Goal: Task Accomplishment & Management: Manage account settings

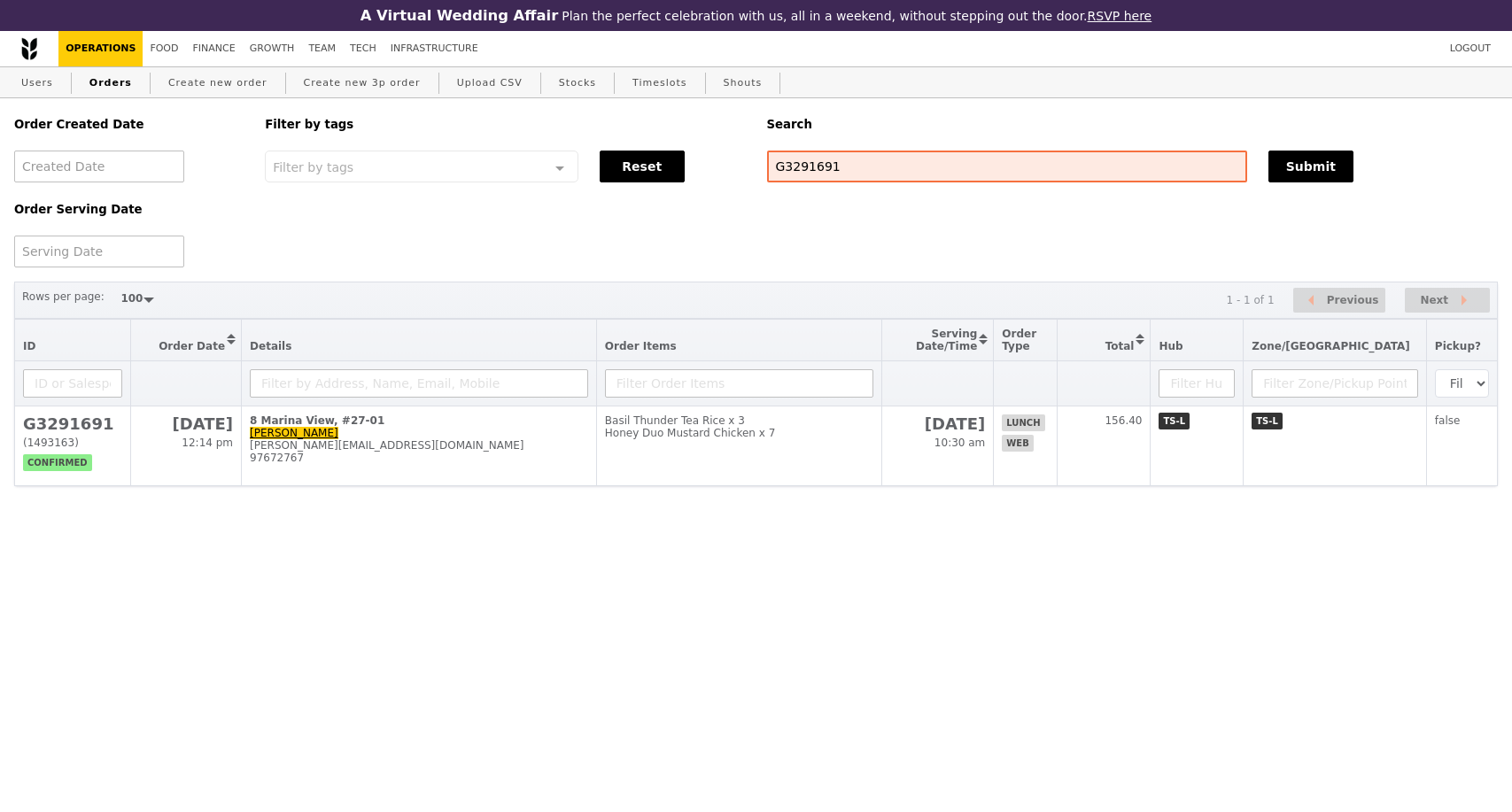
select select "100"
click at [43, 90] on link "Users" at bounding box center [37, 83] width 46 height 32
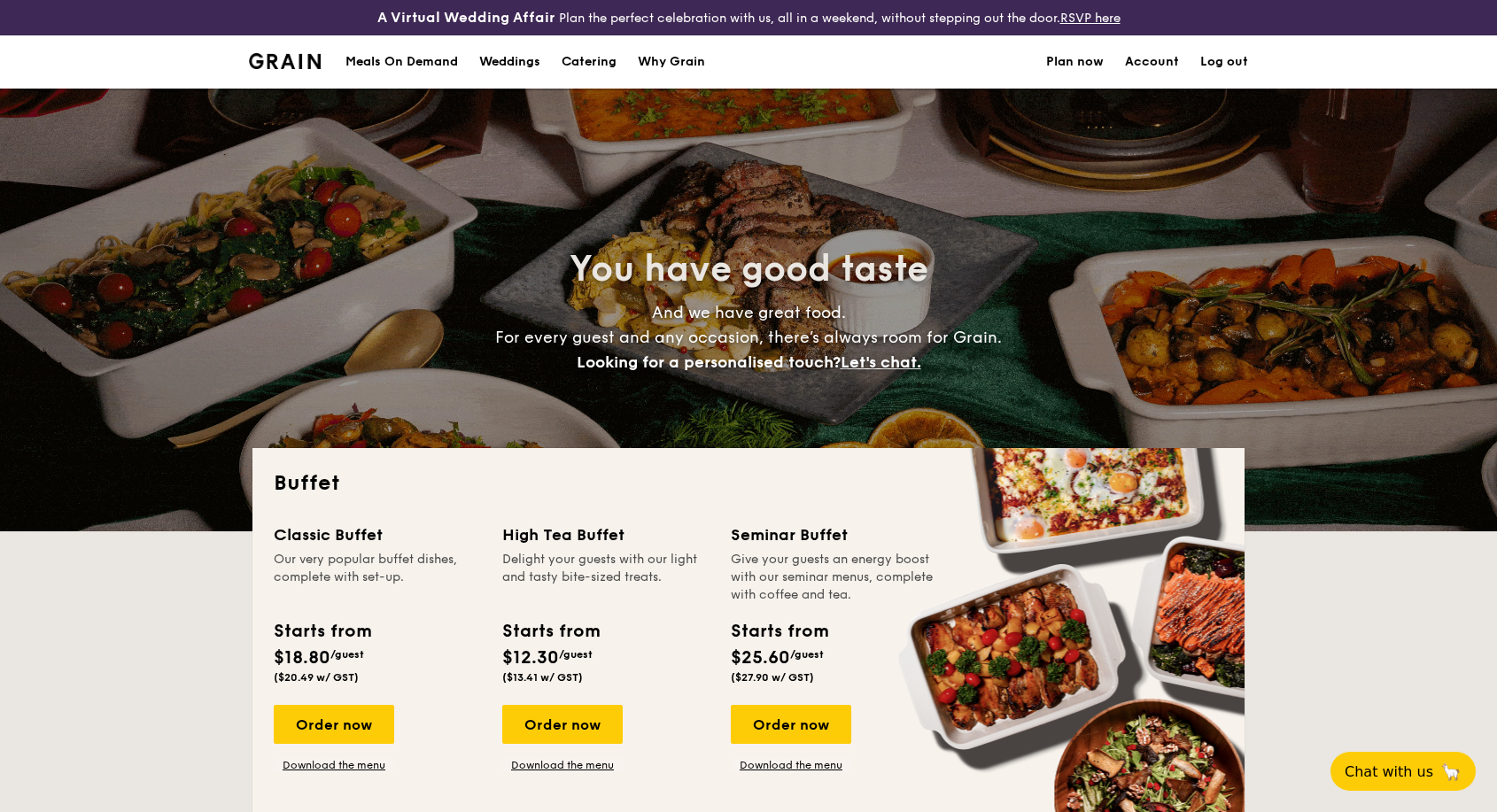
select select
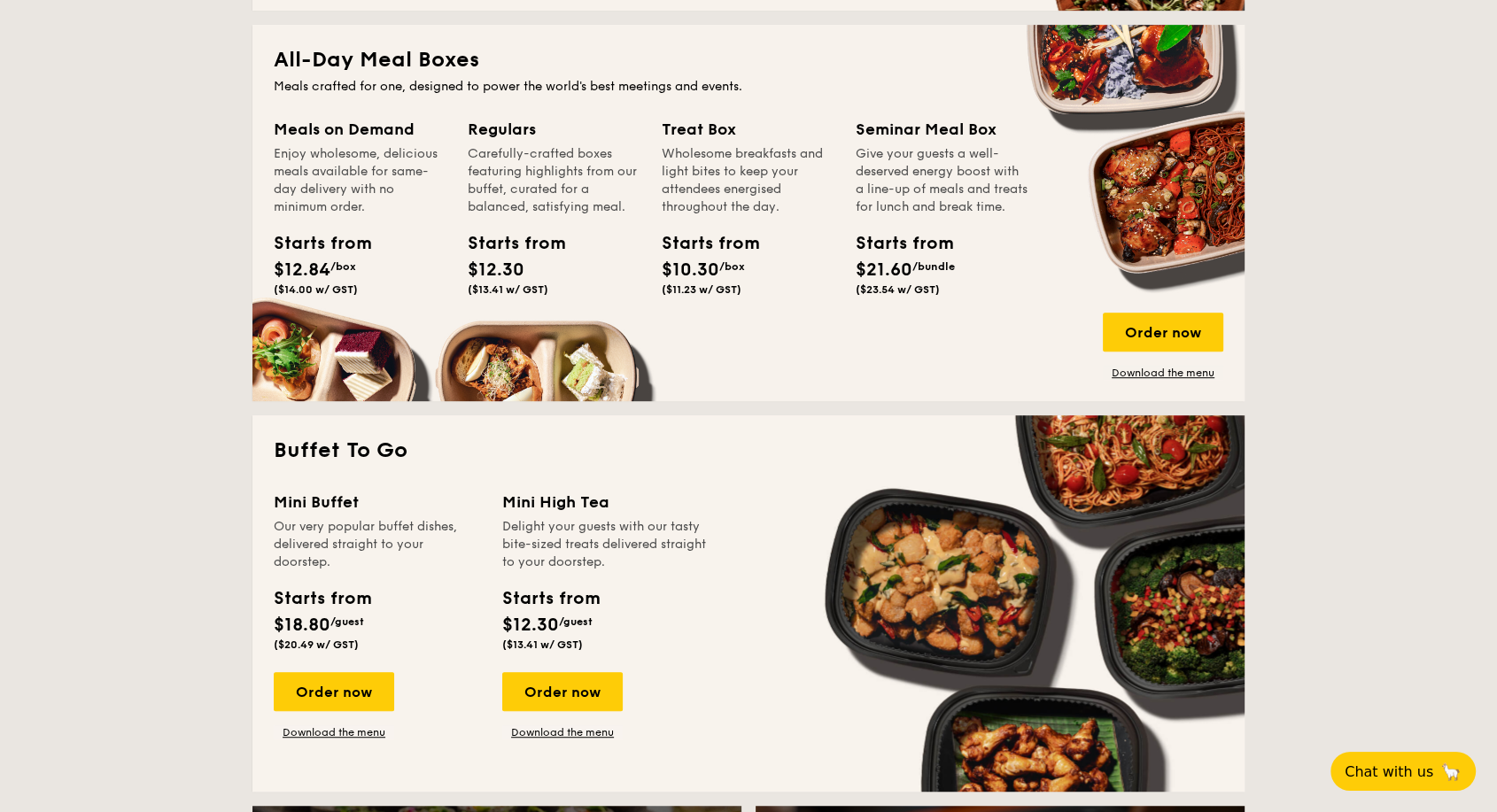
scroll to position [984, 0]
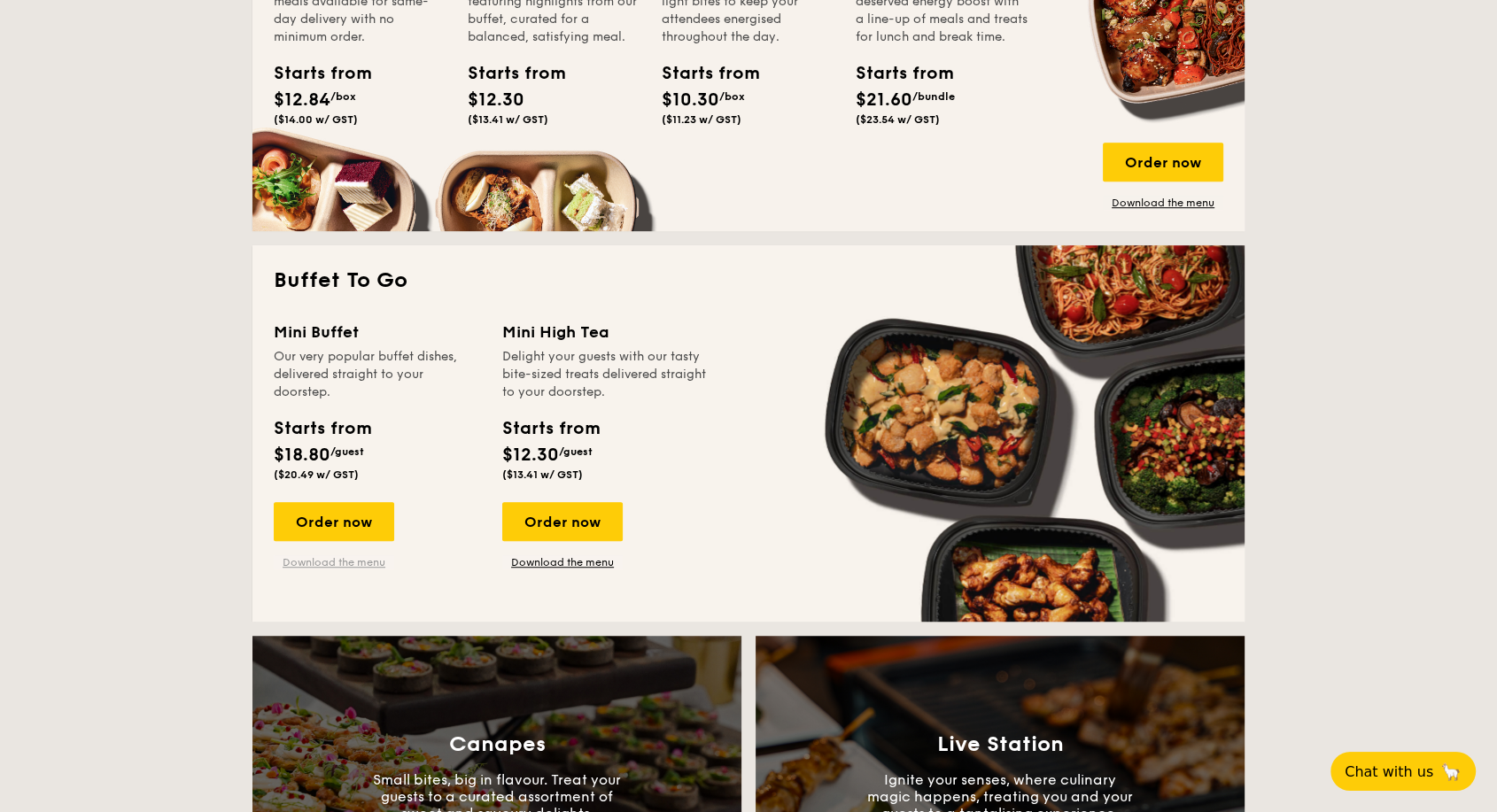
click at [349, 557] on link "Download the menu" at bounding box center [334, 563] width 121 height 14
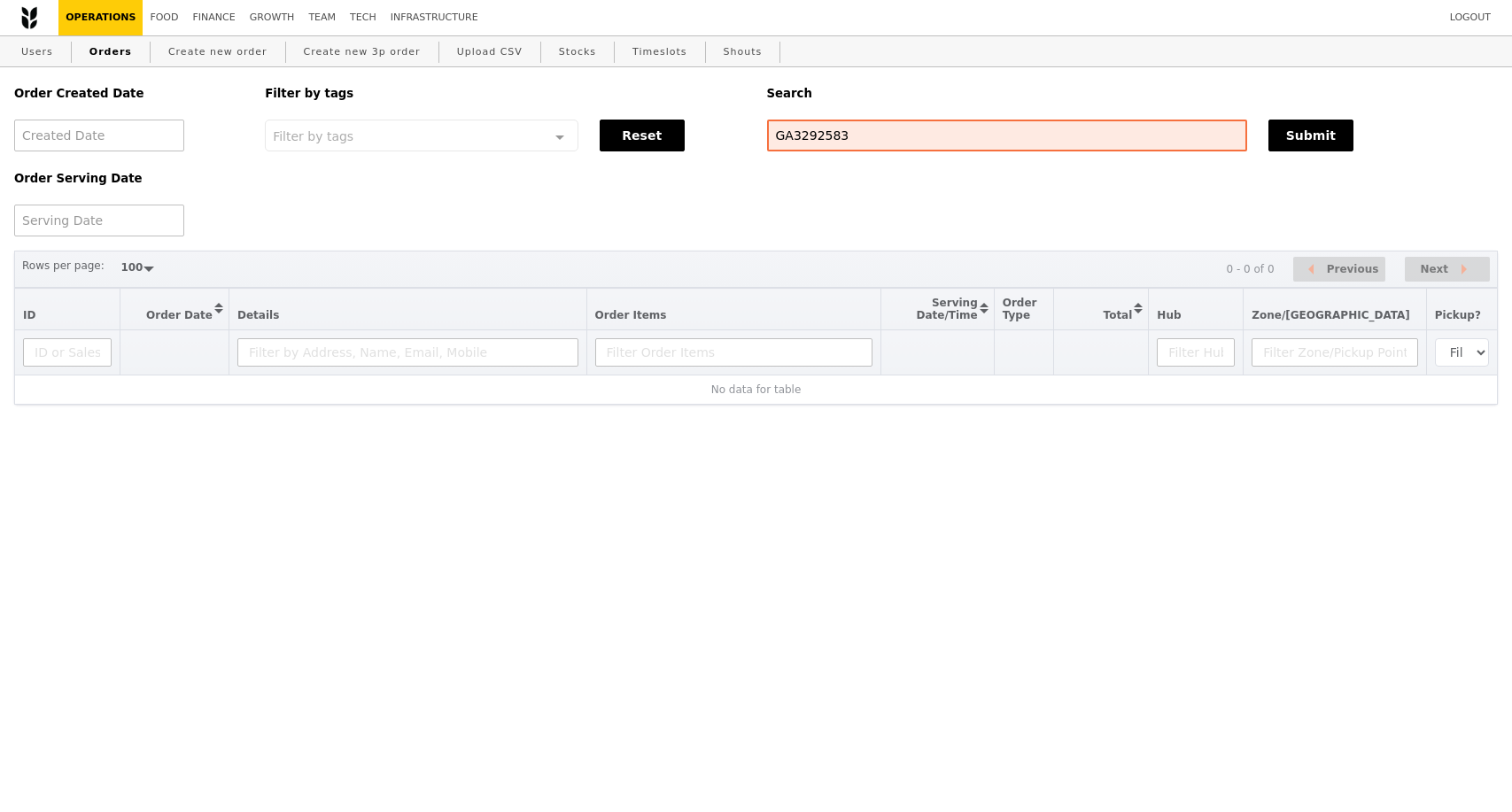
select select "100"
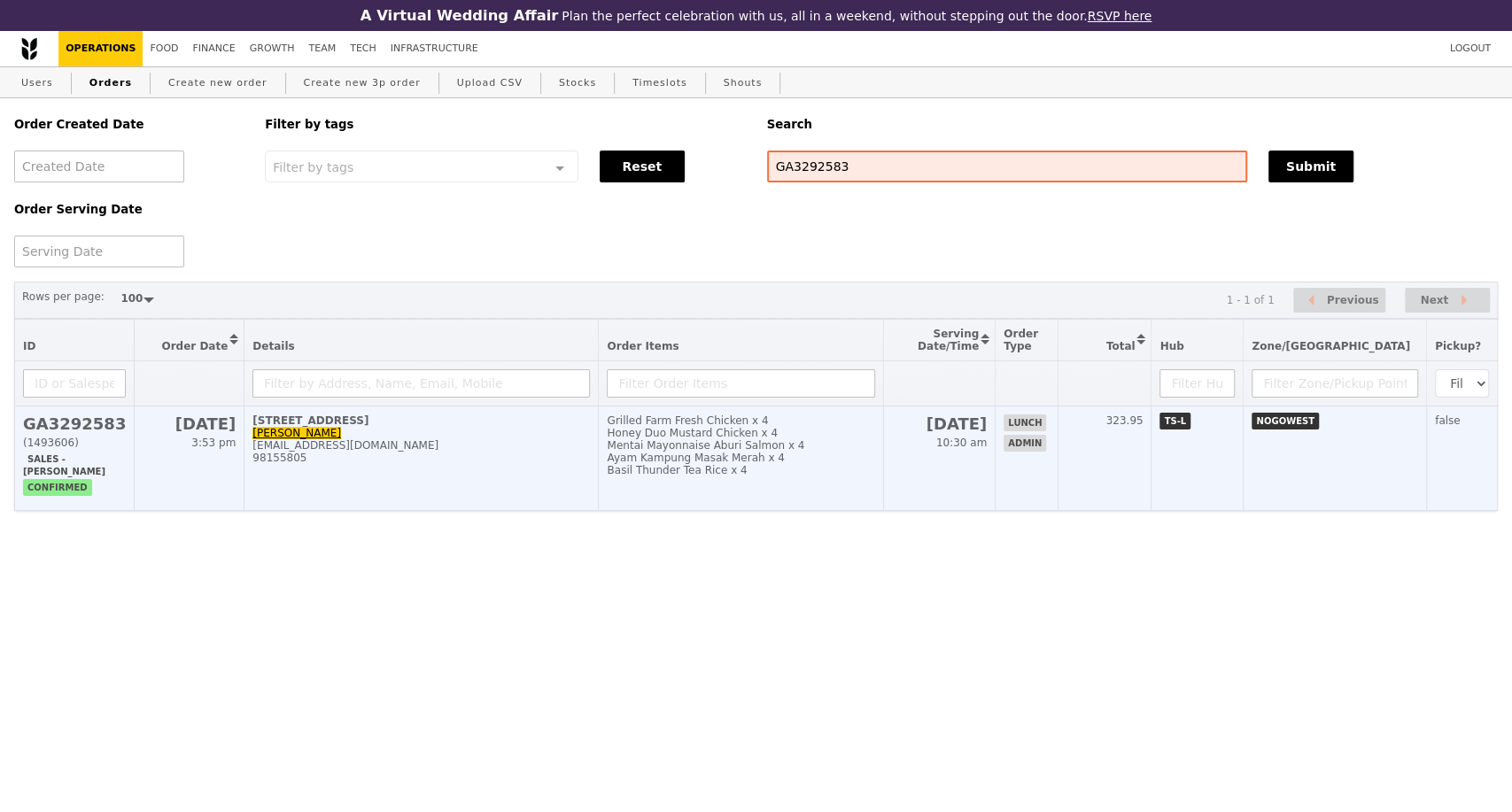
click at [501, 465] on div "98155805" at bounding box center [421, 458] width 338 height 13
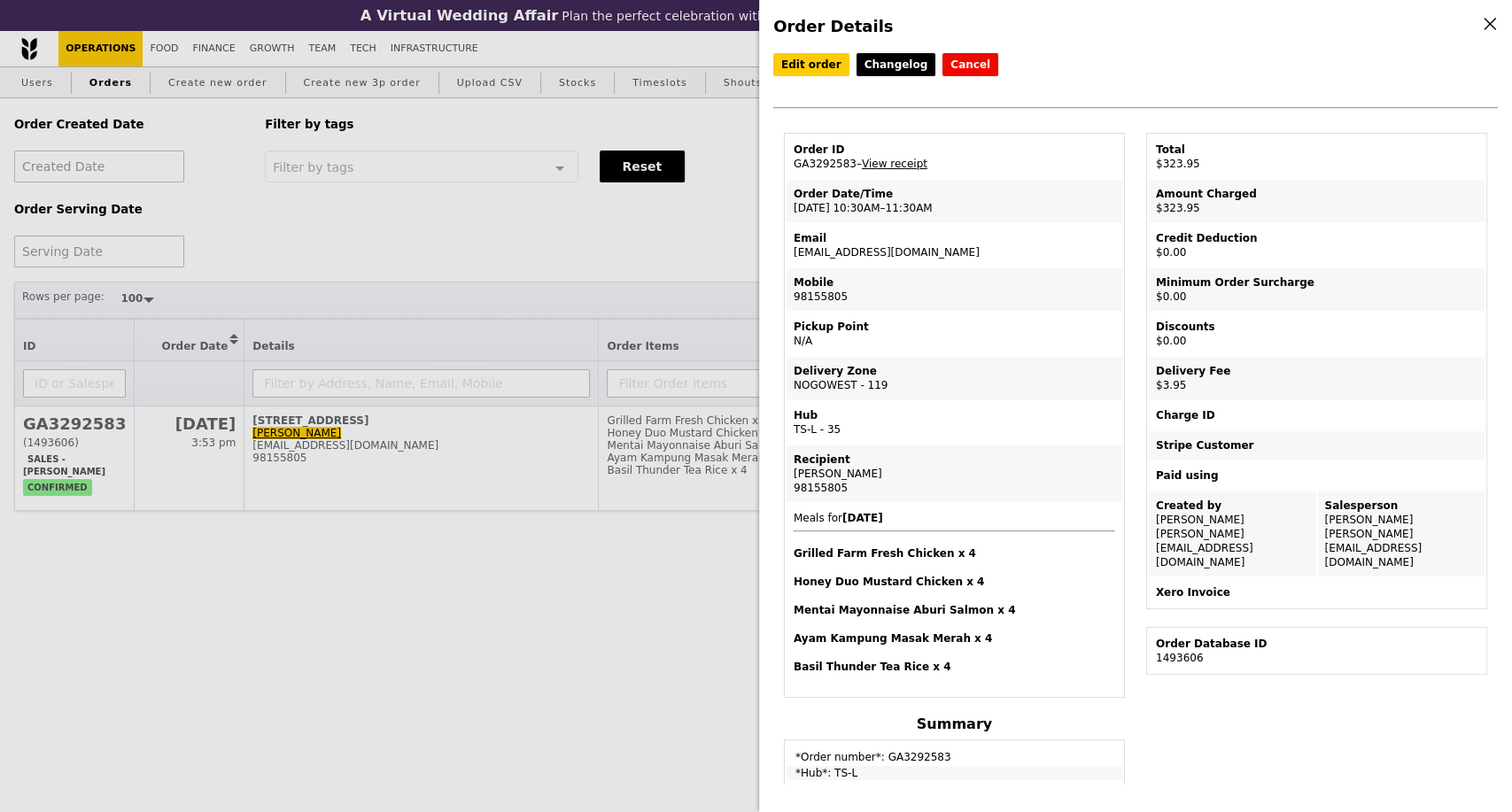
drag, startPoint x: 907, startPoint y: 255, endPoint x: 793, endPoint y: 261, distance: 114.2
click at [793, 261] on td "Email xin-zhi.sin@takeda.com" at bounding box center [955, 245] width 336 height 42
copy td "[EMAIL_ADDRESS][DOMAIN_NAME]"
click at [447, 254] on div "Order Details Edit order Changelog Cancel Order ID GA3292583 – View receipt Ord…" at bounding box center [756, 406] width 1512 height 812
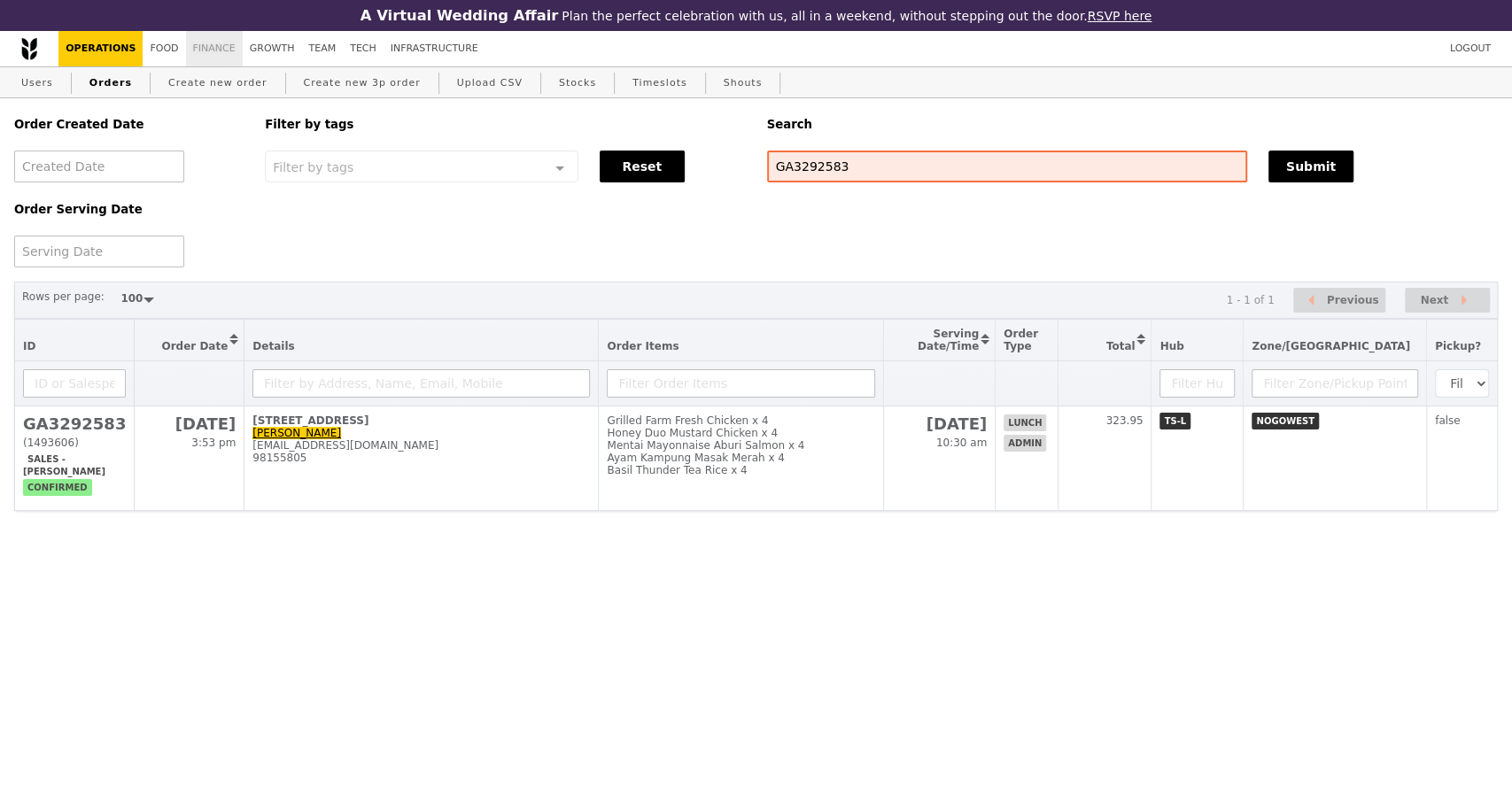
click at [203, 49] on link "Finance" at bounding box center [214, 48] width 57 height 35
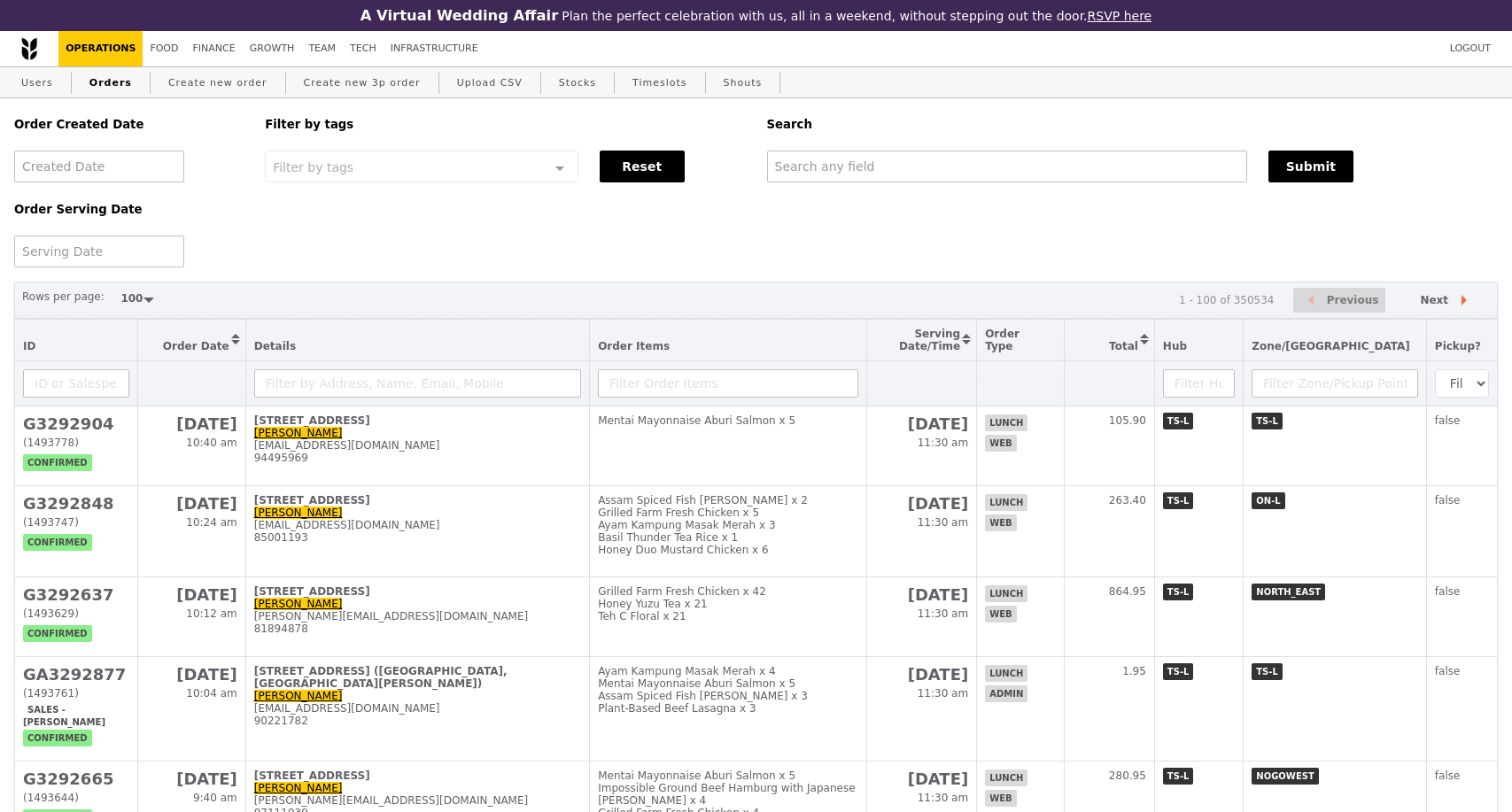
select select "100"
click at [1064, 170] on input "text" at bounding box center [1007, 166] width 480 height 32
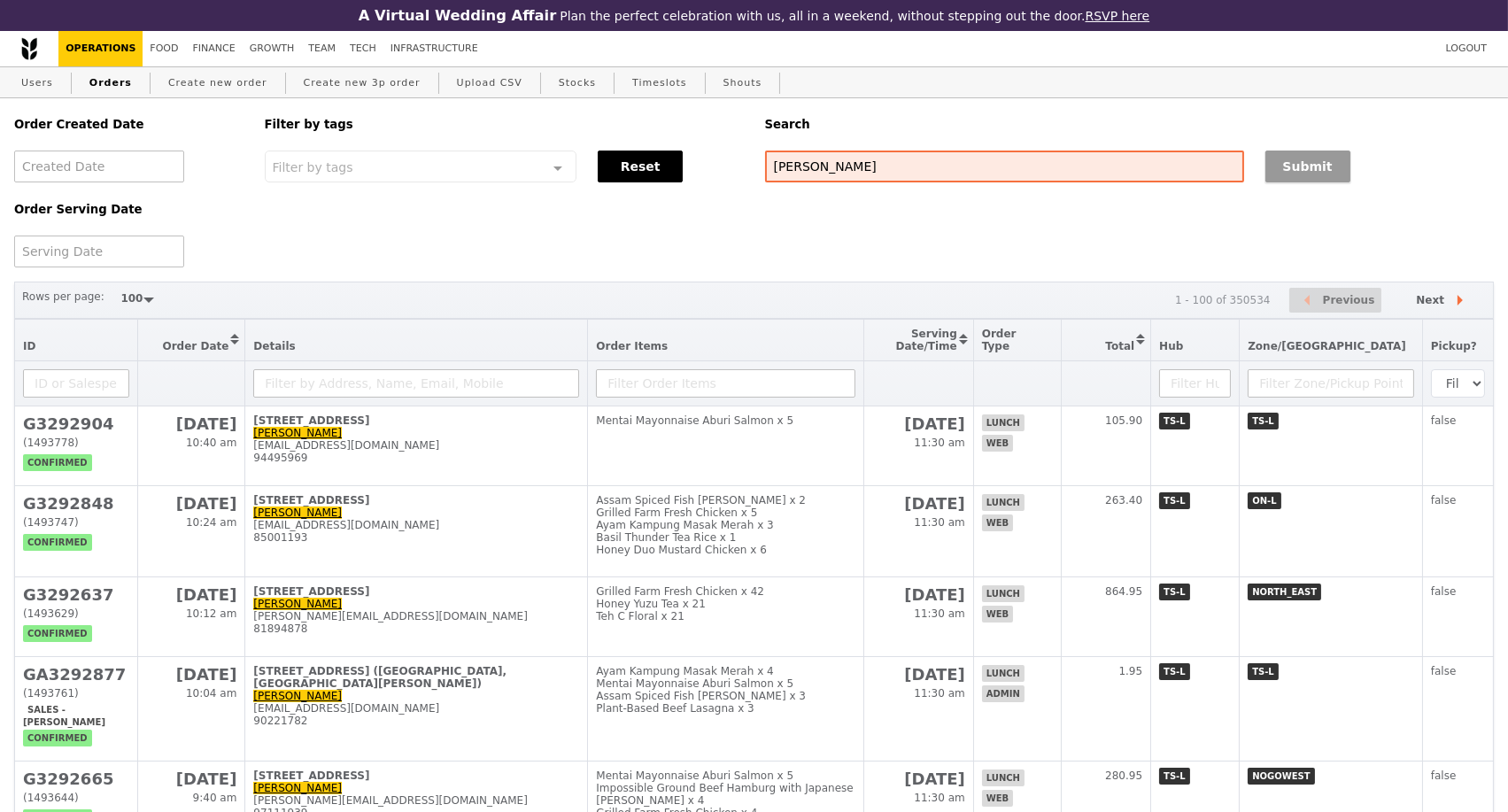
click at [1299, 174] on button "Submit" at bounding box center [1308, 166] width 85 height 32
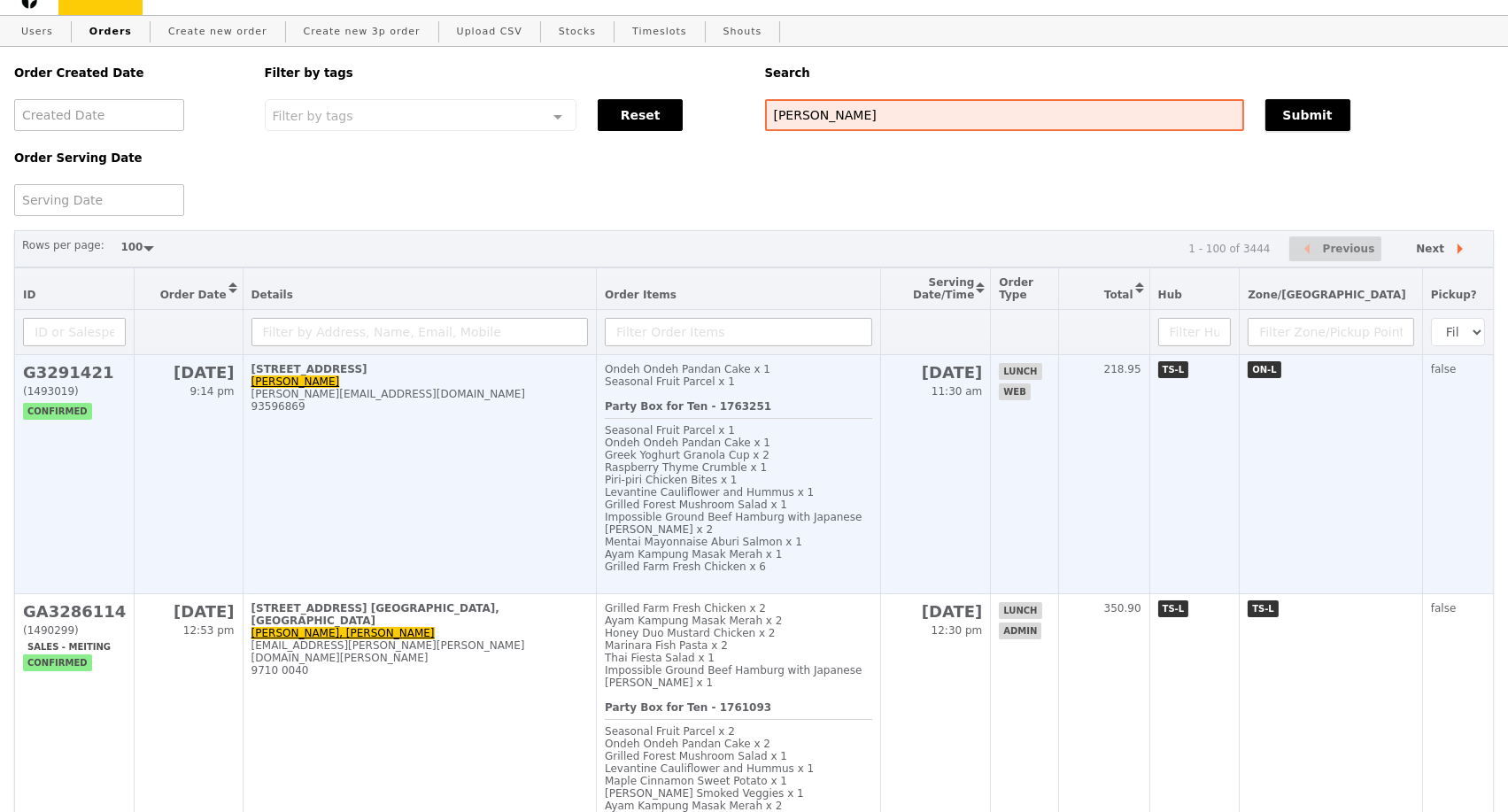
scroll to position [98, 0]
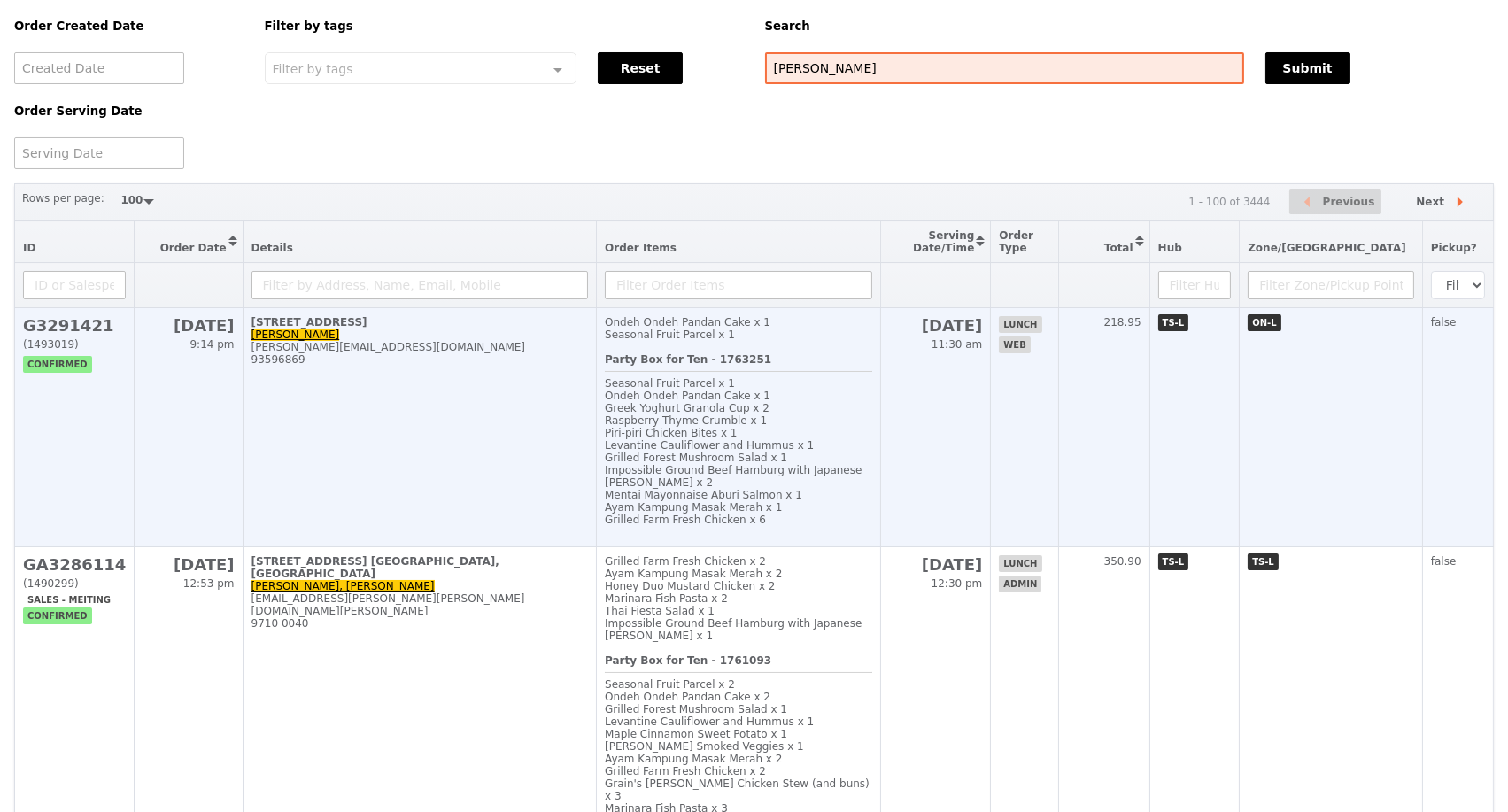
drag, startPoint x: 435, startPoint y: 476, endPoint x: 431, endPoint y: 512, distance: 36.2
click at [435, 496] on td "1 North Buona Vista Drive, #22-00 Beatrice Leong beatrice_leong@moe.gov.sg 9359…" at bounding box center [420, 428] width 355 height 239
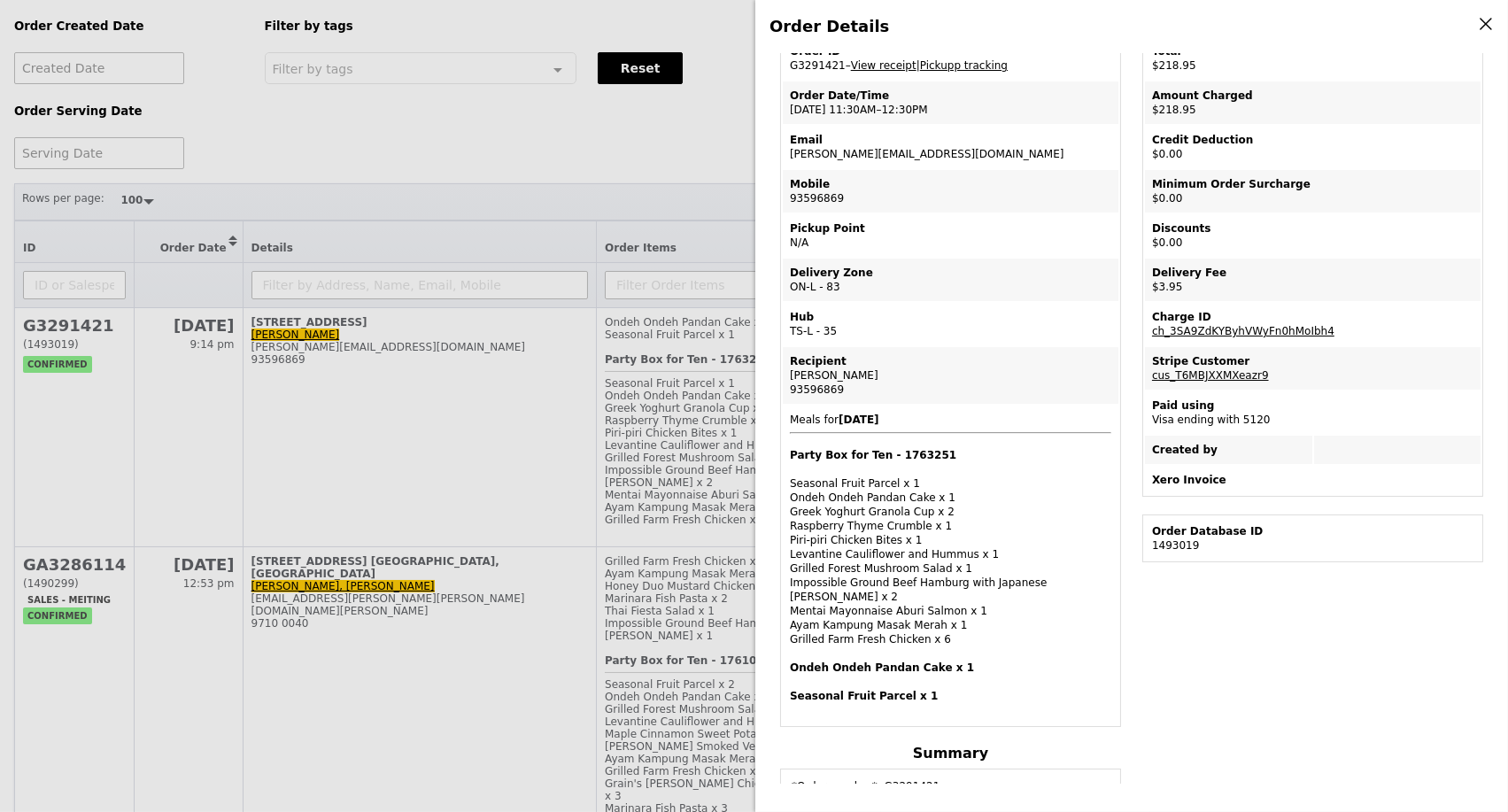
click at [447, 153] on div "Order Details Edit order Changelog Cancel Order ID G3291421 – View receipt | Pi…" at bounding box center [754, 406] width 1508 height 812
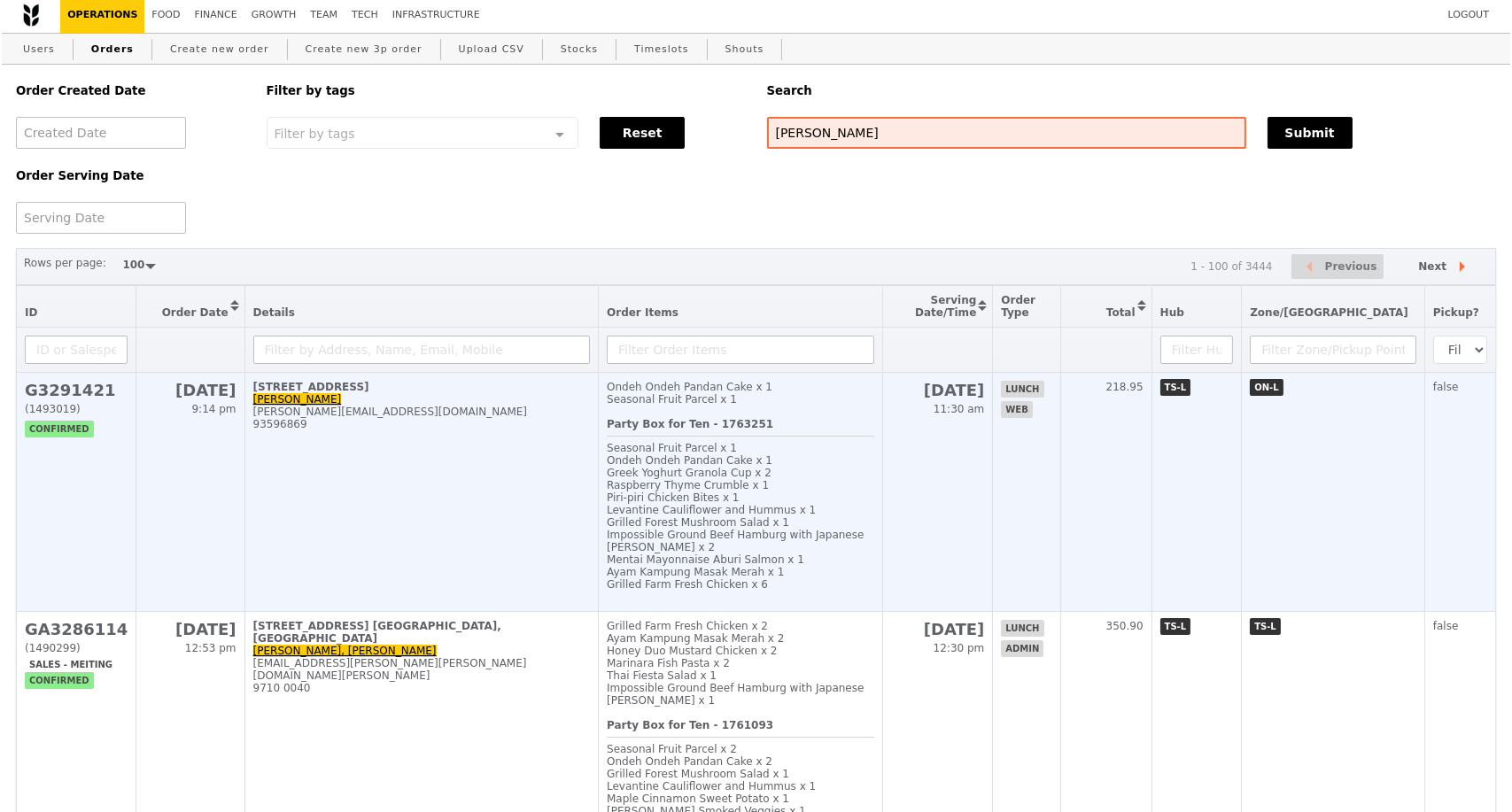
scroll to position [0, 0]
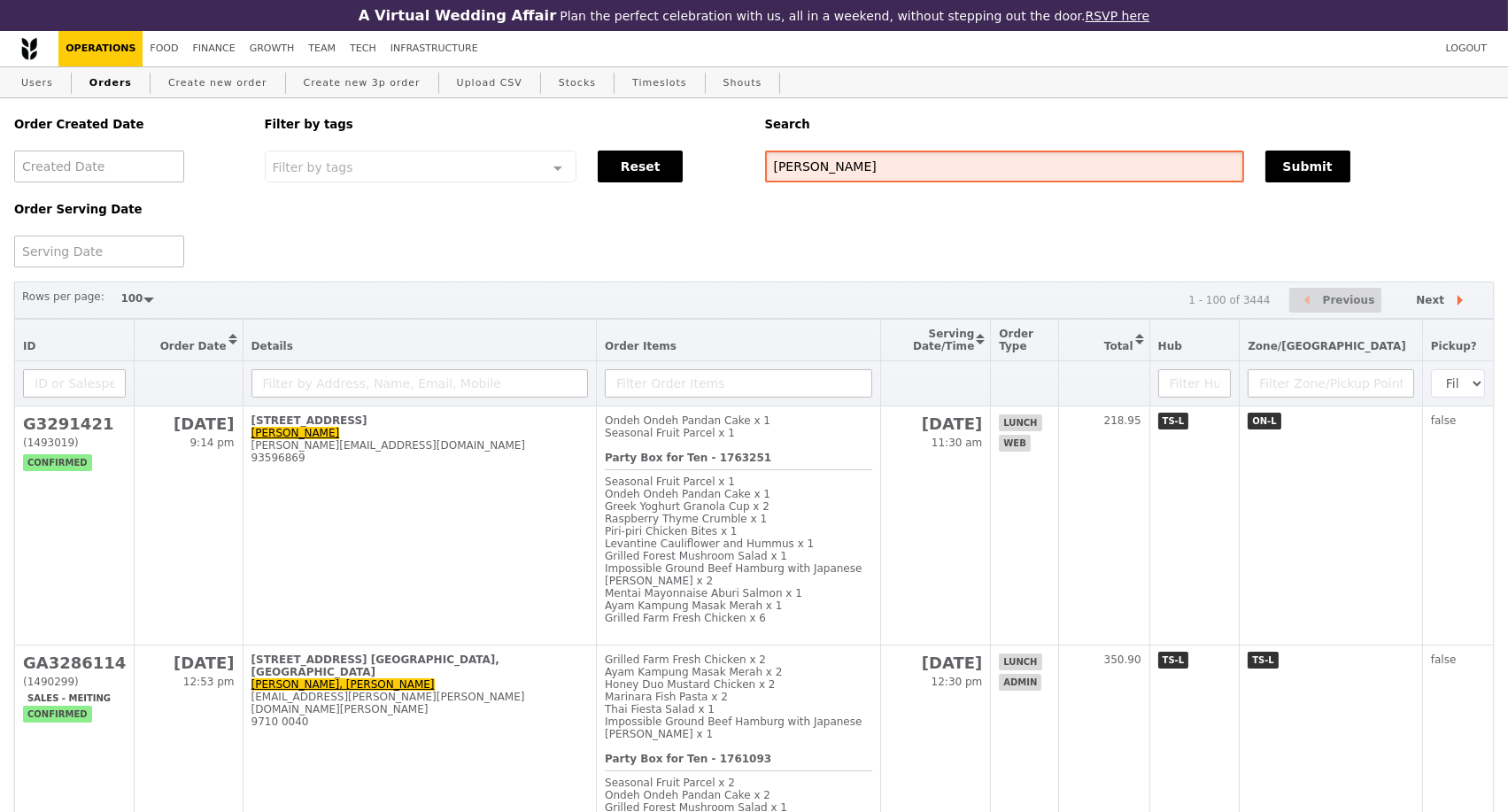
drag, startPoint x: 903, startPoint y: 176, endPoint x: 742, endPoint y: 176, distance: 161.0
click at [742, 176] on div "Order Created Date Order Serving Date Filter by tags Filter by tags Meal_Plan W…" at bounding box center [754, 183] width 1502 height 169
paste input "G3292904"
type input "G3292904"
click at [1336, 173] on button "Submit" at bounding box center [1308, 166] width 85 height 32
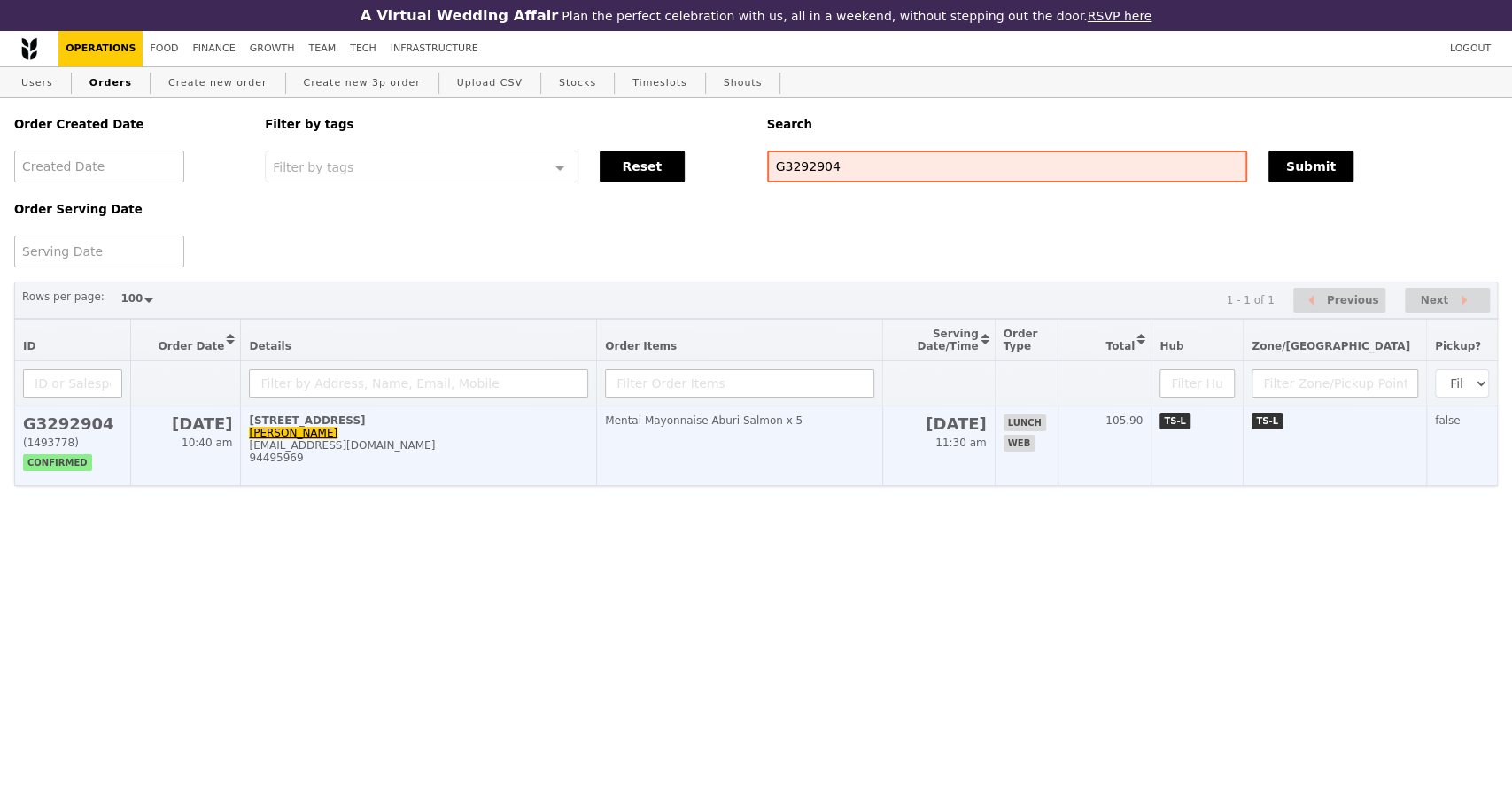
click at [397, 452] on div "naveenwashere@yahoo.com" at bounding box center [418, 446] width 340 height 13
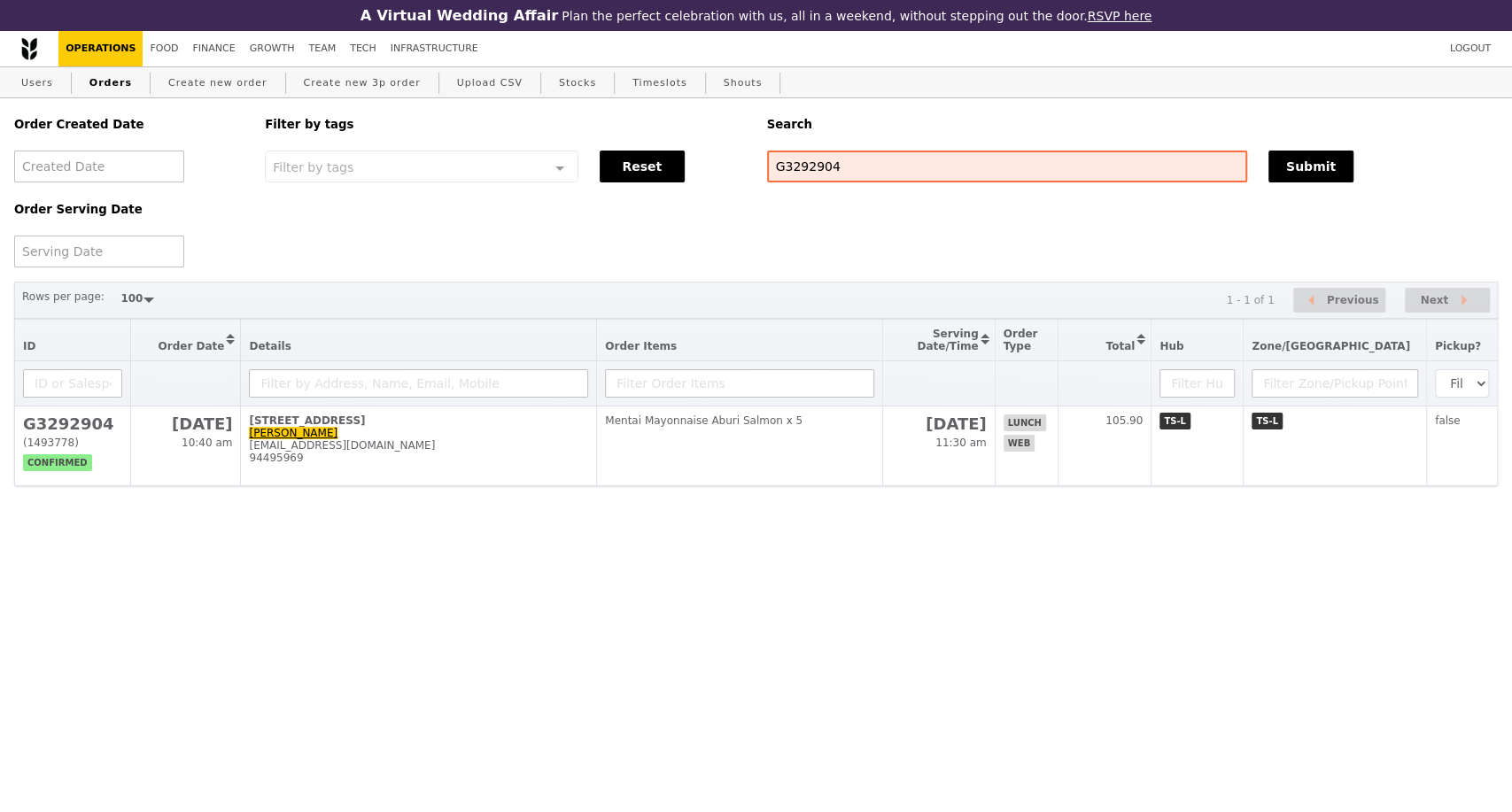
scroll to position [98, 0]
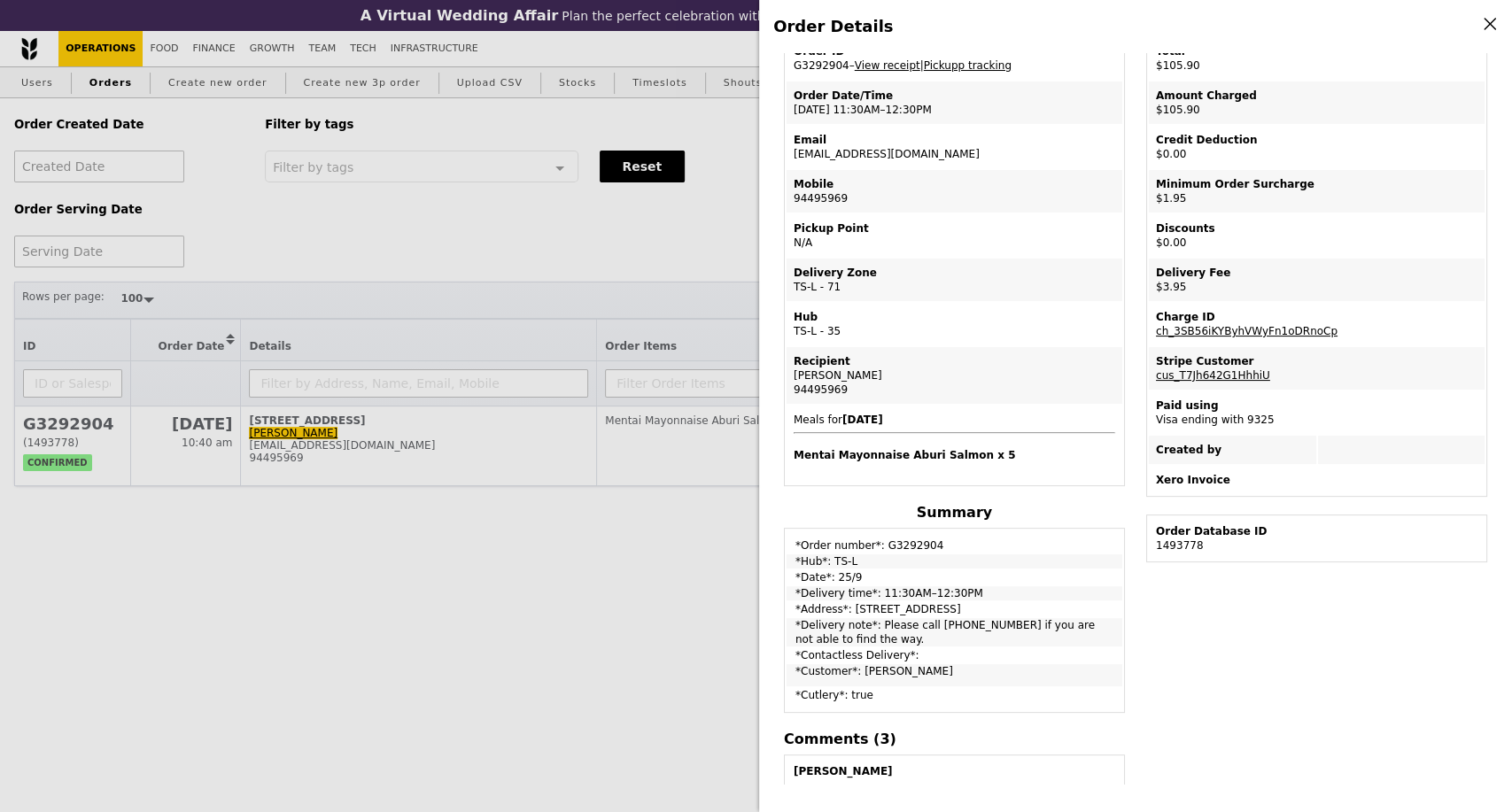
click at [108, 563] on div "Order Details Edit order Changelog Cancel Order ID G3292904 – View receipt | Pi…" at bounding box center [756, 406] width 1512 height 812
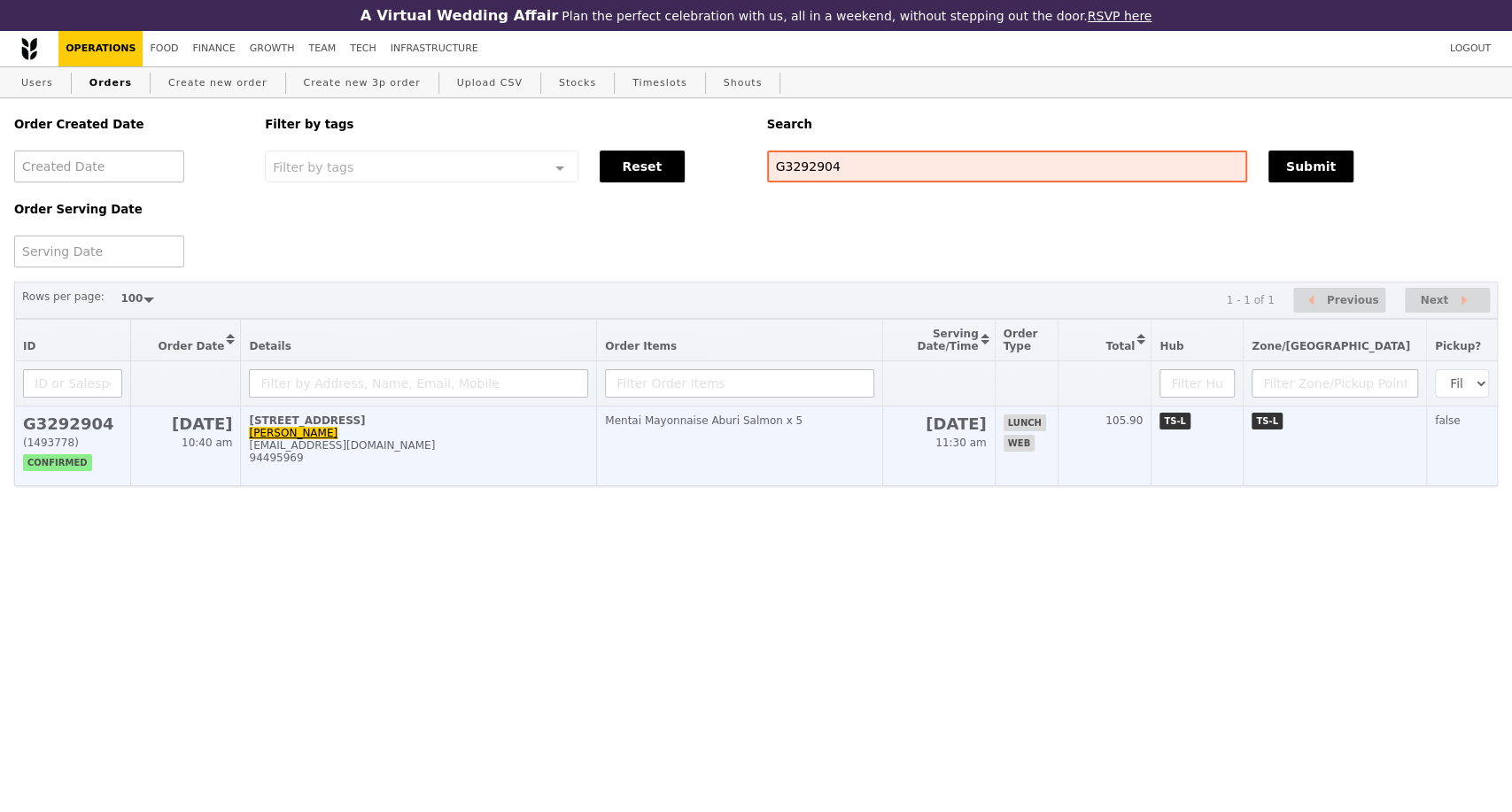
click at [468, 452] on div "naveenwashere@yahoo.com" at bounding box center [418, 446] width 340 height 13
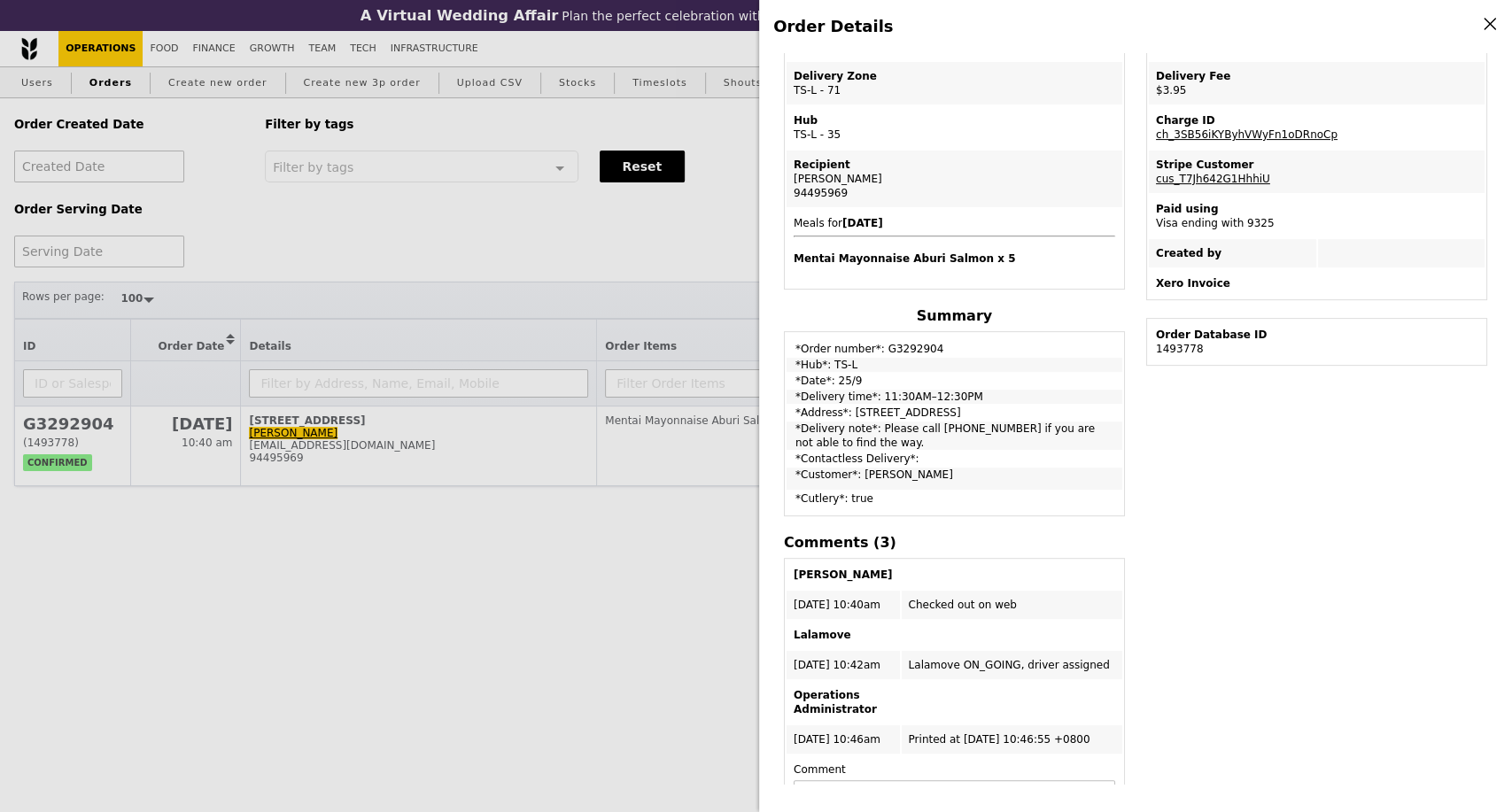
scroll to position [196, 0]
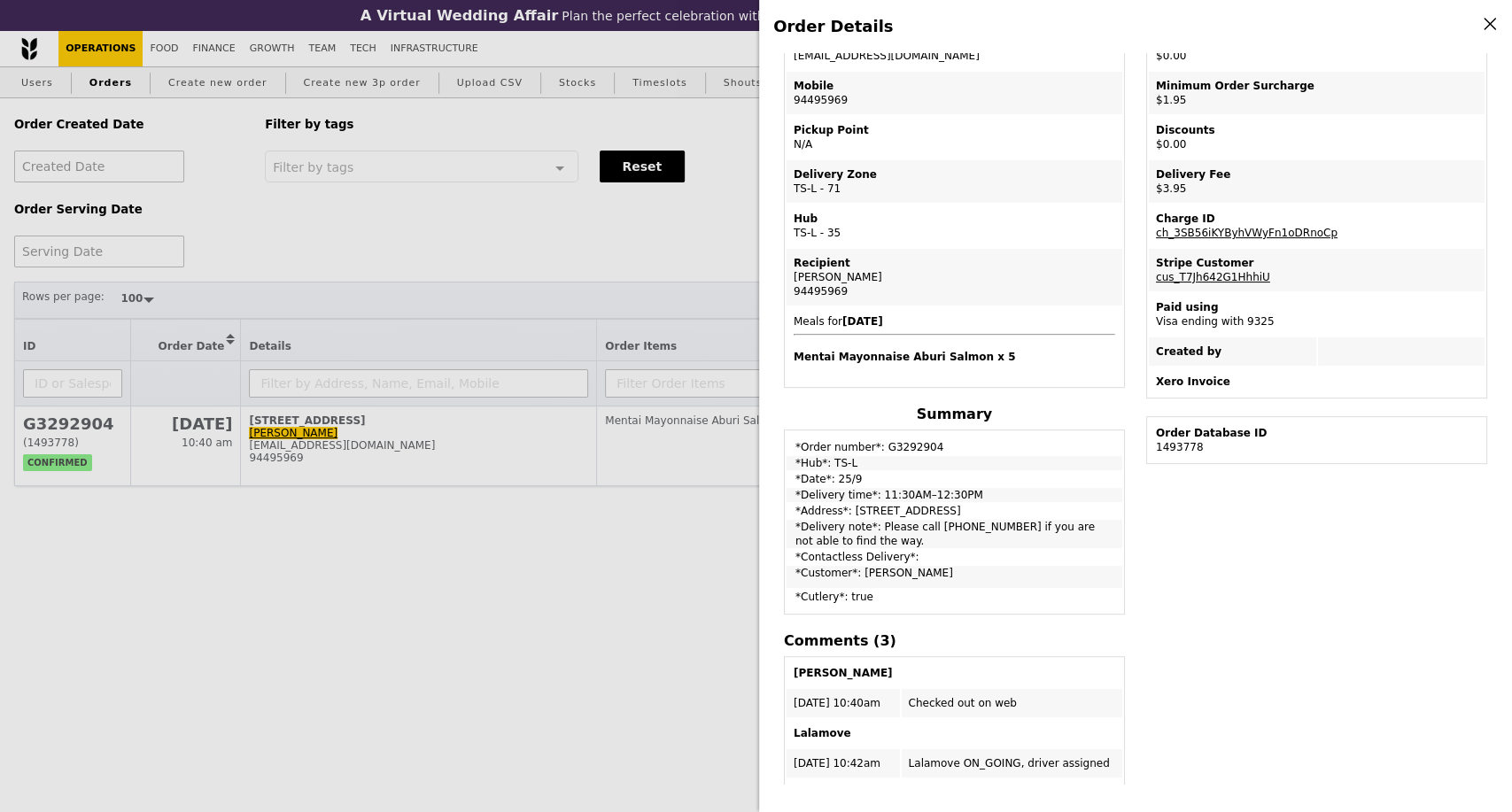
click at [177, 625] on div "Order Details Edit order Changelog Cancel Order ID G3292904 – View receipt | Pi…" at bounding box center [756, 406] width 1512 height 812
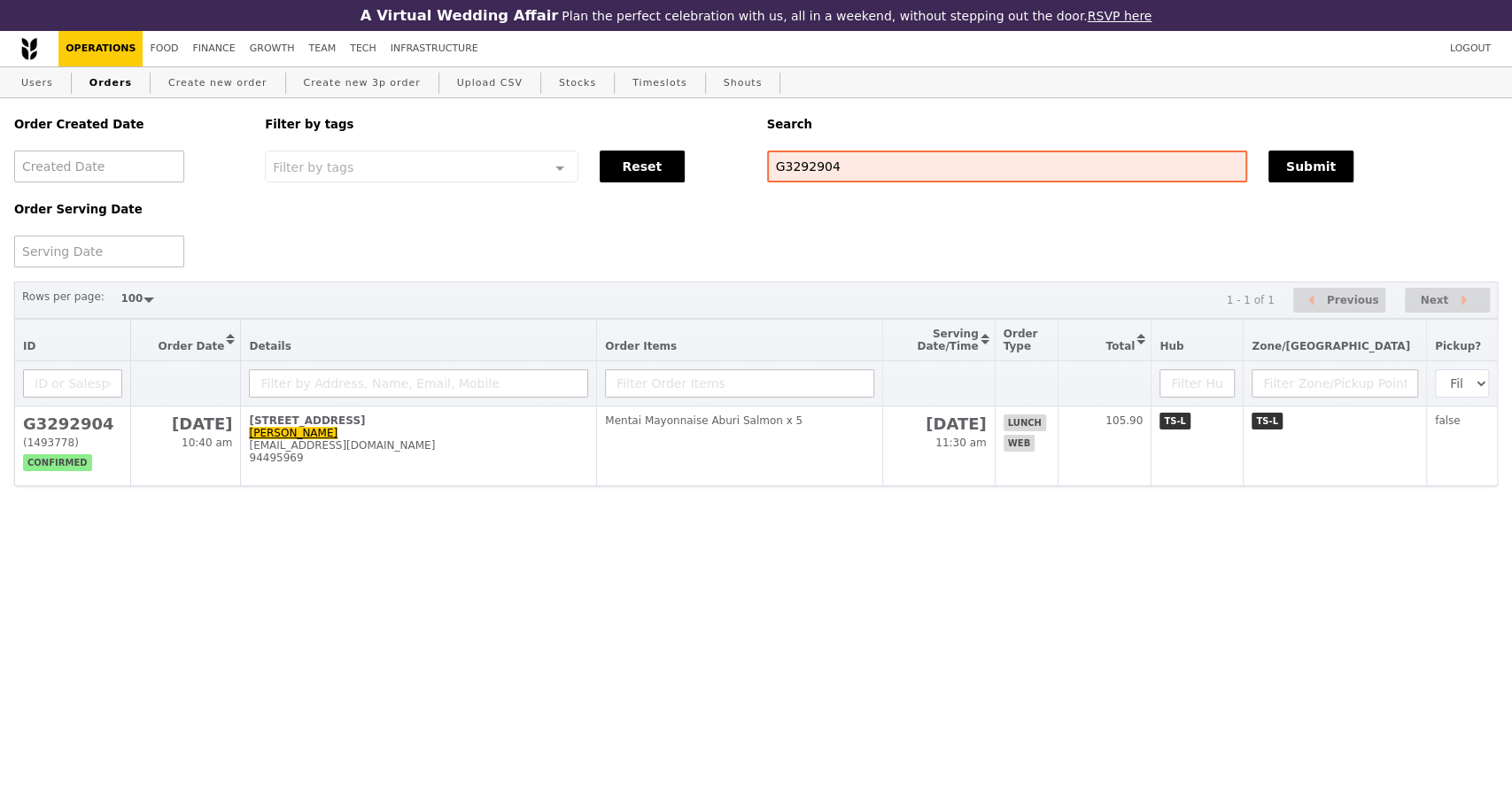
scroll to position [284, 0]
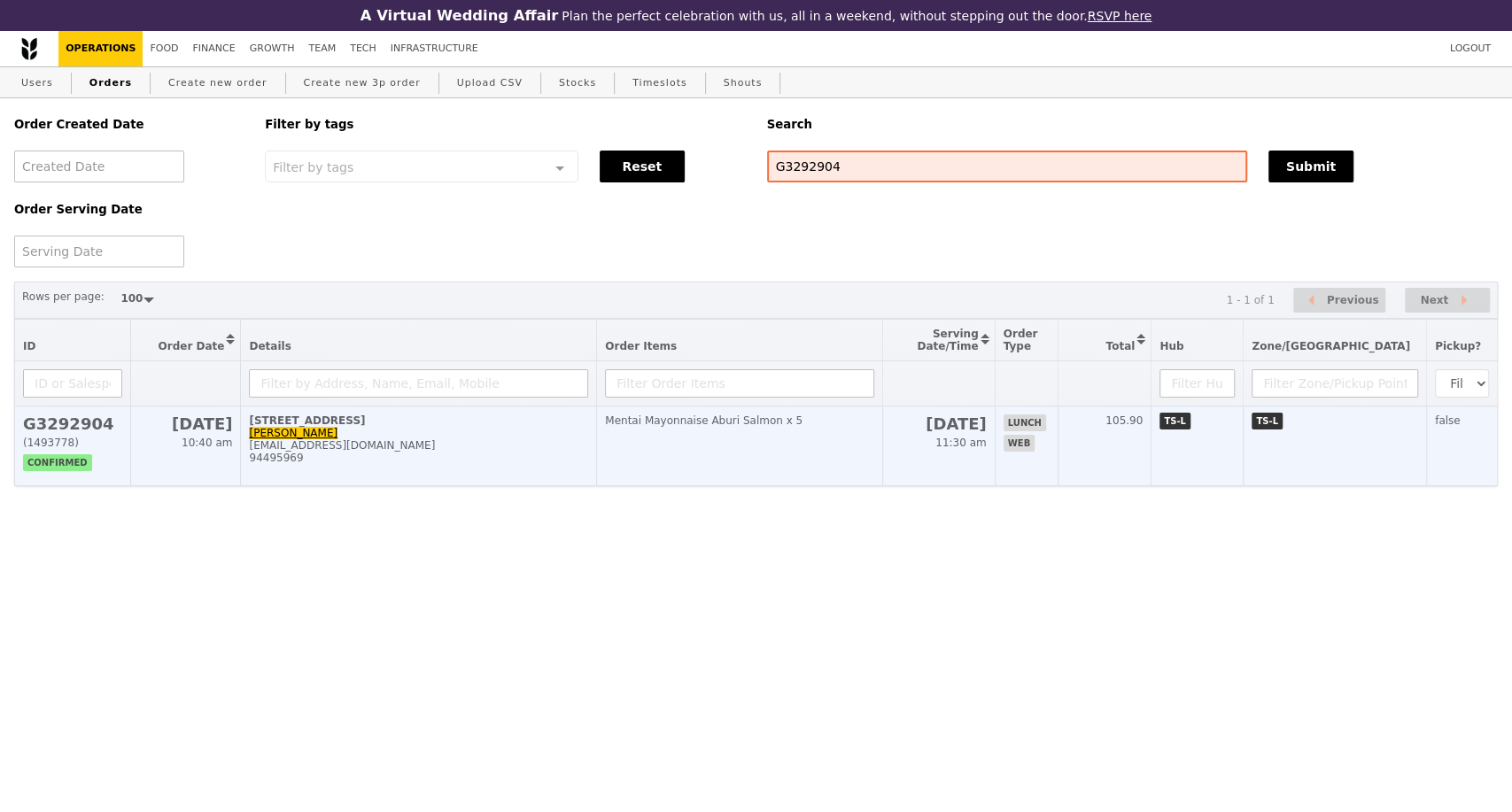
click at [555, 452] on div "naveenwashere@yahoo.com" at bounding box center [418, 446] width 340 height 13
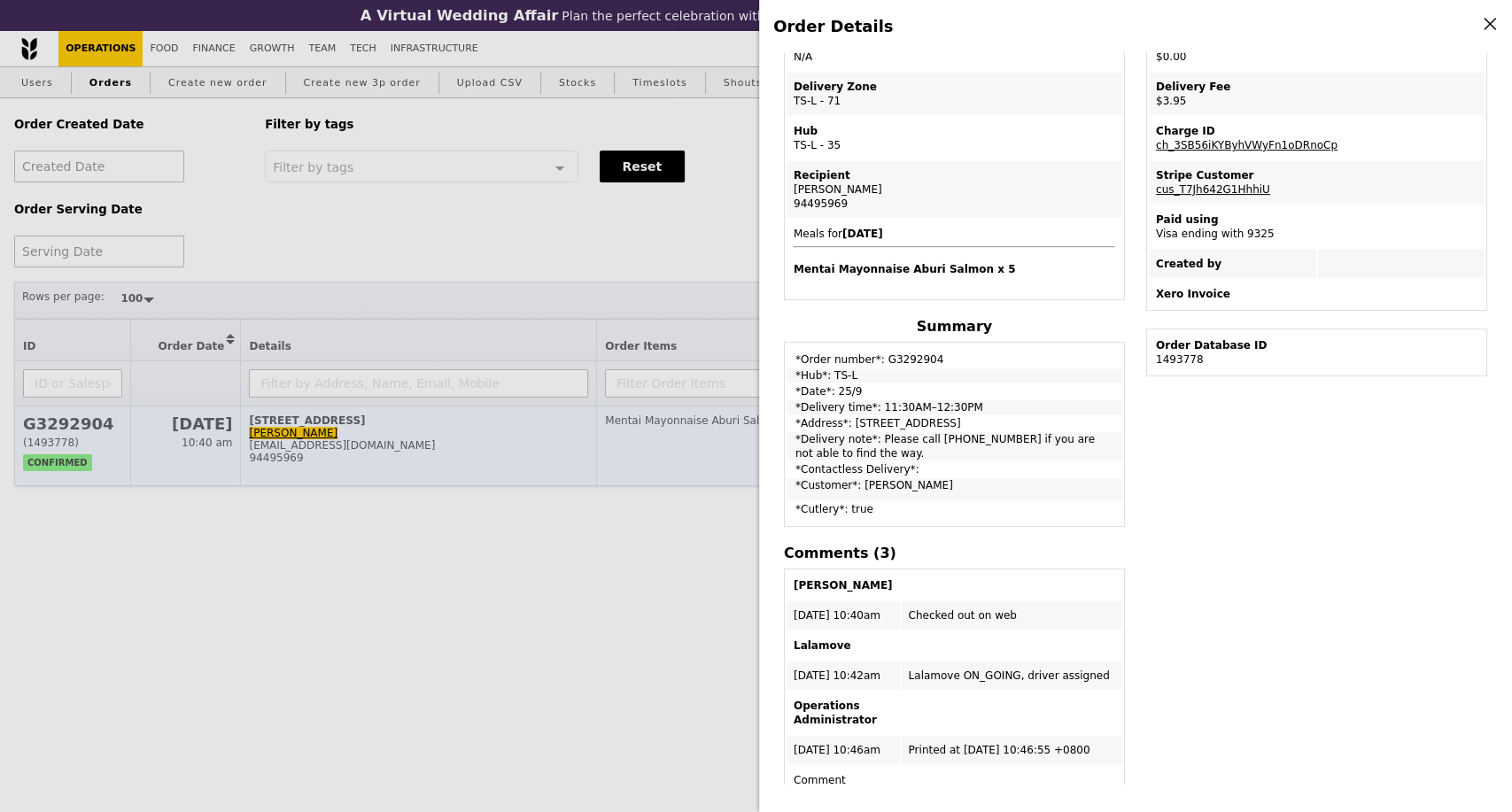
scroll to position [196, 0]
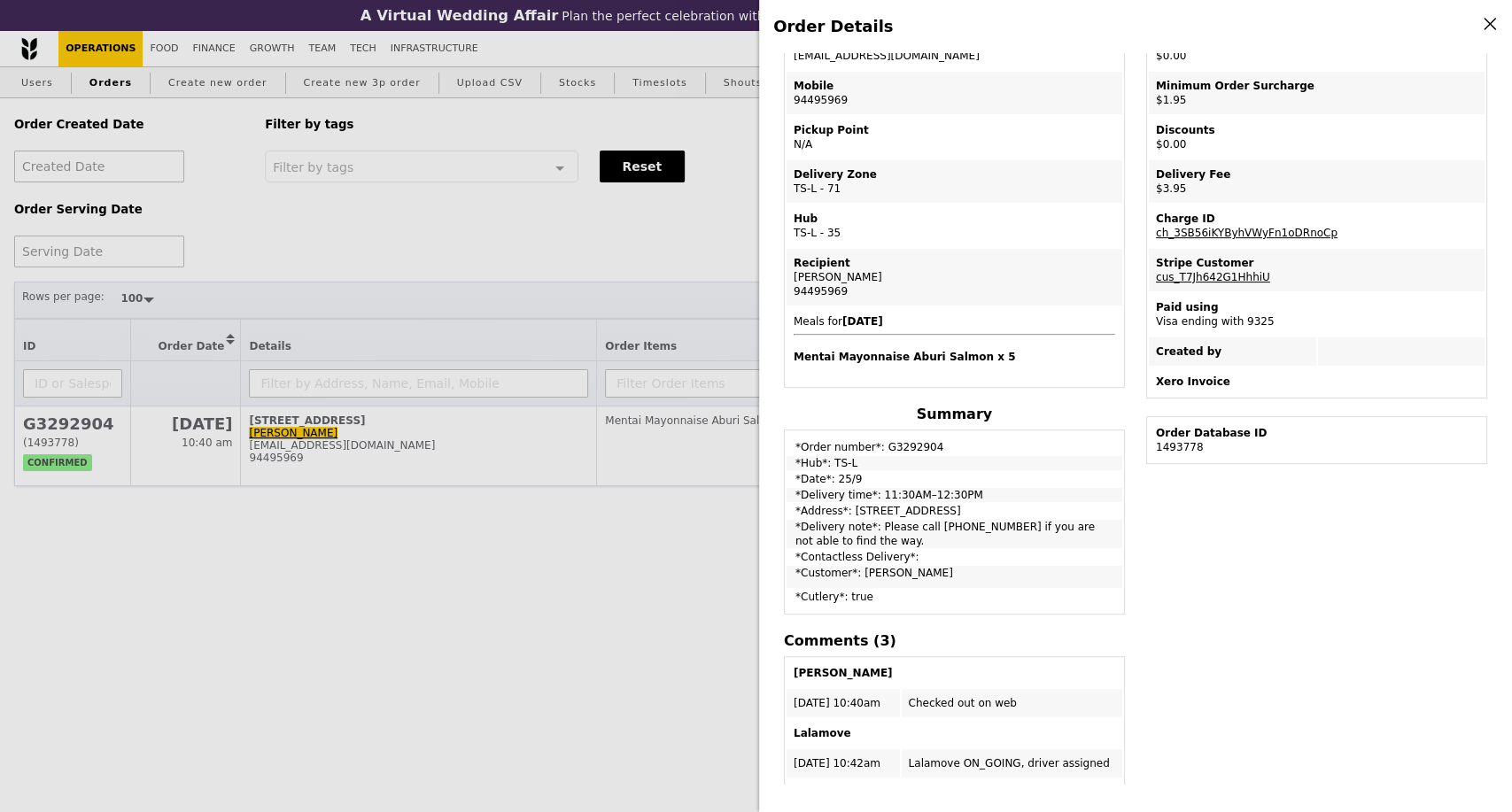
click at [162, 599] on div "Order Details Edit order Changelog Cancel Order ID G3292904 – View receipt | Pi…" at bounding box center [756, 406] width 1512 height 812
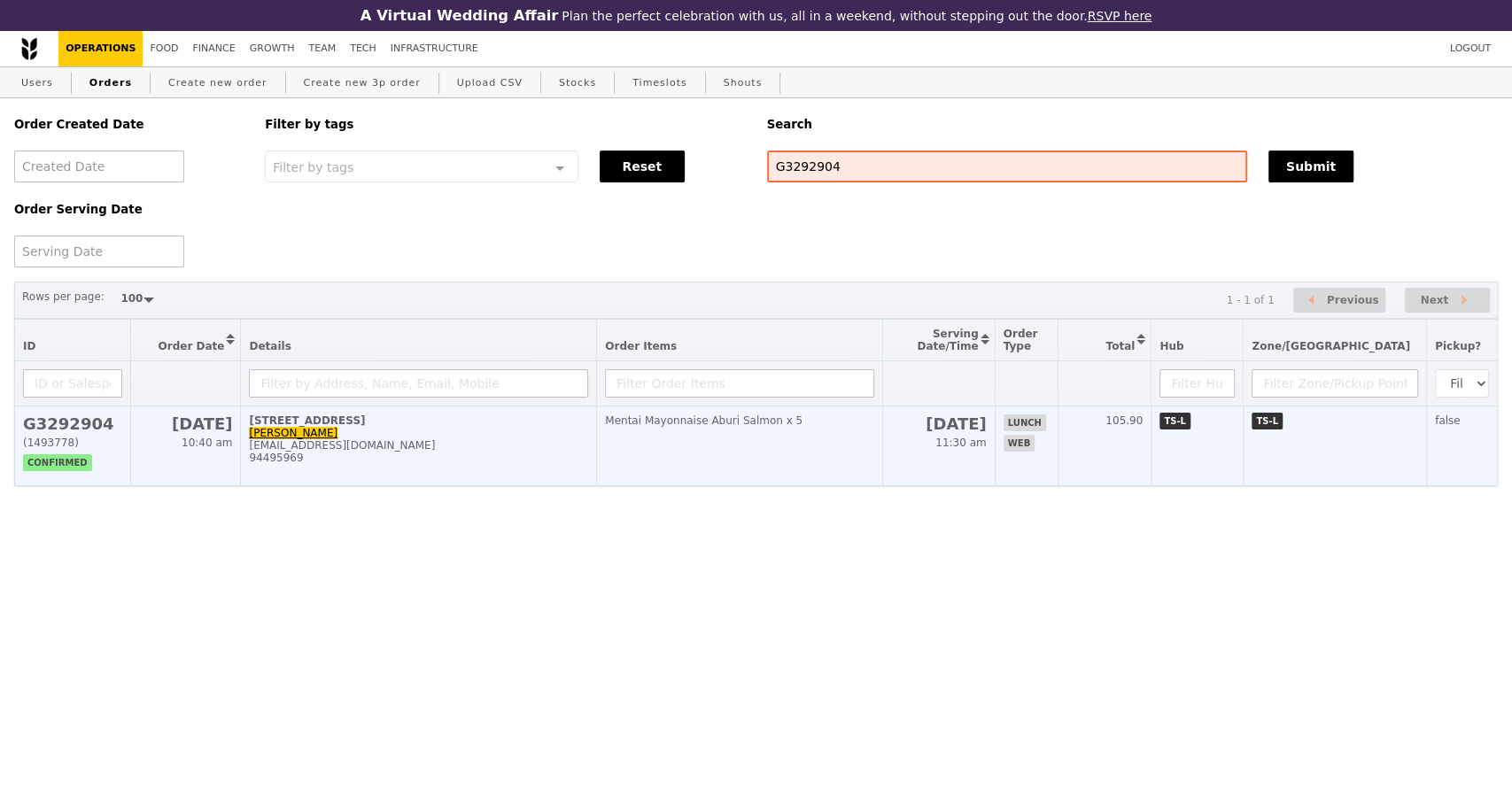
click at [477, 465] on div "94495969" at bounding box center [418, 458] width 340 height 13
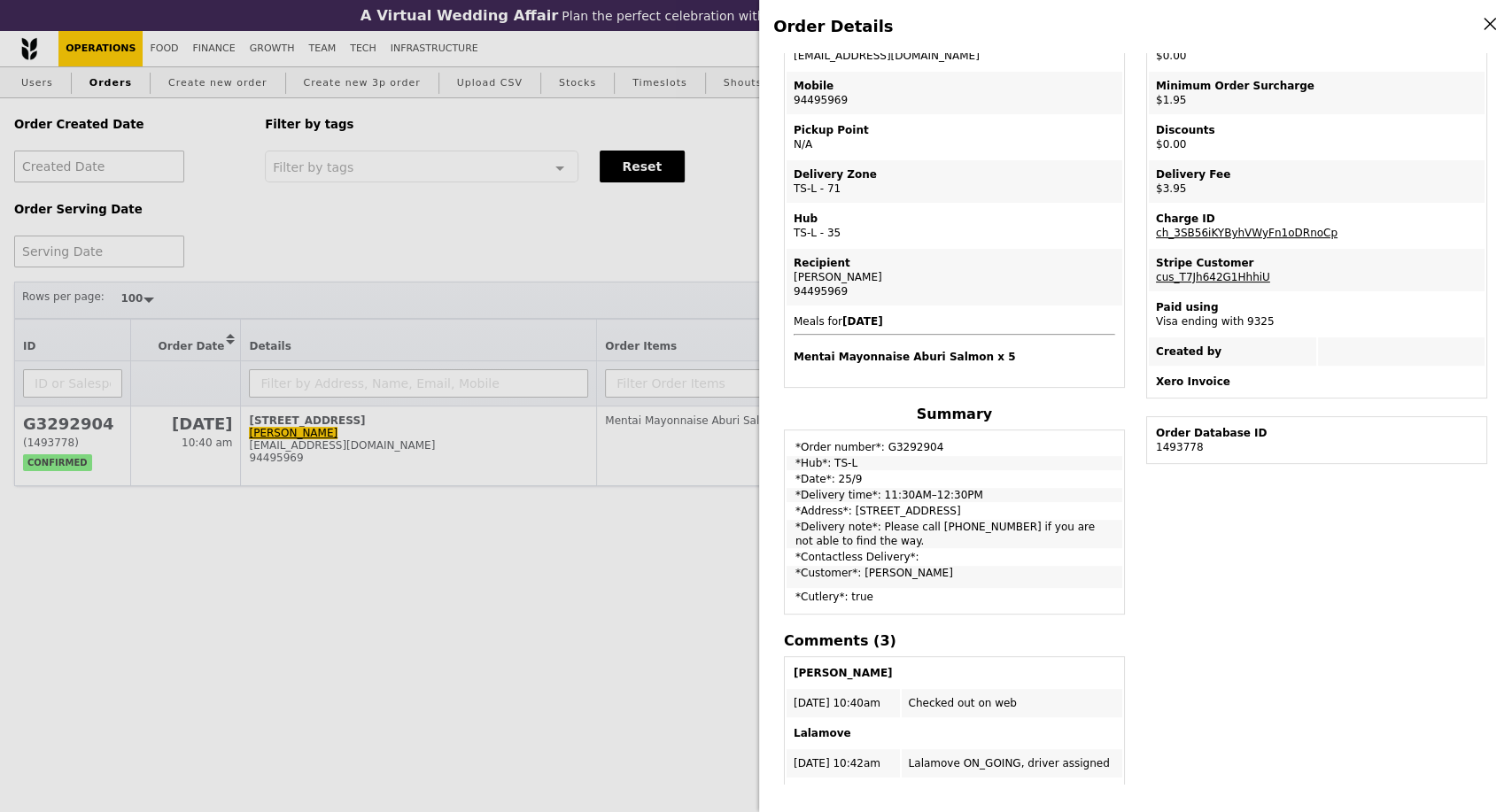
click at [186, 587] on div "Order Details Edit order Changelog Cancel Order ID G3292904 – View receipt | Pi…" at bounding box center [756, 406] width 1512 height 812
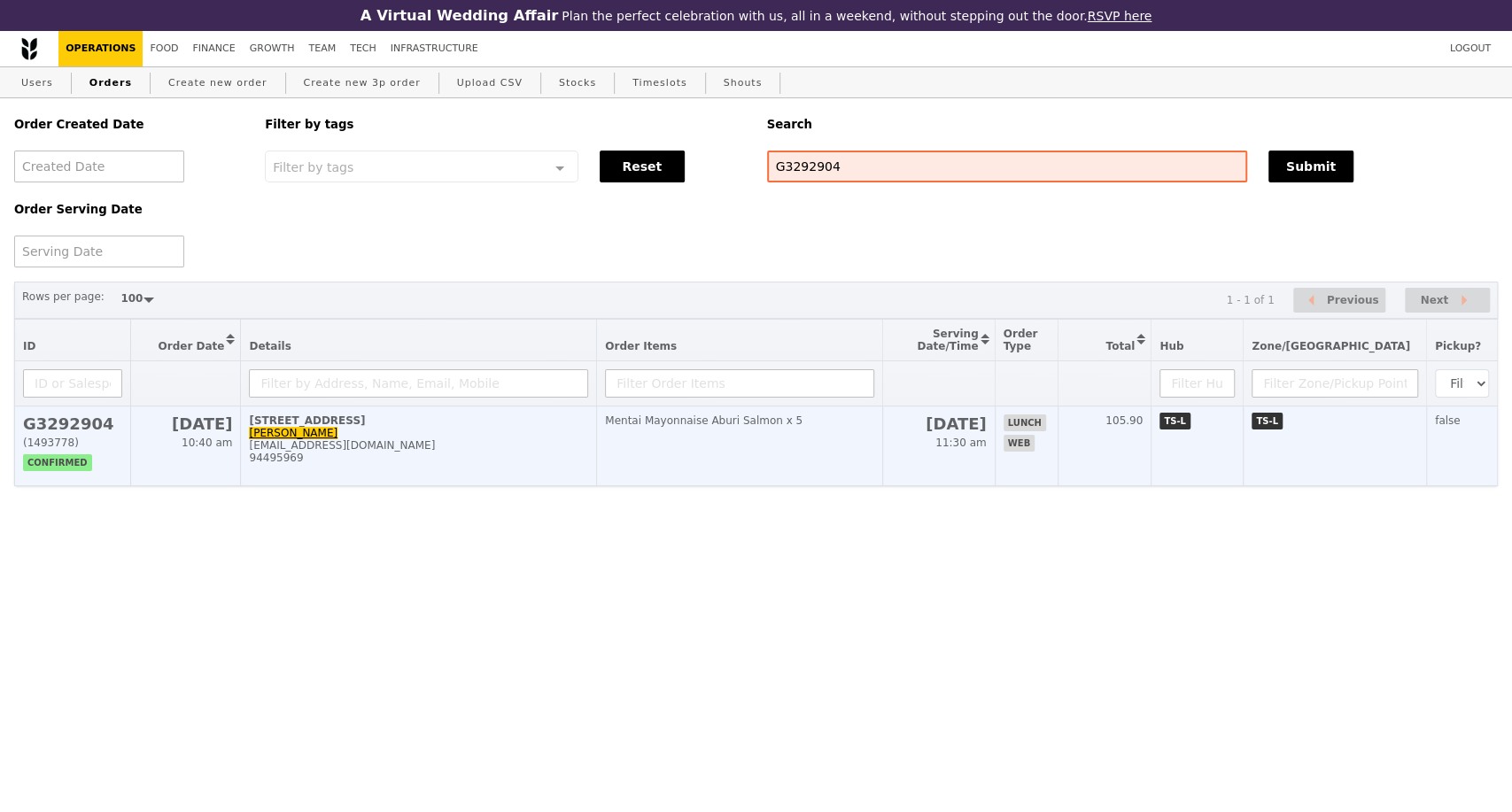
click at [522, 483] on td "138 Market Street, #20-00 Naveen Kumar Kalapati naveenwashere@yahoo.com 94495969" at bounding box center [419, 447] width 356 height 80
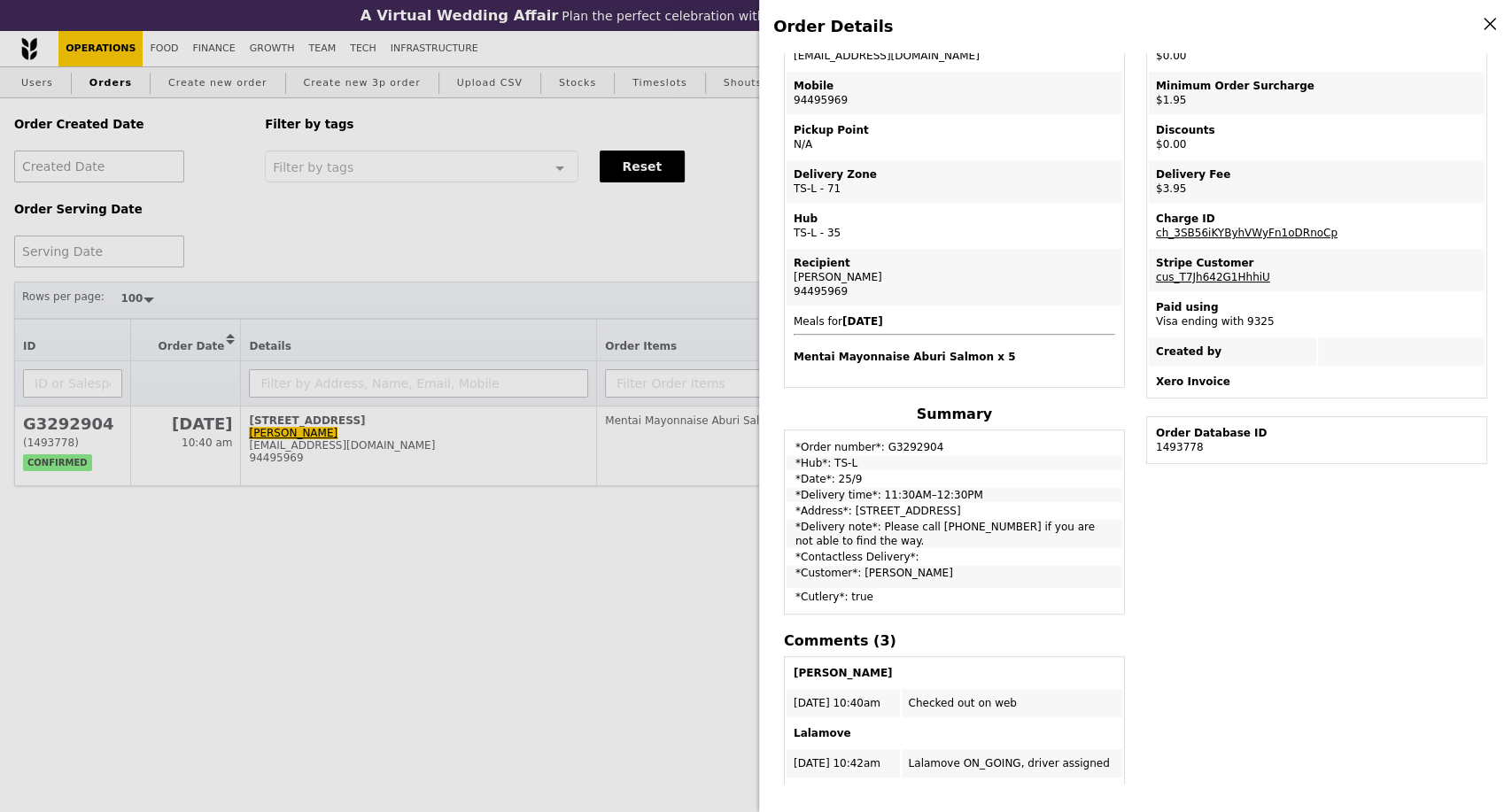
scroll to position [295, 0]
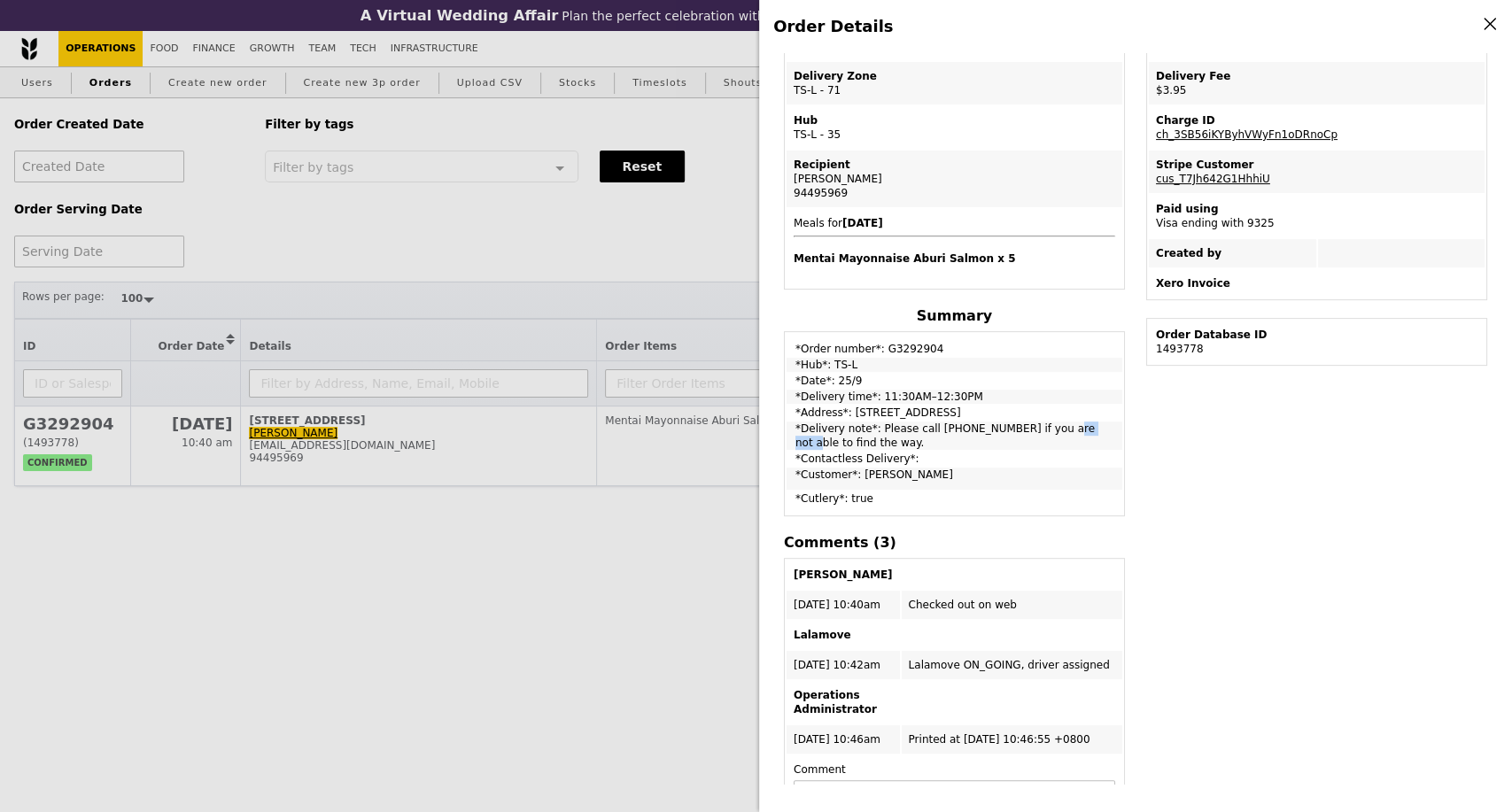
drag, startPoint x: 966, startPoint y: 435, endPoint x: 921, endPoint y: 436, distance: 45.0
click at [921, 436] on td "*Delivery note*: Please call 94495969 if you are not able to find the way." at bounding box center [955, 435] width 336 height 28
click at [177, 639] on div "Order Details Edit order Changelog Cancel Order ID G3292904 – View receipt | Pi…" at bounding box center [756, 406] width 1512 height 812
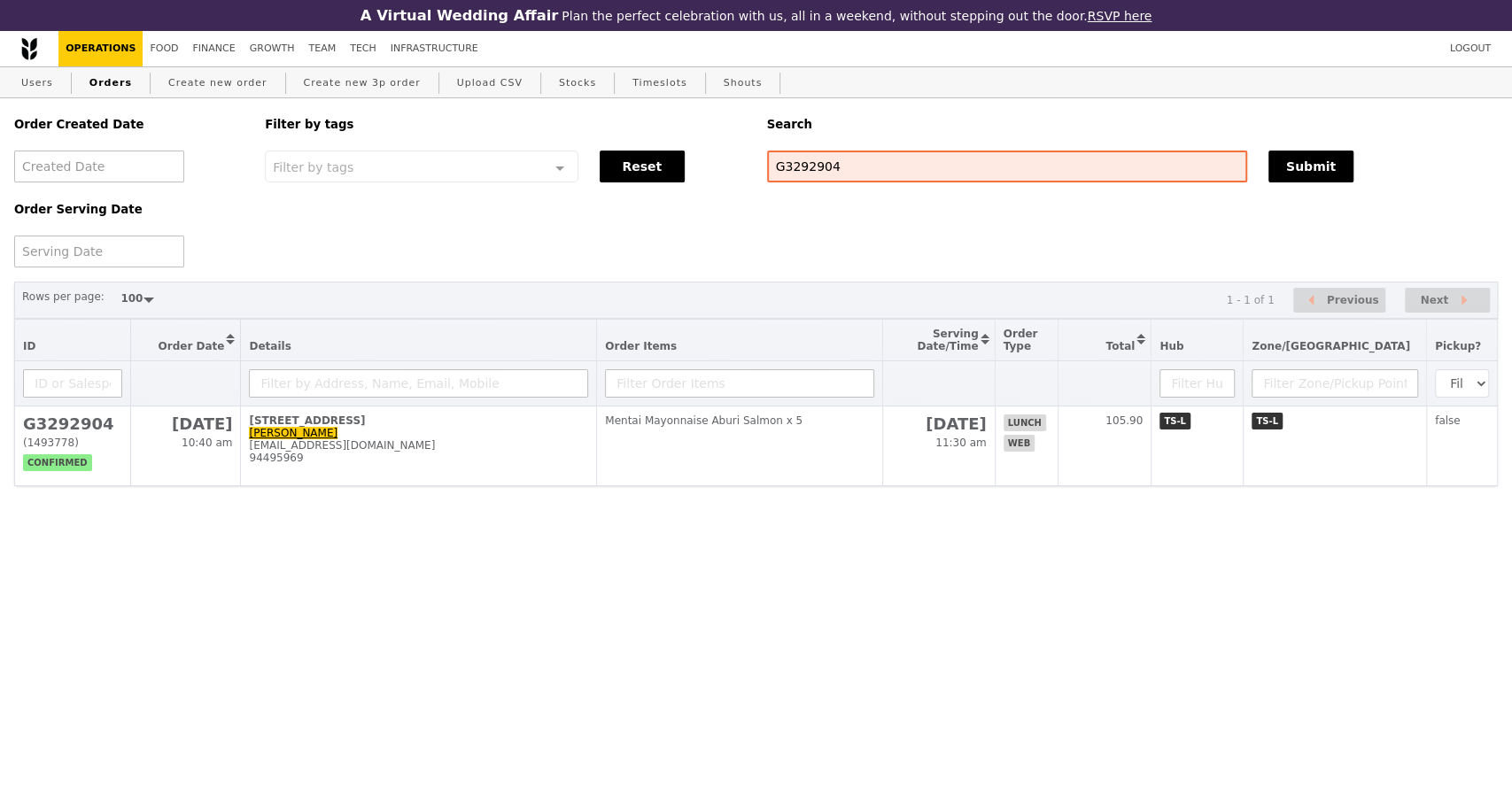
scroll to position [383, 0]
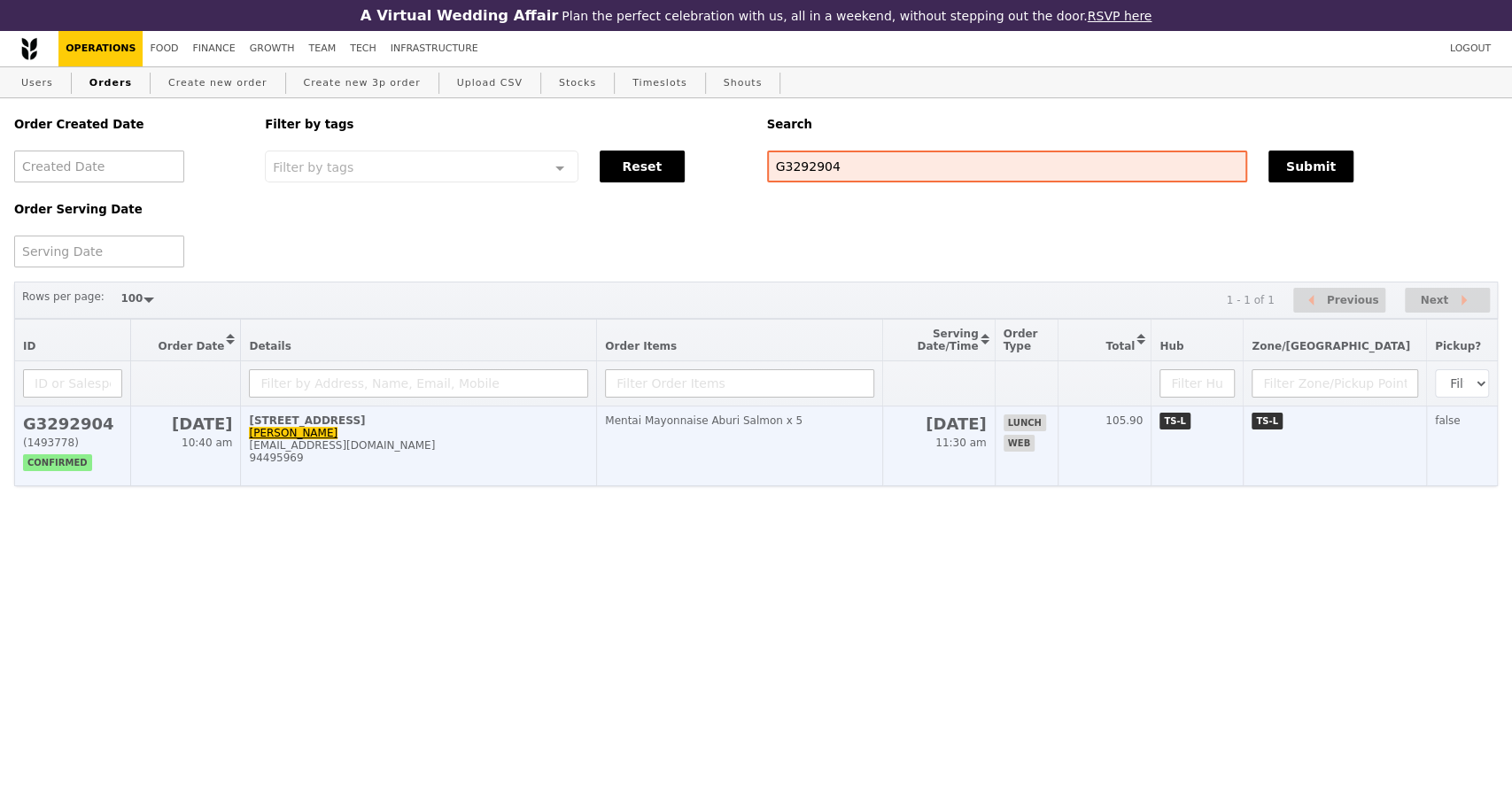
click at [549, 483] on td "138 Market Street, #20-00 Naveen Kumar Kalapati naveenwashere@yahoo.com 94495969" at bounding box center [419, 447] width 356 height 80
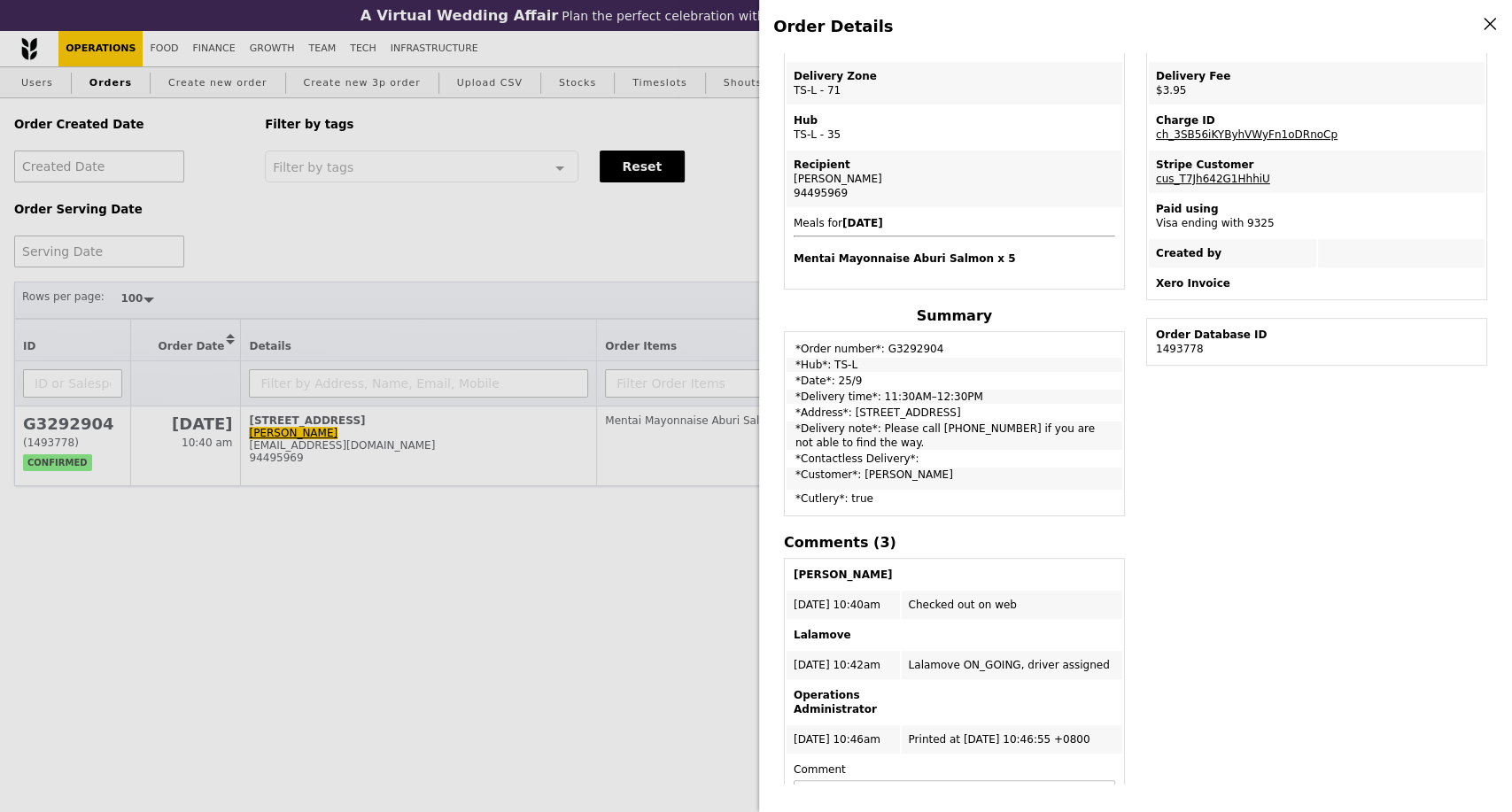
scroll to position [393, 0]
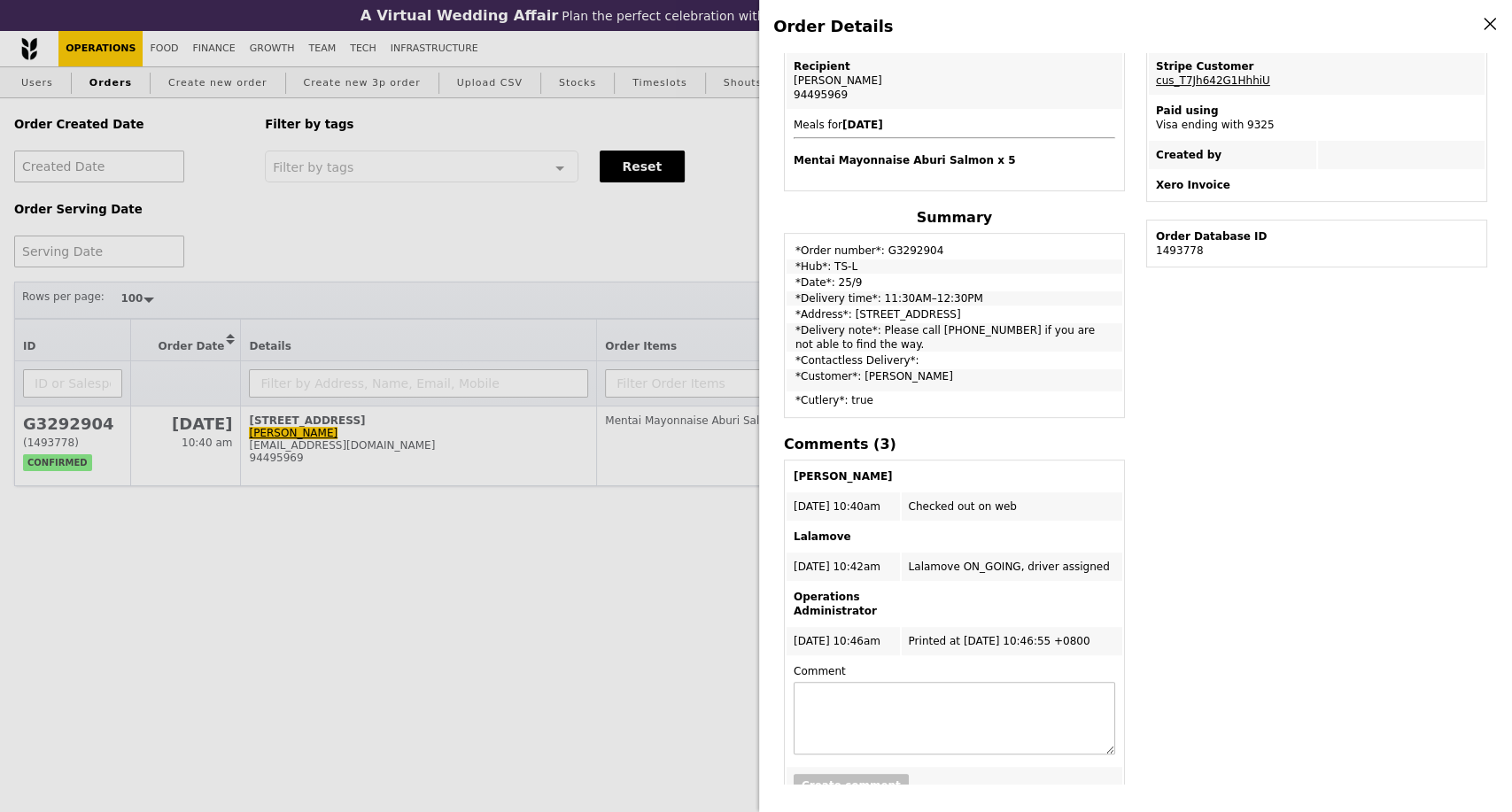
click at [158, 606] on div "Order Details Edit order Changelog Cancel Order ID G3292904 – View receipt | Pi…" at bounding box center [756, 406] width 1512 height 812
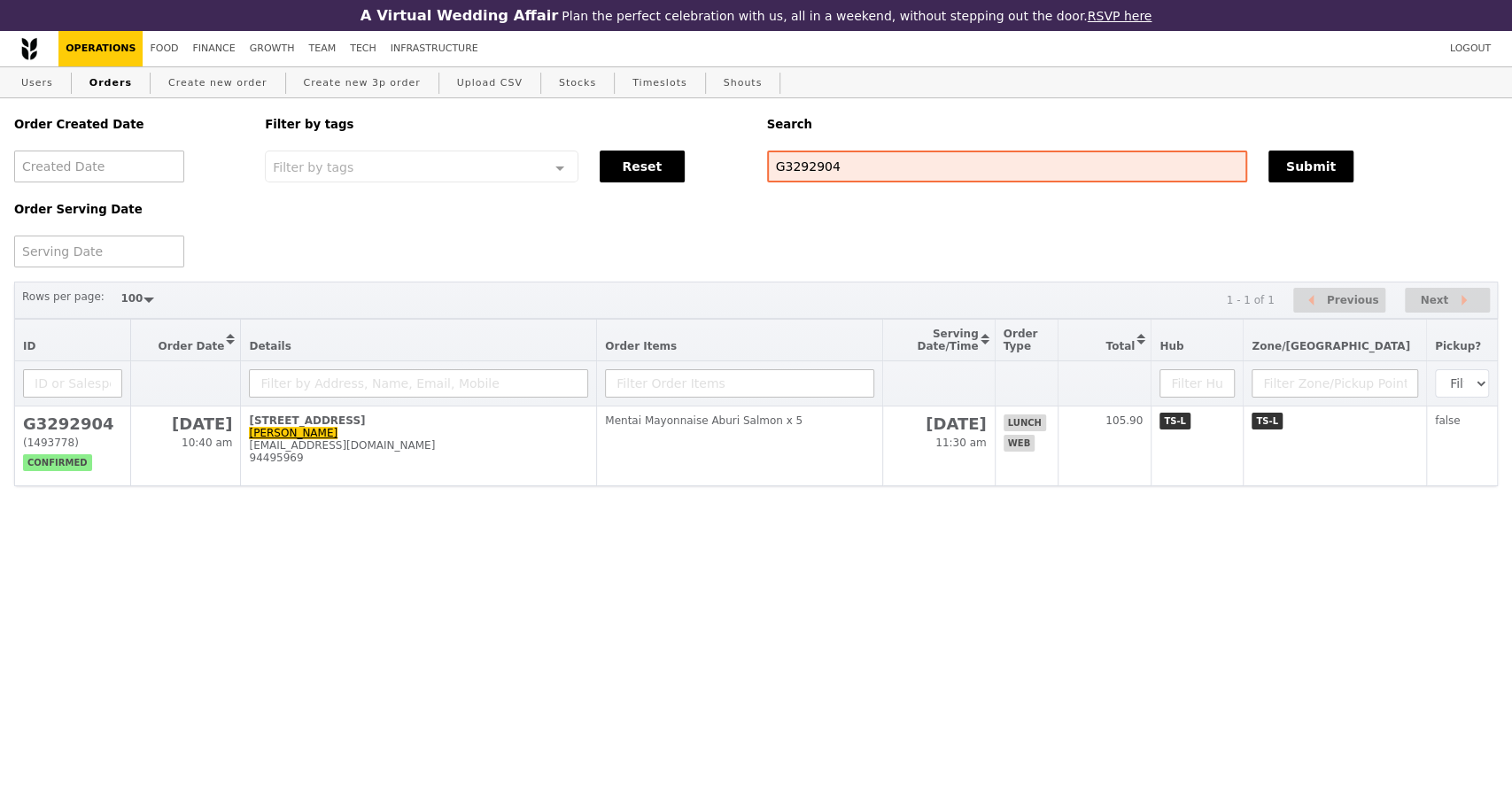
scroll to position [482, 0]
click at [1334, 557] on html "A Virtual Wedding Affair Plan the perfect celebration with us, all in a weekend…" at bounding box center [756, 278] width 1512 height 557
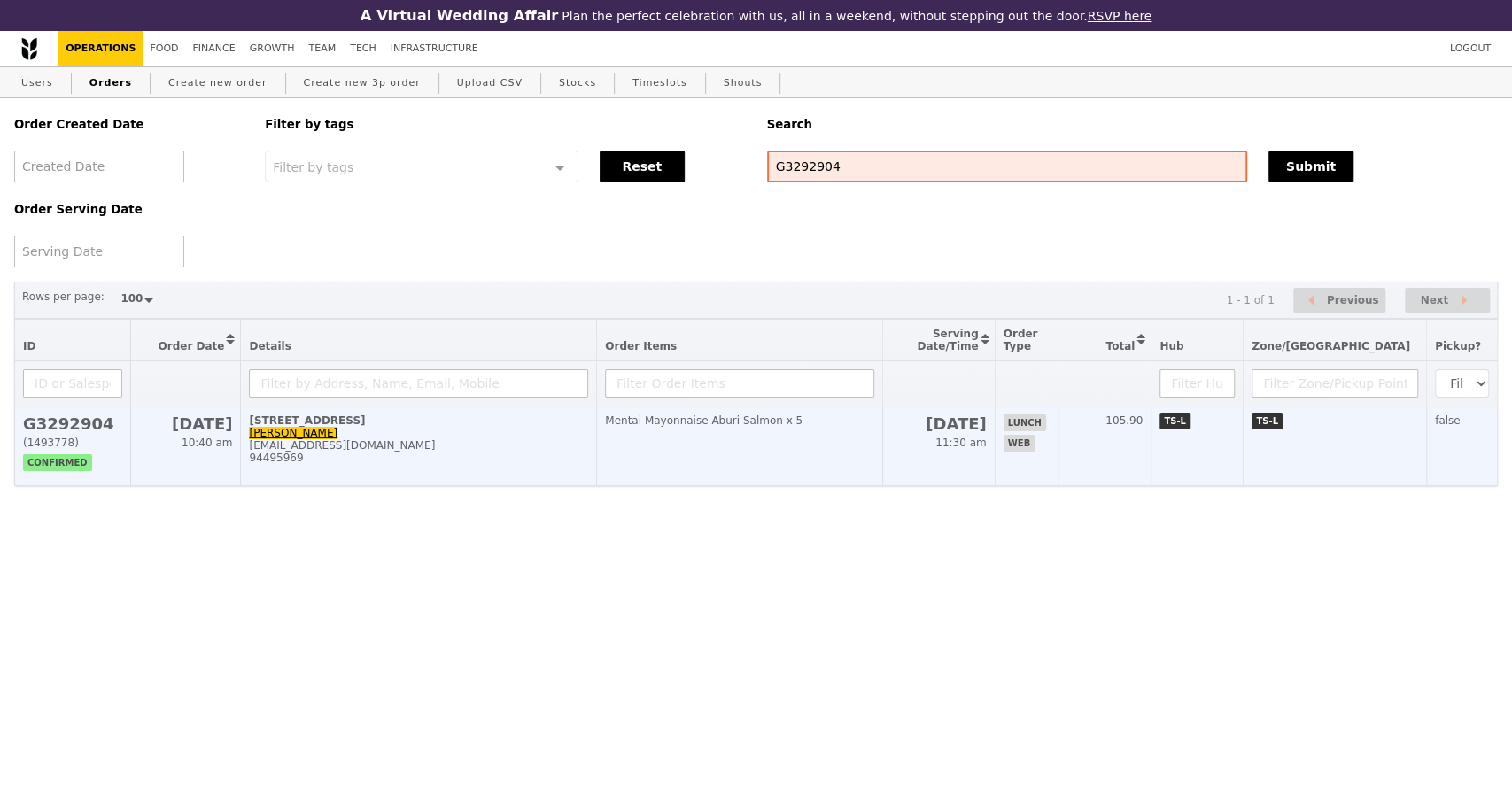
click at [523, 484] on td "138 Market Street, #20-00 Naveen Kumar Kalapati naveenwashere@yahoo.com 94495969" at bounding box center [419, 447] width 356 height 80
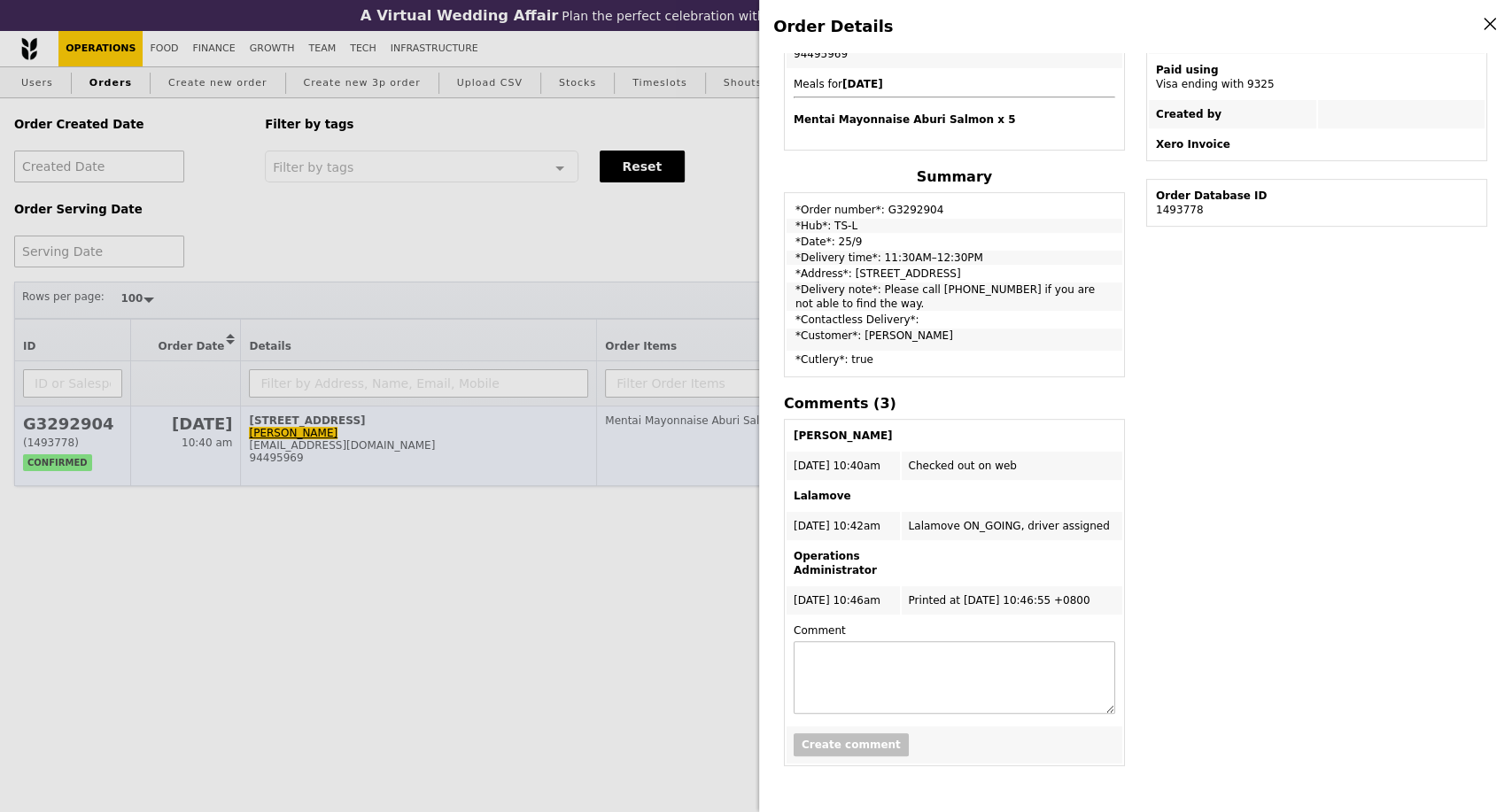
scroll to position [393, 0]
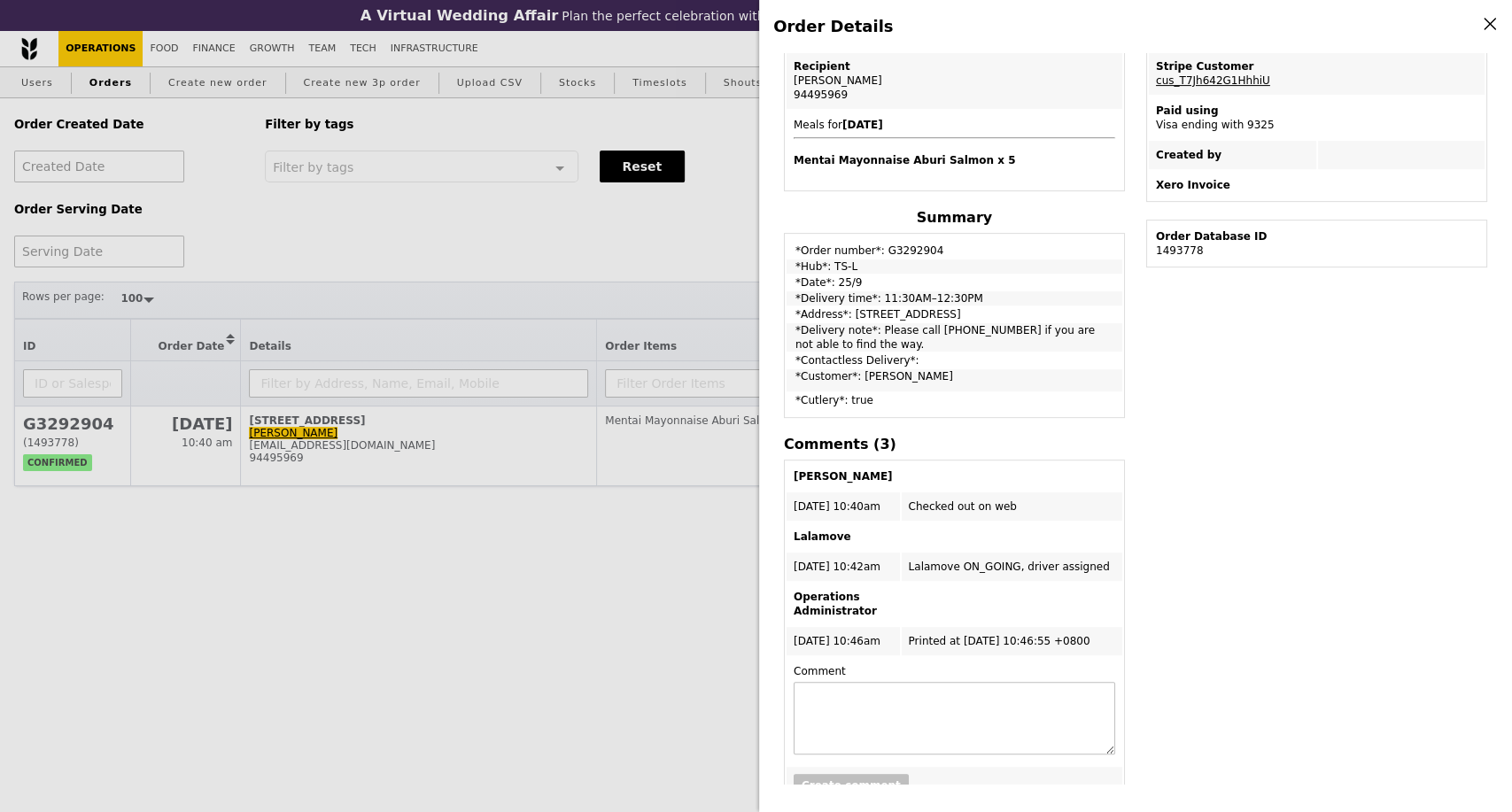
click at [155, 585] on div "Order Details Edit order Changelog Cancel Order ID G3292904 – View receipt | Pi…" at bounding box center [756, 406] width 1512 height 812
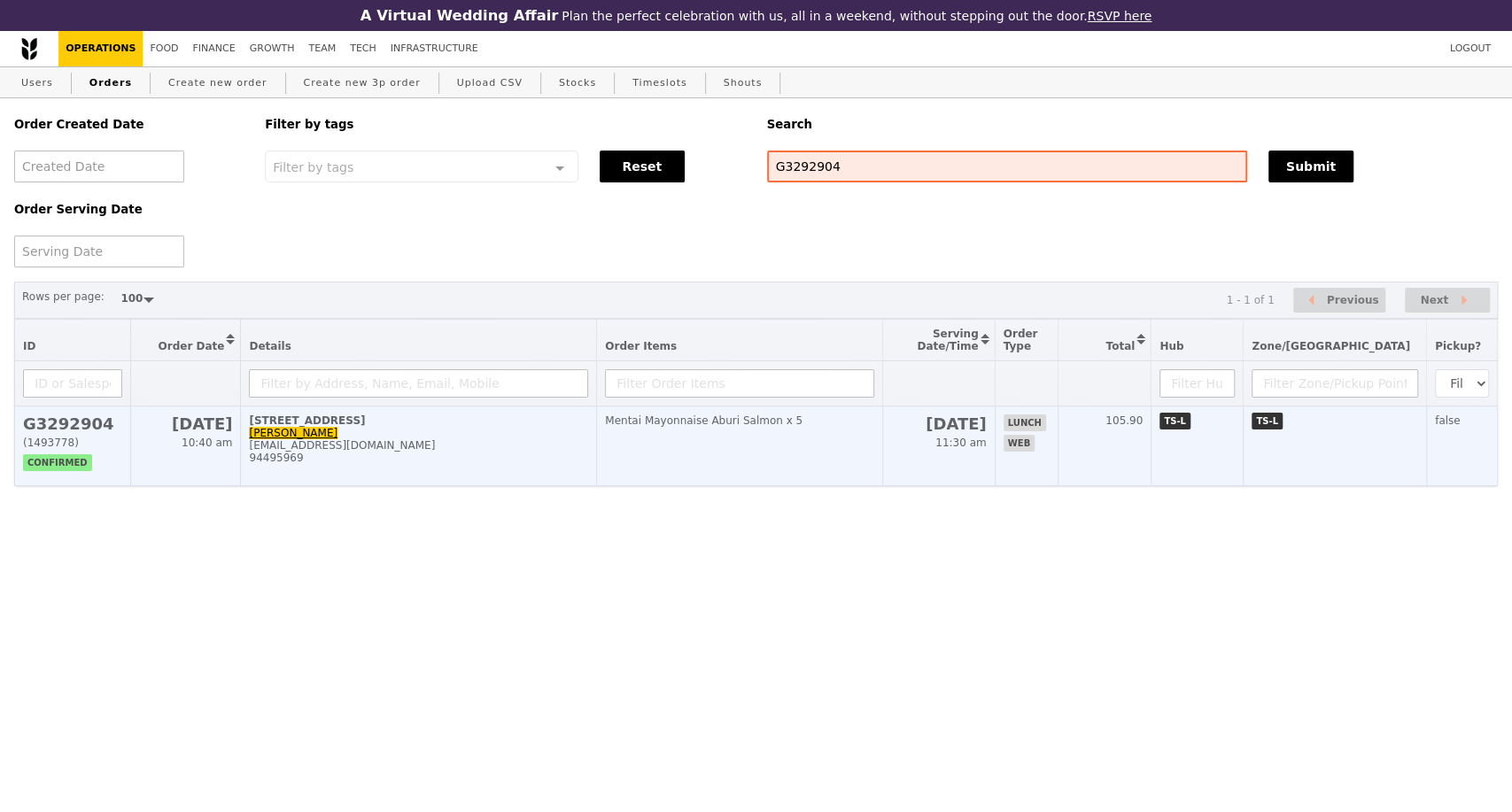
click at [502, 465] on div "94495969" at bounding box center [418, 458] width 340 height 13
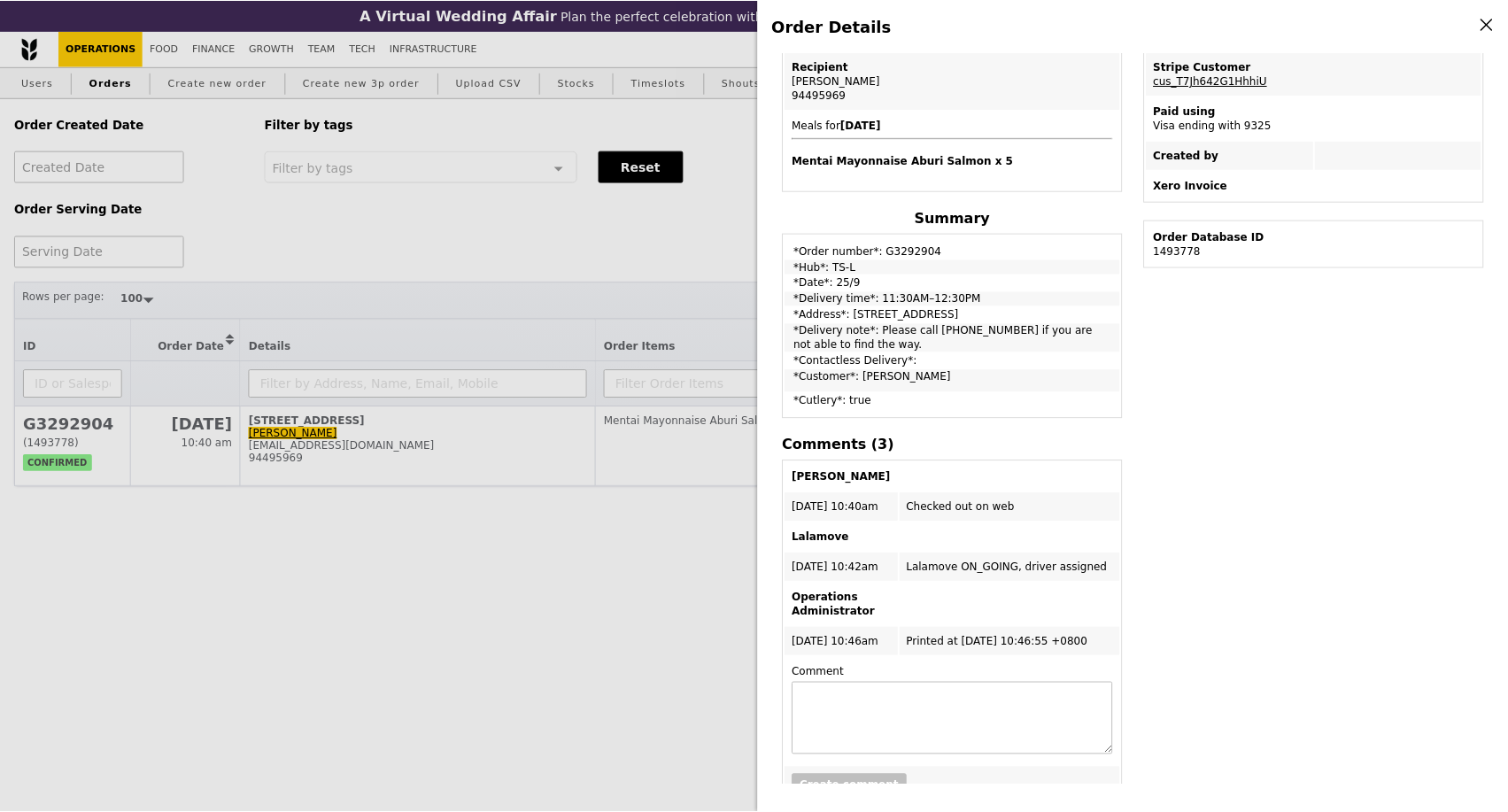
scroll to position [0, 0]
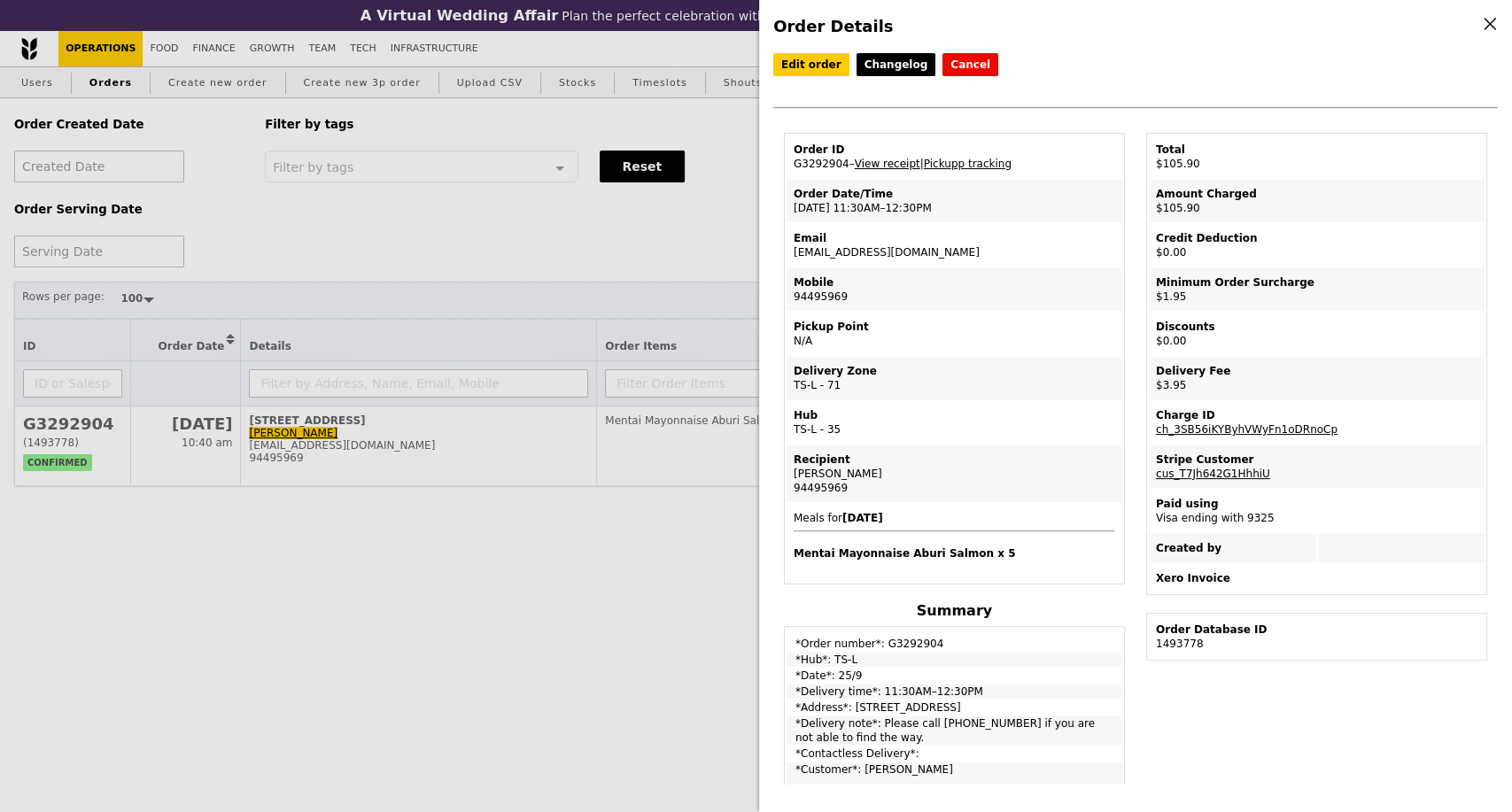
click at [901, 165] on link "View receipt" at bounding box center [887, 164] width 66 height 13
click at [808, 66] on link "Edit order" at bounding box center [811, 65] width 77 height 23
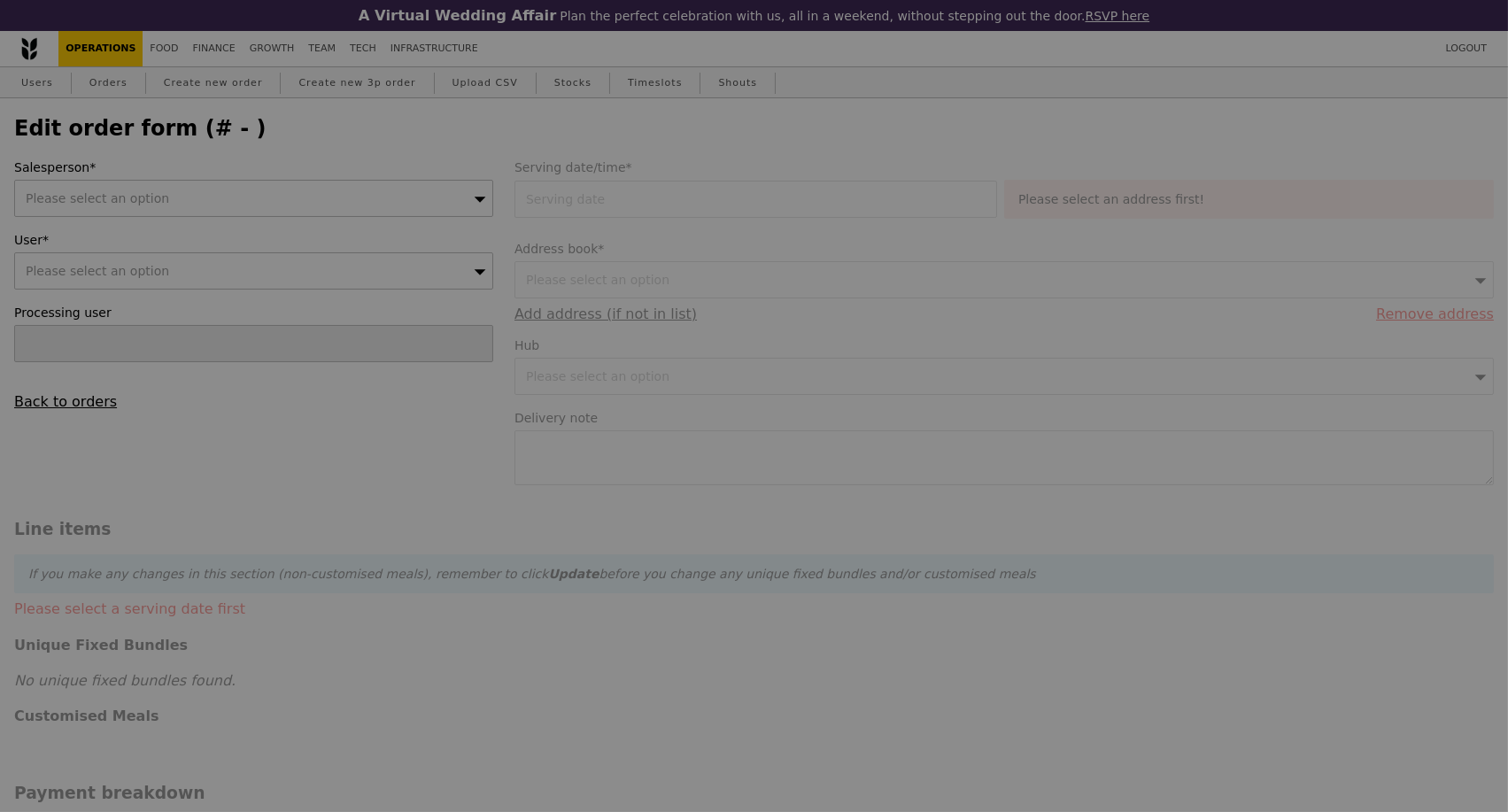
type input "25 Sep 2025"
type textarea "Please call 94495969 if you are not able to find the way."
type input "100.00"
type input "1.79"
type input "1.95"
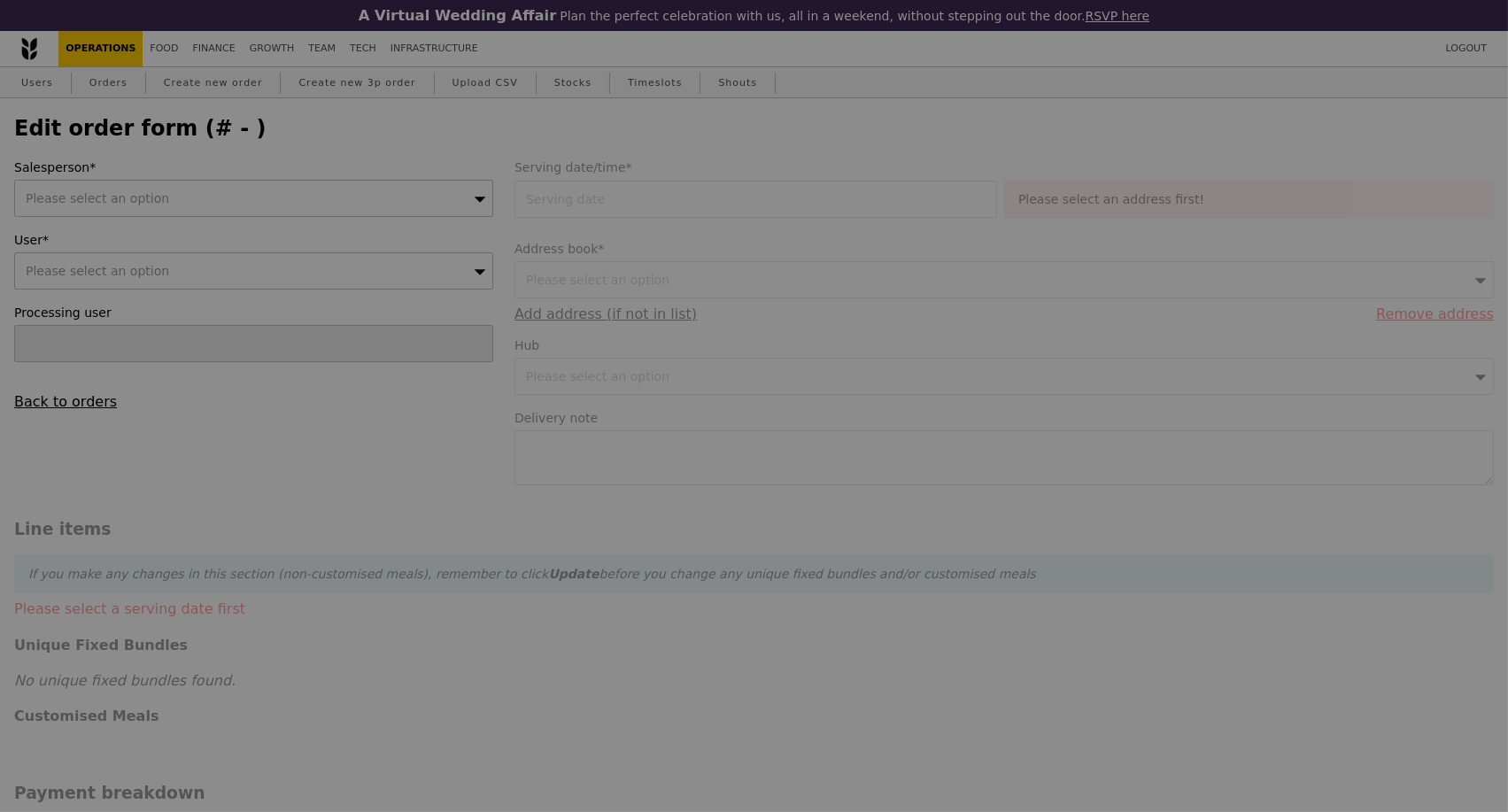
type input "2.71"
type input "2.95"
type input "104.90"
type input "Loading..."
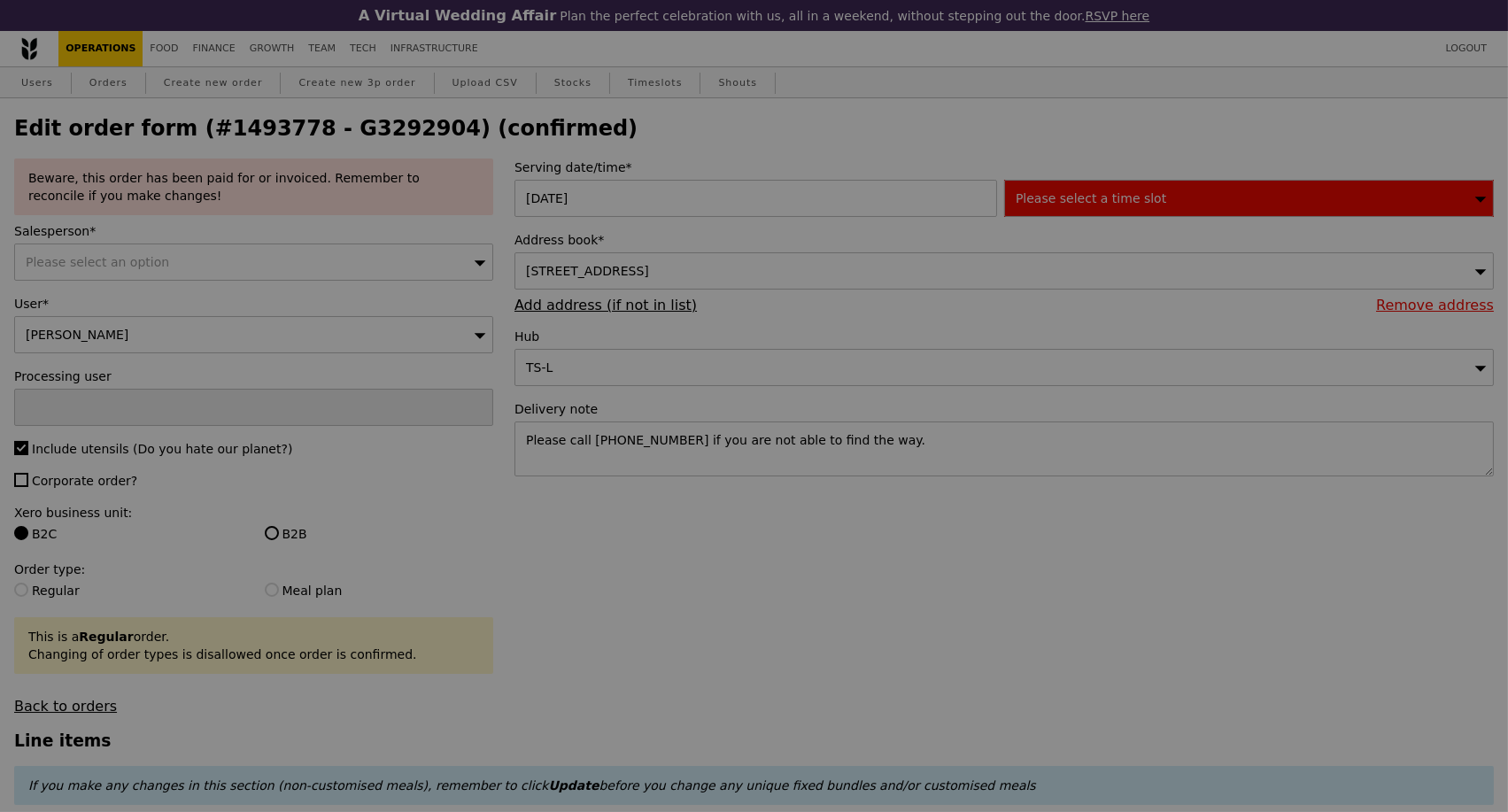
type input "0"
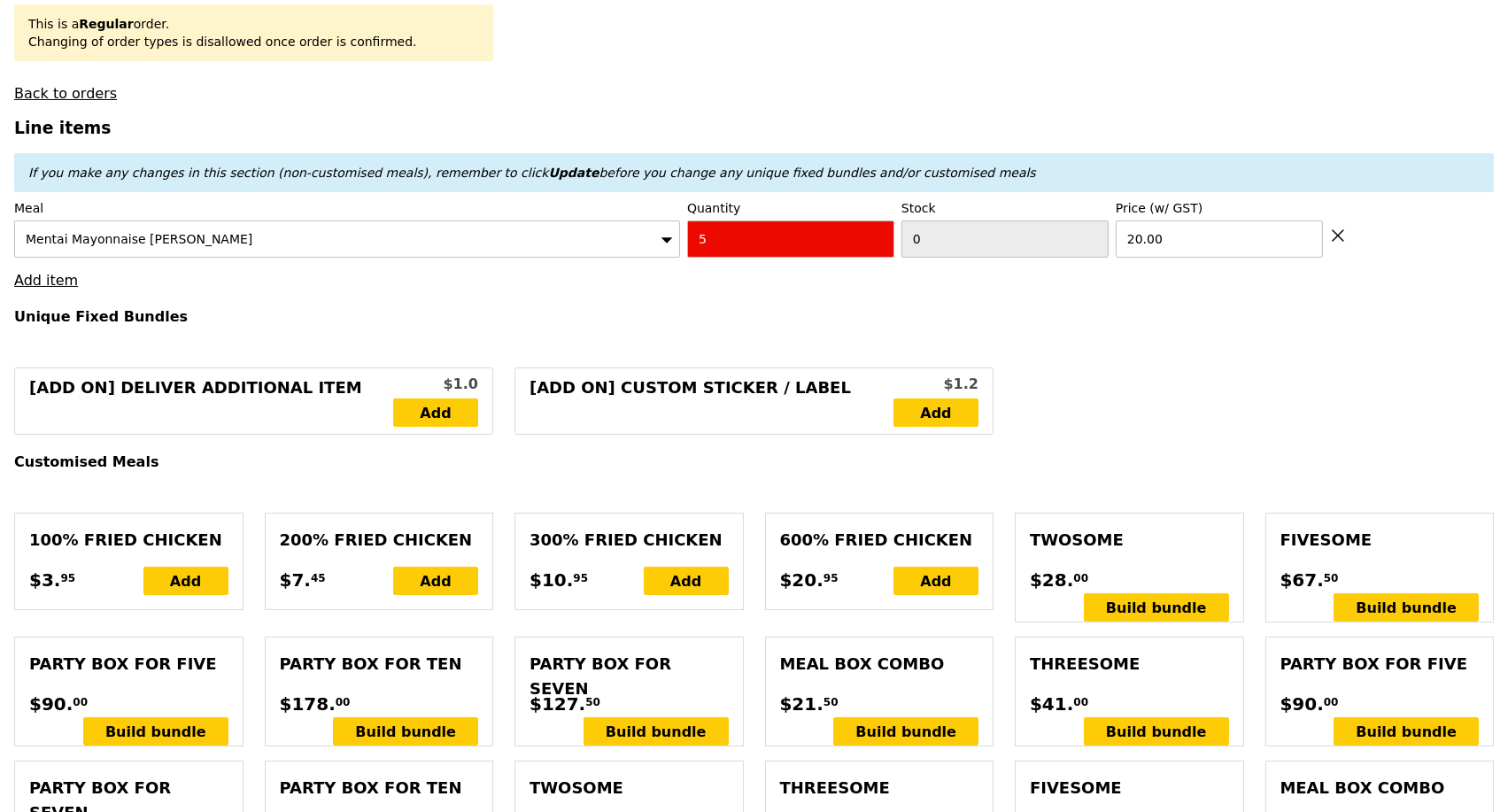
scroll to position [590, 0]
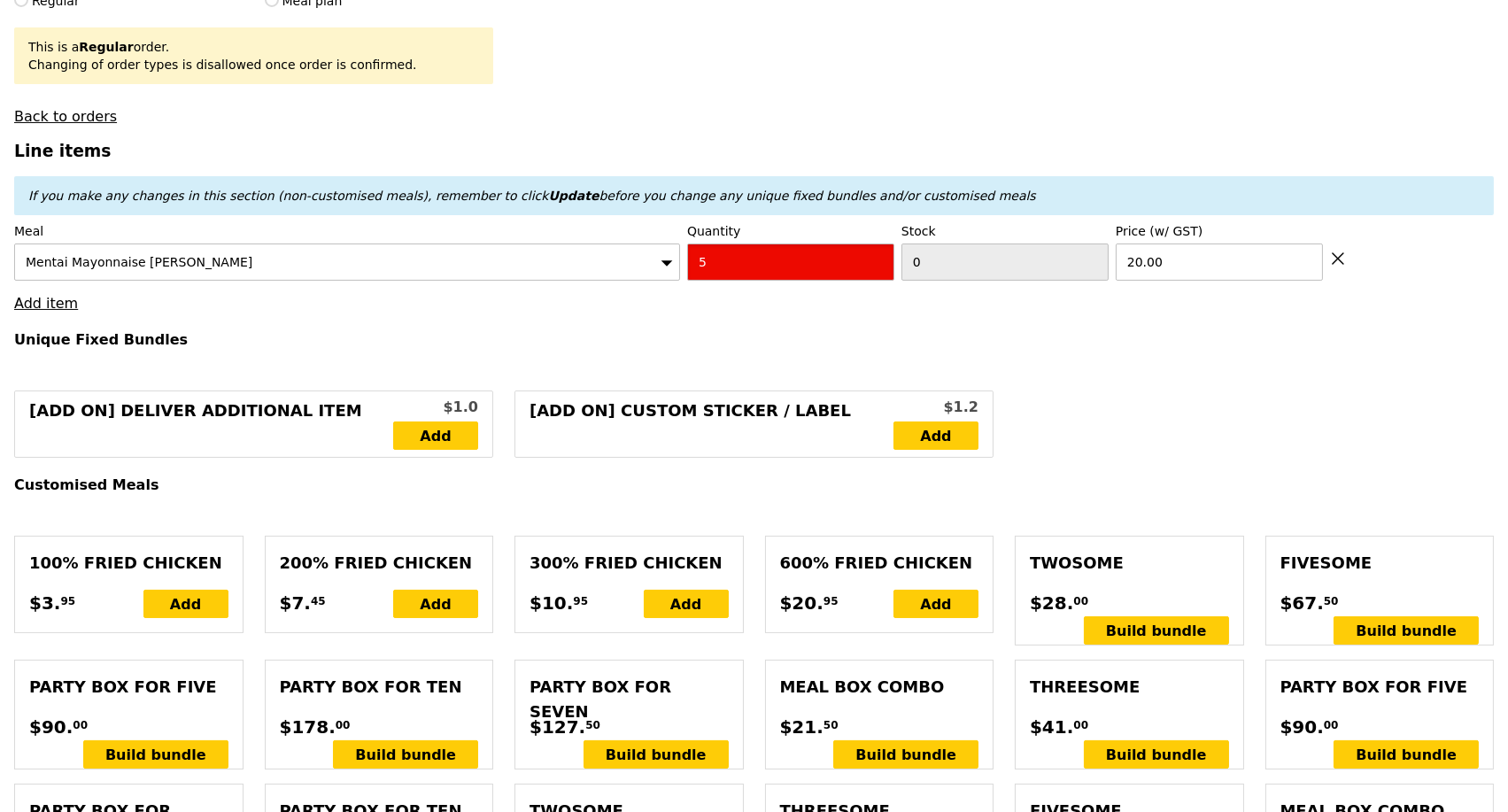
click at [798, 281] on input "5" at bounding box center [790, 262] width 207 height 37
type input "Loading..."
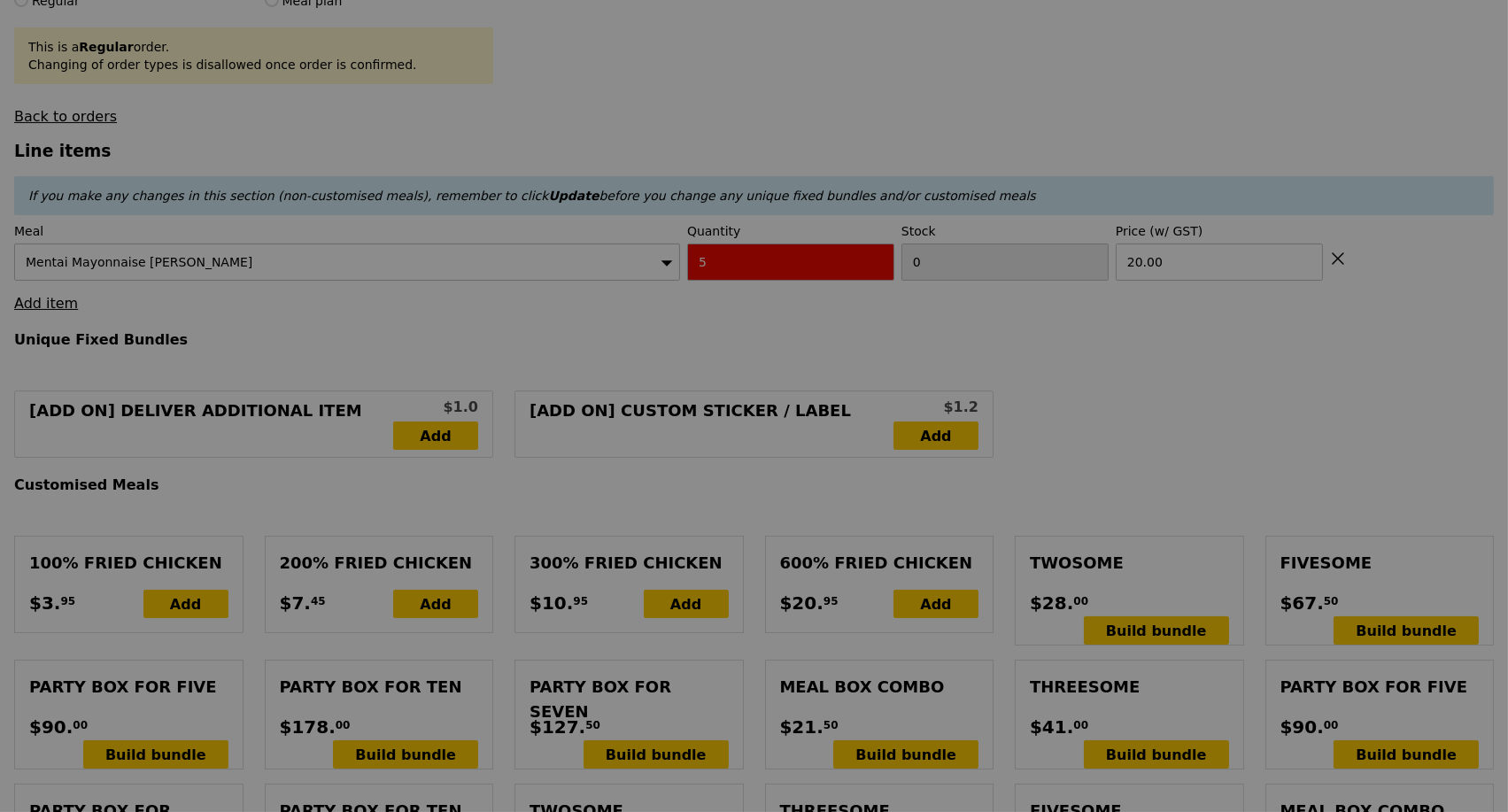
type input "0.00"
type input "4.90"
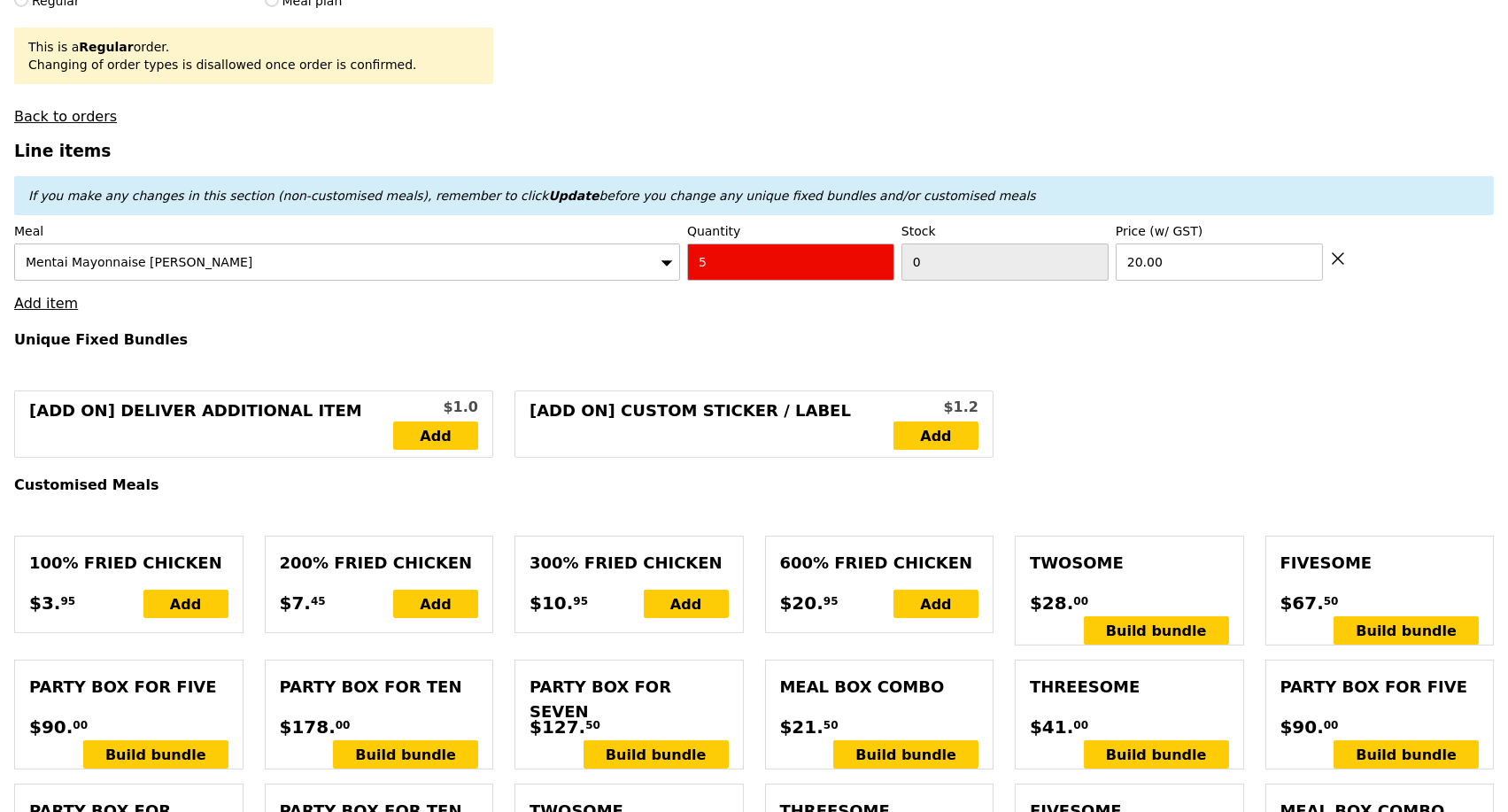
type input "Loading..."
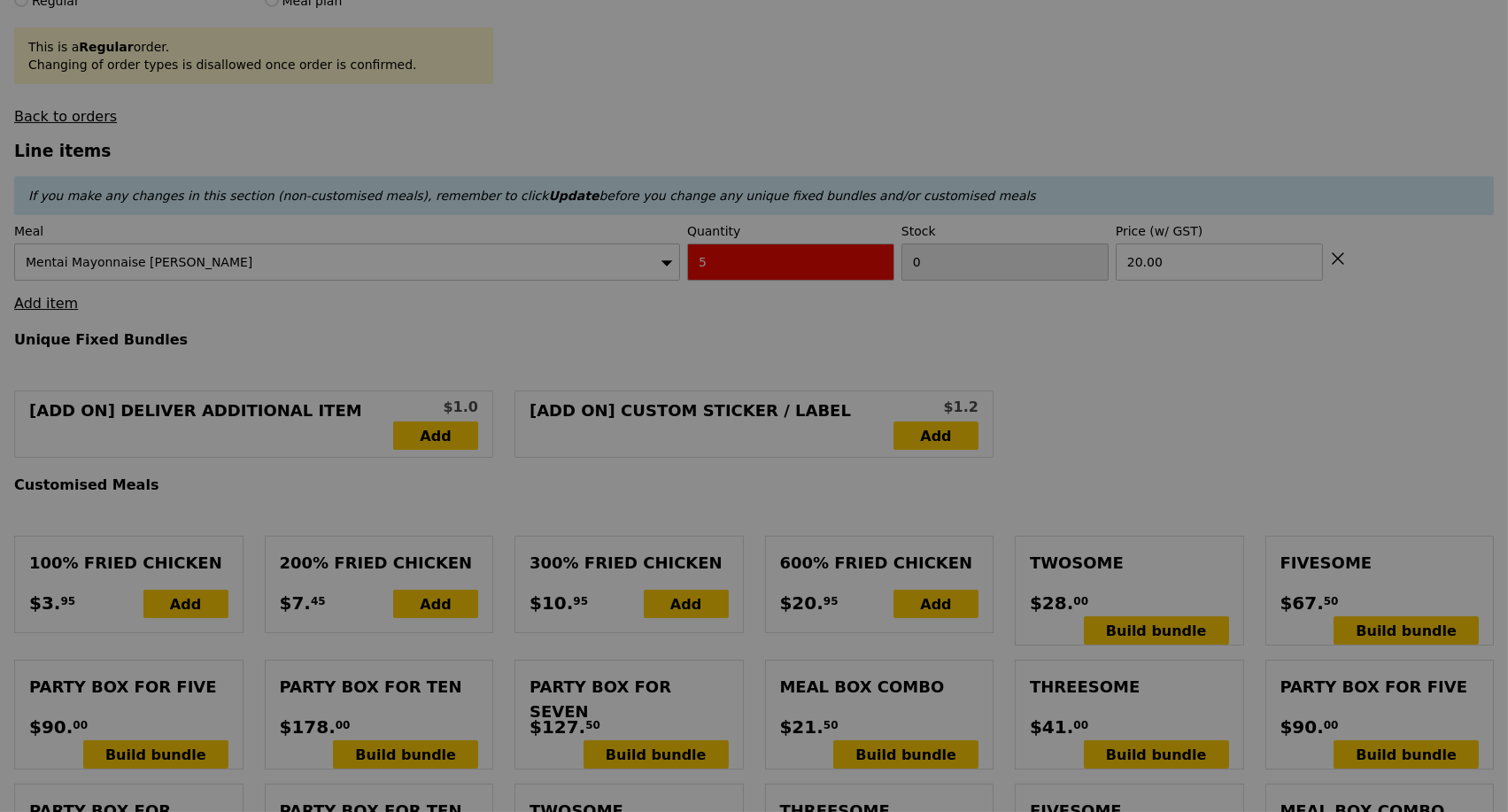
type input "-7"
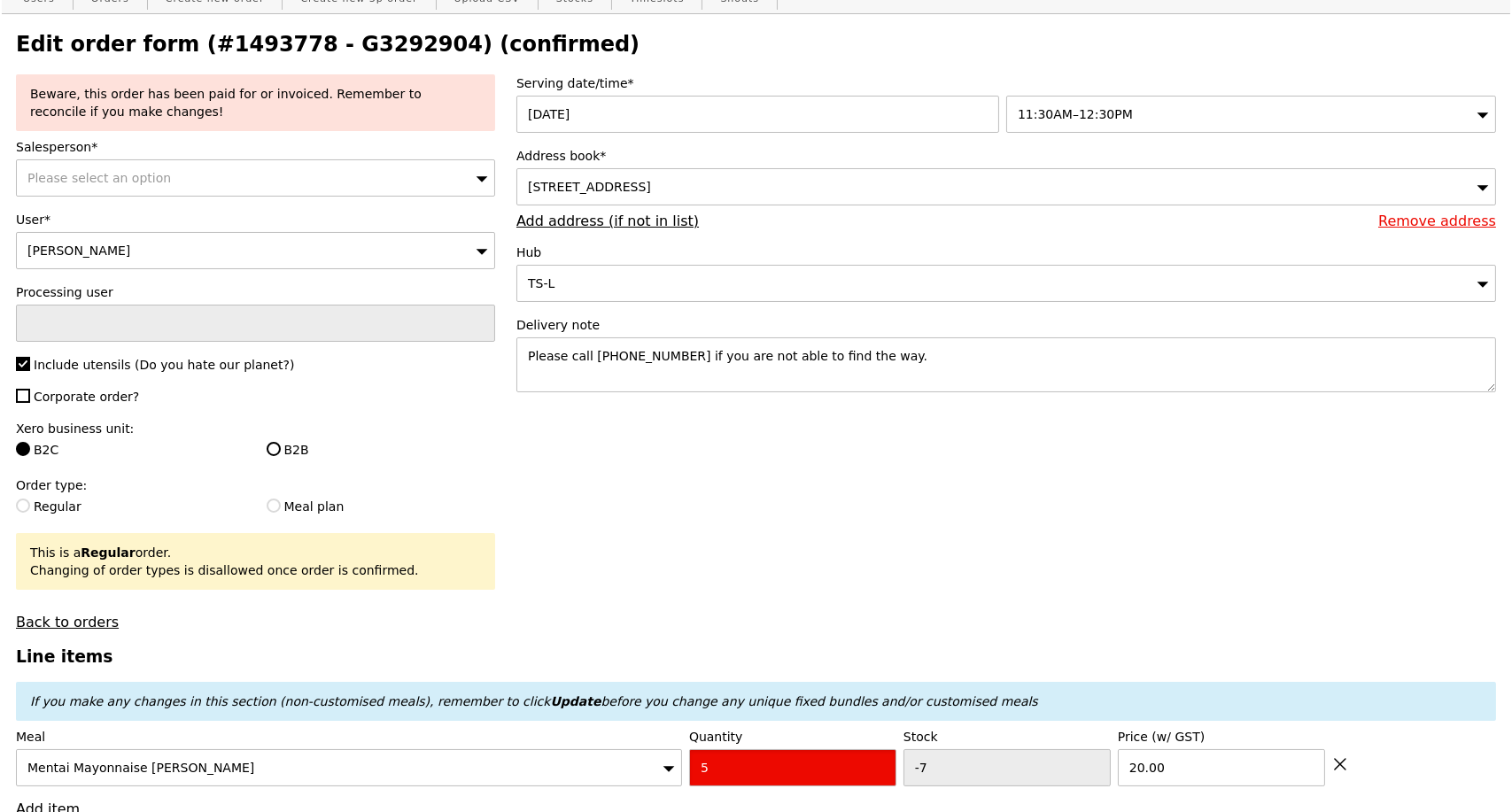
scroll to position [0, 0]
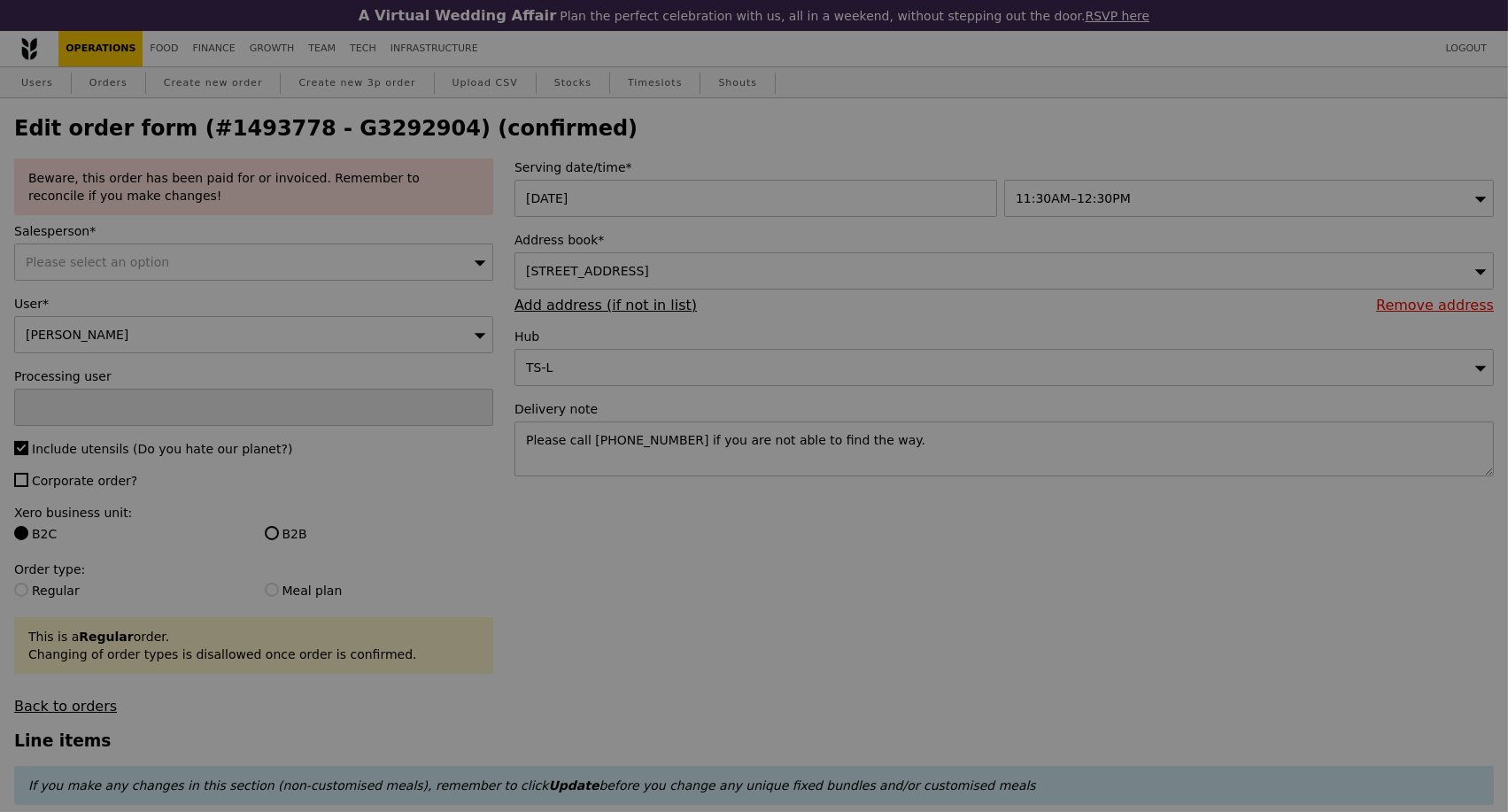
type input "Update"
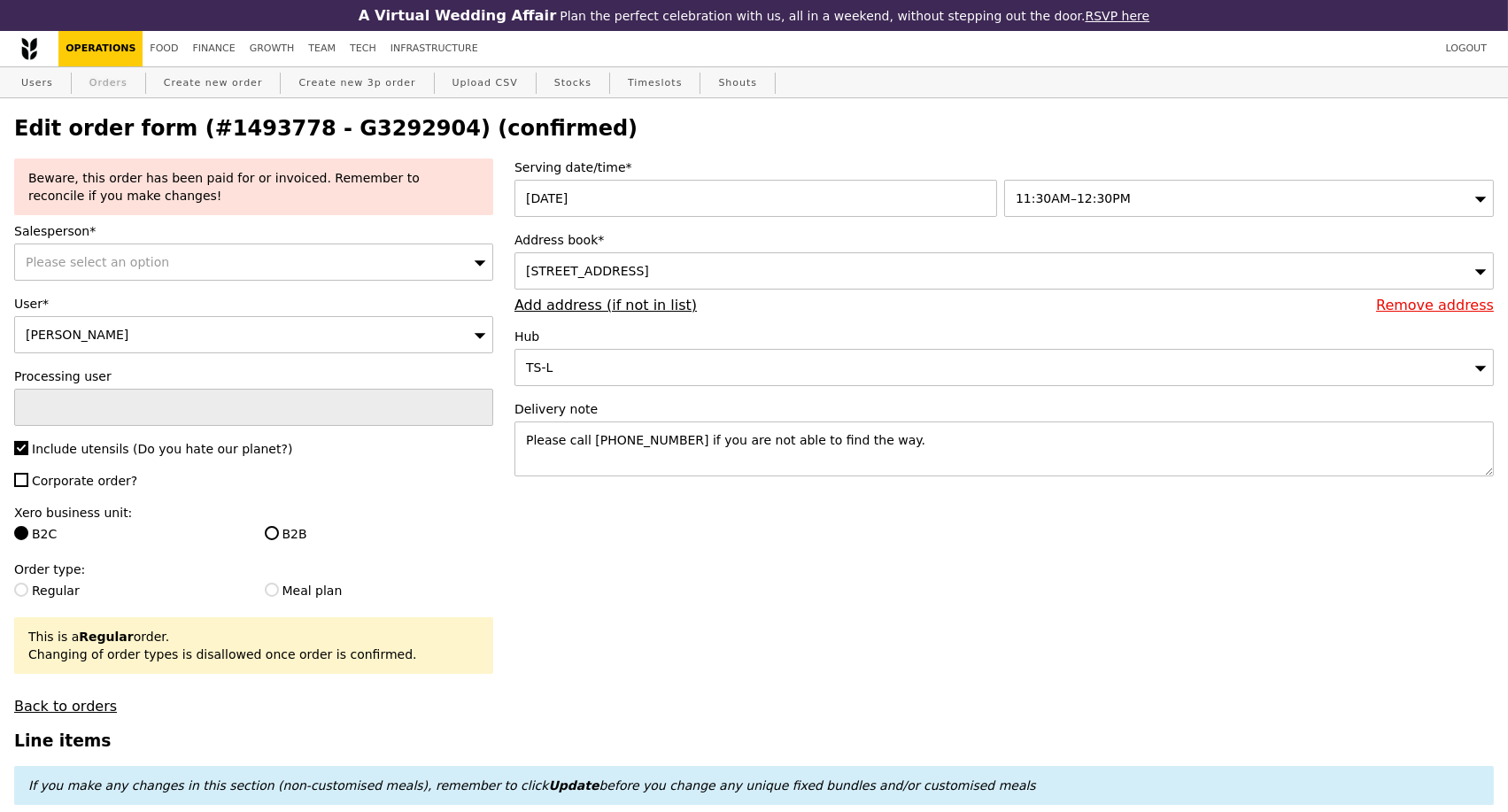
click at [95, 86] on link "Orders" at bounding box center [108, 83] width 52 height 32
select select "100"
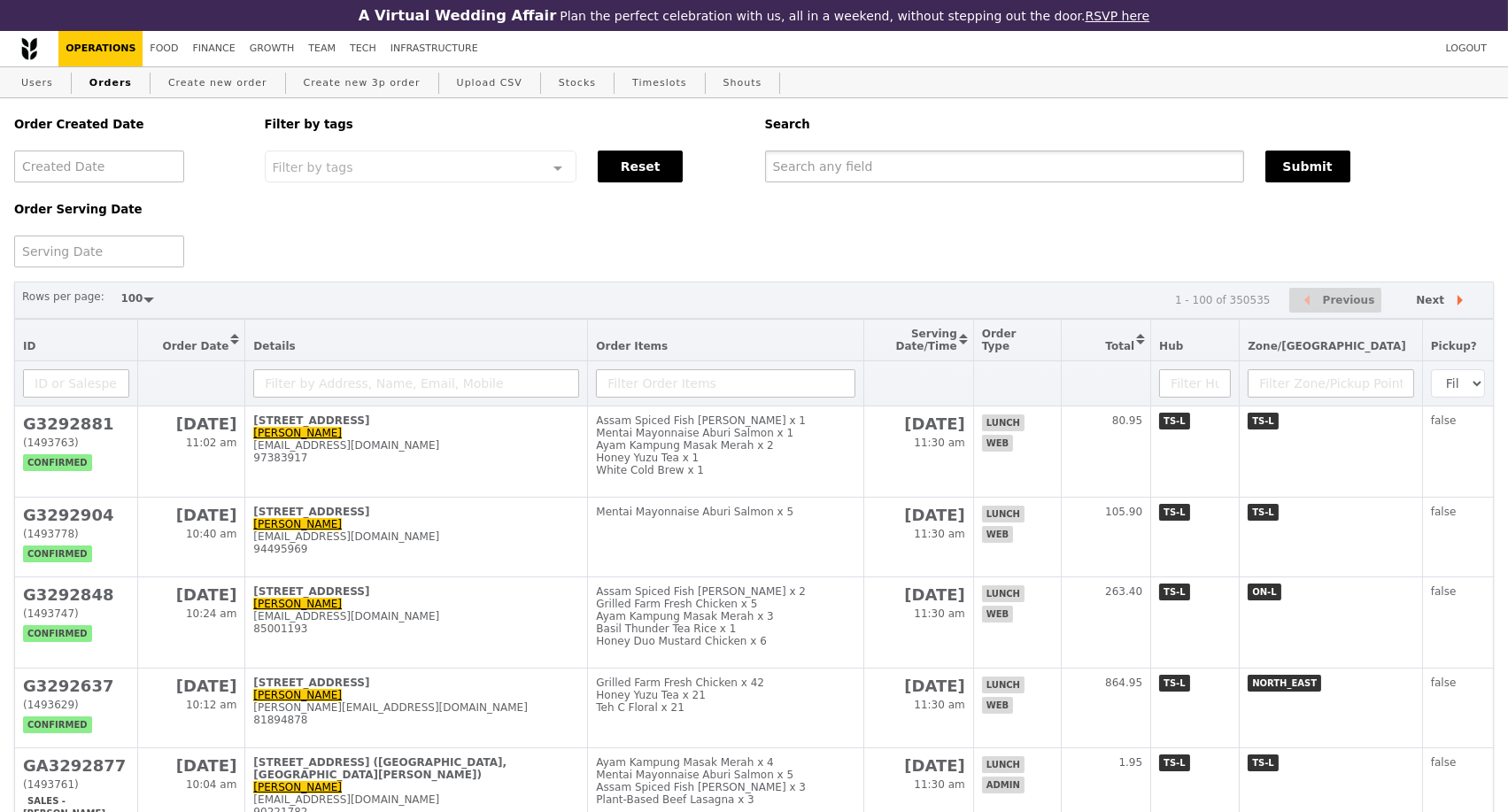
click at [849, 177] on input "text" at bounding box center [1005, 166] width 479 height 32
paste input "G3292881"
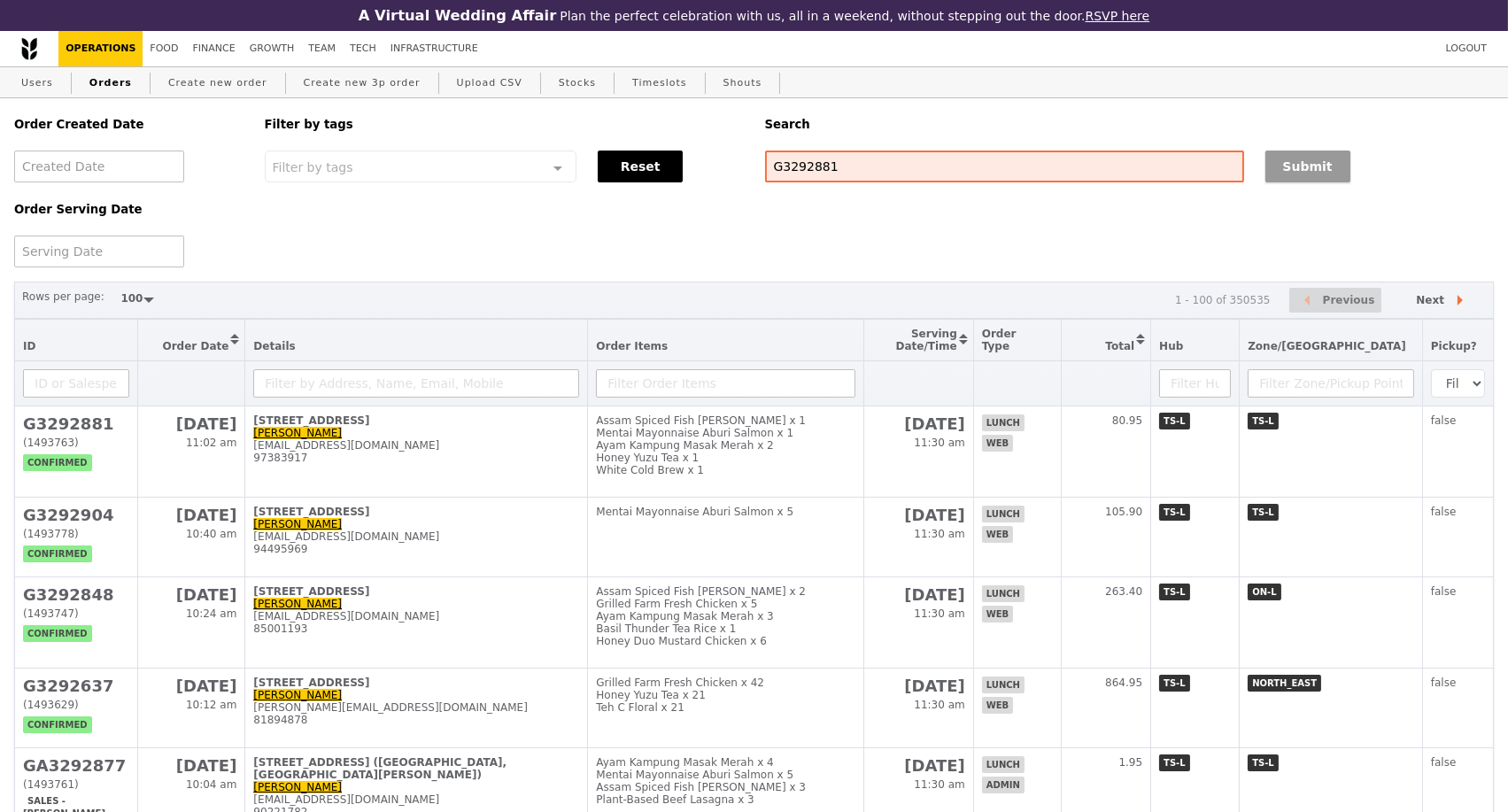
click at [1287, 176] on button "Submit" at bounding box center [1308, 166] width 85 height 32
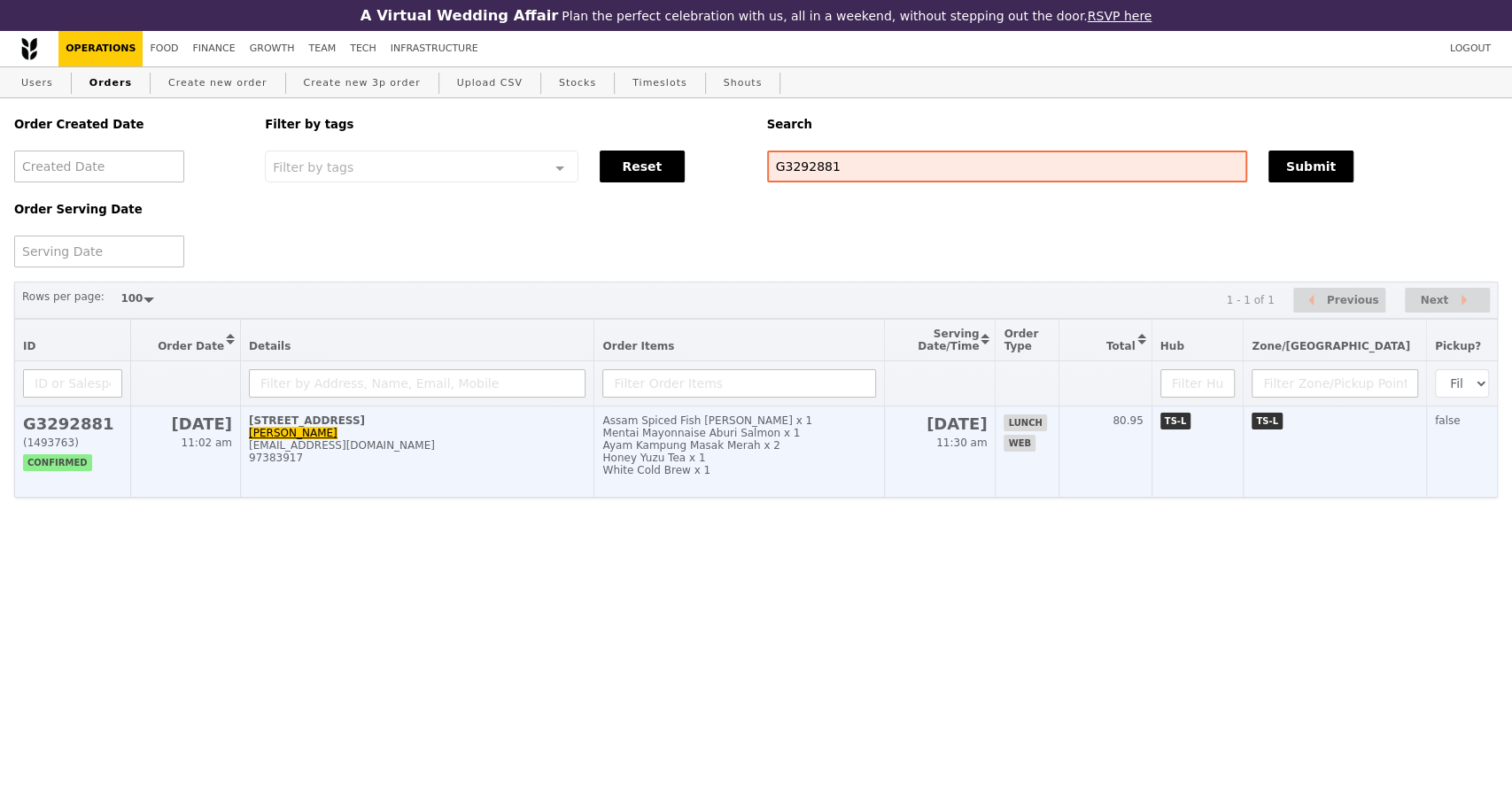
click at [409, 494] on td "10 Hampshire Road, #1-0 Ranjani ranjani28@gmail.com 97383917" at bounding box center [418, 452] width 354 height 91
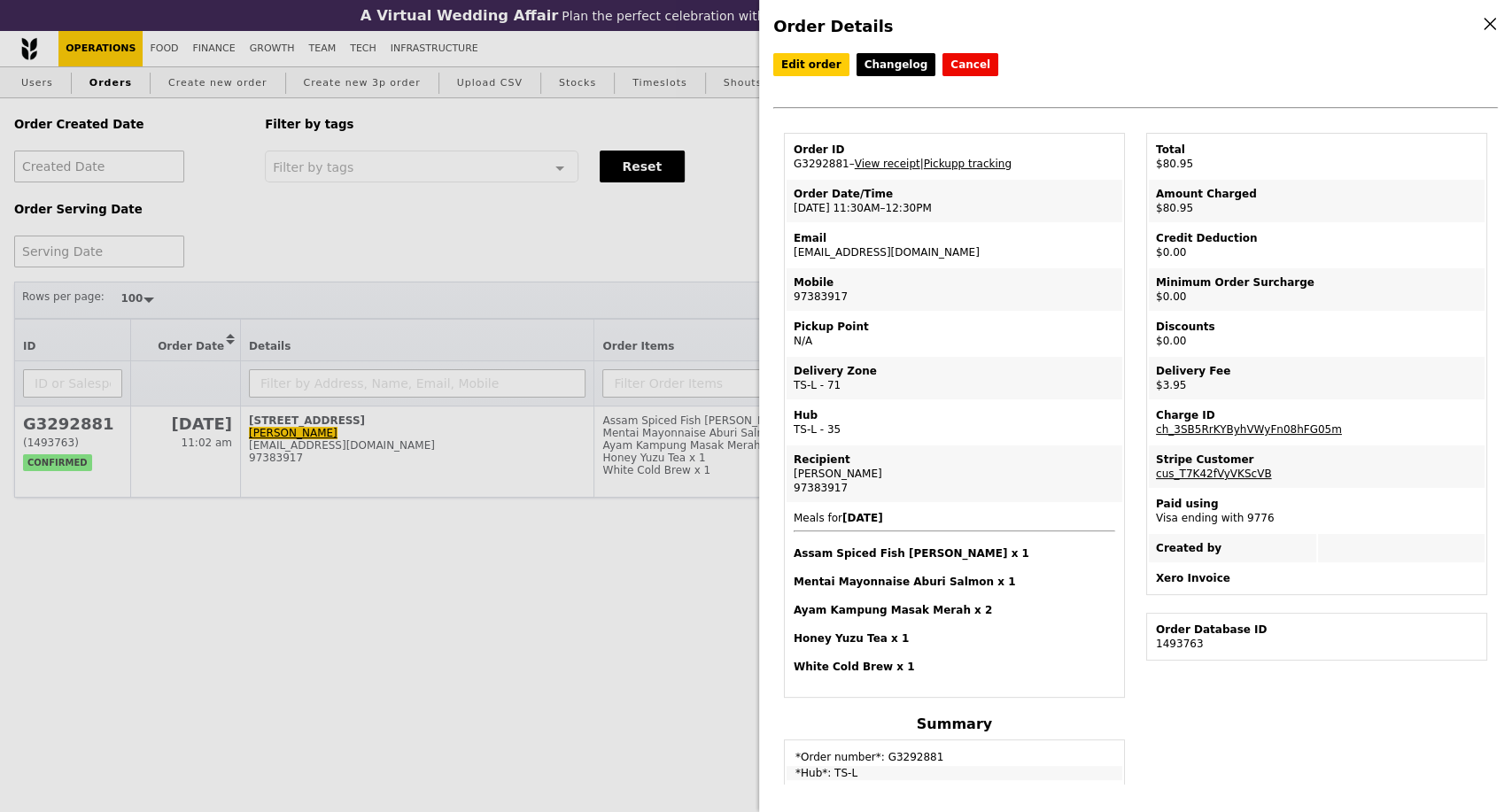
click at [144, 627] on div "Order Details Edit order Changelog Cancel Order ID G3292881 – View receipt | Pi…" at bounding box center [756, 406] width 1512 height 812
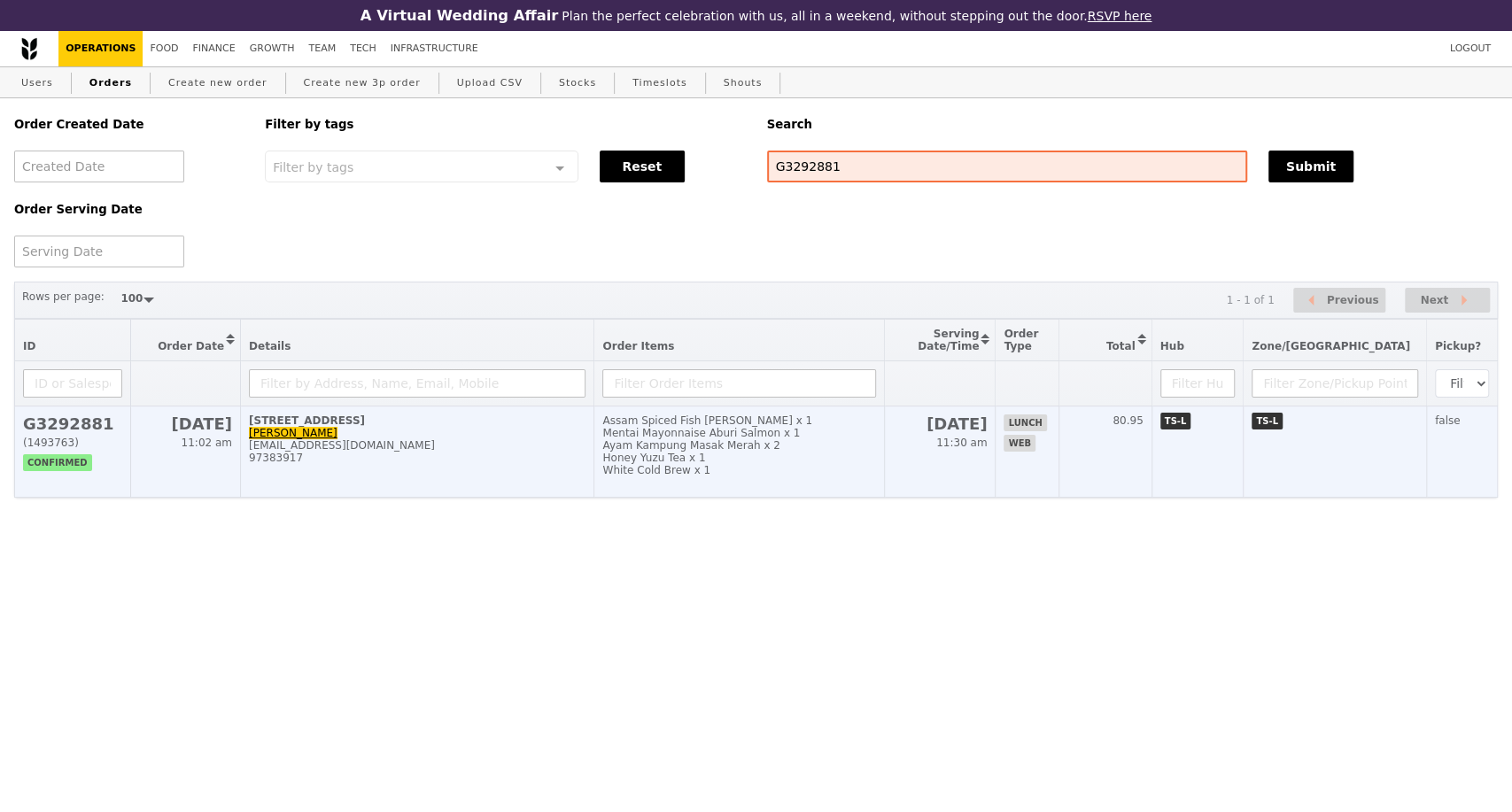
click at [418, 452] on div "ranjani28@gmail.com" at bounding box center [417, 446] width 337 height 13
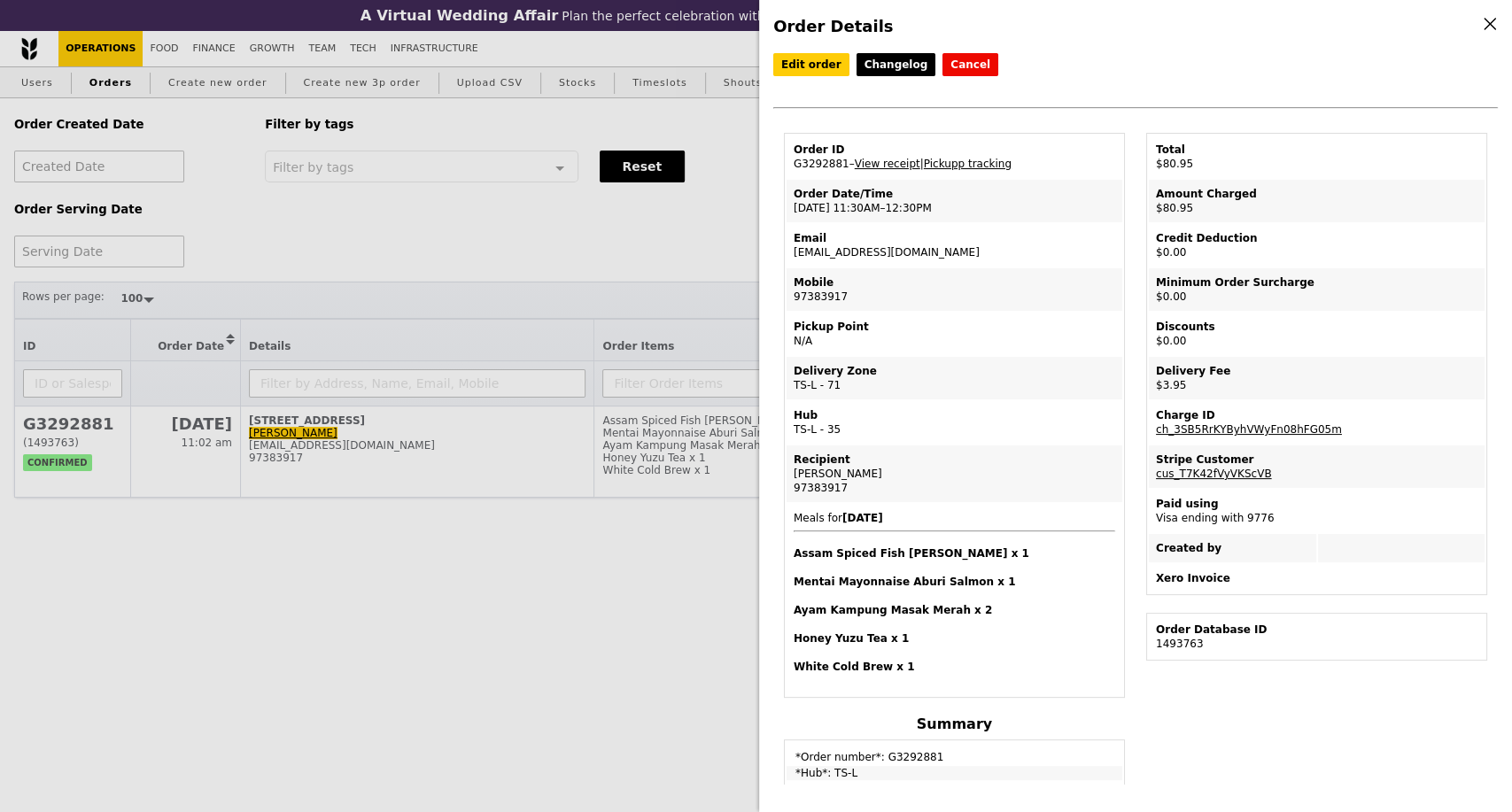
click at [167, 552] on div "Order Details Edit order Changelog Cancel Order ID G3292881 – View receipt | Pi…" at bounding box center [756, 406] width 1512 height 812
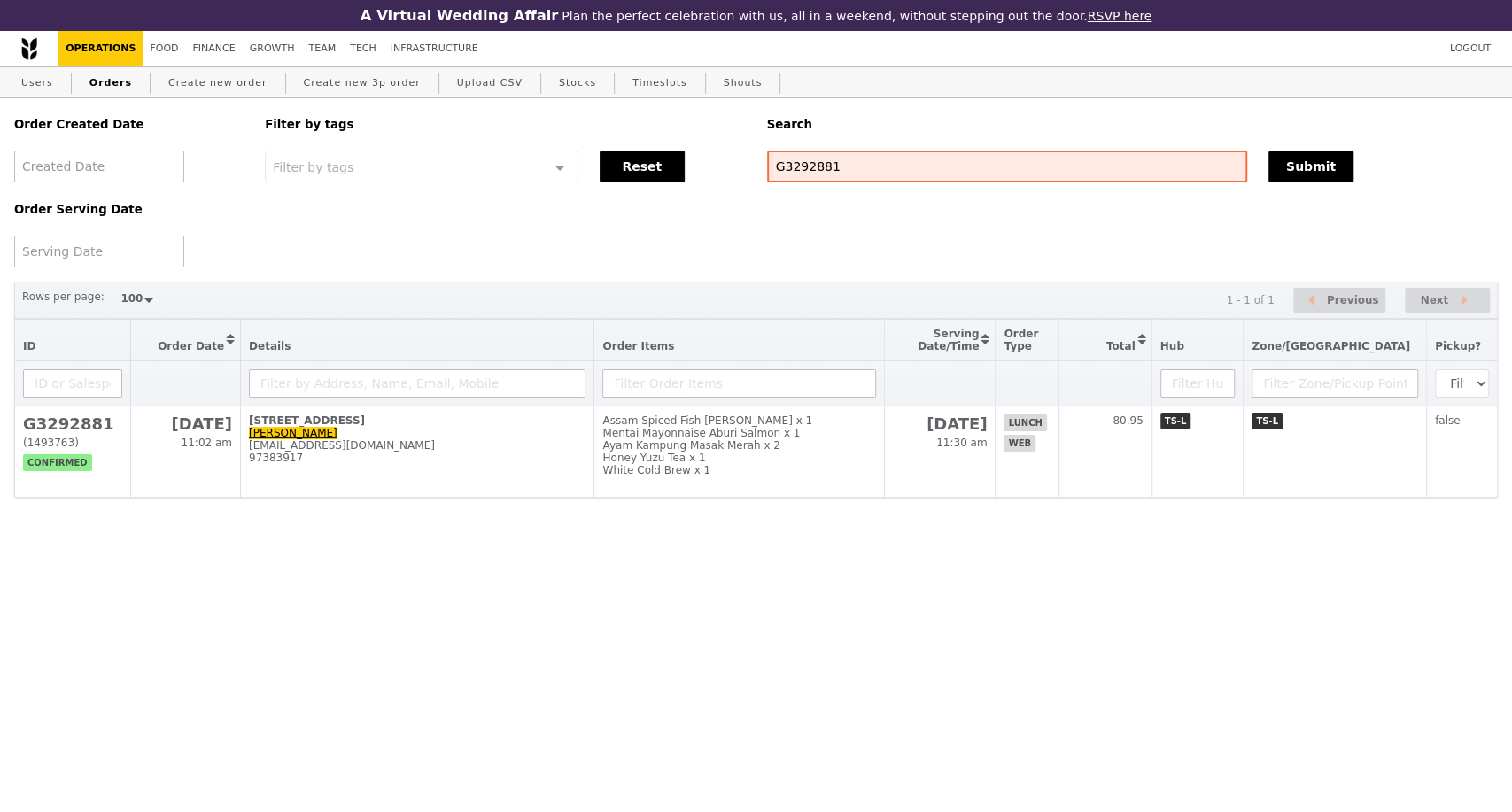
drag, startPoint x: 138, startPoint y: 602, endPoint x: 211, endPoint y: 569, distance: 80.1
click at [139, 569] on html "A Virtual Wedding Affair Plan the perfect celebration with us, all in a weekend…" at bounding box center [756, 284] width 1512 height 569
drag, startPoint x: 758, startPoint y: 178, endPoint x: 739, endPoint y: 178, distance: 19.0
click at [739, 178] on div "Order Created Date Order Serving Date Filter by tags Filter by tags Meal_Plan W…" at bounding box center [756, 183] width 1506 height 169
paste input "904"
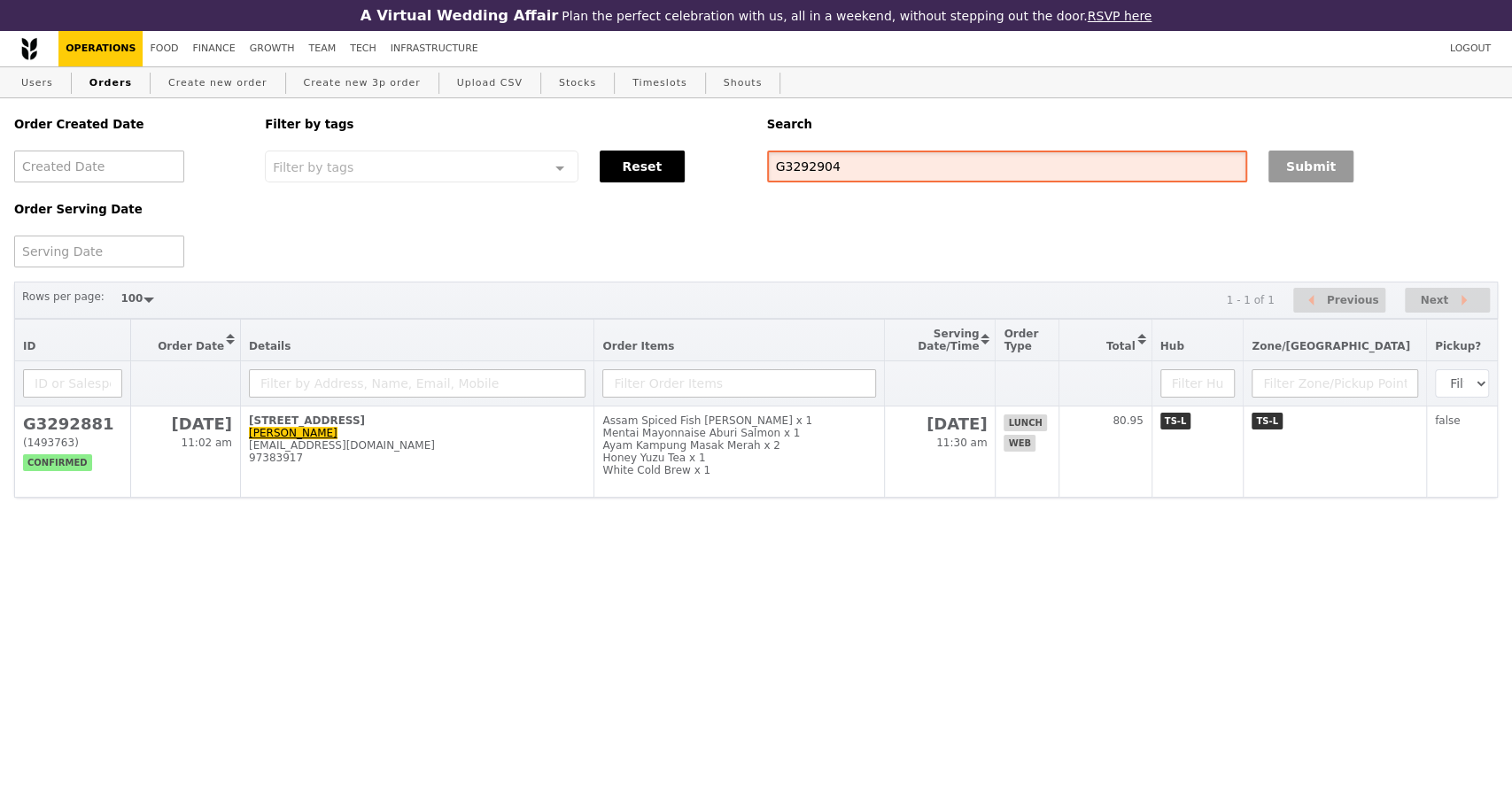
type input "G3292904"
click at [1304, 178] on button "Submit" at bounding box center [1311, 166] width 85 height 32
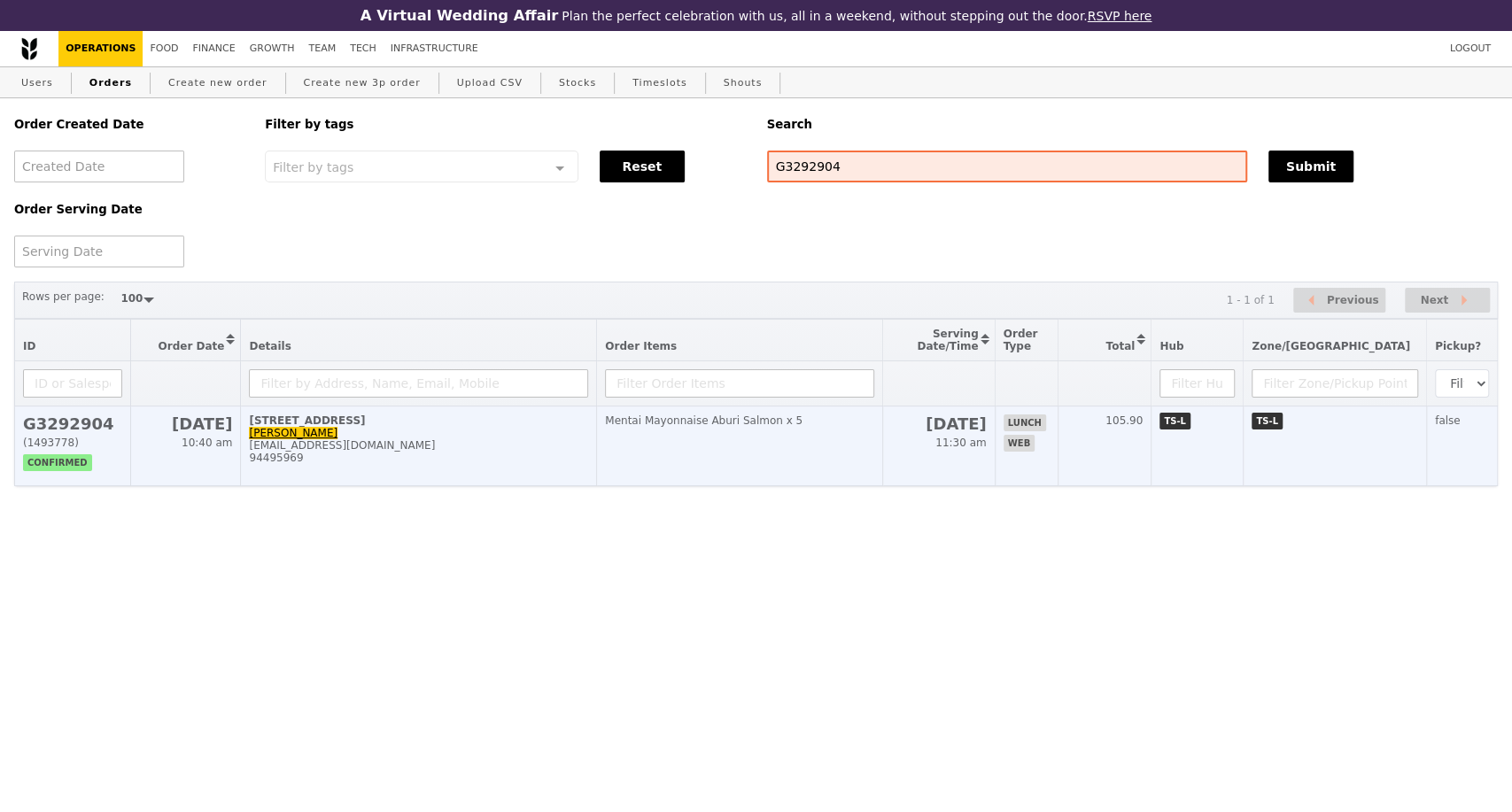
click at [379, 483] on td "138 Market Street, #20-00 Naveen Kumar Kalapati naveenwashere@yahoo.com 94495969" at bounding box center [419, 447] width 356 height 80
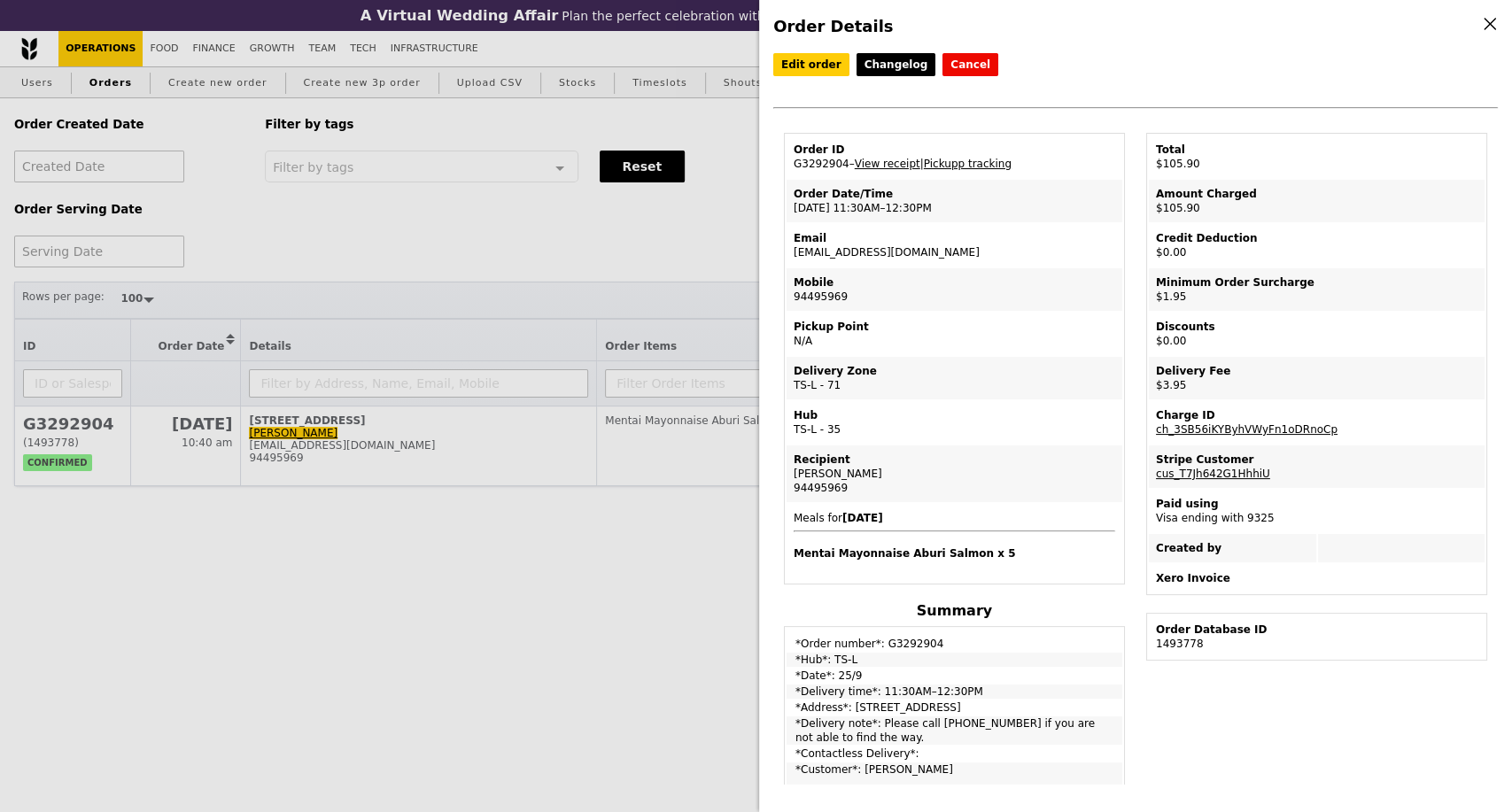
drag, startPoint x: 943, startPoint y: 262, endPoint x: 780, endPoint y: 252, distance: 163.3
click at [789, 260] on td "Email naveenwashere@yahoo.com" at bounding box center [955, 245] width 336 height 42
copy td "naveenwashere@yahoo.com"
drag, startPoint x: 904, startPoint y: 478, endPoint x: 794, endPoint y: 478, distance: 110.0
click at [794, 478] on div "Naveen Kumar Kalapati" at bounding box center [955, 474] width 321 height 14
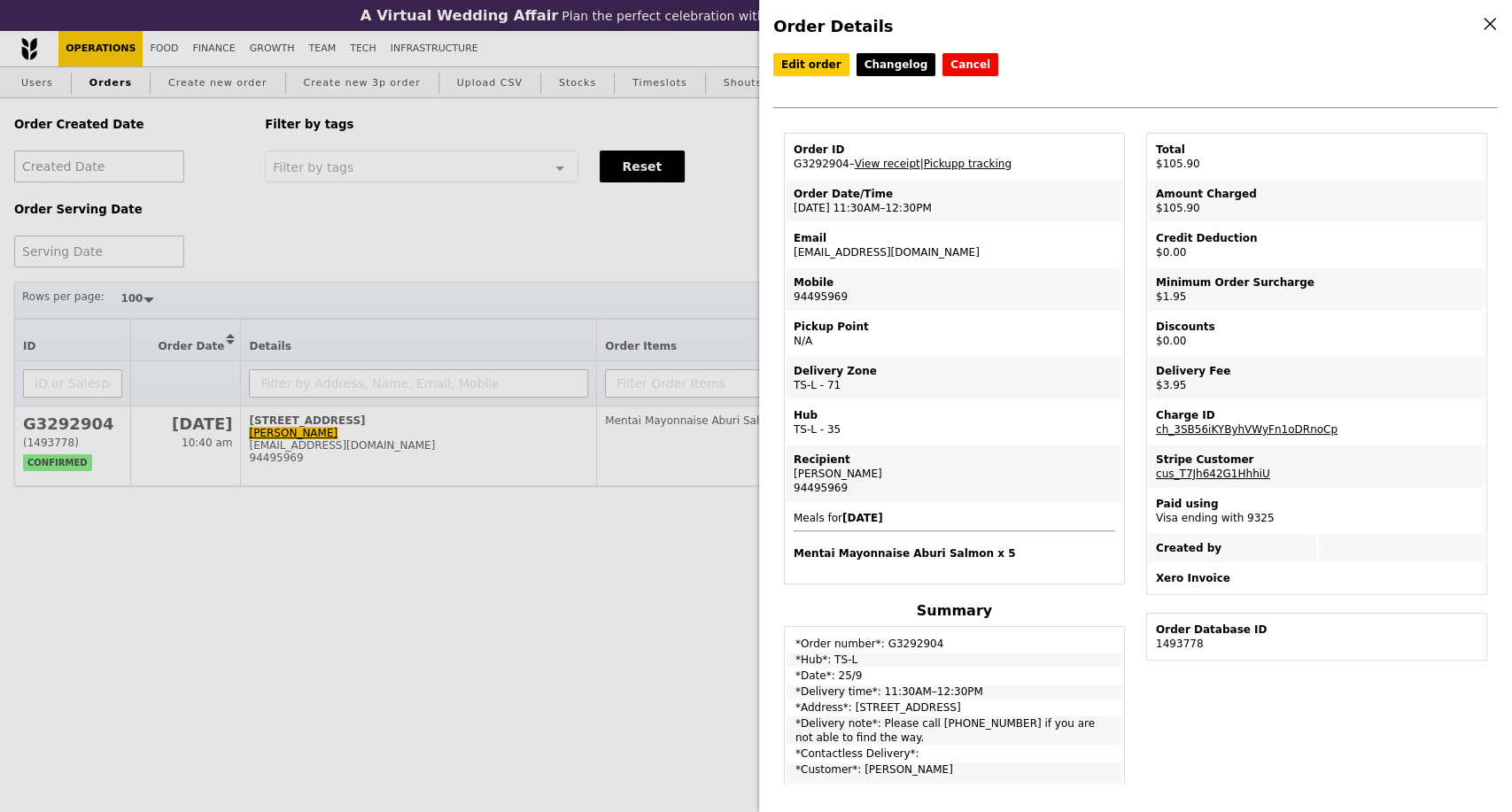
copy div "Naveen Kumar Kalapati"
click at [679, 537] on div "Order Details Edit order Changelog Cancel Order ID G3292904 – View receipt | Pi…" at bounding box center [756, 406] width 1512 height 812
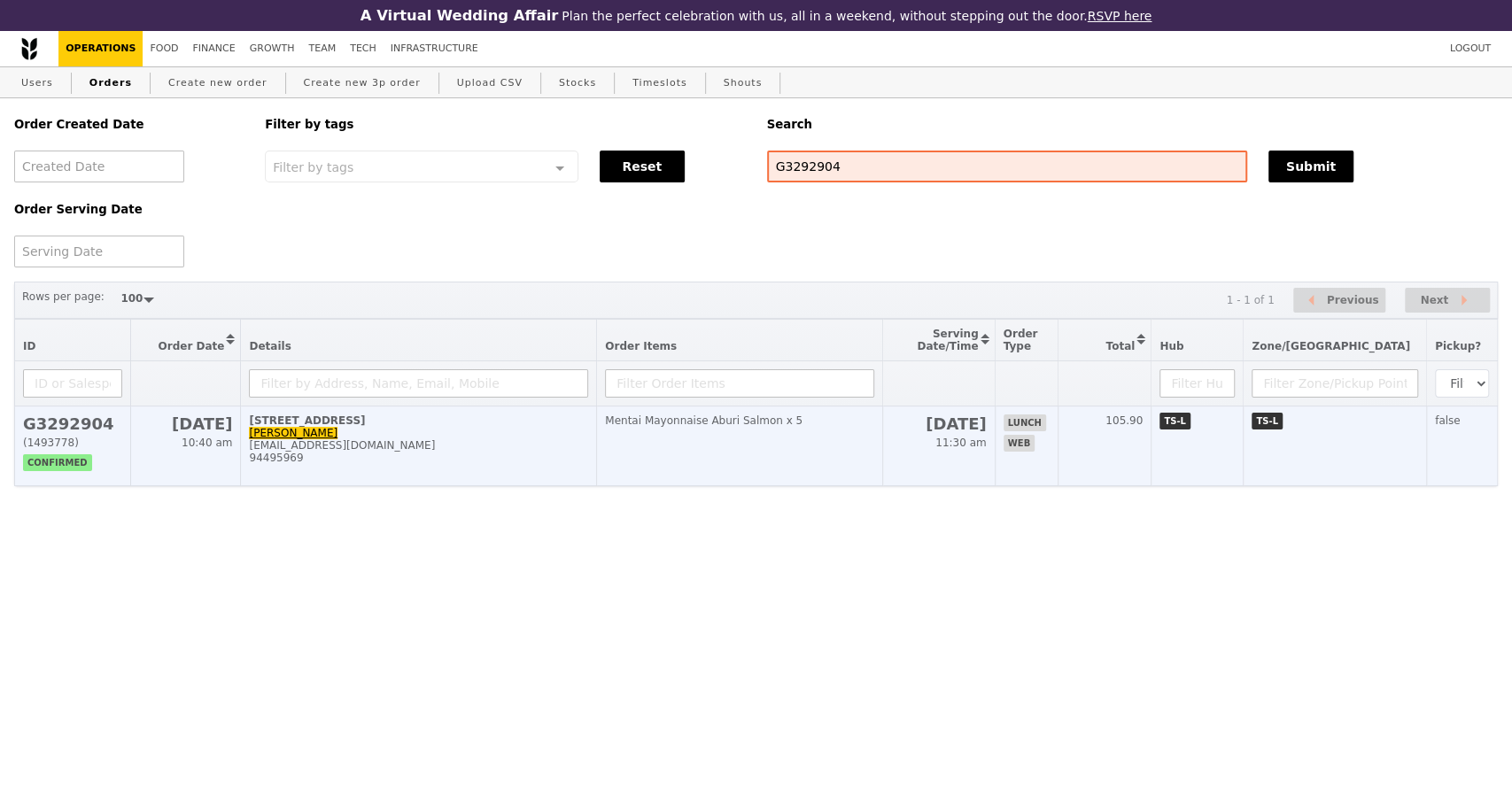
drag, startPoint x: 808, startPoint y: 433, endPoint x: 624, endPoint y: 427, distance: 184.1
click at [645, 435] on td "Mentai Mayonnaise Aburi Salmon x 5" at bounding box center [740, 447] width 286 height 80
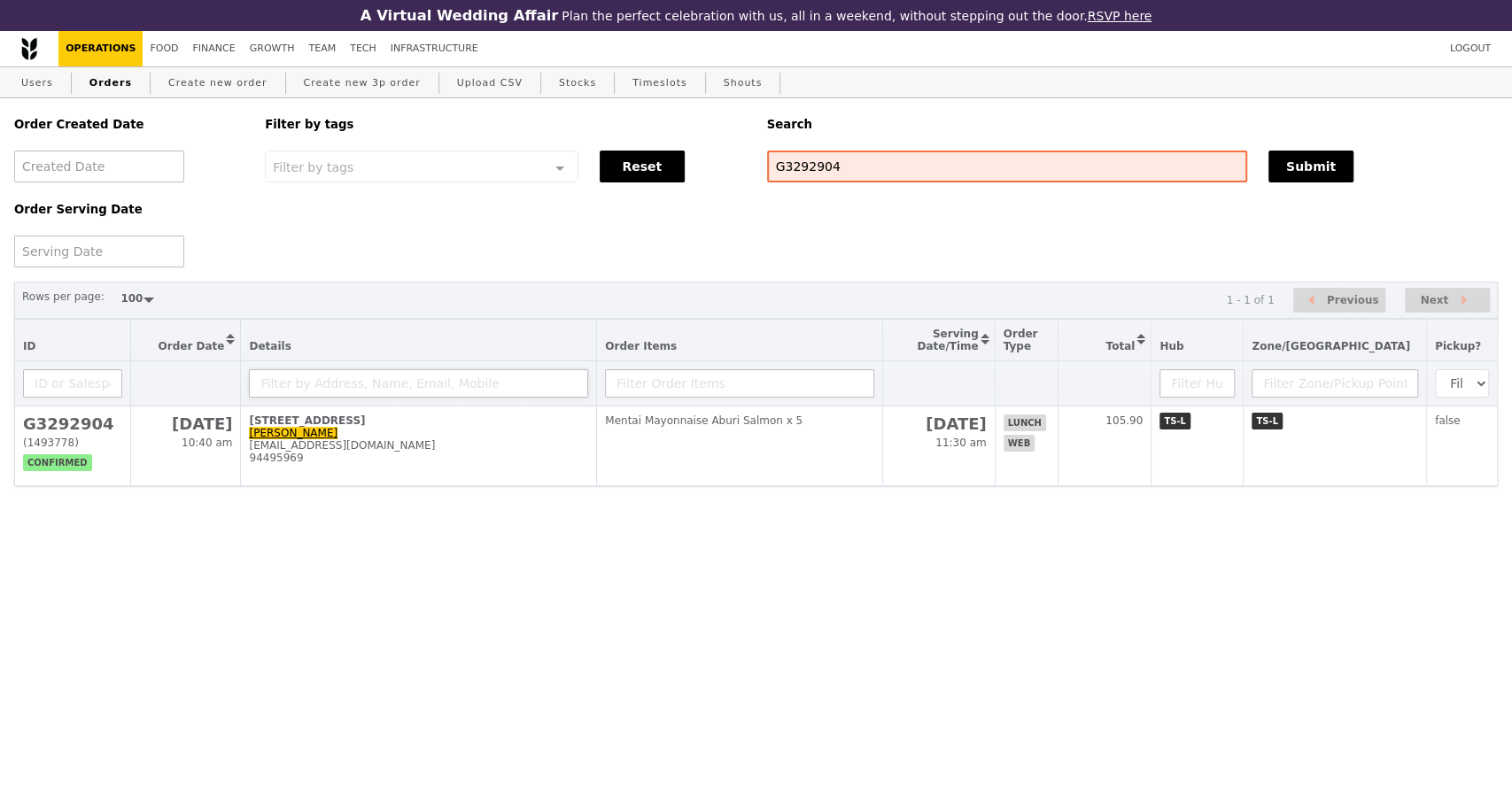
copy div "Mentai Mayonnaise Aburi Salmon"
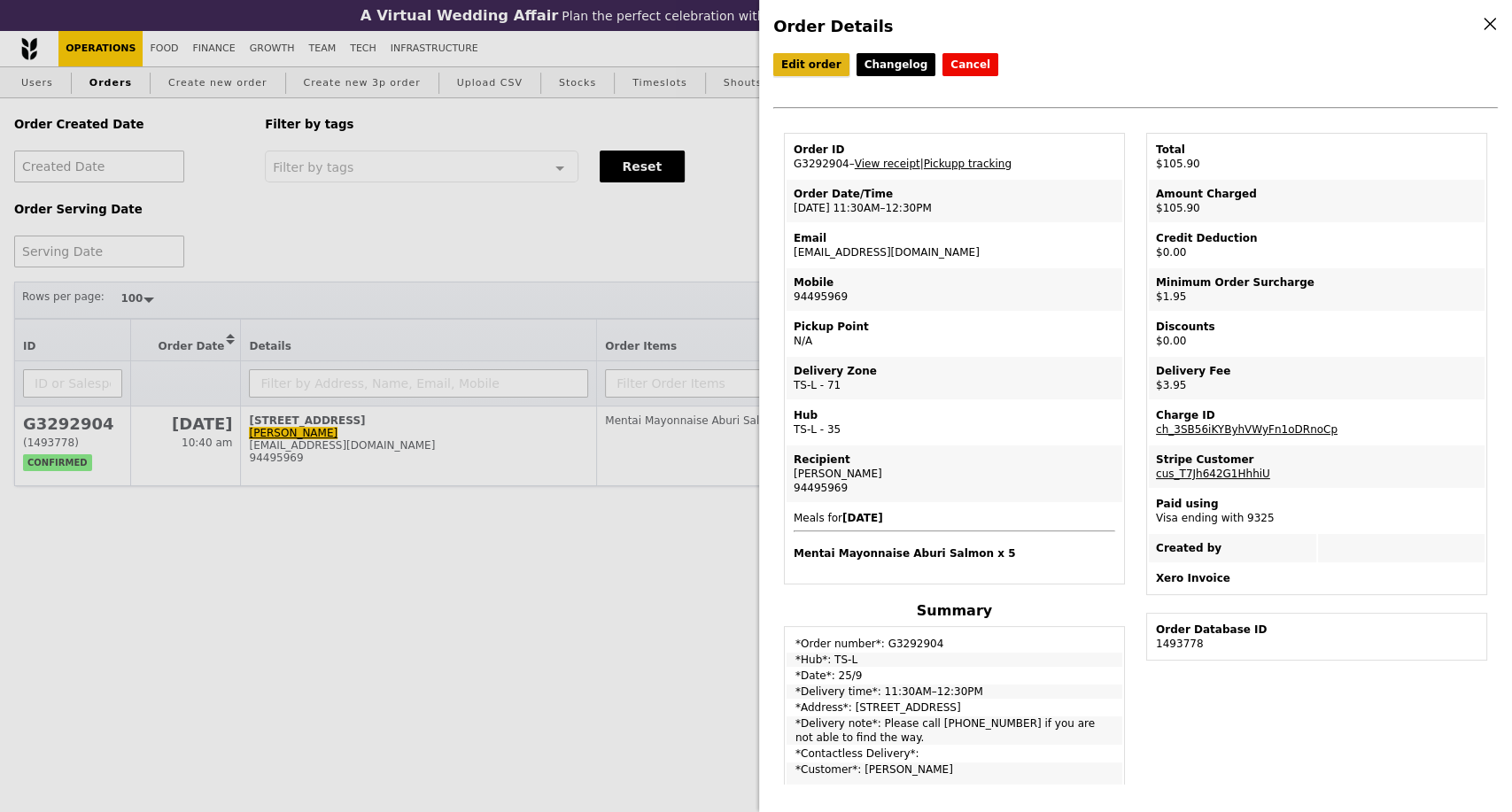
click at [807, 70] on link "Edit order" at bounding box center [811, 65] width 77 height 23
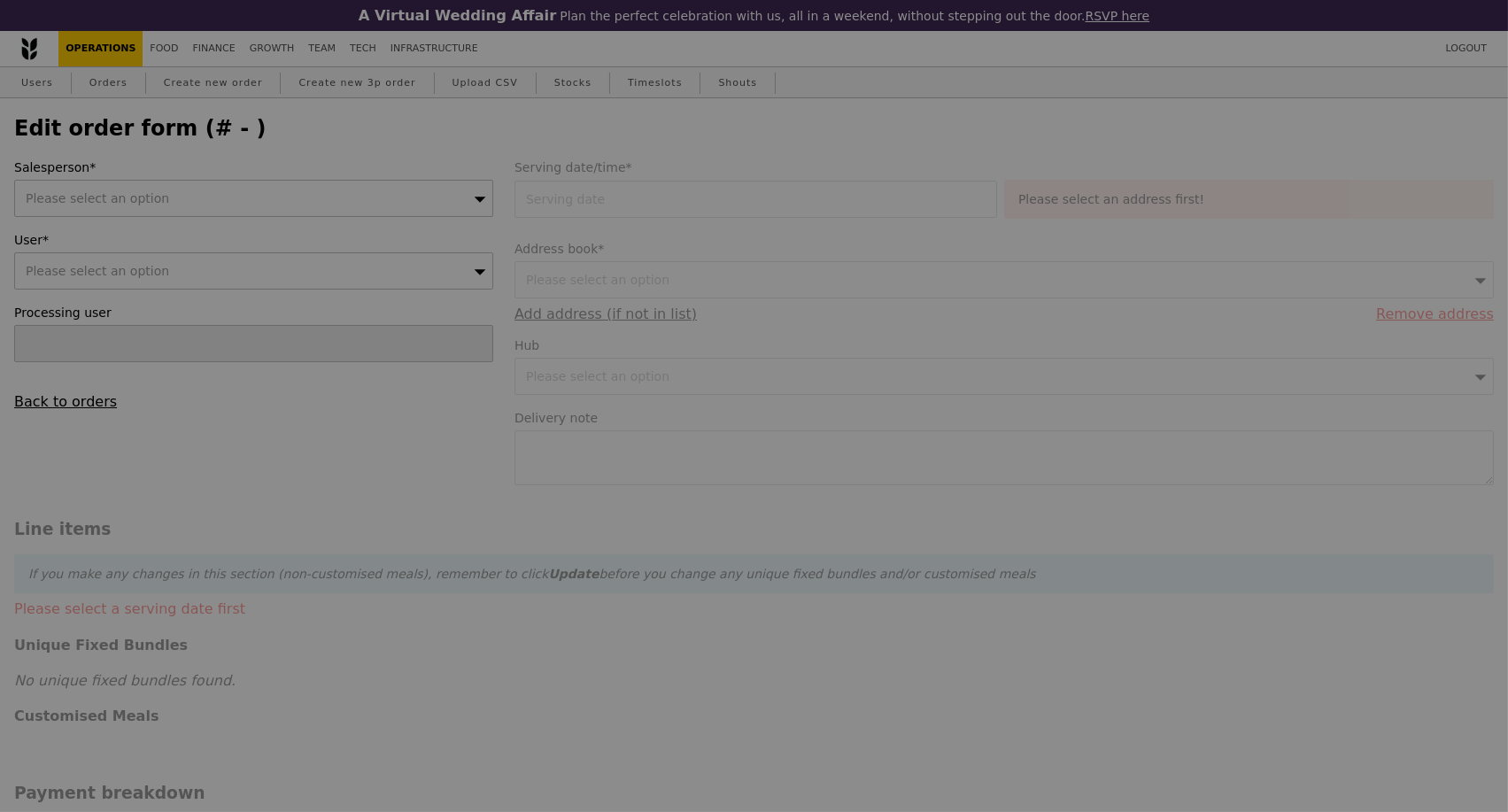
type input "25 Sep 2025"
type textarea "Please call 94495969 if you are not able to find the way."
type input "100.00"
type input "1.79"
type input "1.95"
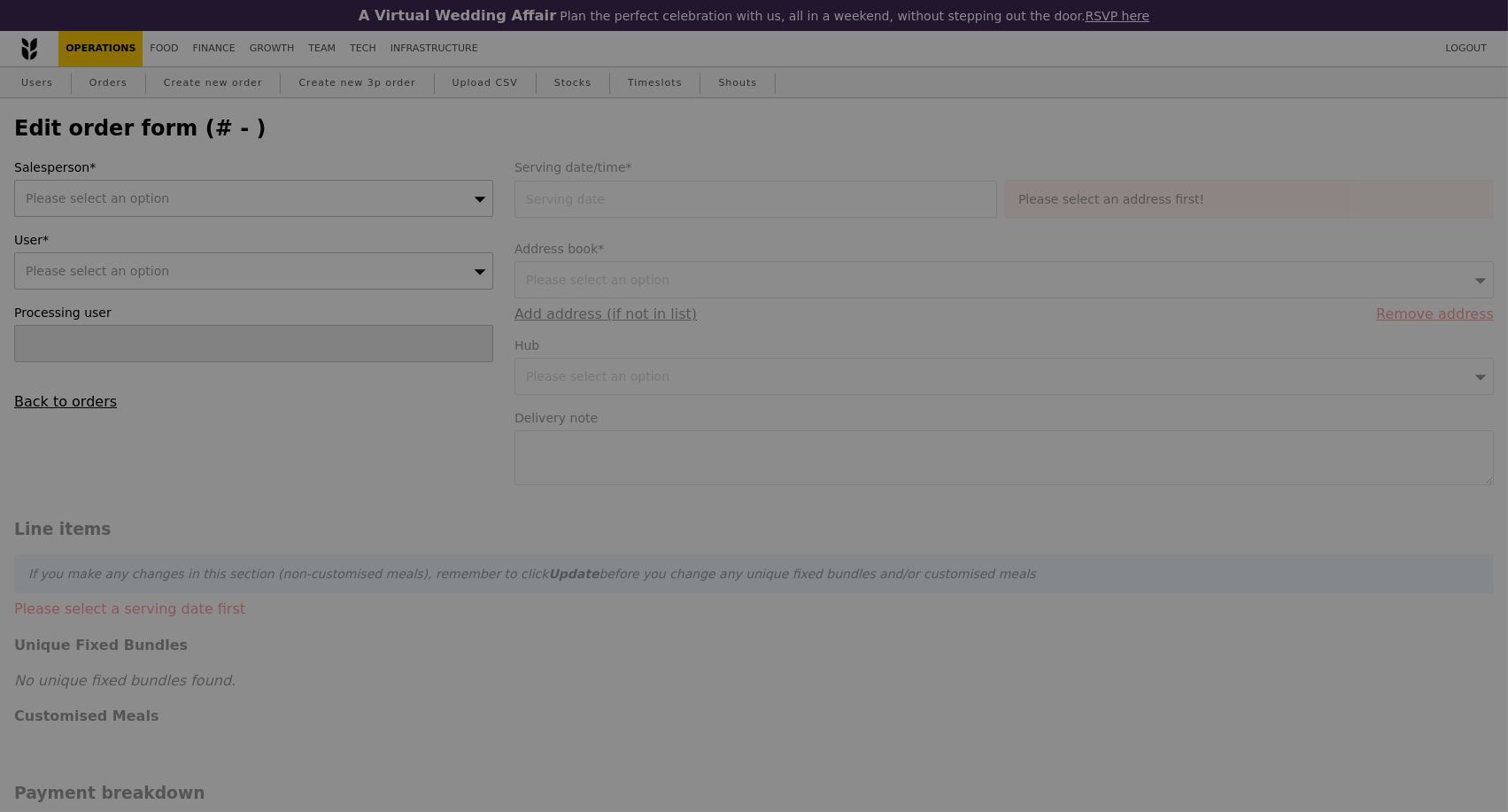
type input "2.71"
type input "2.95"
type input "104.90"
type input "Loading..."
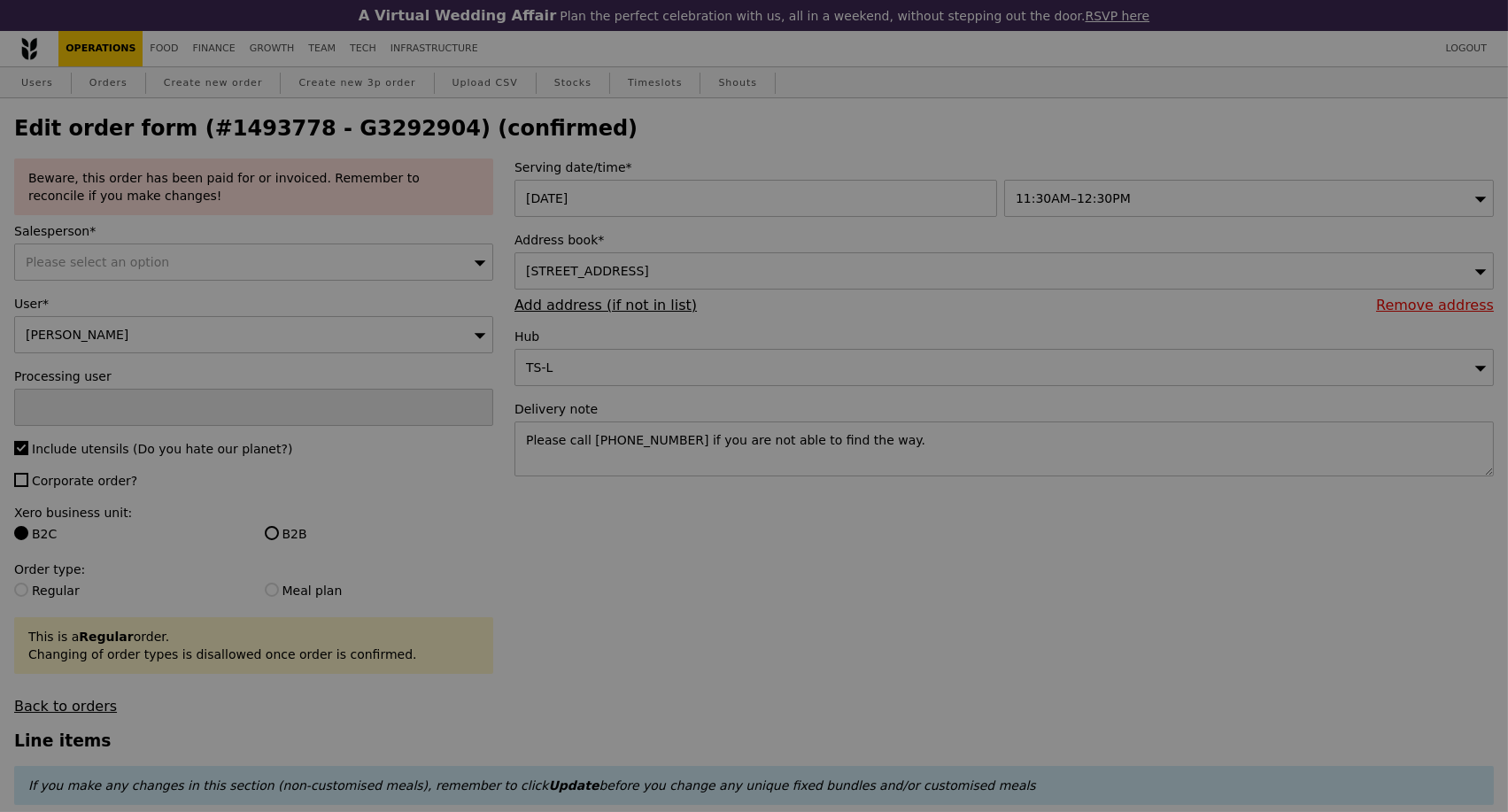
type input "-7"
type input "Update"
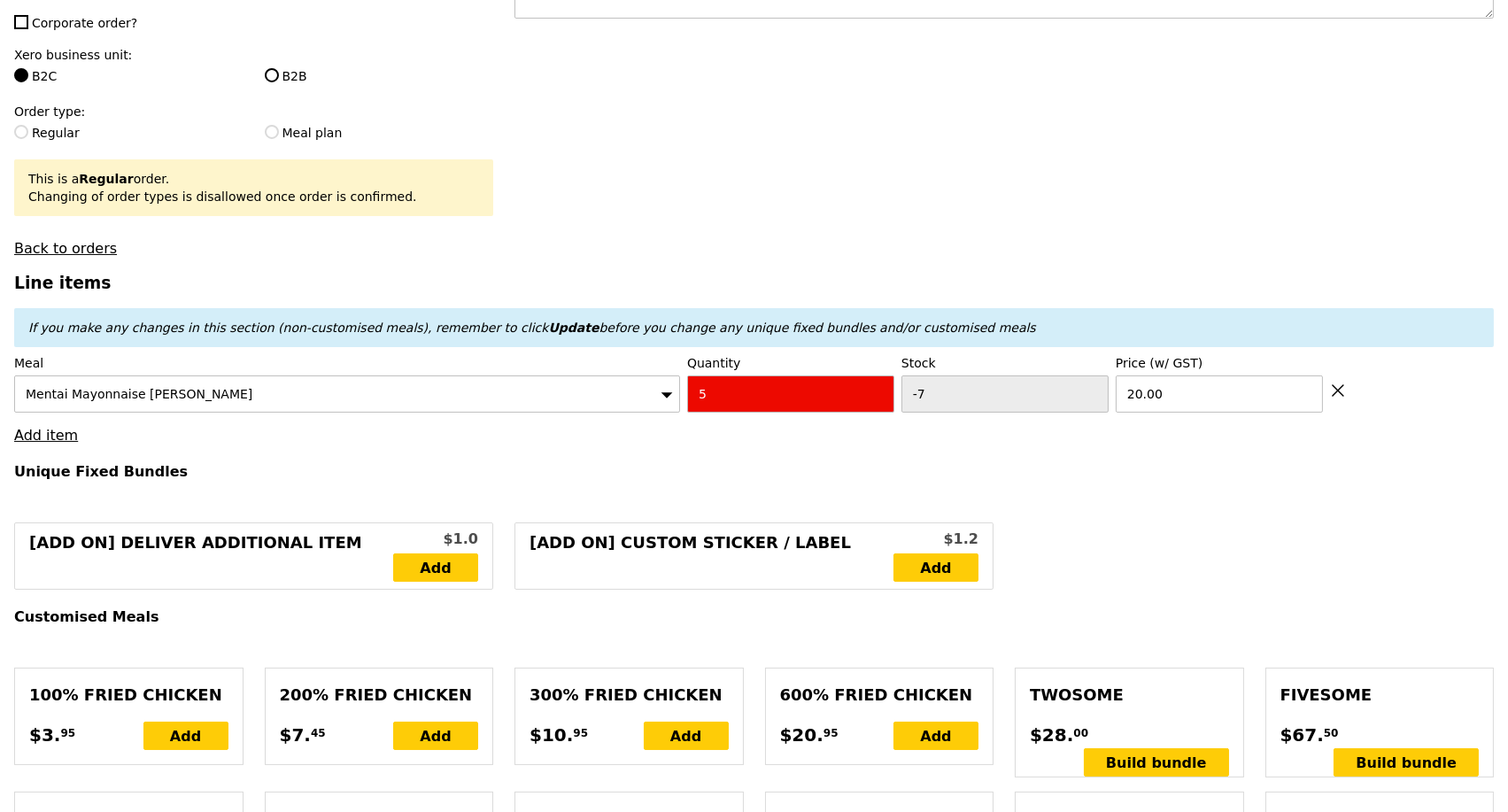
scroll to position [492, 0]
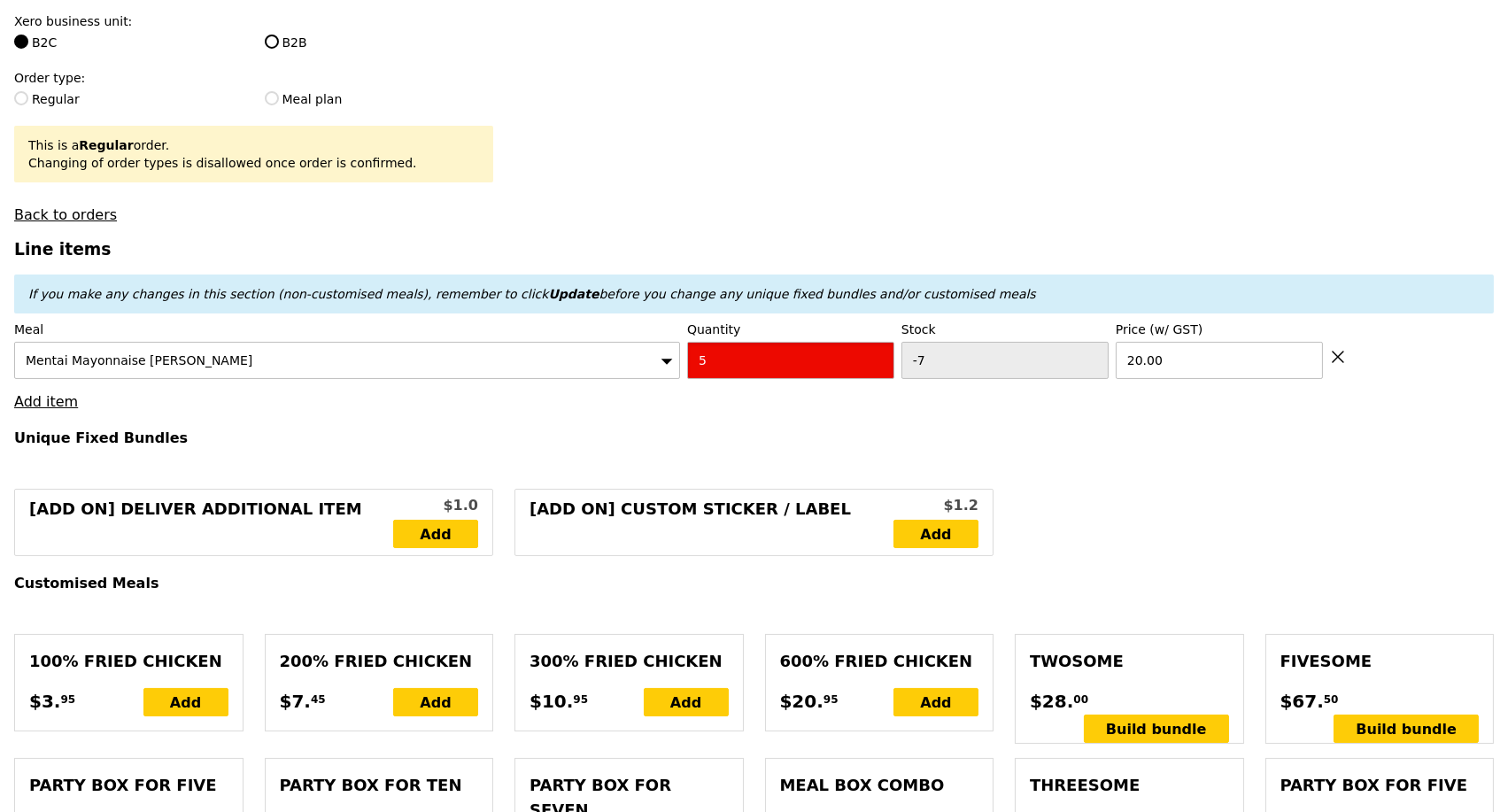
click at [745, 363] on input "5" at bounding box center [790, 360] width 207 height 37
type input "4"
type input "Loading..."
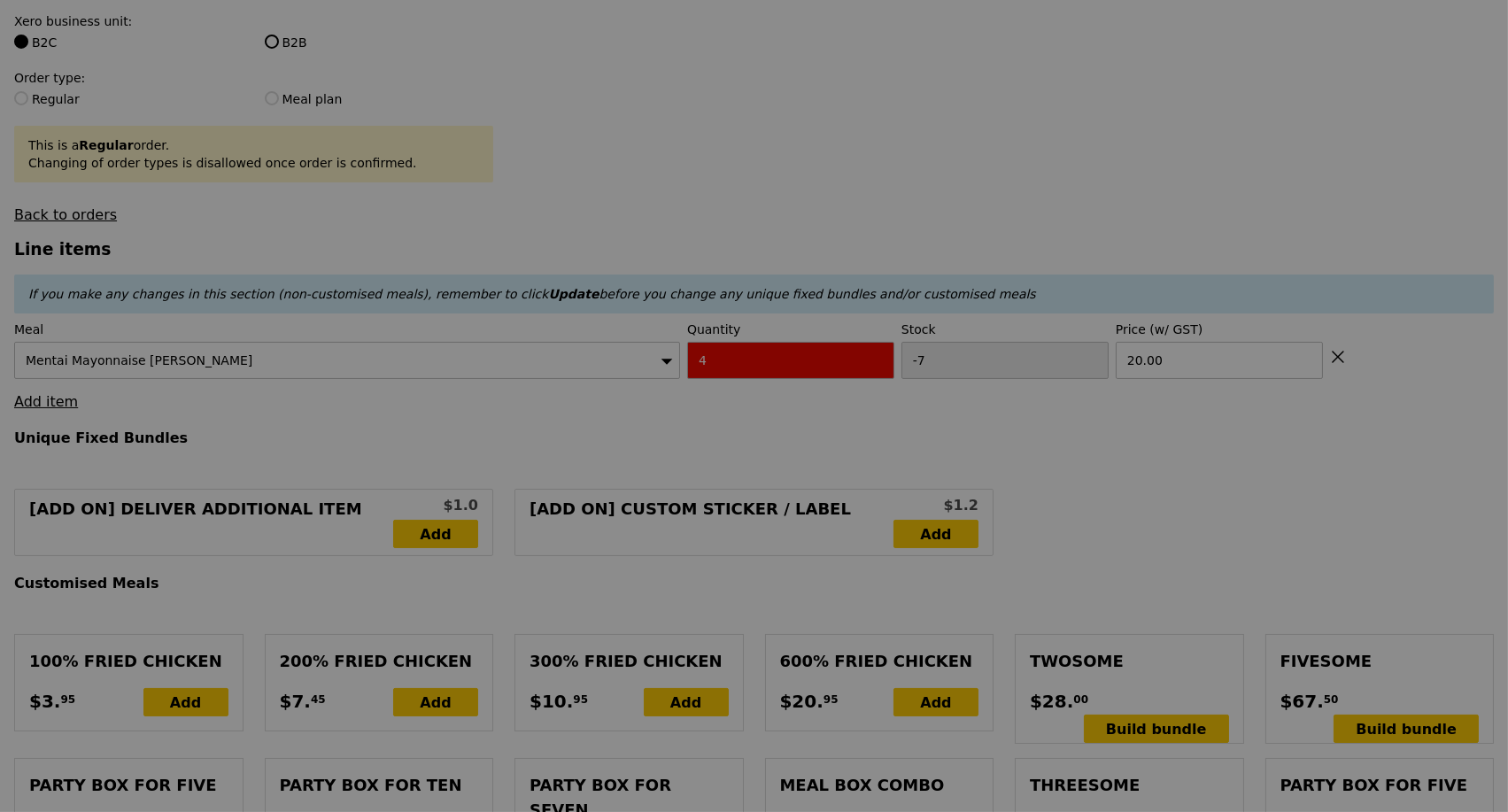
type input "0.00"
type input "4.90"
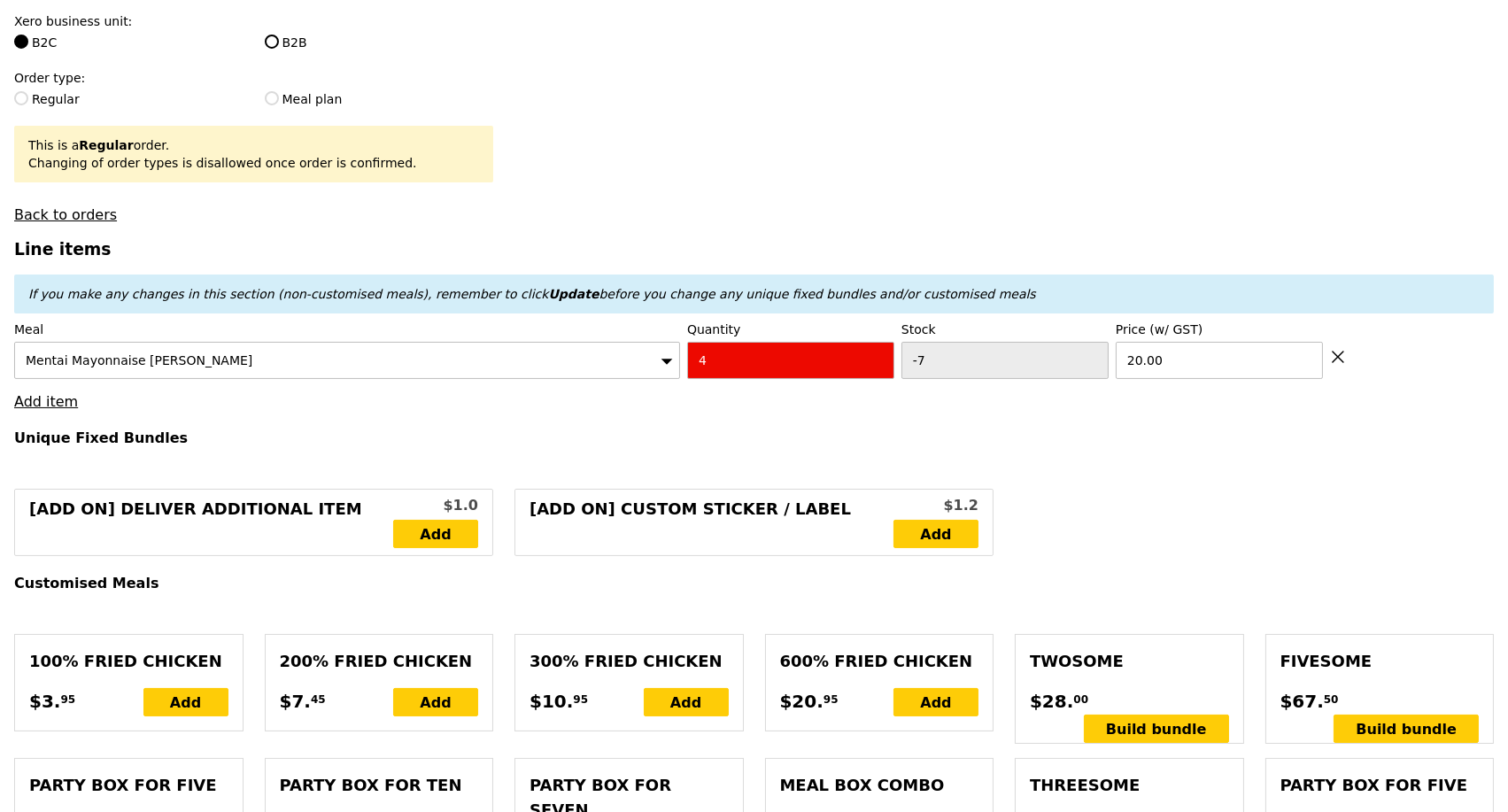
type input "Update"
click at [54, 411] on link "Add item" at bounding box center [46, 401] width 64 height 17
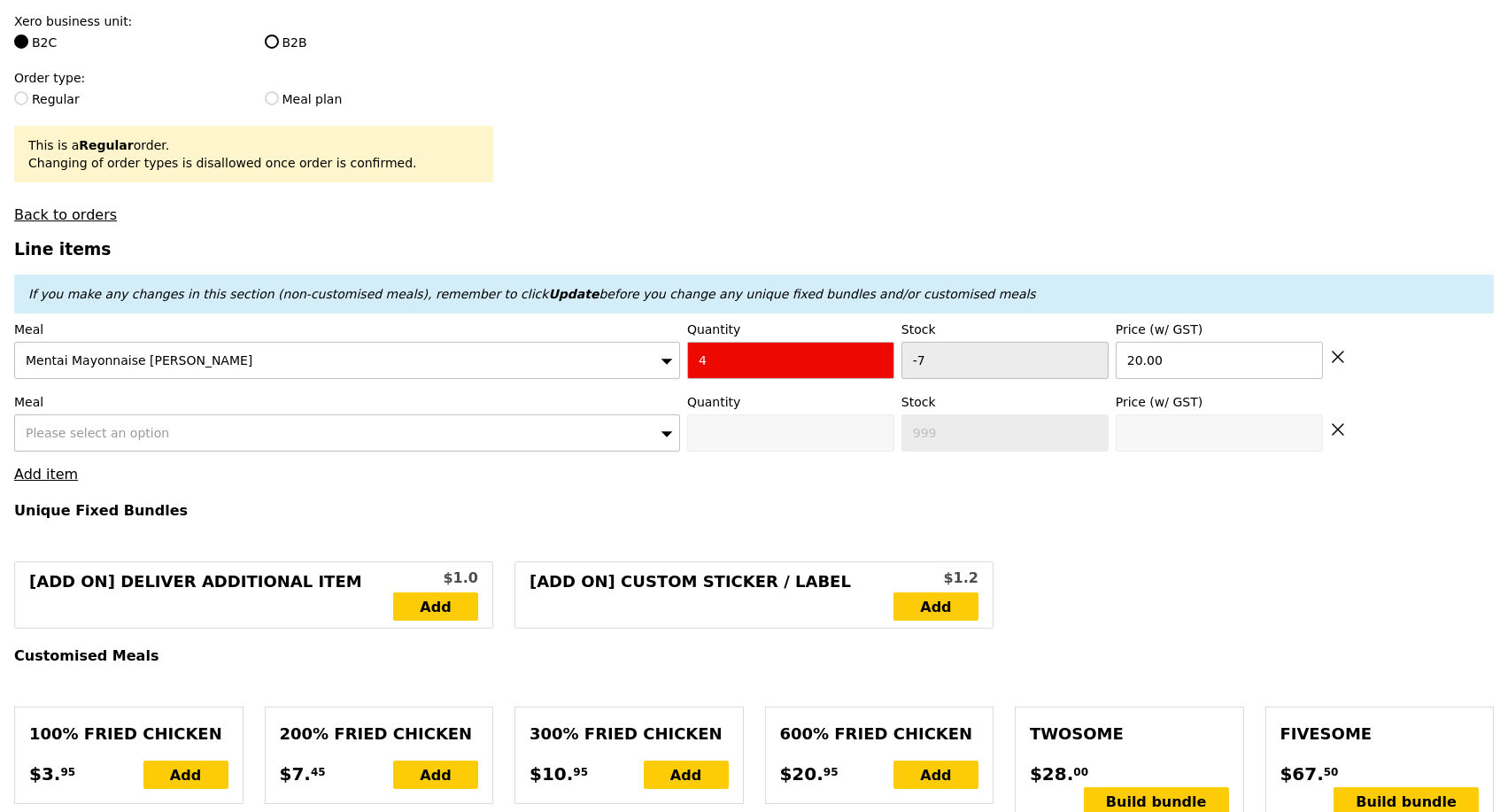
click at [80, 440] on span "Please select an option" at bounding box center [97, 433] width 143 height 14
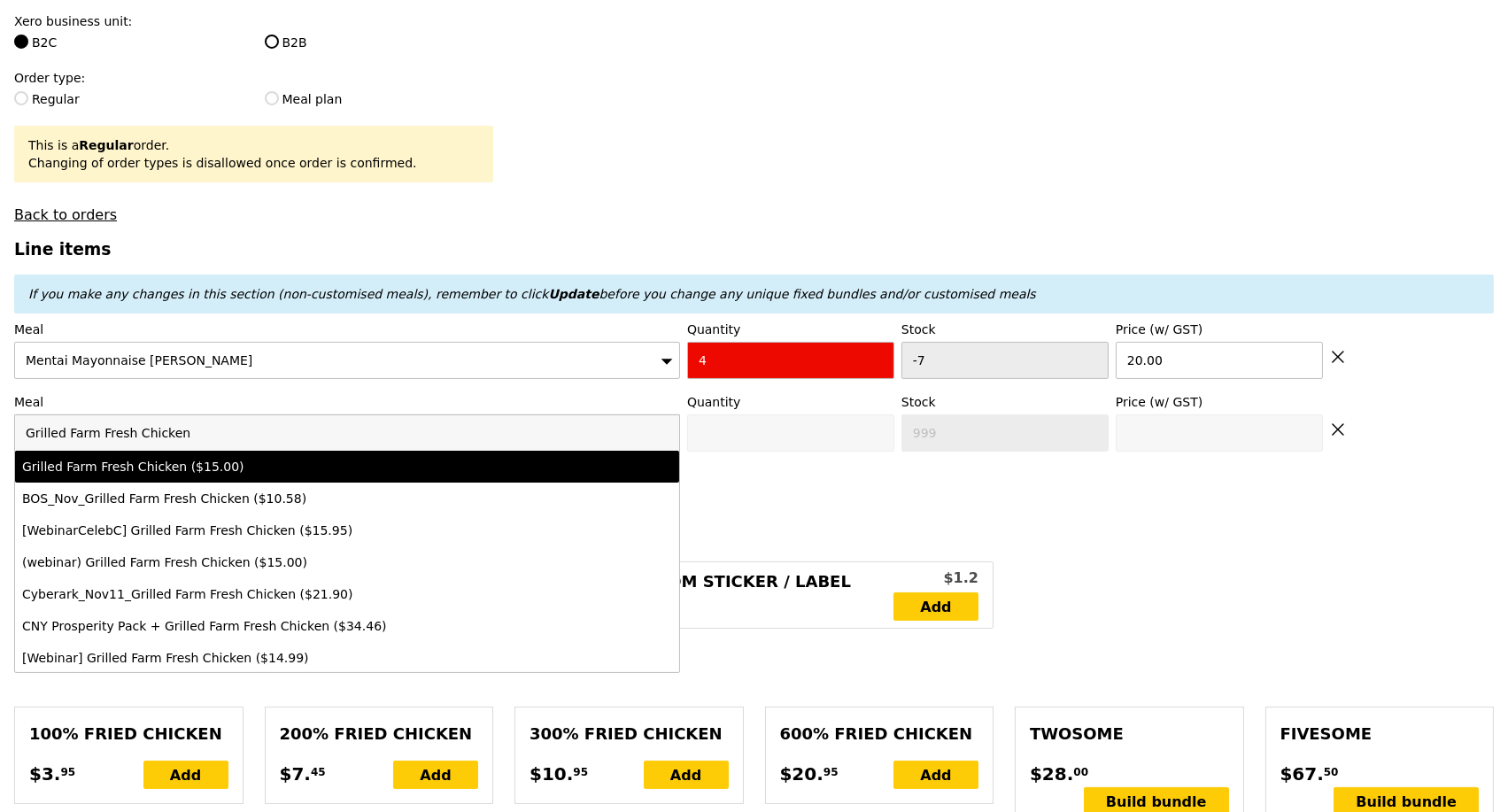
type input "Grilled Farm Fresh Chicken"
click at [212, 475] on div "Grilled Farm Fresh Chicken ($15.00)" at bounding box center [266, 467] width 487 height 18
type input "0"
type input "5"
type input "15.0"
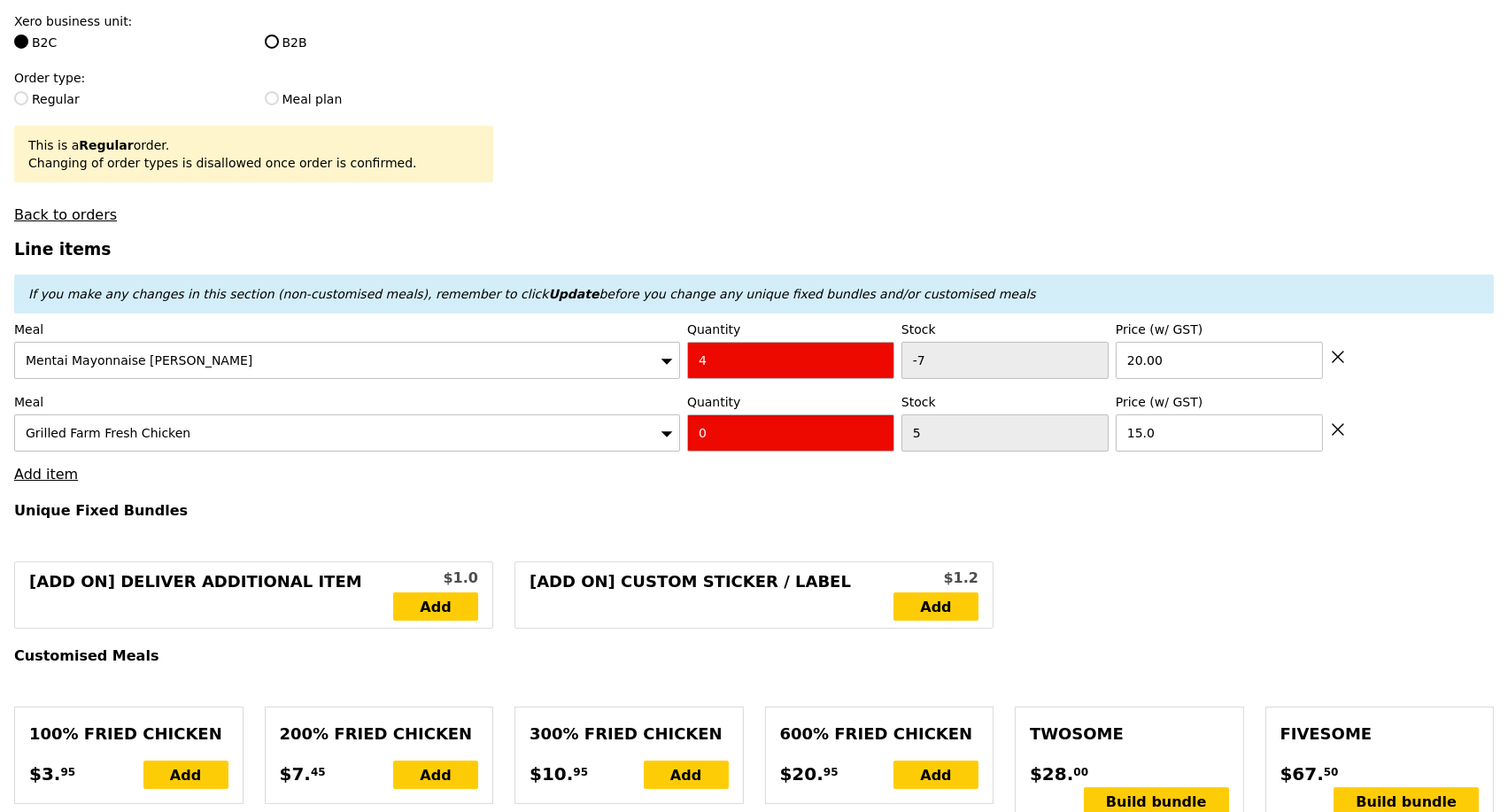
click at [854, 451] on input "0" at bounding box center [790, 432] width 207 height 37
type input "1"
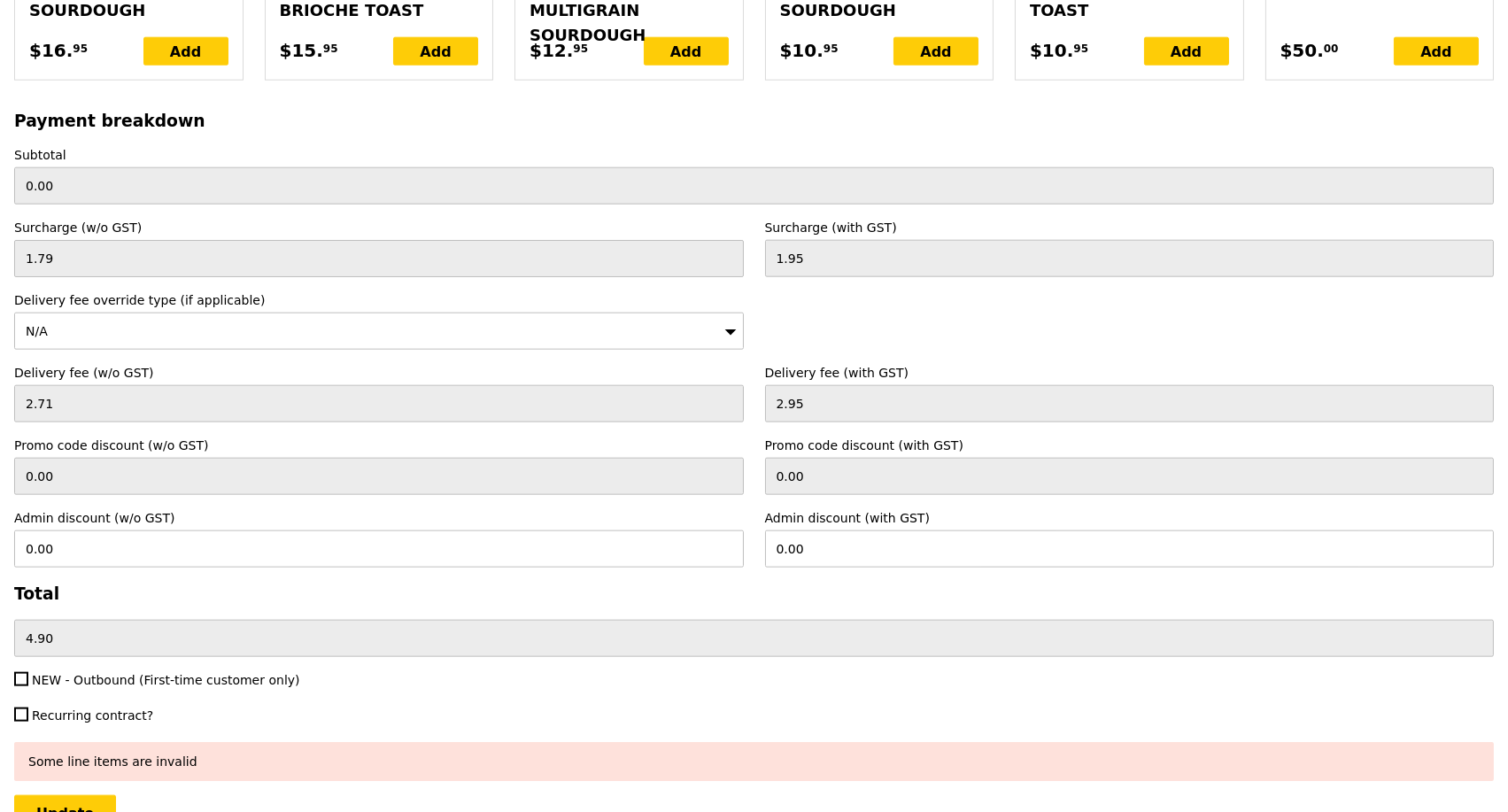
scroll to position [4229, 0]
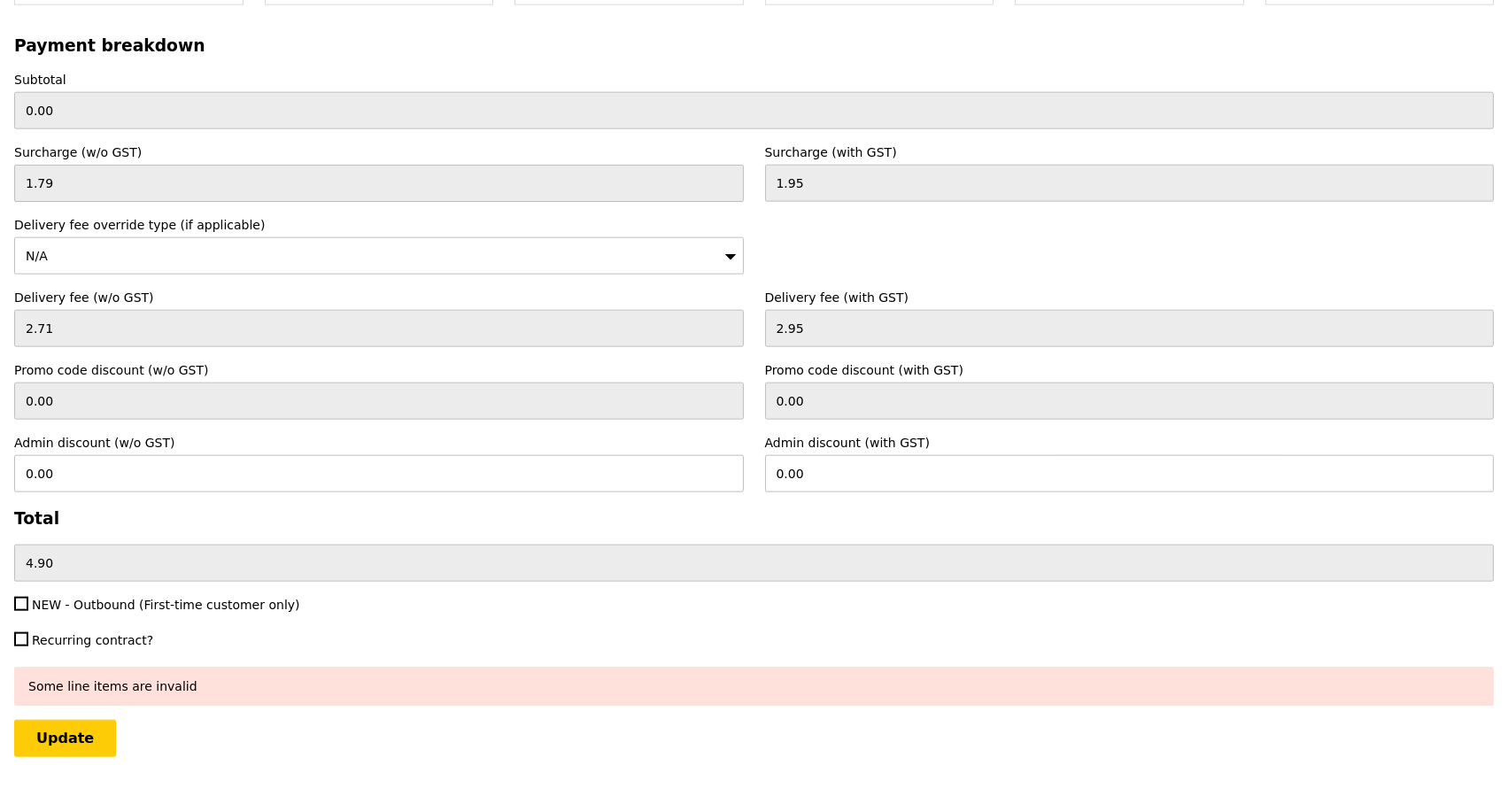
click at [71, 720] on input "Update" at bounding box center [65, 738] width 102 height 37
type input "Loading..."
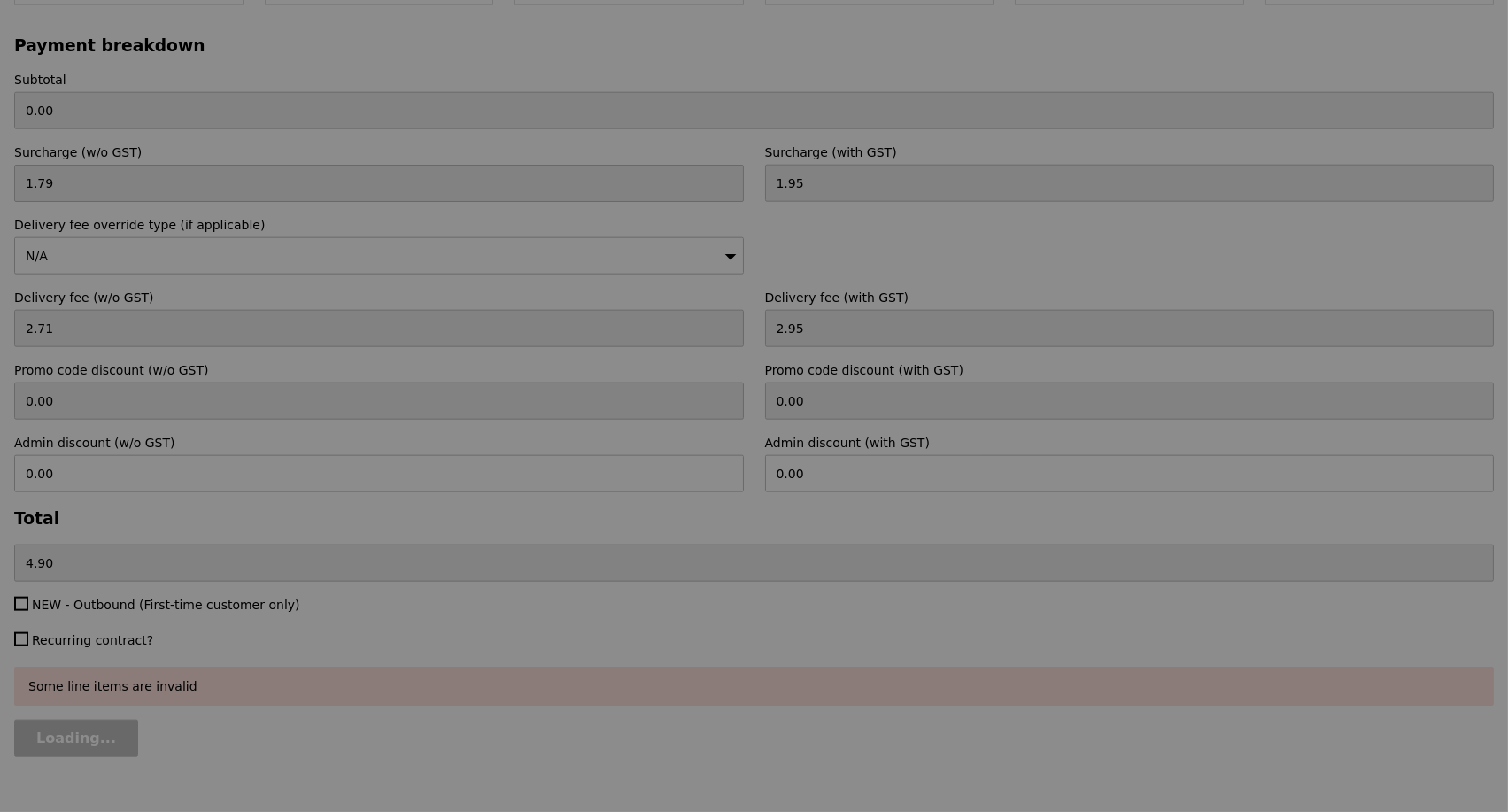
type input "95.00"
type input "99.90"
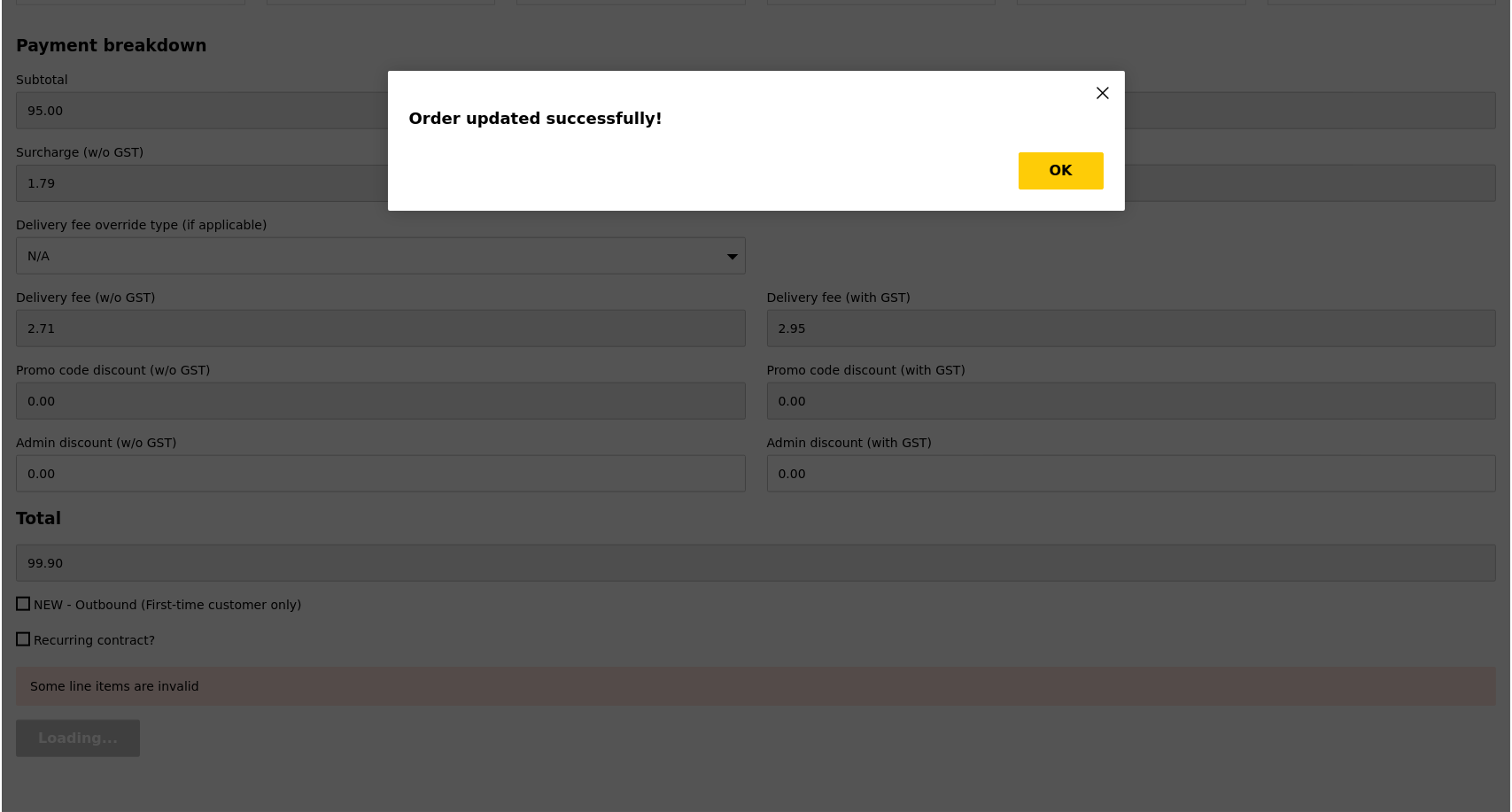
scroll to position [0, 0]
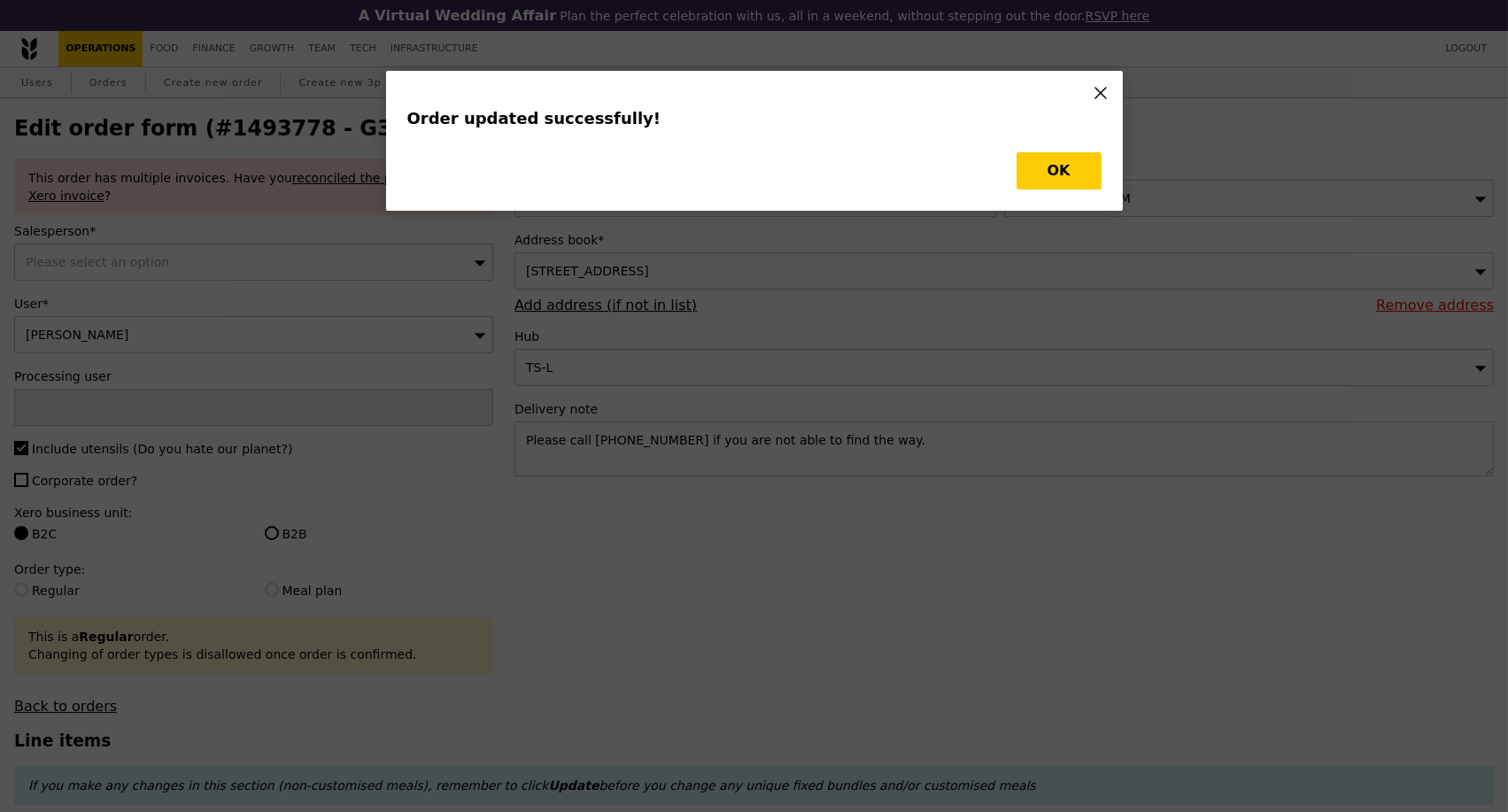
type input "Update"
type input "-6"
type input "4"
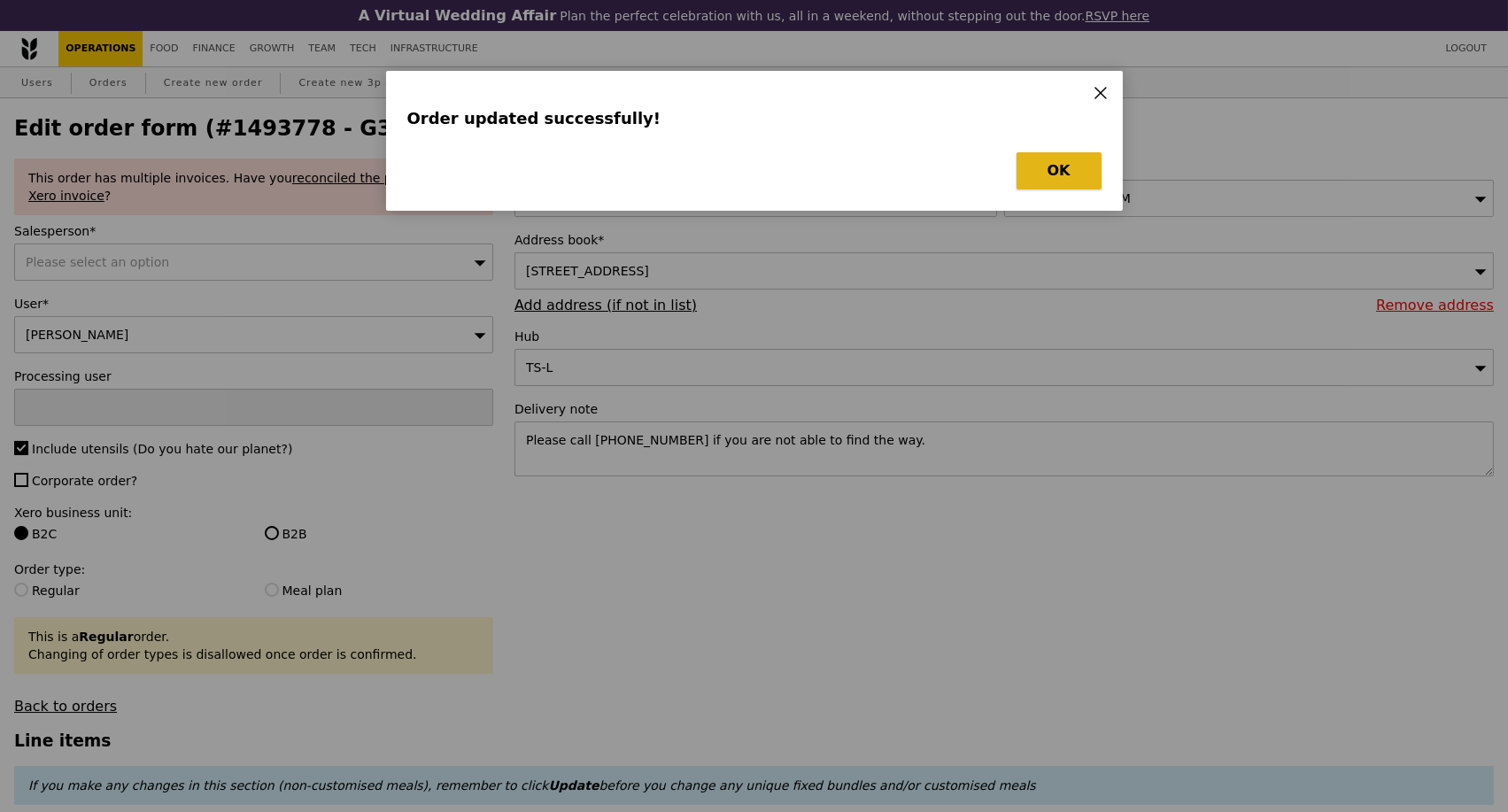
click at [1071, 172] on button "OK" at bounding box center [1059, 170] width 85 height 37
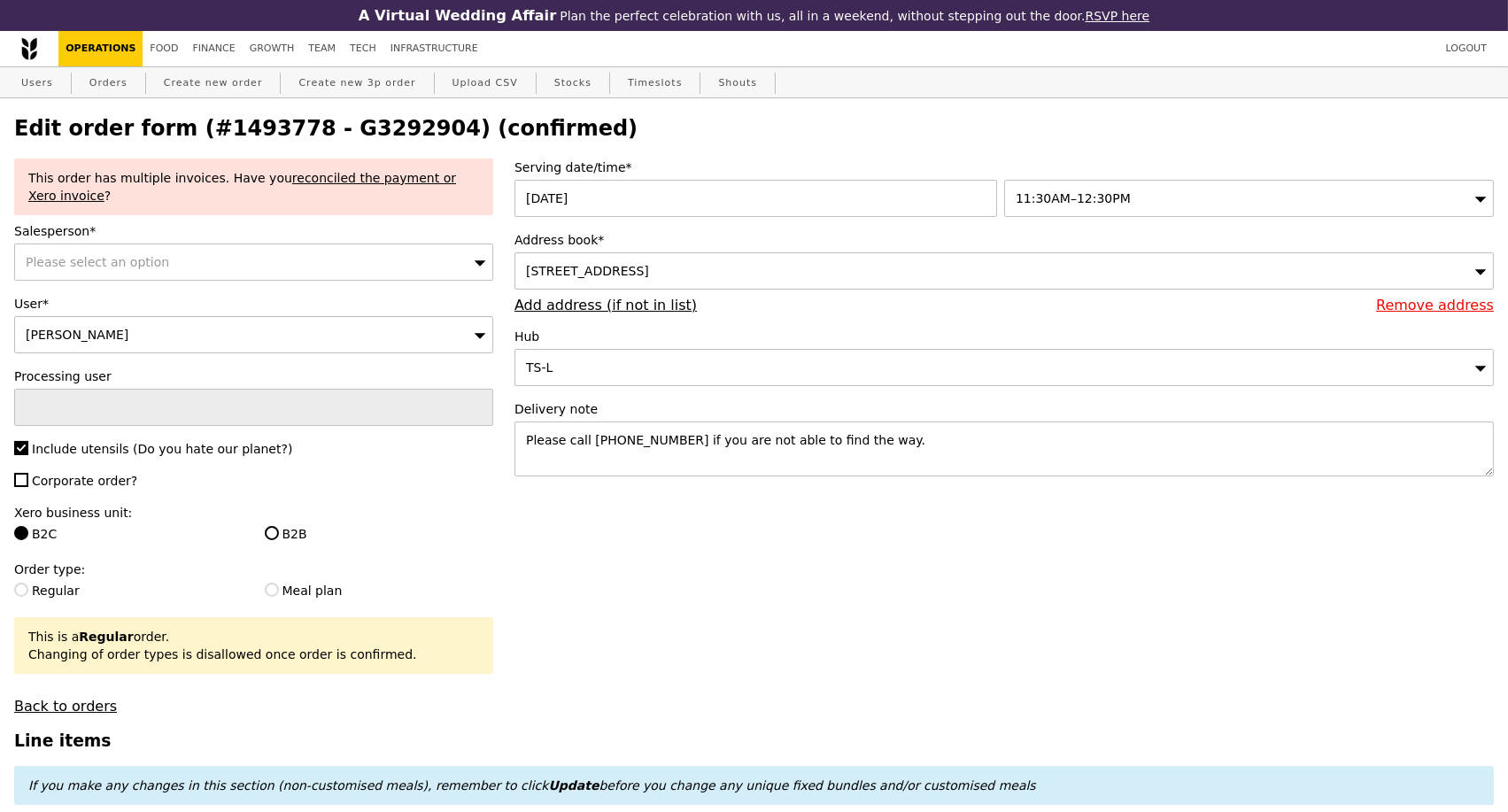
click at [377, 130] on h2 "Edit order form (#1493778 - G3292904) (confirmed)" at bounding box center [754, 129] width 1480 height 25
copy h2 "G3292904"
click at [113, 87] on link "Orders" at bounding box center [108, 83] width 52 height 32
select select "100"
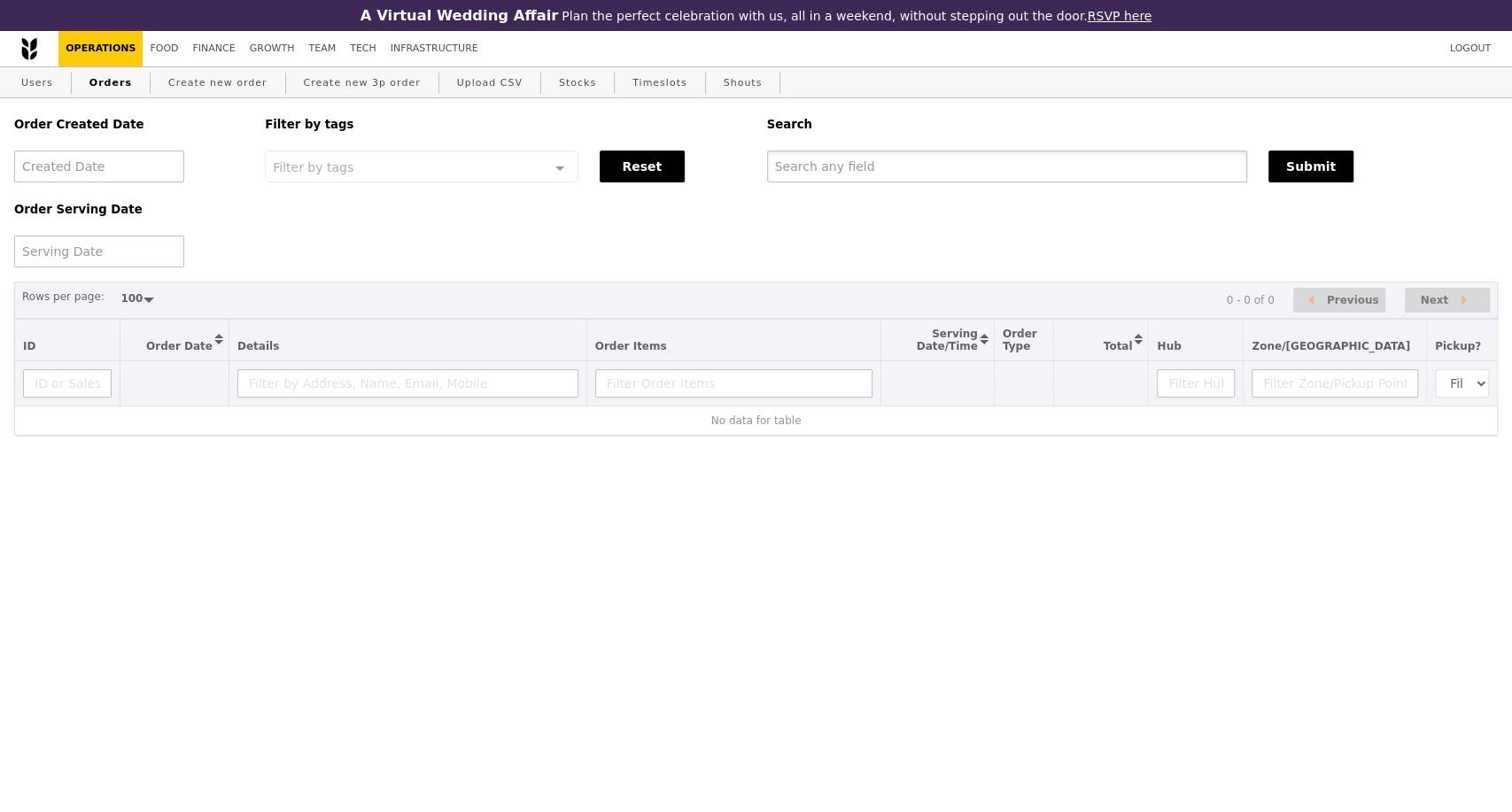
click at [922, 172] on input "text" at bounding box center [1007, 166] width 480 height 32
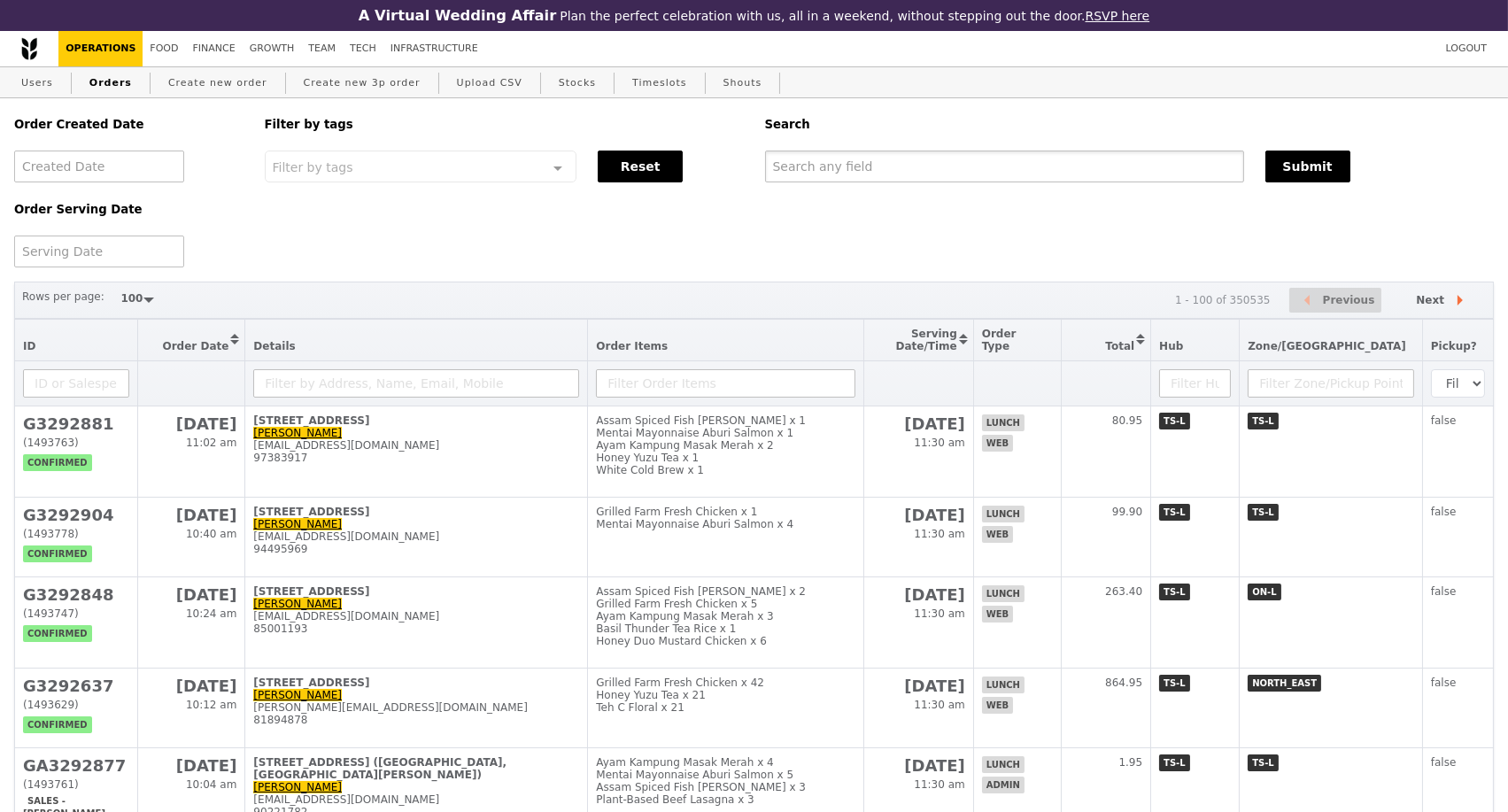
paste input "G3292904"
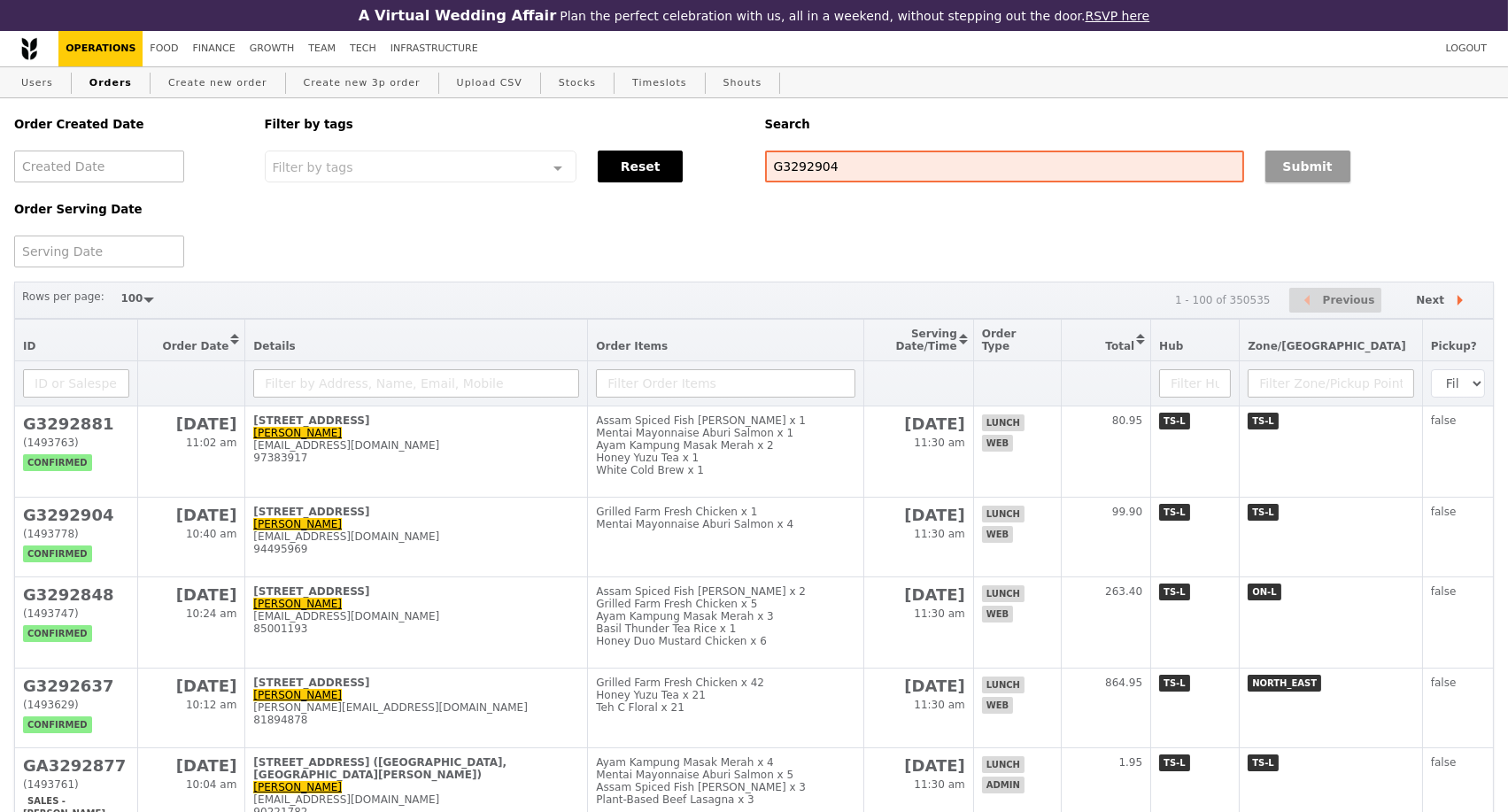
click at [1296, 179] on button "Submit" at bounding box center [1308, 166] width 85 height 32
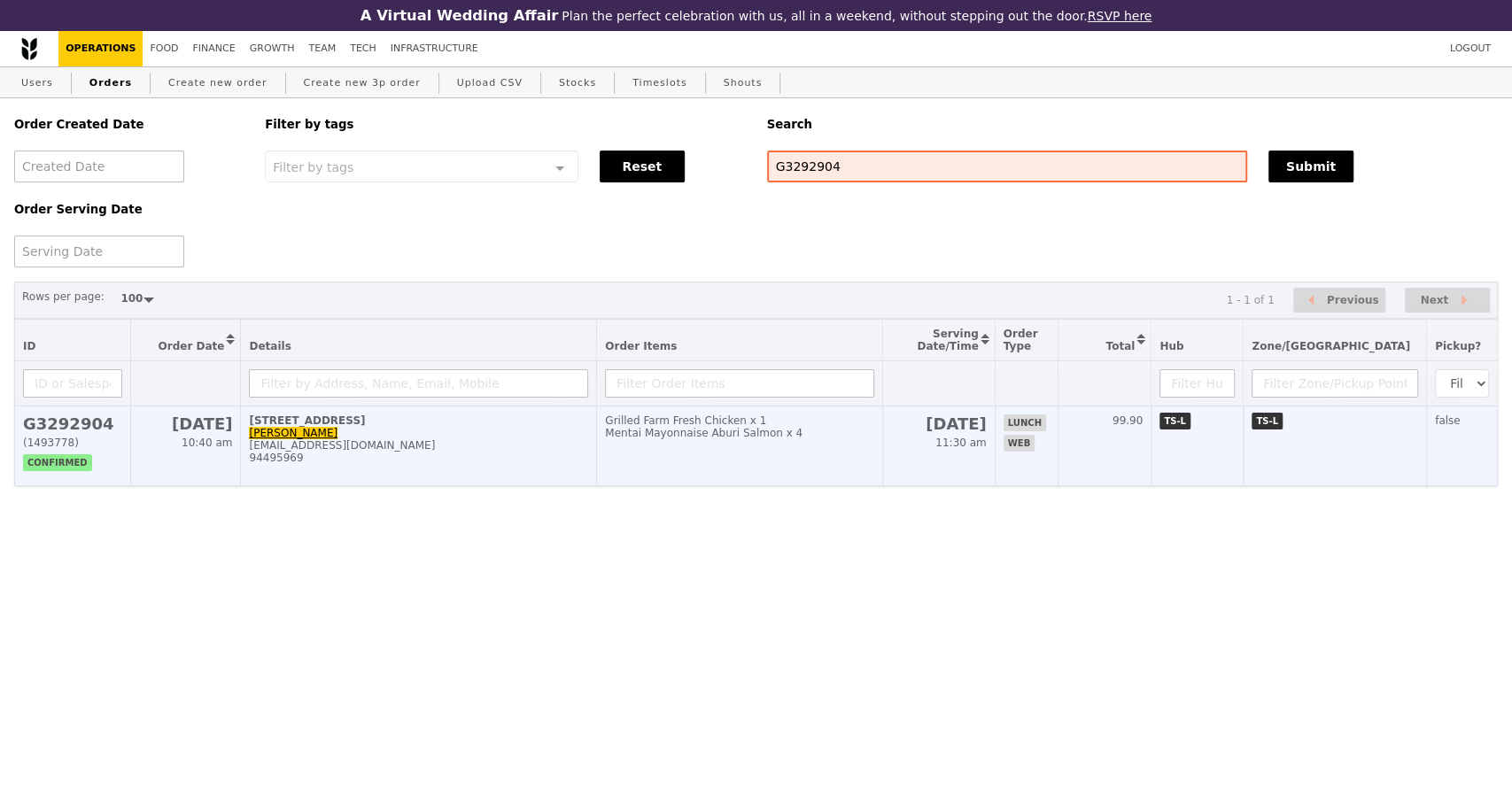
click at [524, 452] on div "naveenwashere@yahoo.com" at bounding box center [418, 446] width 340 height 13
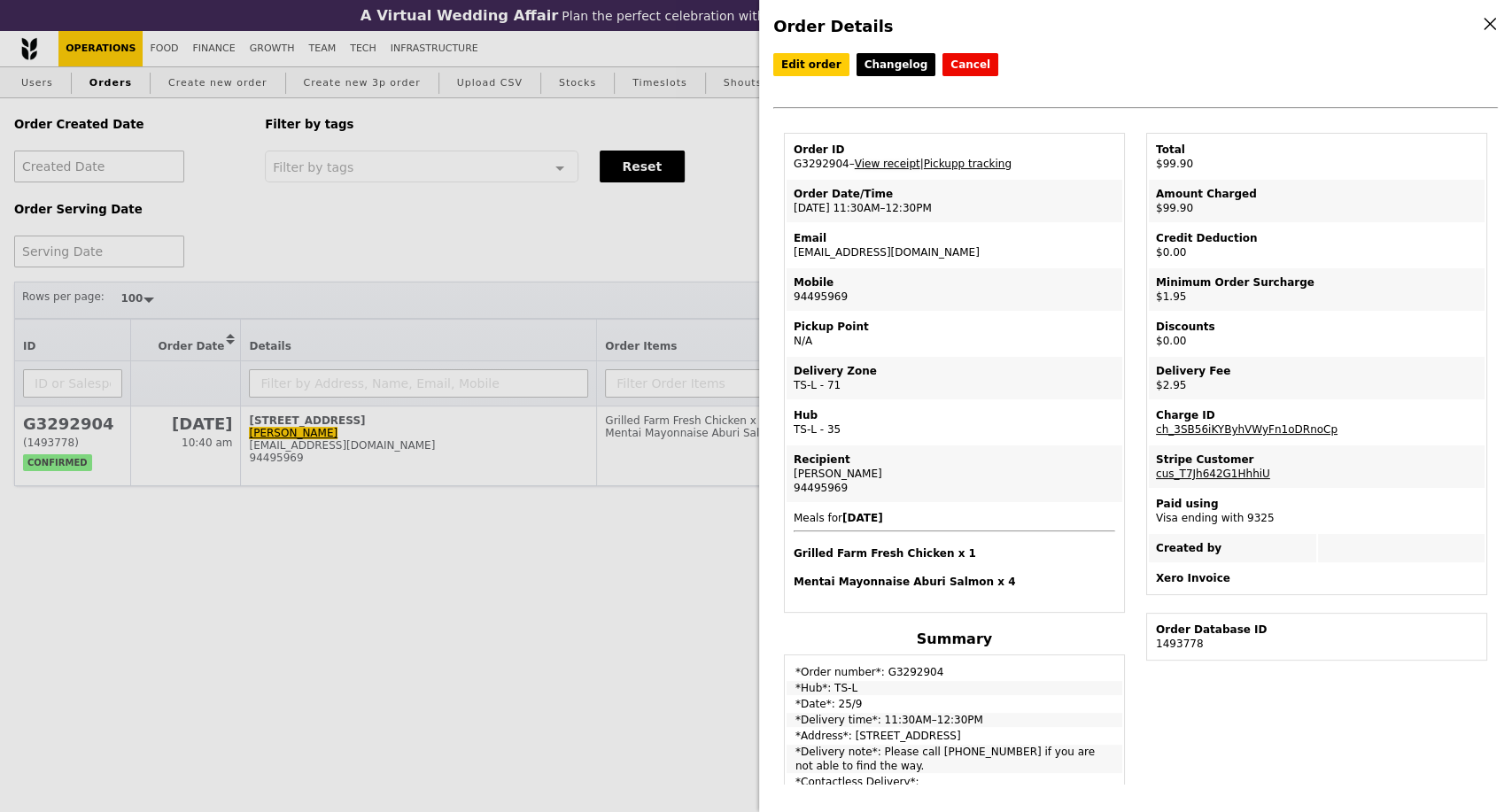
click at [897, 169] on link "View receipt" at bounding box center [887, 164] width 66 height 13
click at [614, 281] on div "Order Details Edit order Changelog Cancel Order ID G3292904 – View receipt | Pi…" at bounding box center [756, 406] width 1512 height 812
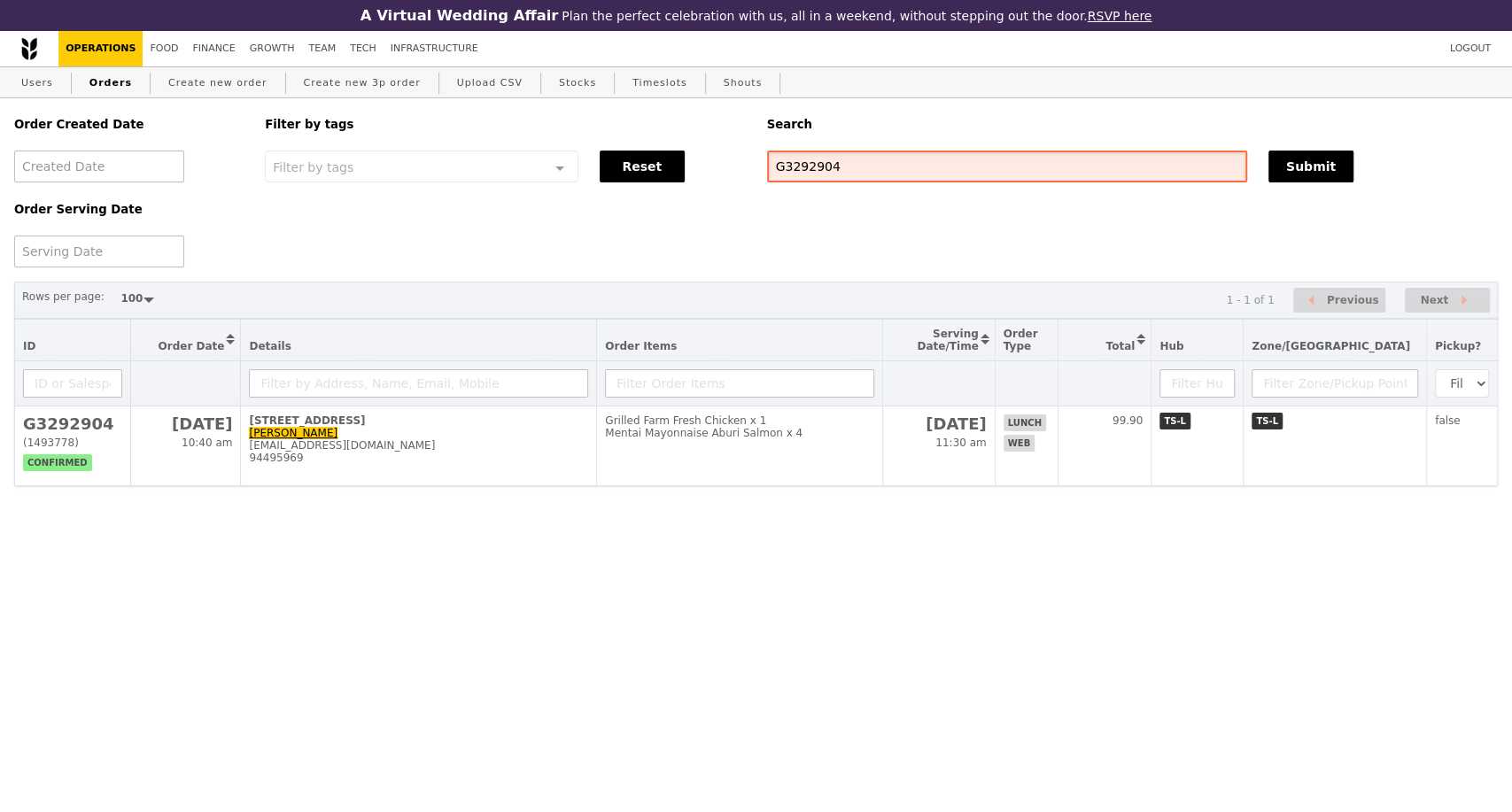
drag, startPoint x: 832, startPoint y: 171, endPoint x: 722, endPoint y: 169, distance: 110.0
click at [722, 169] on div "Order Created Date Order Serving Date Filter by tags Filter by tags Meal_Plan W…" at bounding box center [756, 183] width 1506 height 169
paste input "881"
type input "G3292881"
click at [1283, 171] on button "Submit" at bounding box center [1311, 166] width 85 height 32
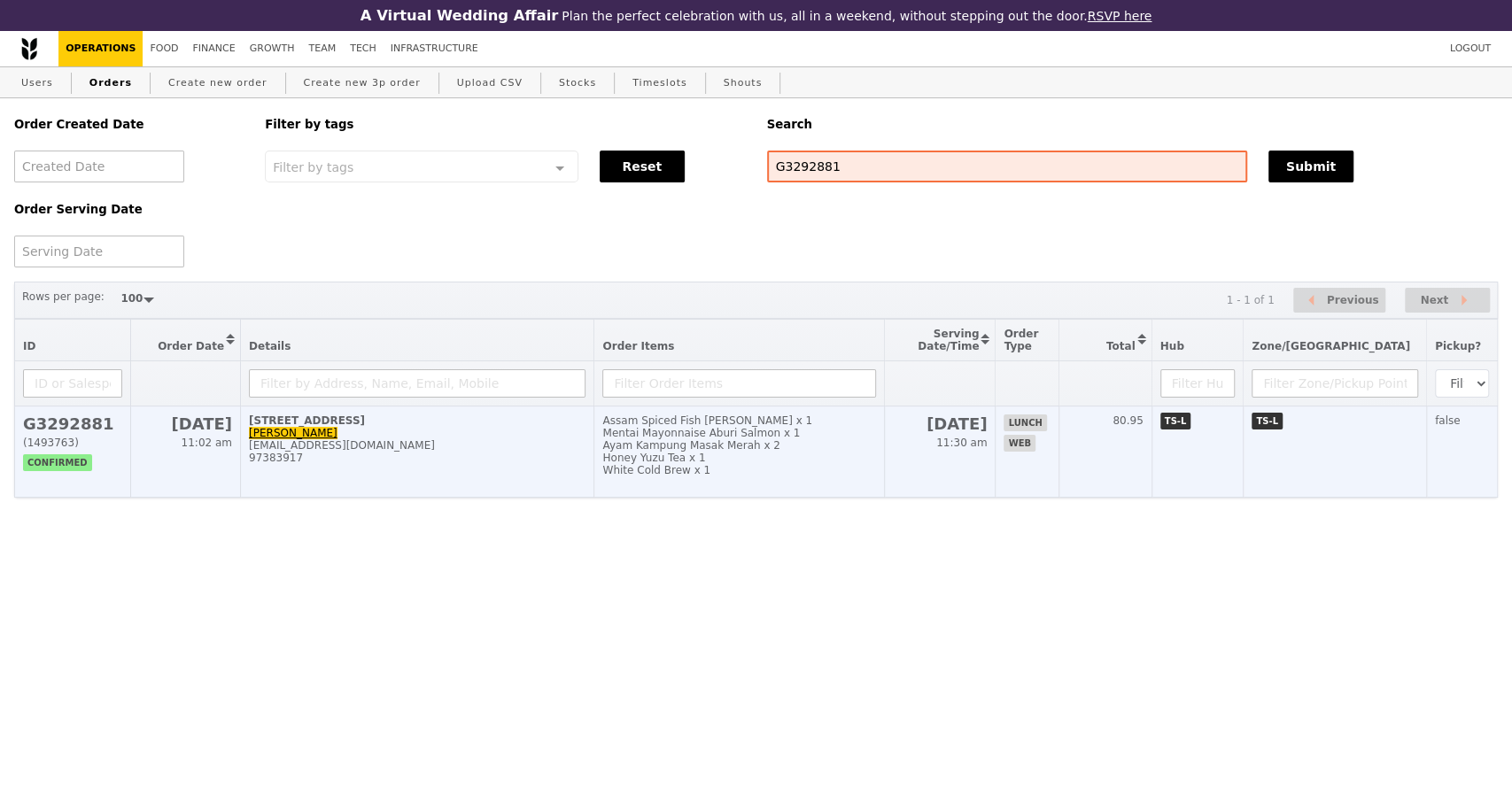
click at [414, 465] on div "97383917" at bounding box center [417, 458] width 337 height 13
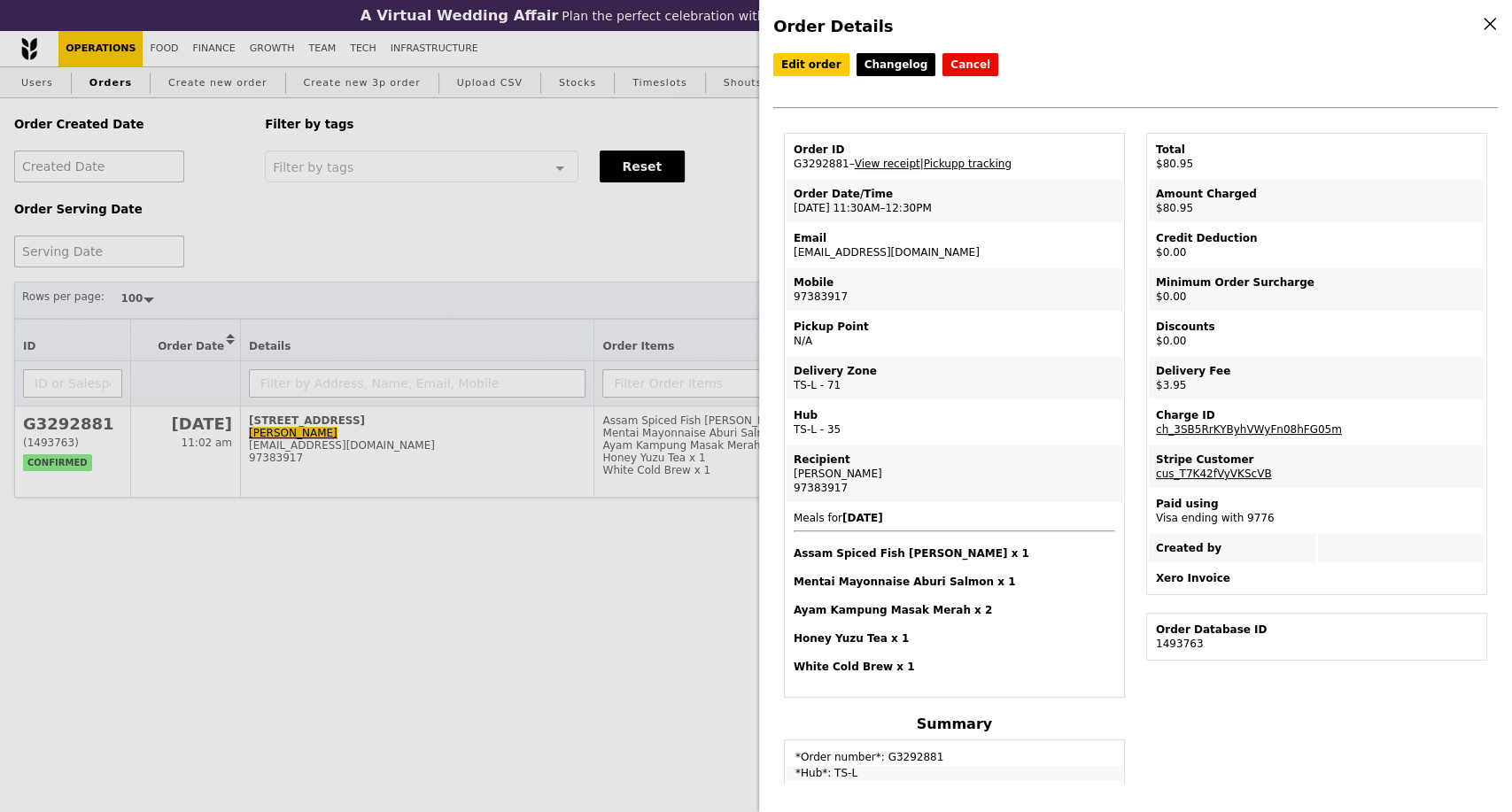
click at [881, 170] on link "View receipt" at bounding box center [887, 164] width 66 height 13
click at [801, 59] on link "Edit order" at bounding box center [811, 65] width 77 height 23
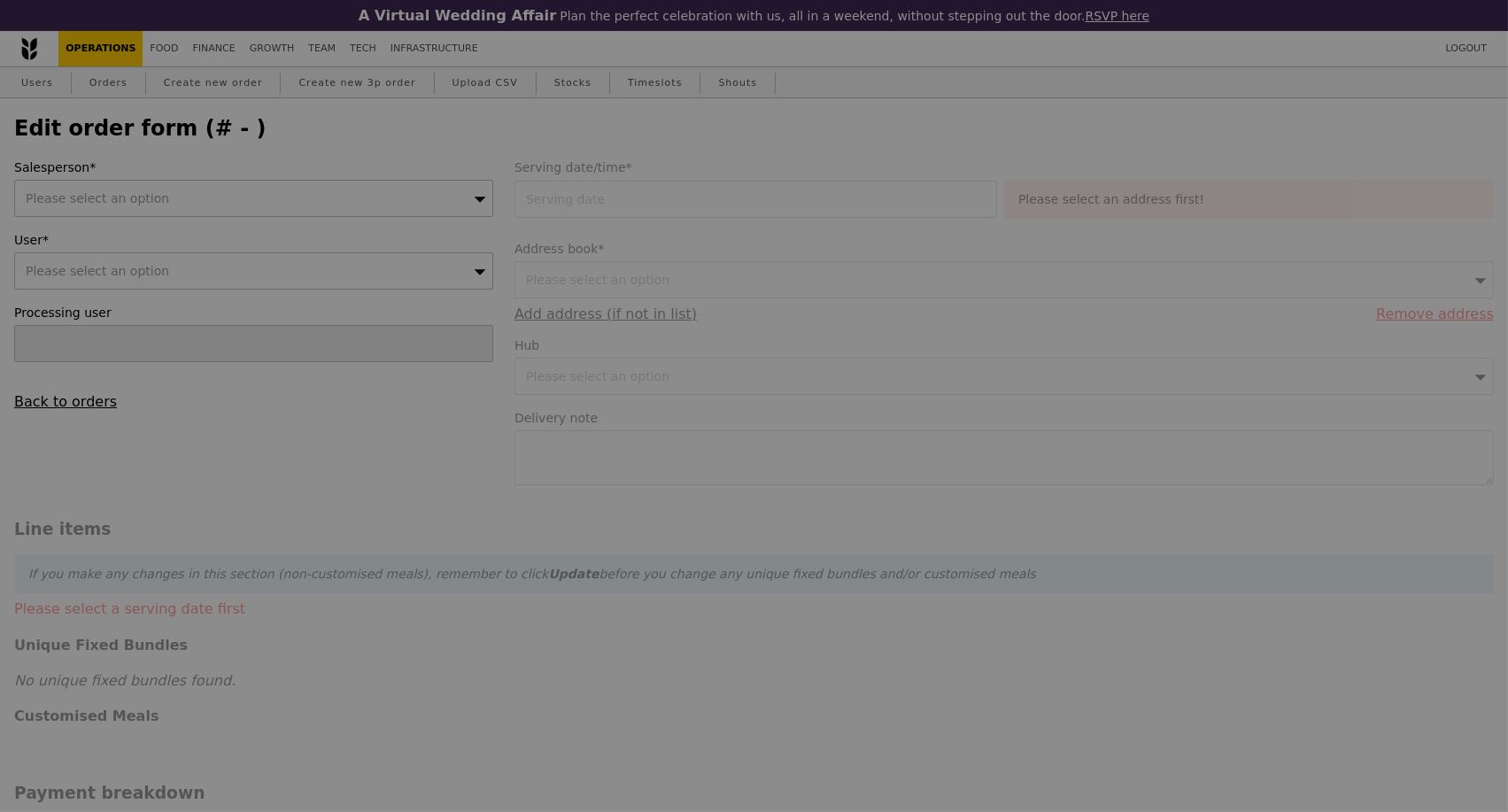
type input "25 Sep 2025"
type input "77.00"
type input "2.71"
type input "2.95"
type input "79.95"
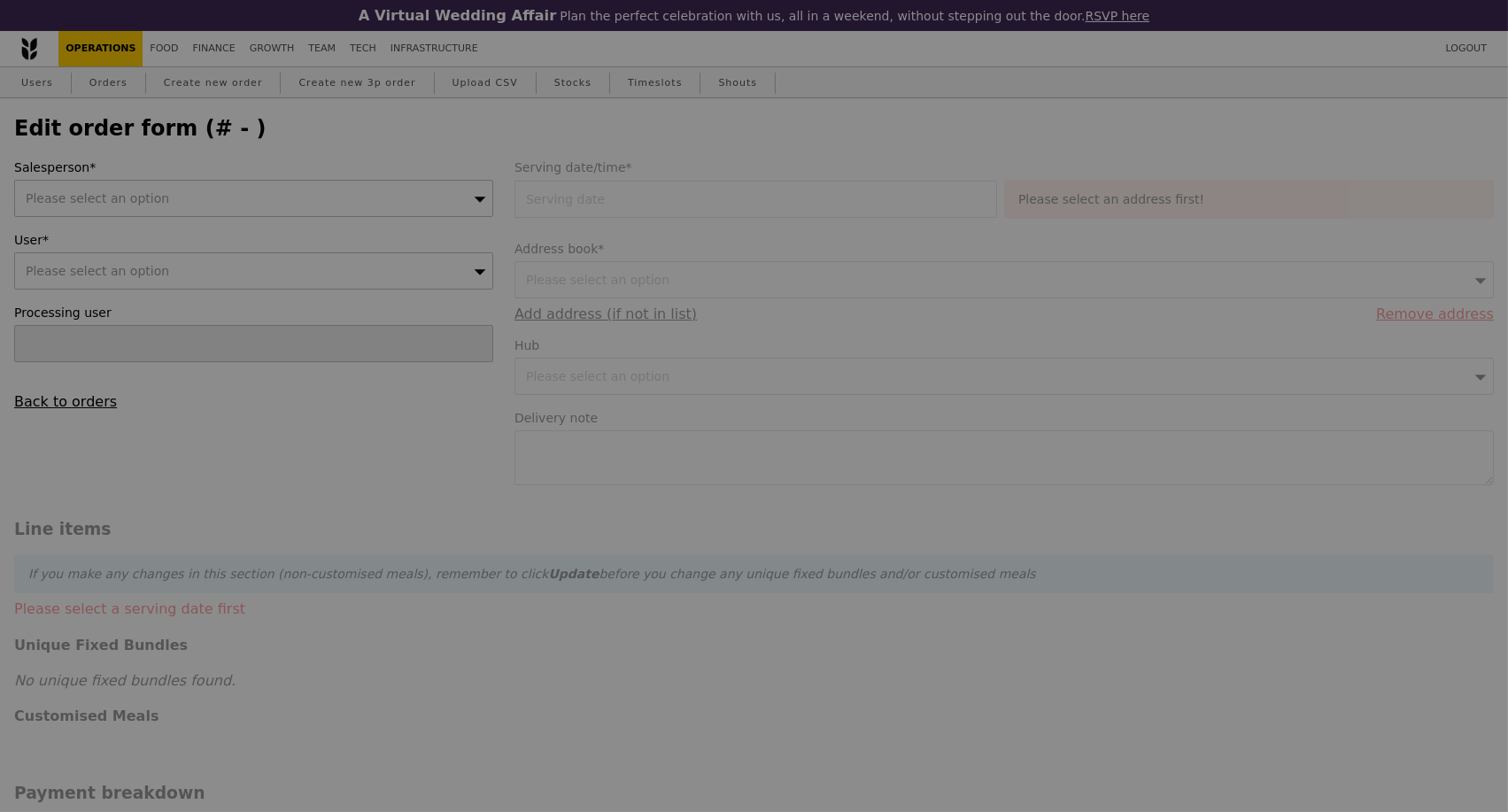
type input "Loading..."
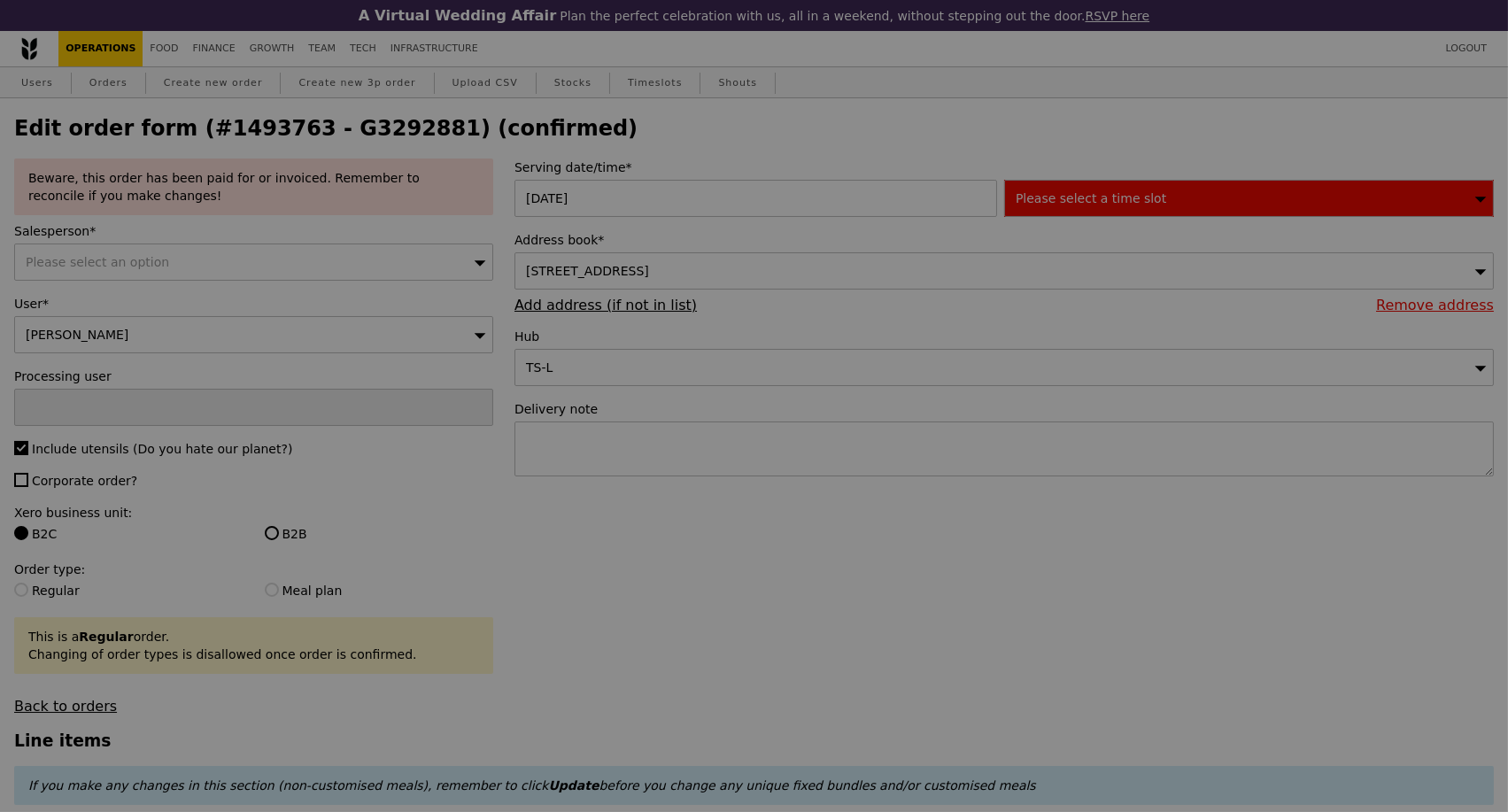
type input "2"
type input "-6"
type input "5"
type input "480"
type input "493"
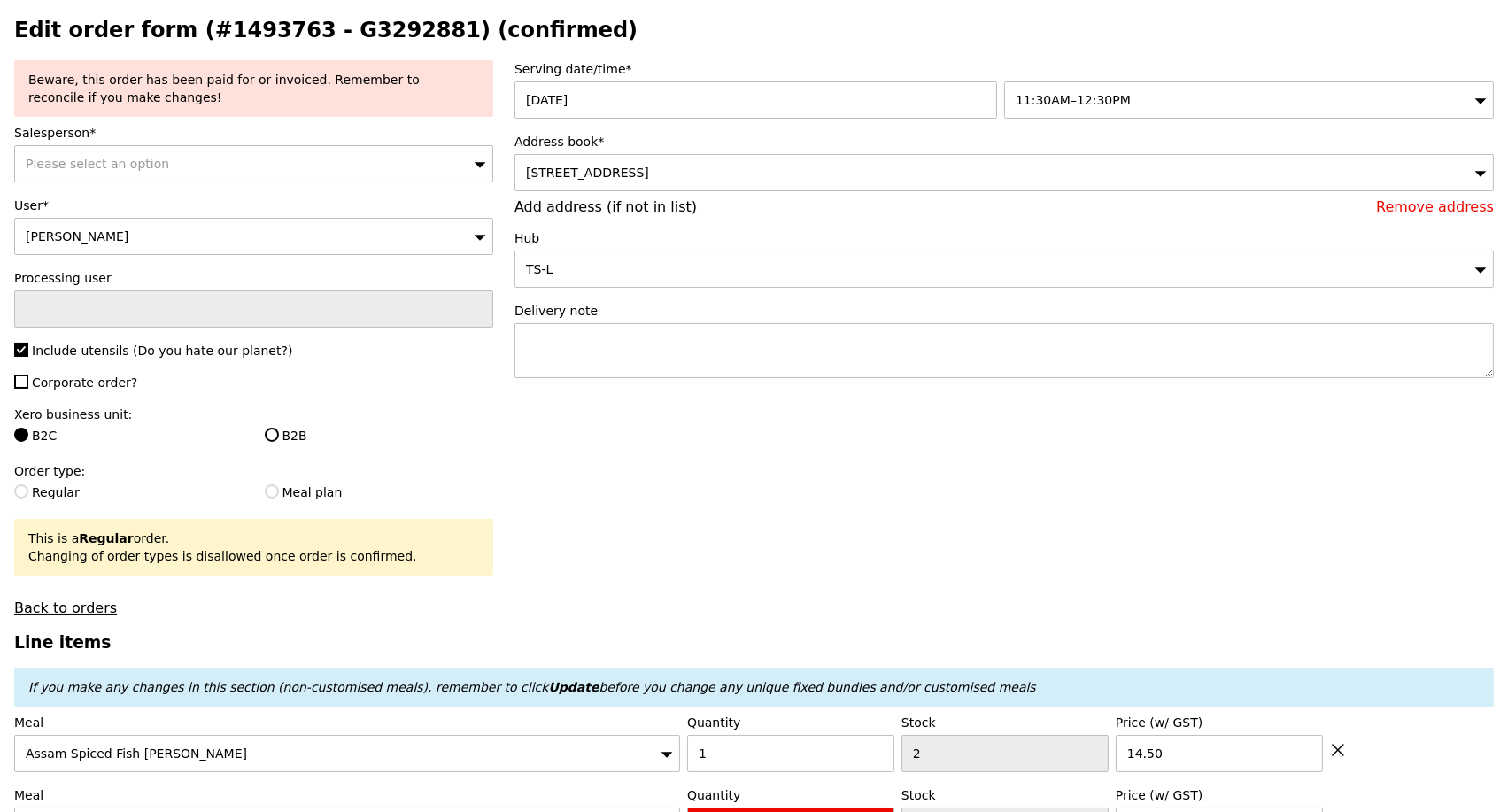
scroll to position [492, 0]
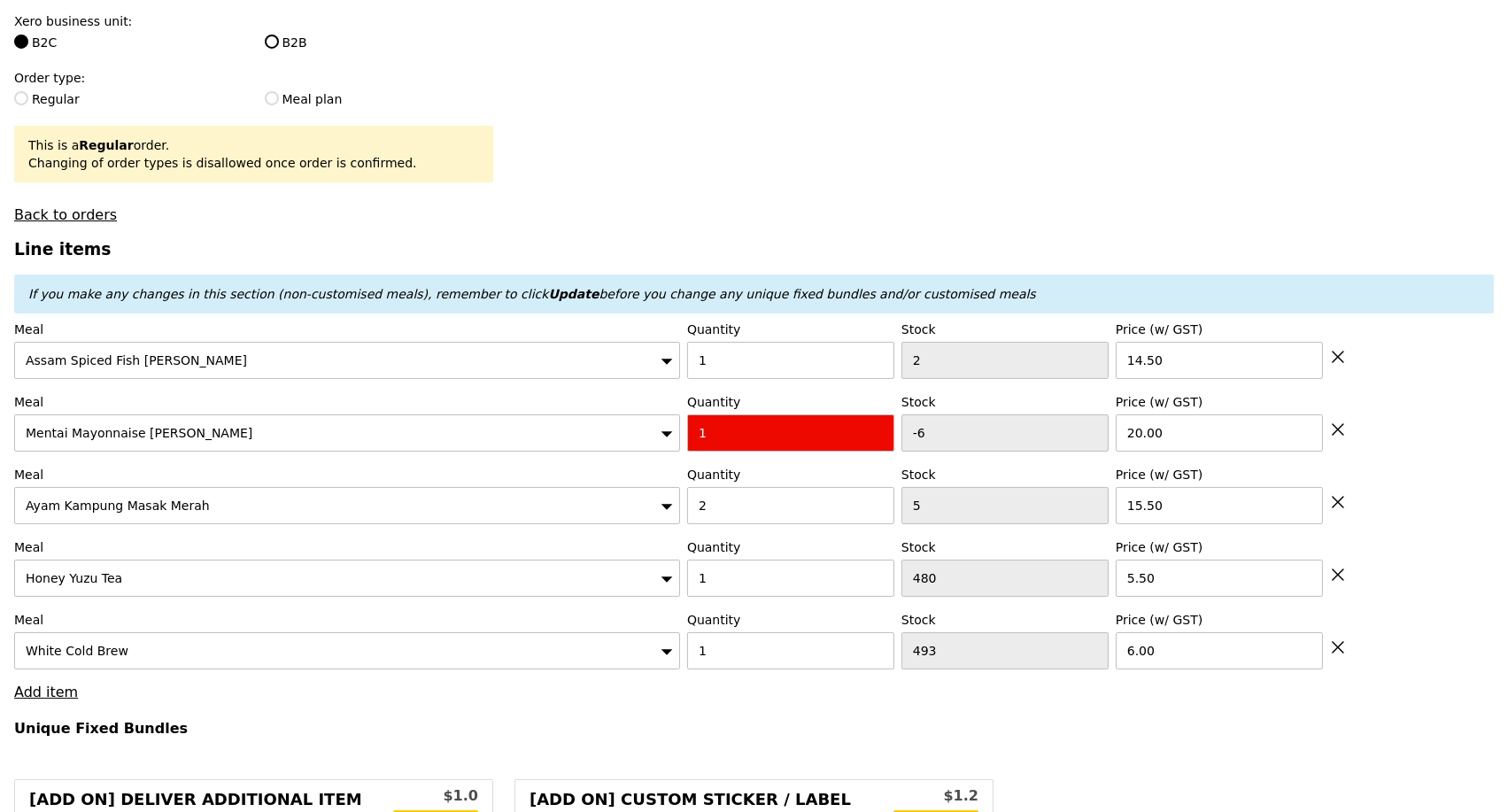
click at [1335, 435] on icon at bounding box center [1339, 429] width 11 height 11
type input "Loading..."
type input "2"
type input "5"
type input "15.50"
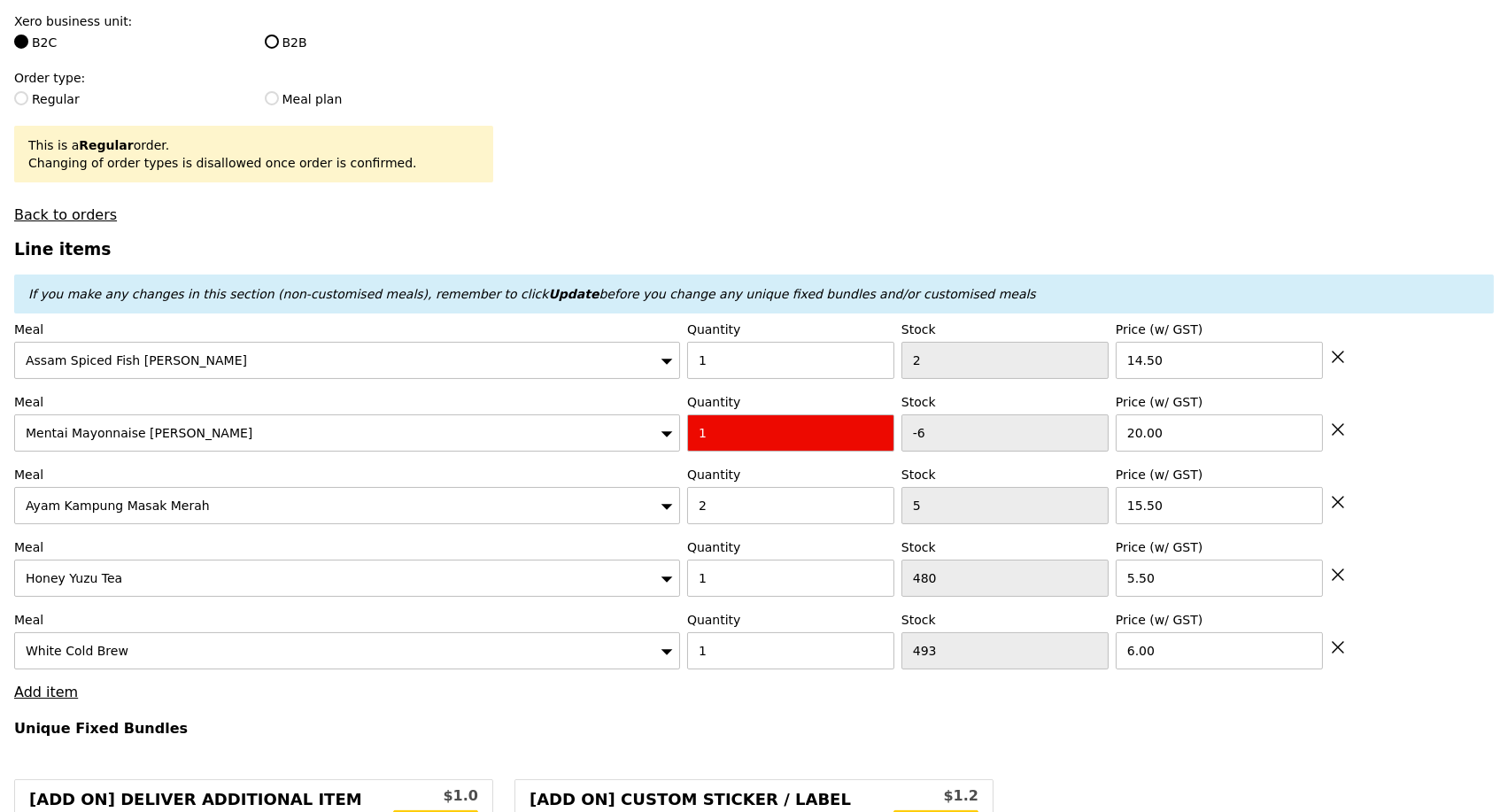
type input "1"
type input "480"
type input "5.50"
type input "493"
type input "6.00"
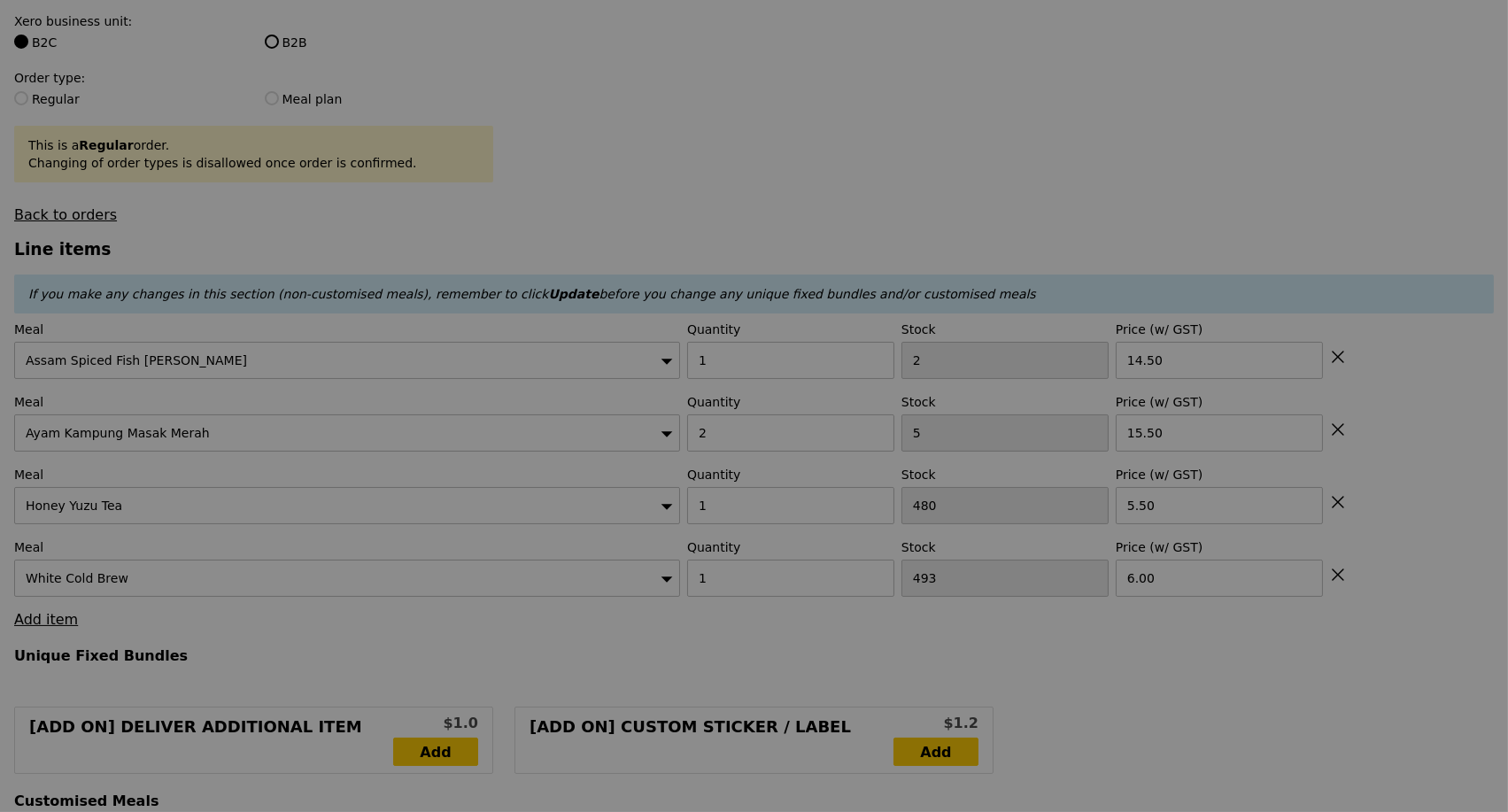
type input "0.00"
type input "2.95"
type input "Update"
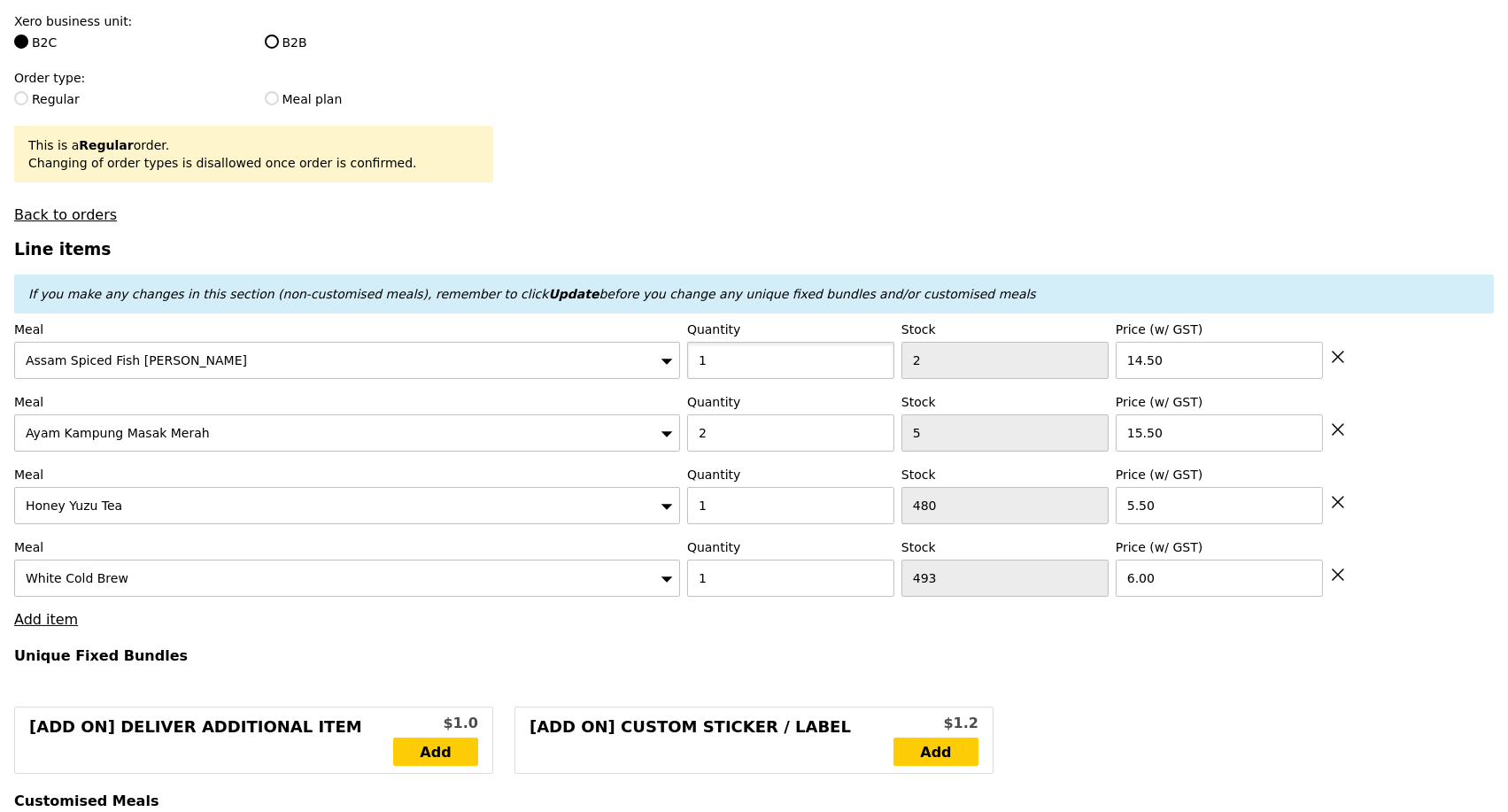
click at [802, 379] on input "1" at bounding box center [790, 360] width 207 height 37
type input "2"
click at [1458, 494] on div "Meal Honey Yuzu Tea Quantity 1 Stock 480 Price (w/ GST) 5.50" at bounding box center [754, 494] width 1480 height 59
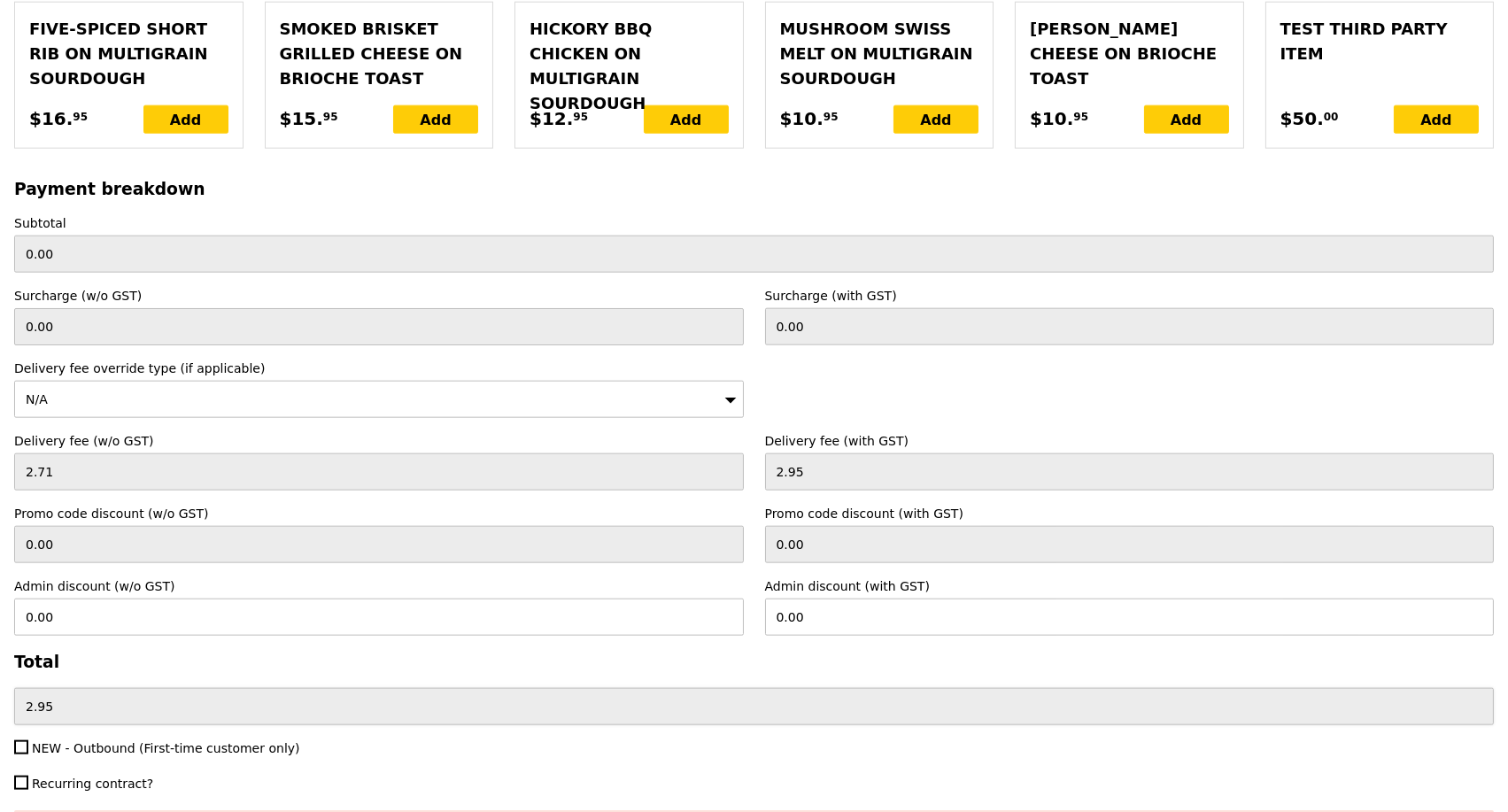
scroll to position [4373, 0]
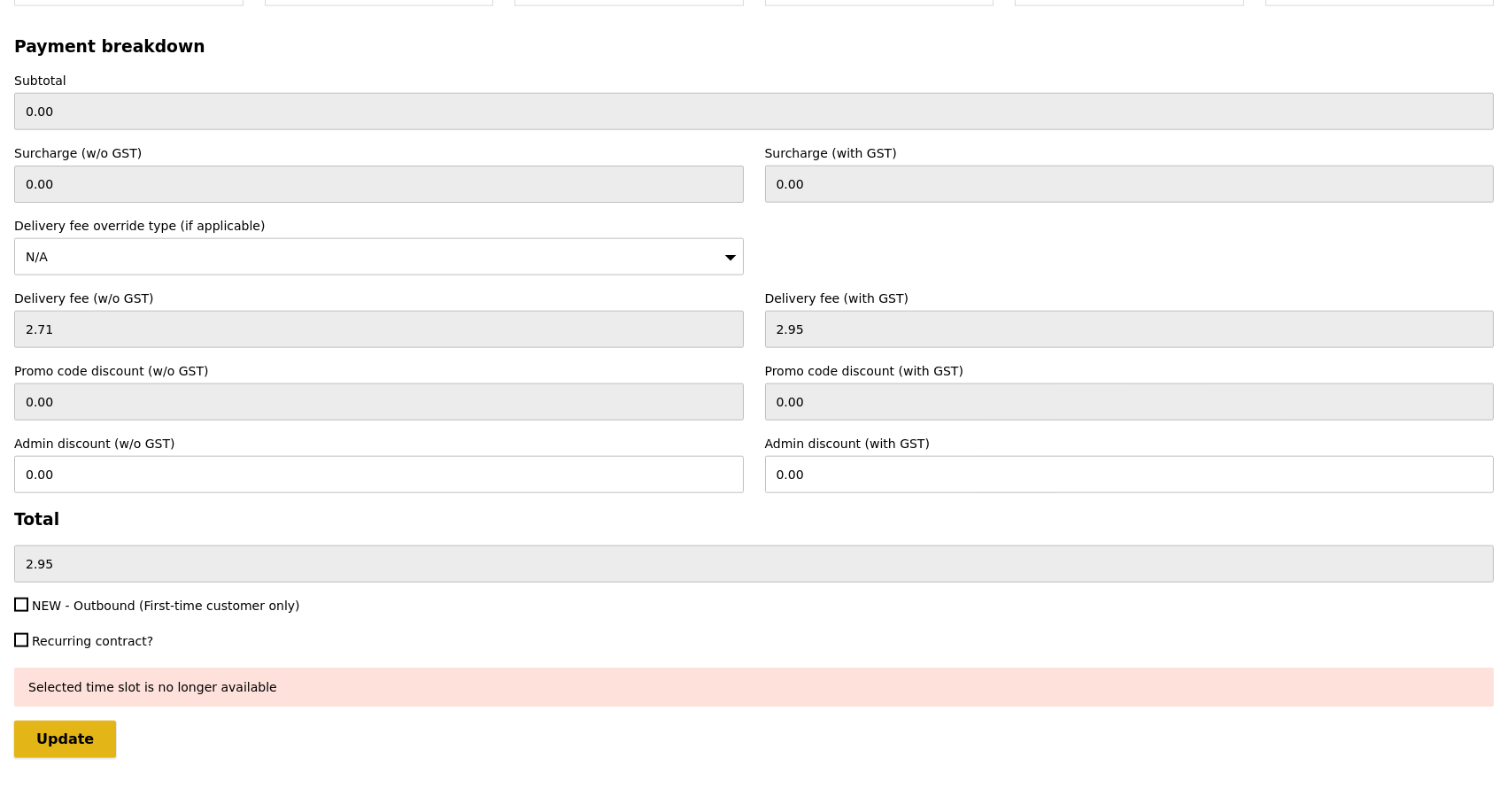
click at [76, 721] on input "Update" at bounding box center [65, 739] width 102 height 37
type input "Loading..."
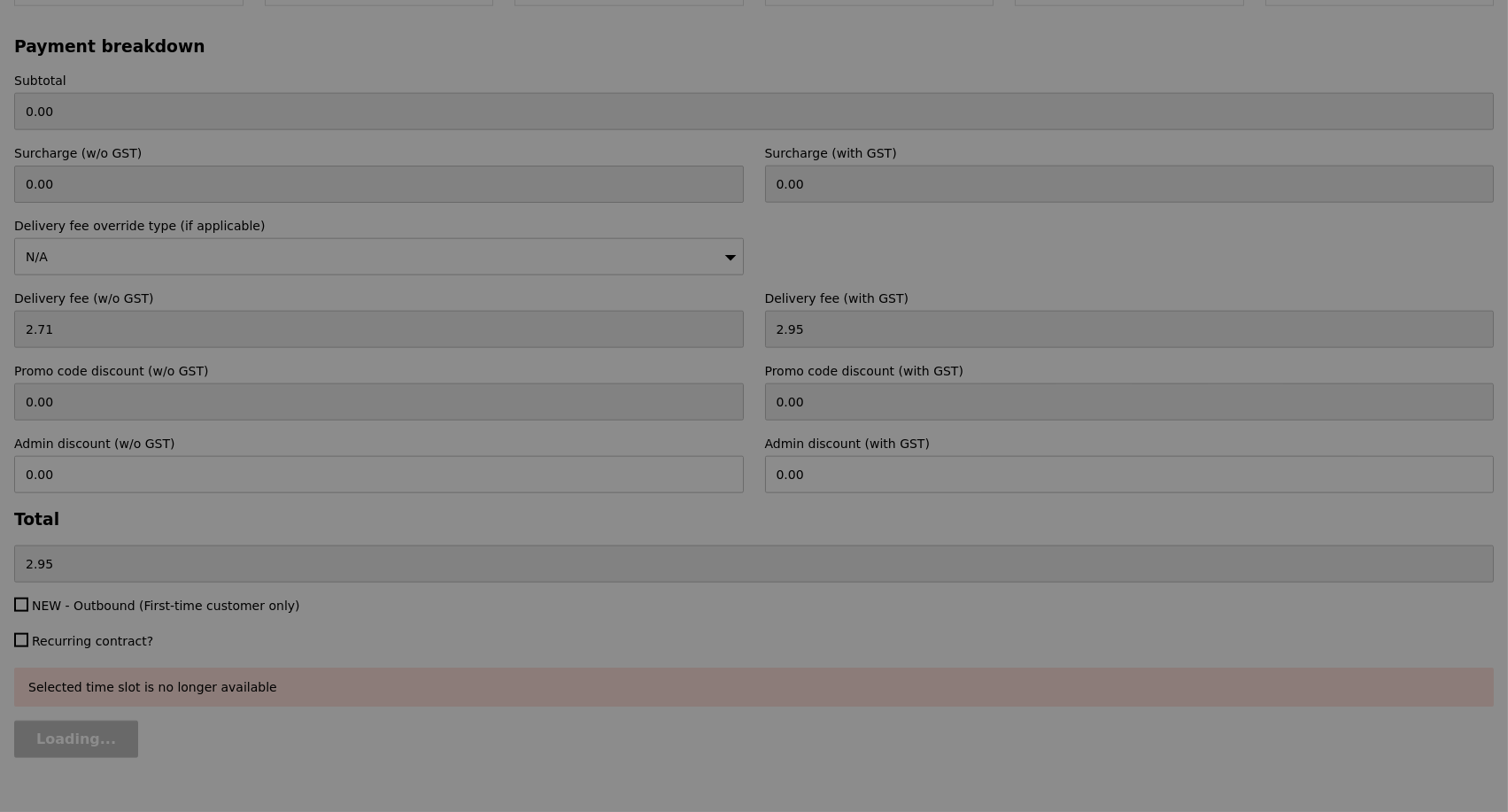
type input "71.50"
type input "74.45"
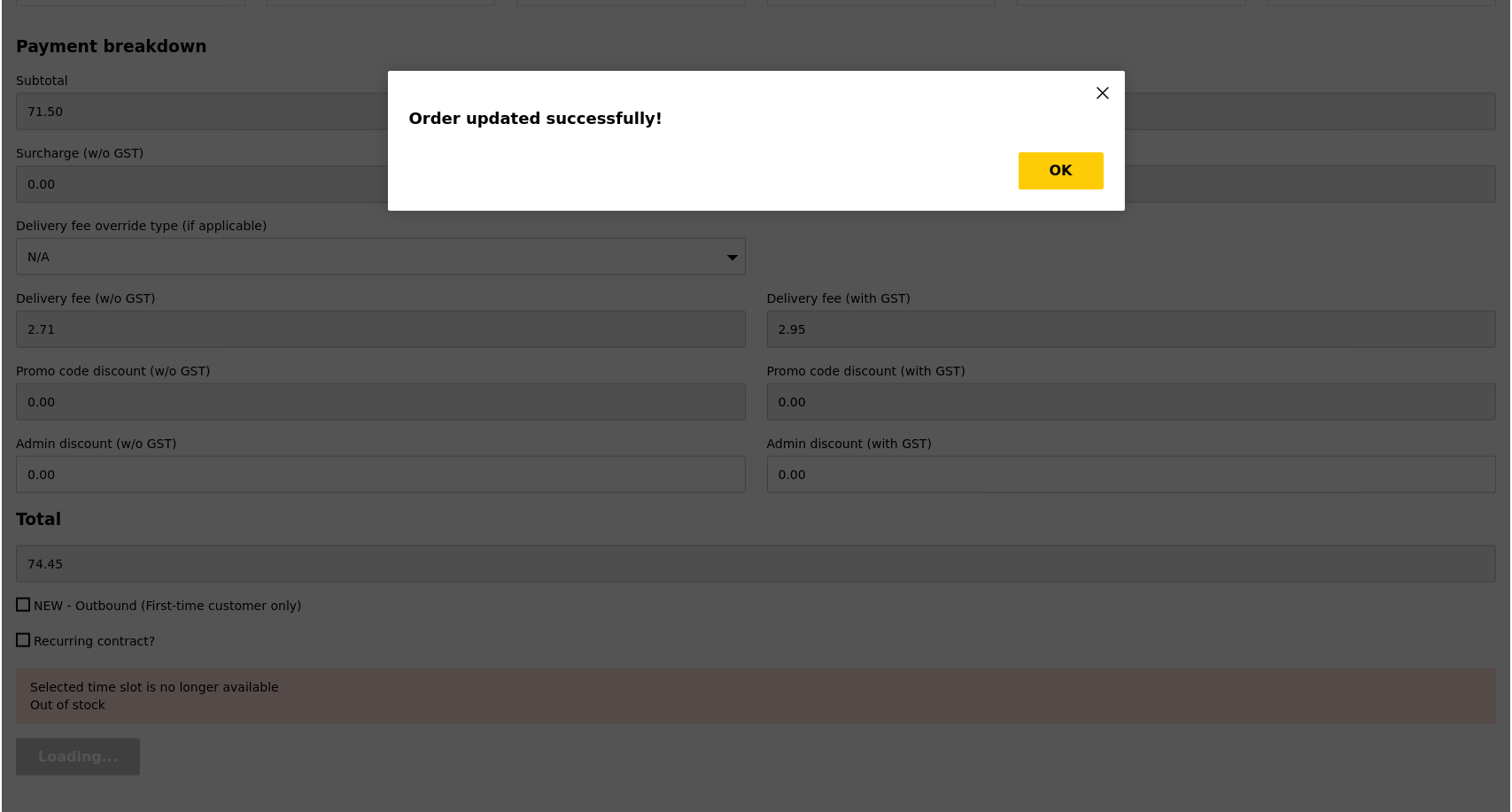
scroll to position [0, 0]
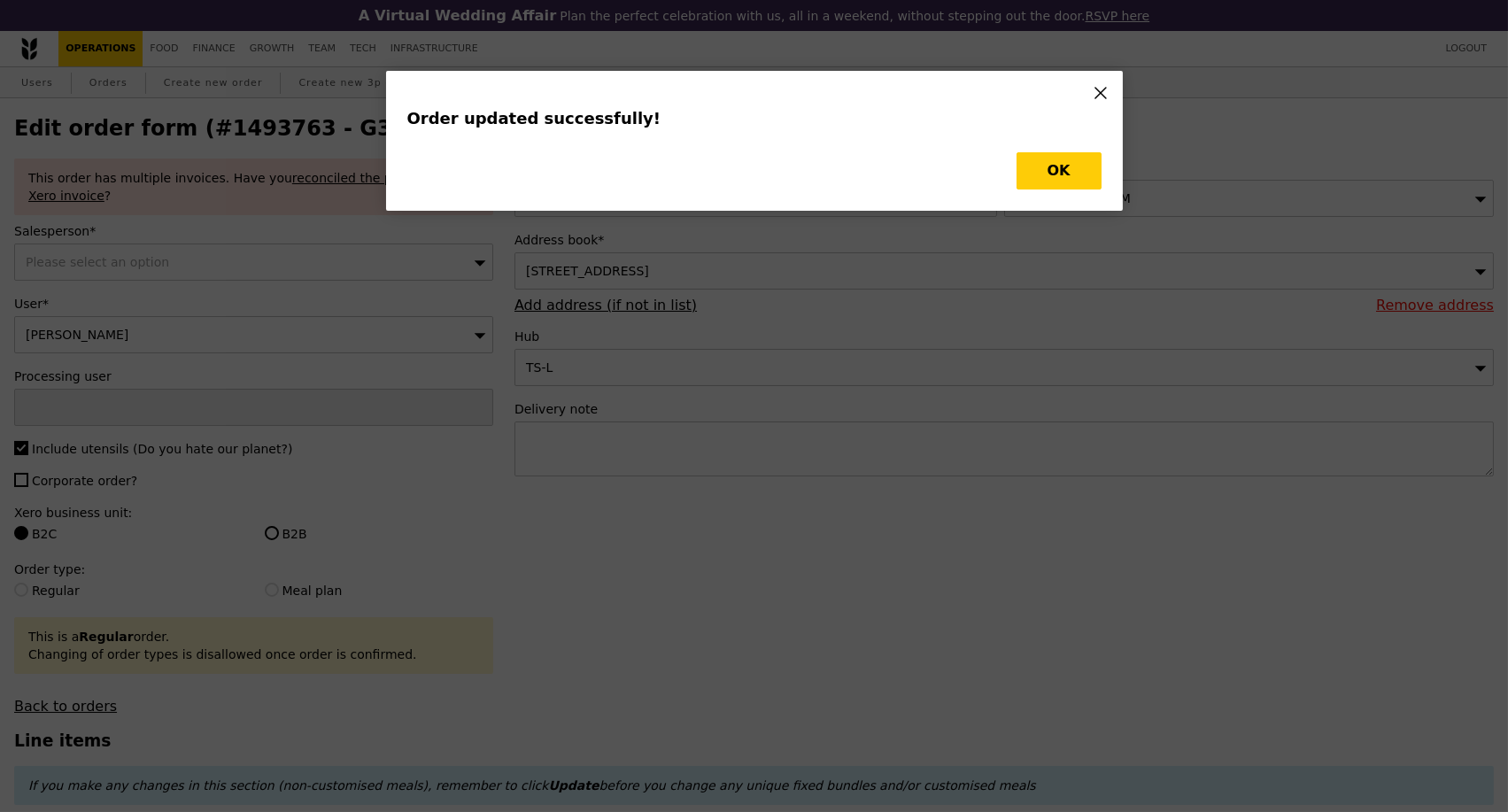
type input "Update"
type input "1"
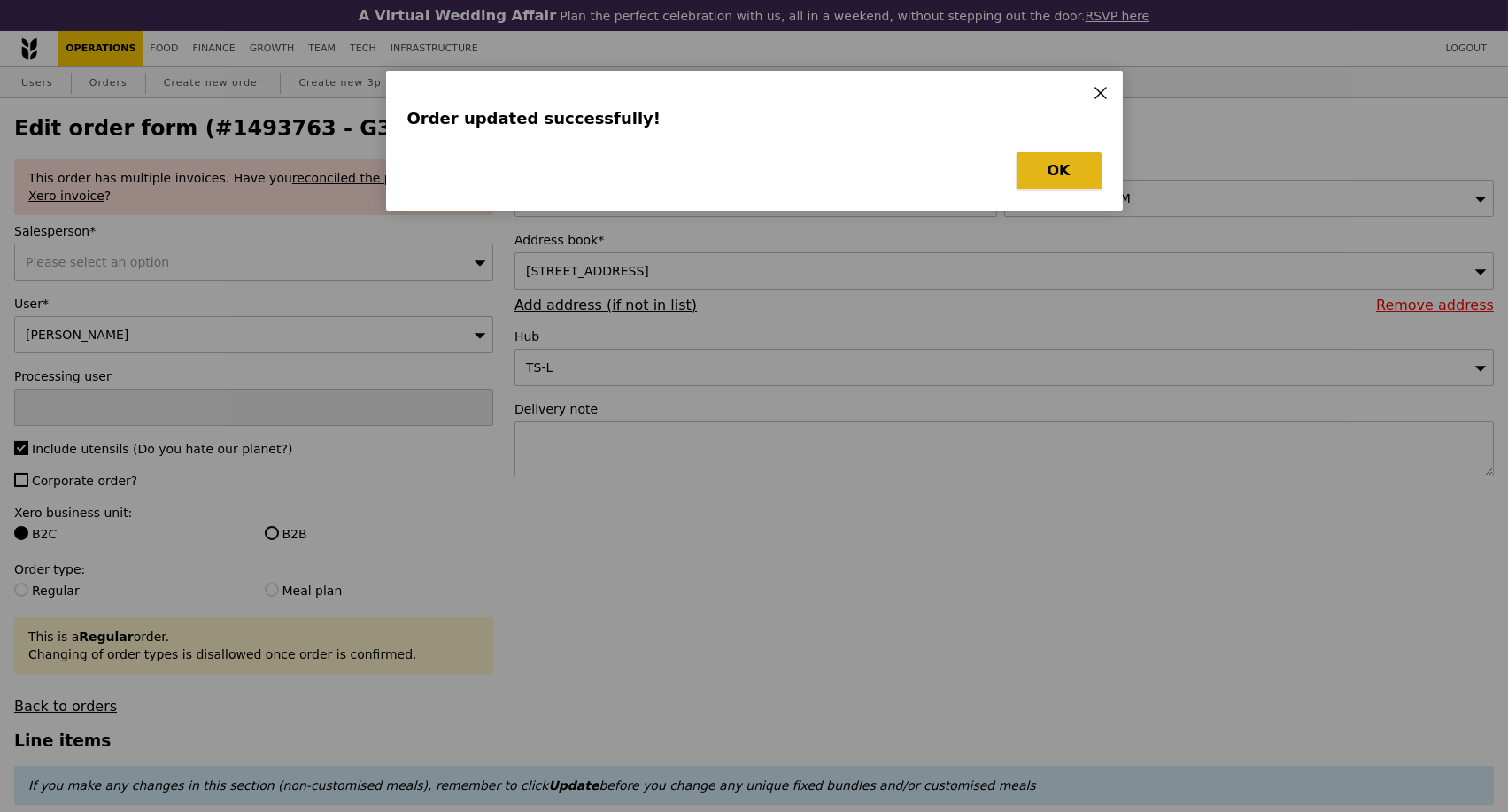
click at [1060, 168] on button "OK" at bounding box center [1059, 170] width 85 height 37
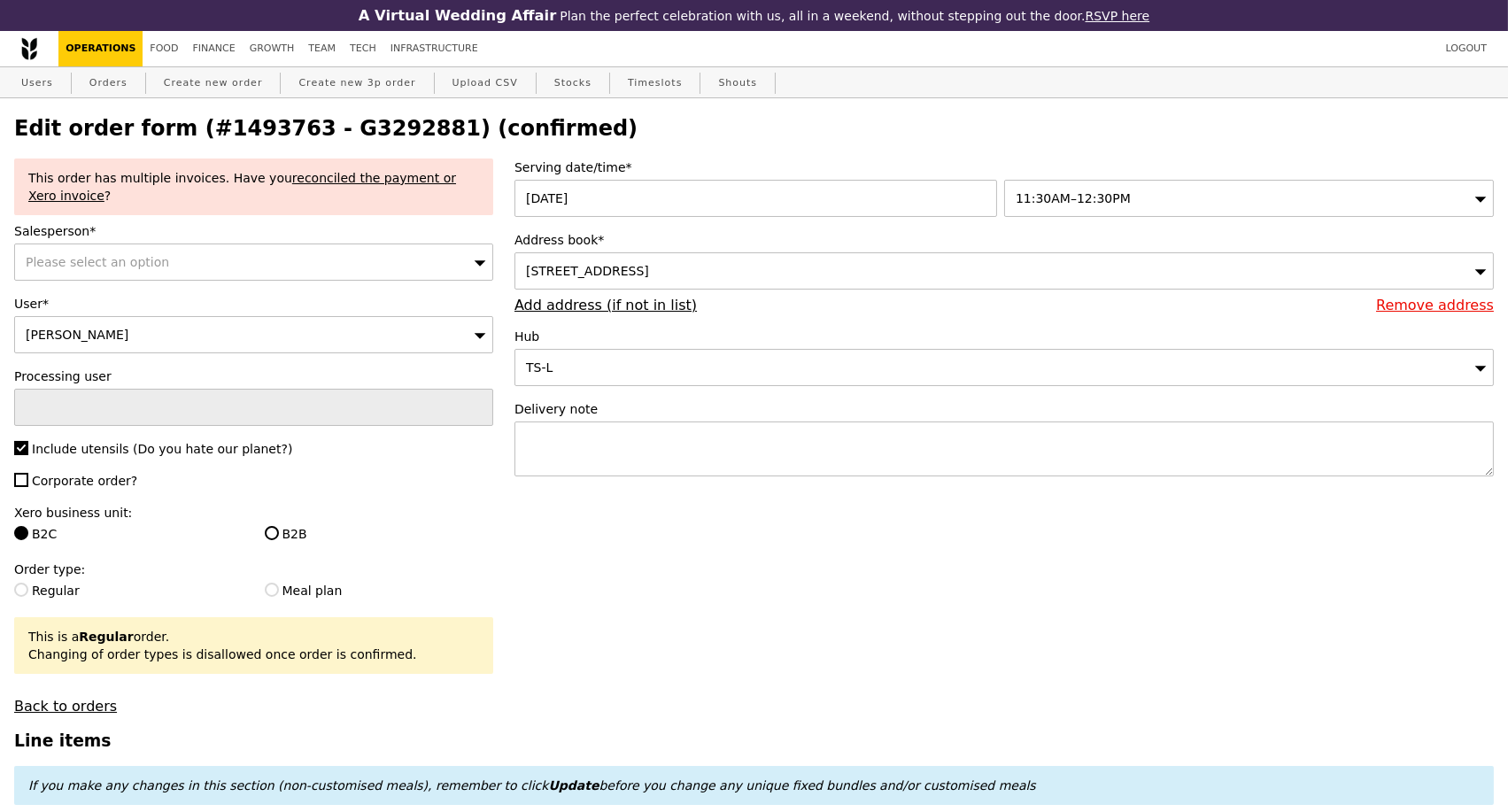
click at [388, 140] on h2 "Edit order form (#1493763 - G3292881) (confirmed)" at bounding box center [754, 129] width 1480 height 25
click at [387, 139] on h2 "Edit order form (#1493763 - G3292881) (confirmed)" at bounding box center [754, 129] width 1480 height 25
copy h2 "G3292881"
click at [105, 88] on link "Orders" at bounding box center [108, 83] width 52 height 32
select select "100"
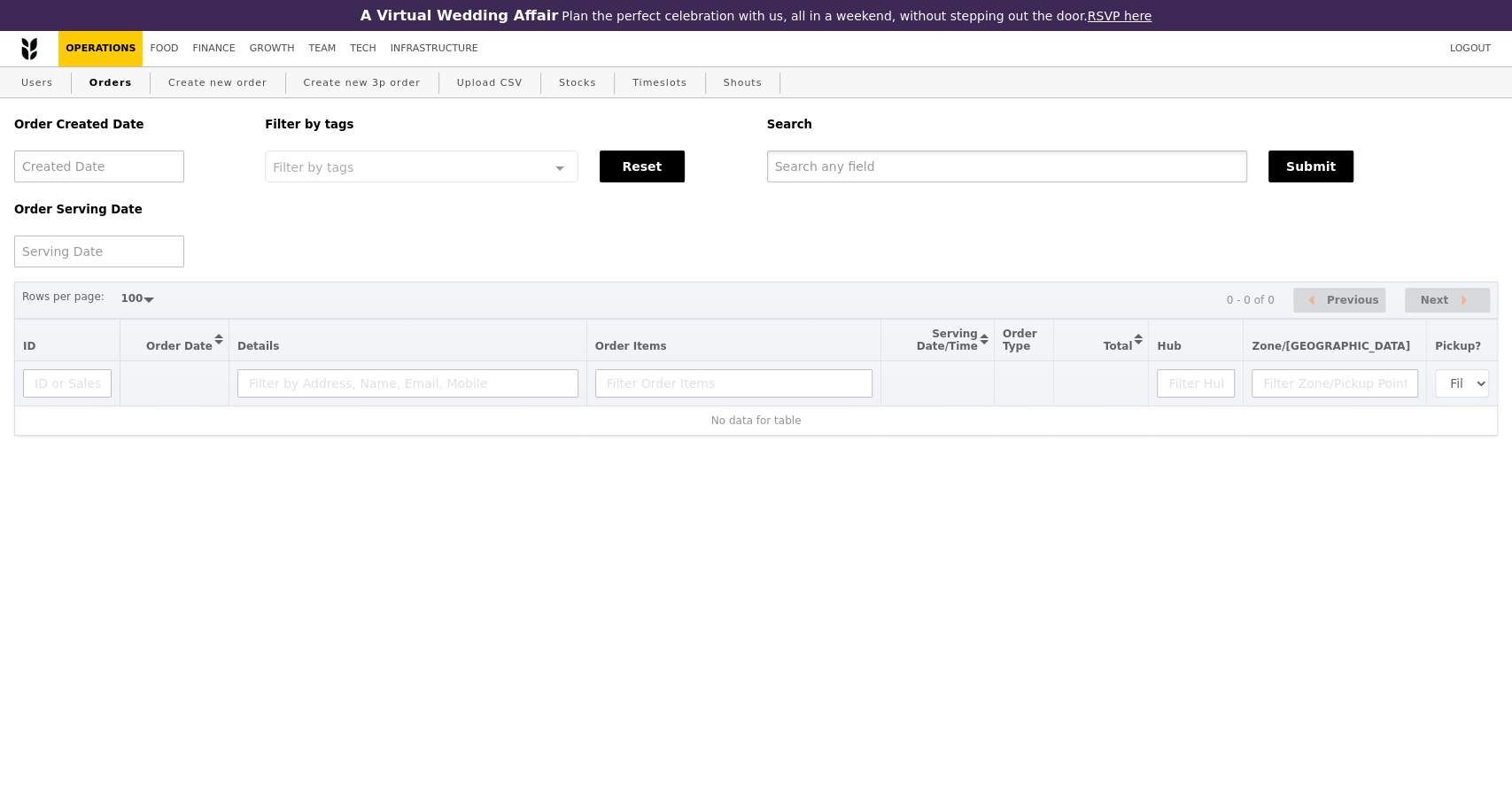
click at [931, 173] on input "text" at bounding box center [1007, 166] width 480 height 32
paste input "G3292881"
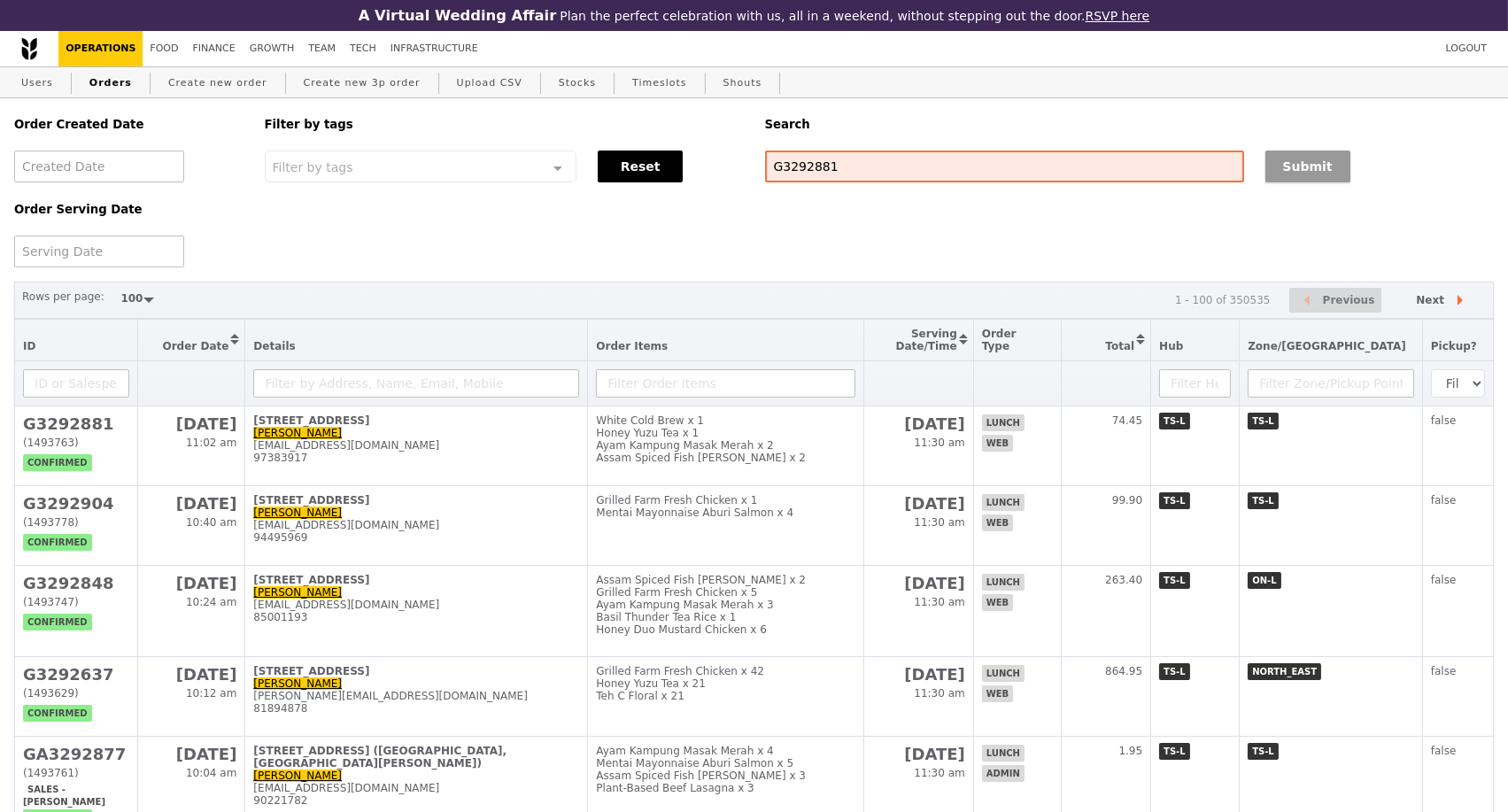
click at [1289, 170] on button "Submit" at bounding box center [1308, 166] width 85 height 32
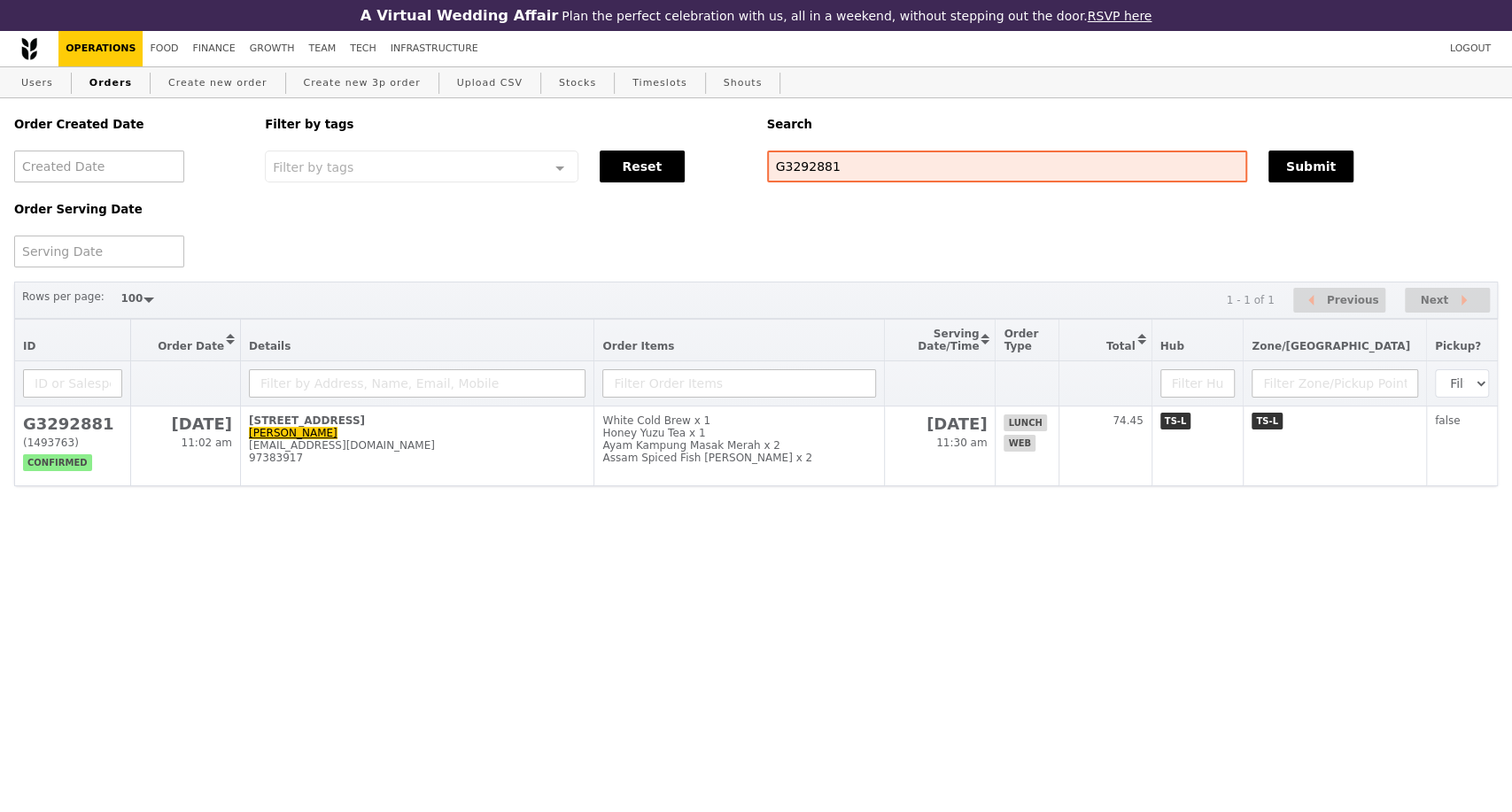
click at [144, 557] on html "A Virtual Wedding Affair Plan the perfect celebration with us, all in a weekend…" at bounding box center [756, 278] width 1512 height 557
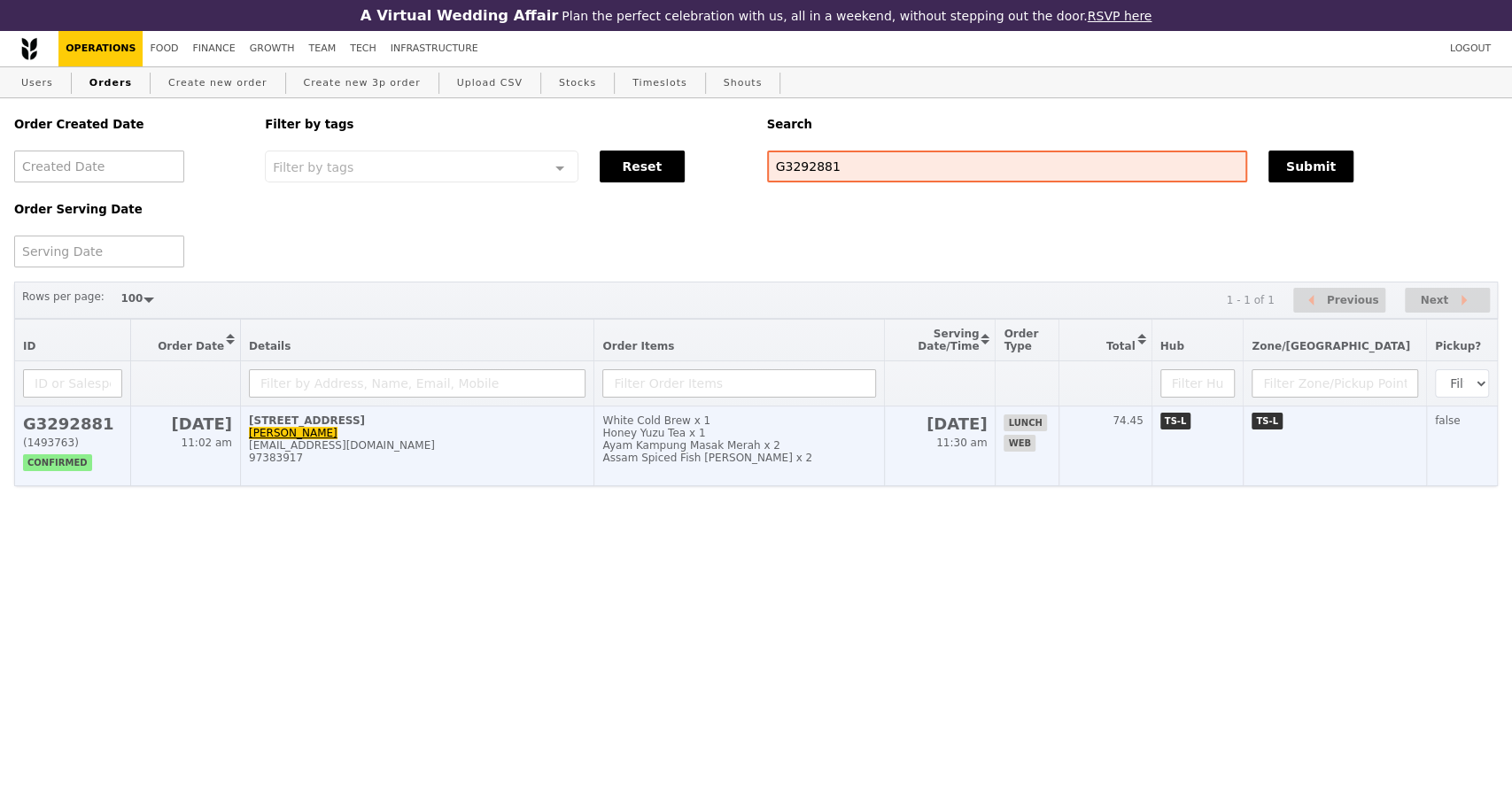
click at [501, 452] on div "ranjani28@gmail.com" at bounding box center [417, 446] width 337 height 13
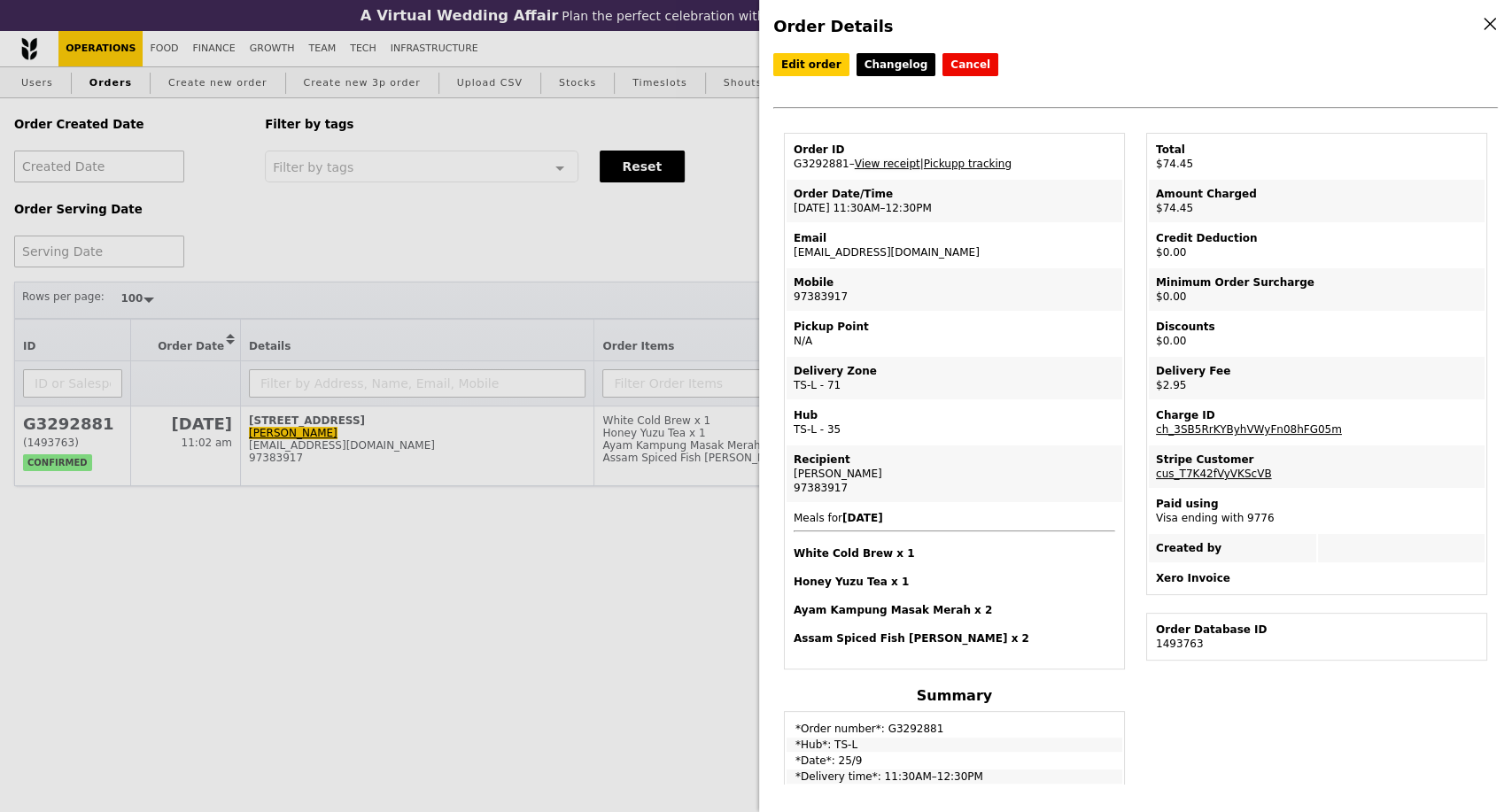
click at [899, 170] on link "View receipt" at bounding box center [887, 164] width 66 height 13
click at [872, 170] on link "View receipt" at bounding box center [887, 164] width 66 height 13
drag, startPoint x: 158, startPoint y: 194, endPoint x: 665, endPoint y: 179, distance: 507.2
click at [158, 193] on div "Order Details Edit order Changelog Cancel Order ID G3292881 – View receipt | Pi…" at bounding box center [756, 406] width 1512 height 812
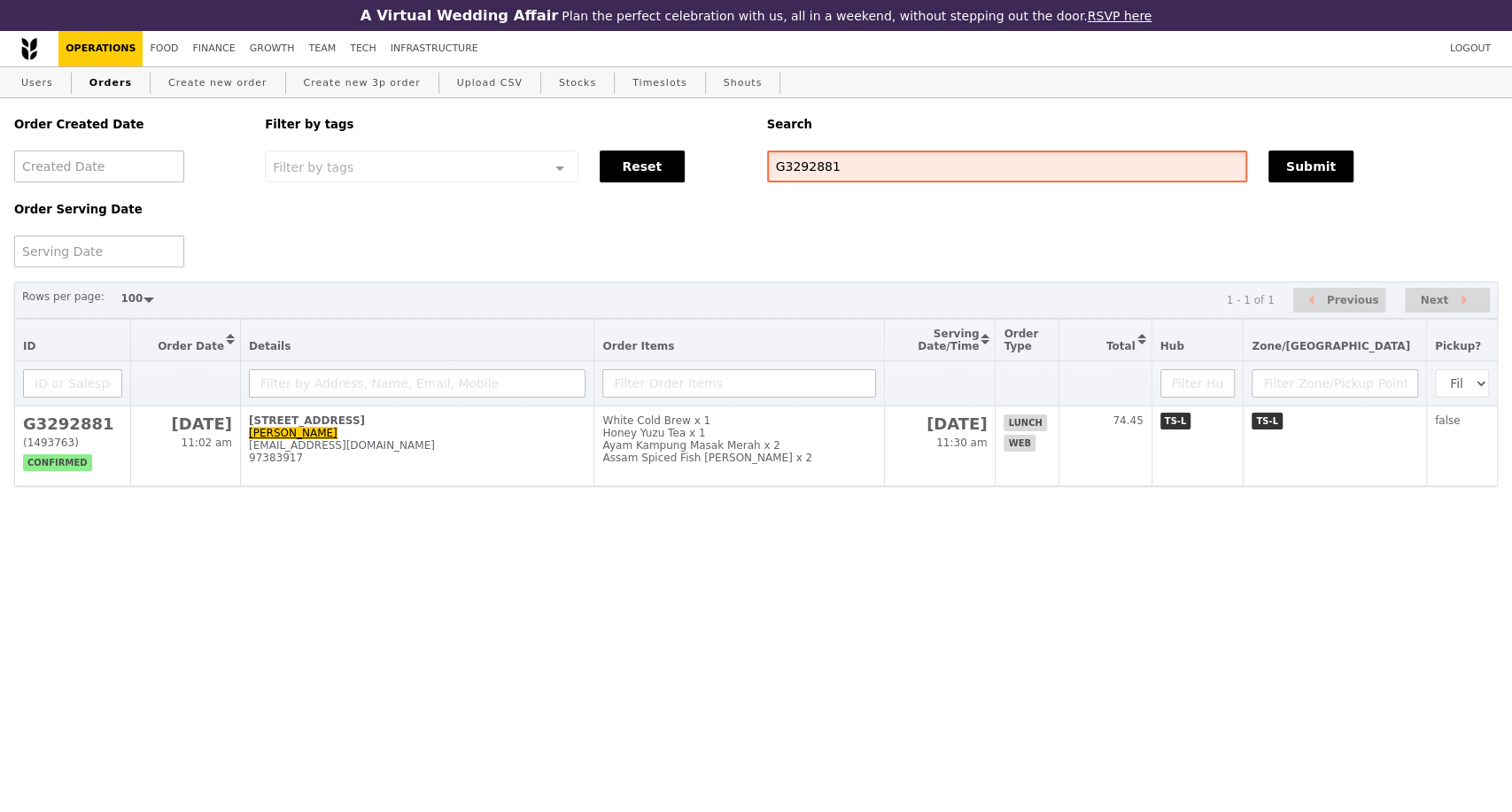
drag, startPoint x: 843, startPoint y: 170, endPoint x: 756, endPoint y: 179, distance: 87.5
click at [746, 174] on div "Order Created Date Order Serving Date Filter by tags Filter by tags Meal_Plan W…" at bounding box center [756, 183] width 1506 height 169
paste input "904"
click at [1307, 167] on button "Submit" at bounding box center [1311, 166] width 85 height 32
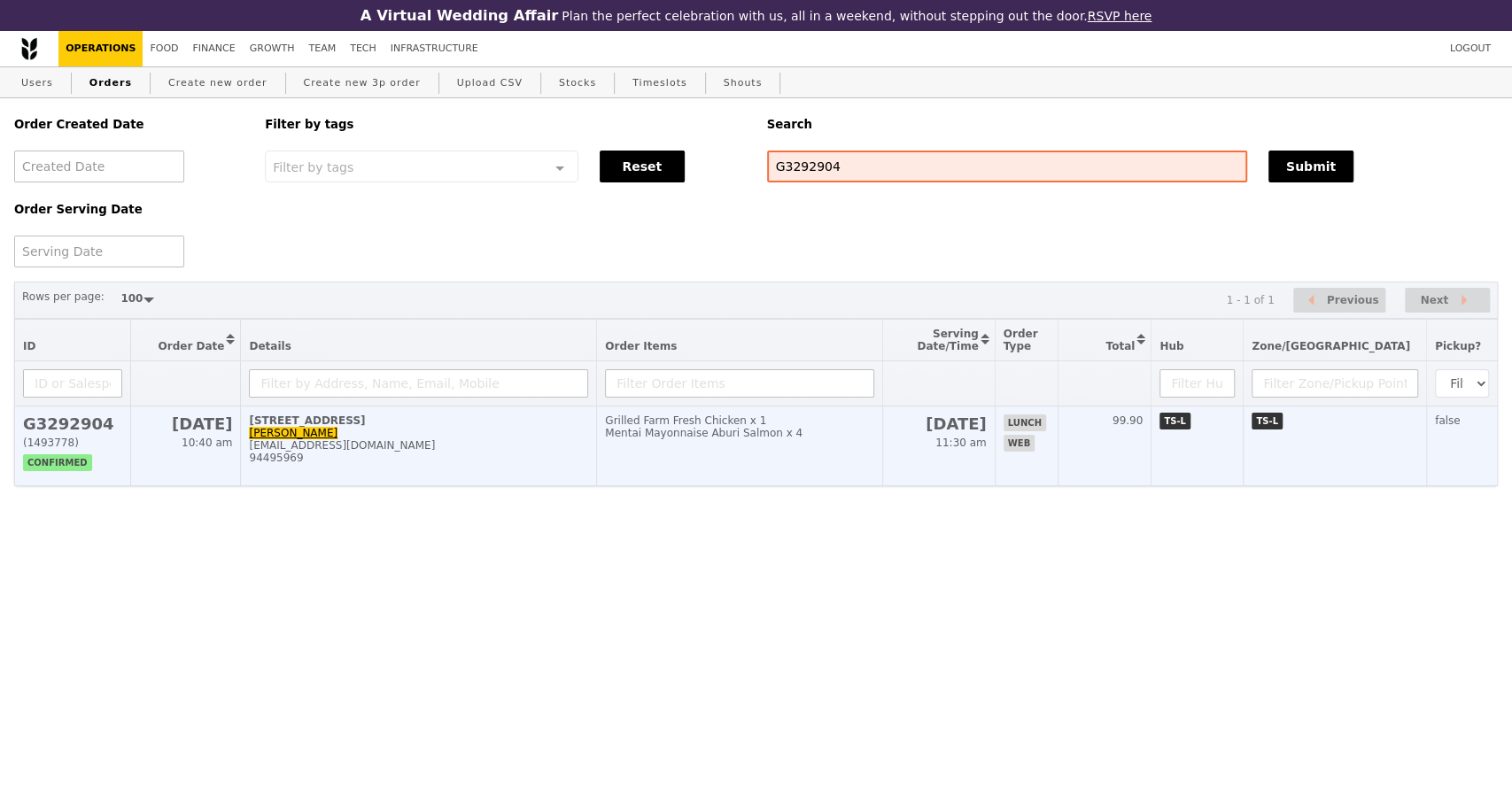
click at [419, 484] on td "138 Market Street, #20-00 Naveen Kumar Kalapati naveenwashere@yahoo.com 94495969" at bounding box center [419, 447] width 356 height 80
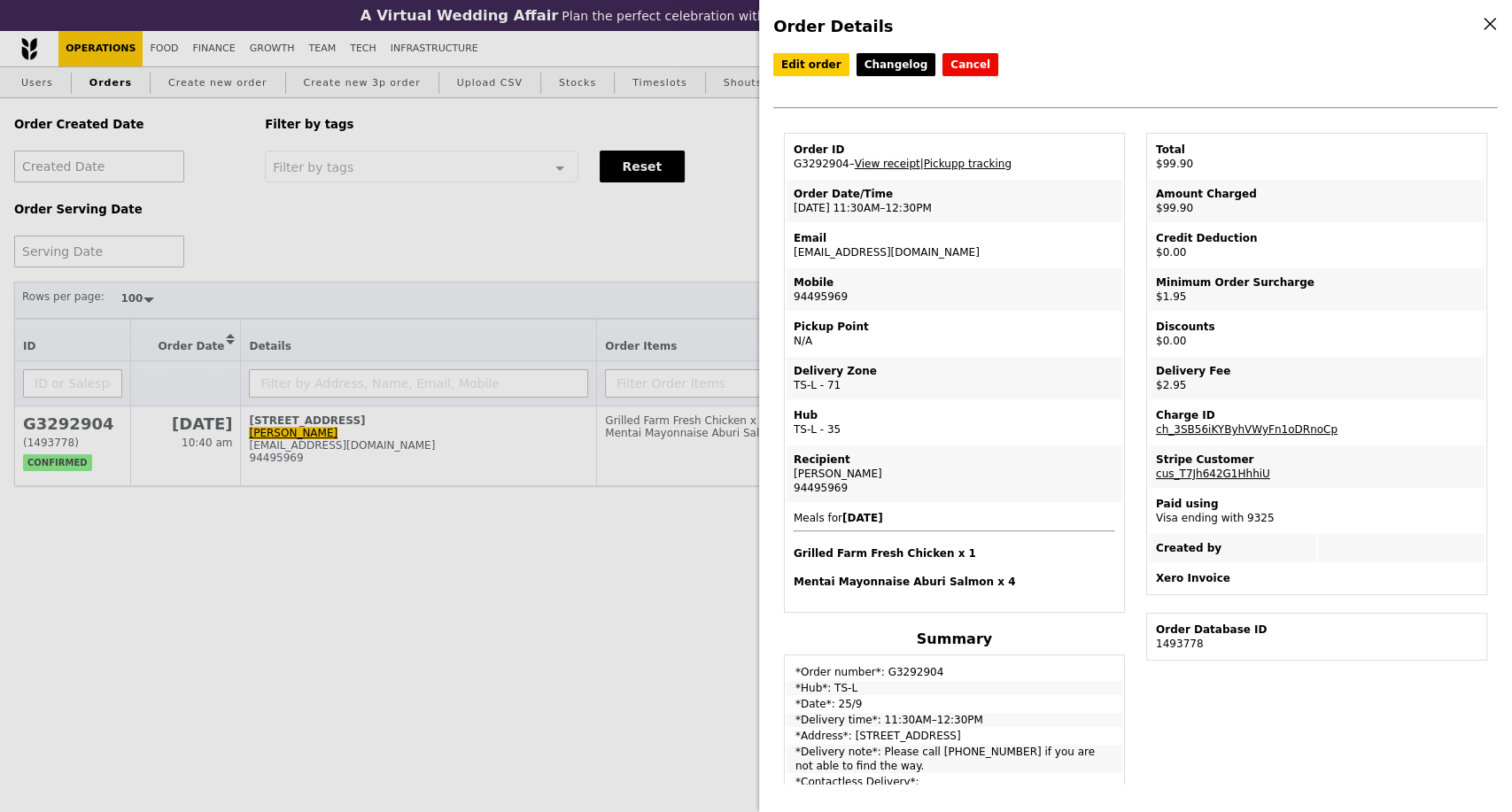
click at [897, 167] on link "View receipt" at bounding box center [887, 164] width 66 height 13
drag, startPoint x: 841, startPoint y: 172, endPoint x: 778, endPoint y: 177, distance: 63.2
click at [778, 177] on div "Order ID G3292904 – View receipt | Pickupp tracking Order Date/Time 25/9 – 11:3…" at bounding box center [955, 787] width 362 height 1308
click at [798, 171] on td "Order ID G3292904 – View receipt | Pickupp tracking" at bounding box center [955, 157] width 336 height 42
click at [810, 168] on td "Order ID G3292904 – View receipt | Pickupp tracking" at bounding box center [955, 157] width 336 height 42
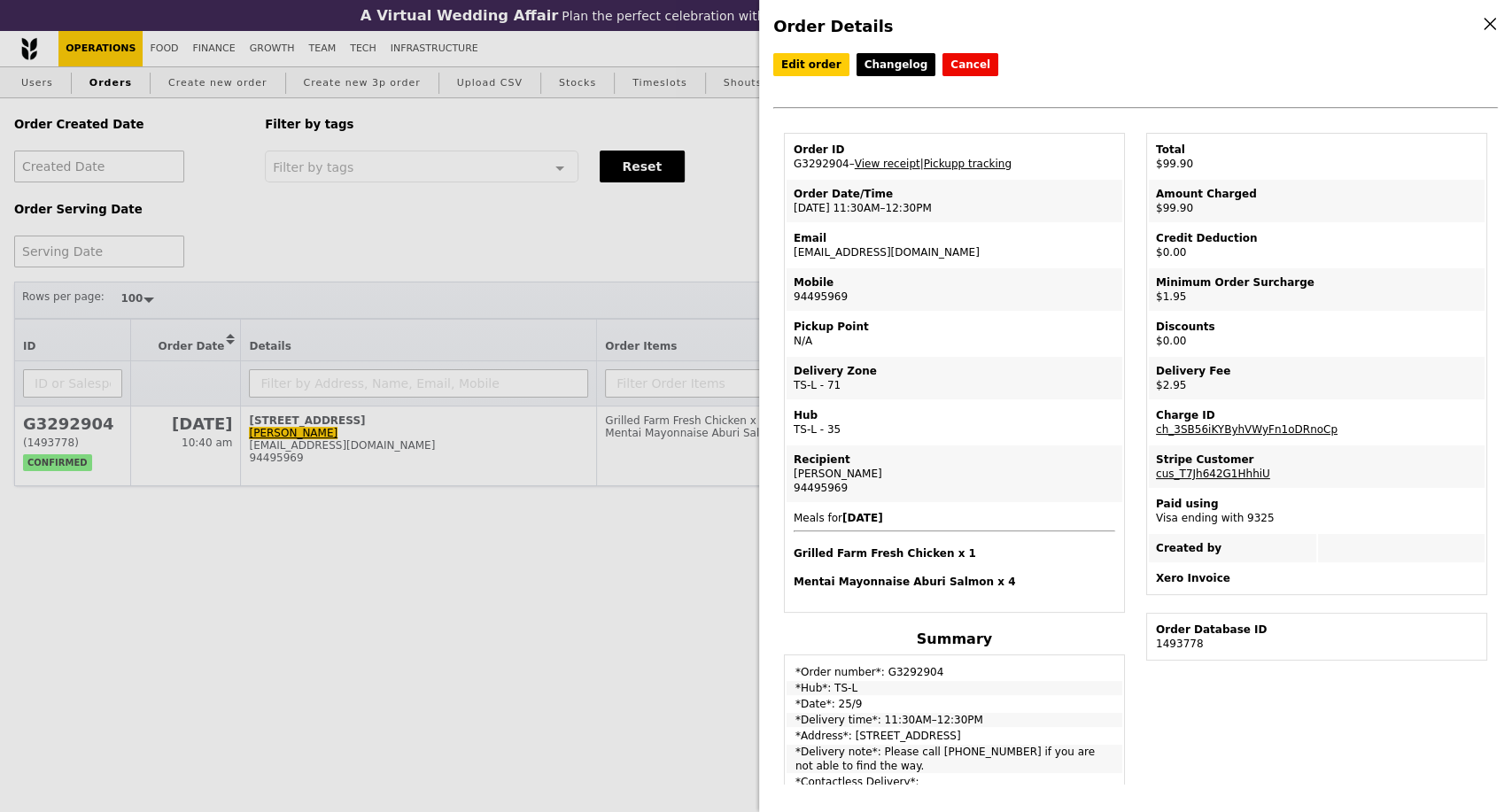
click at [810, 168] on td "Order ID G3292904 – View receipt | Pickupp tracking" at bounding box center [955, 157] width 336 height 42
click at [1089, 117] on div "Edit order Changelog Cancel Order ID G3292904 – View receipt | Pickupp tracking…" at bounding box center [1136, 93] width 725 height 80
drag, startPoint x: 1326, startPoint y: 433, endPoint x: 1155, endPoint y: 441, distance: 171.2
click at [1155, 441] on td "Charge ID ch_3SB56iKYByhVWyFn1oDRnoCp" at bounding box center [1317, 422] width 336 height 42
copy link "ch_3SB56iKYByhVWyFn1oDRnoCp"
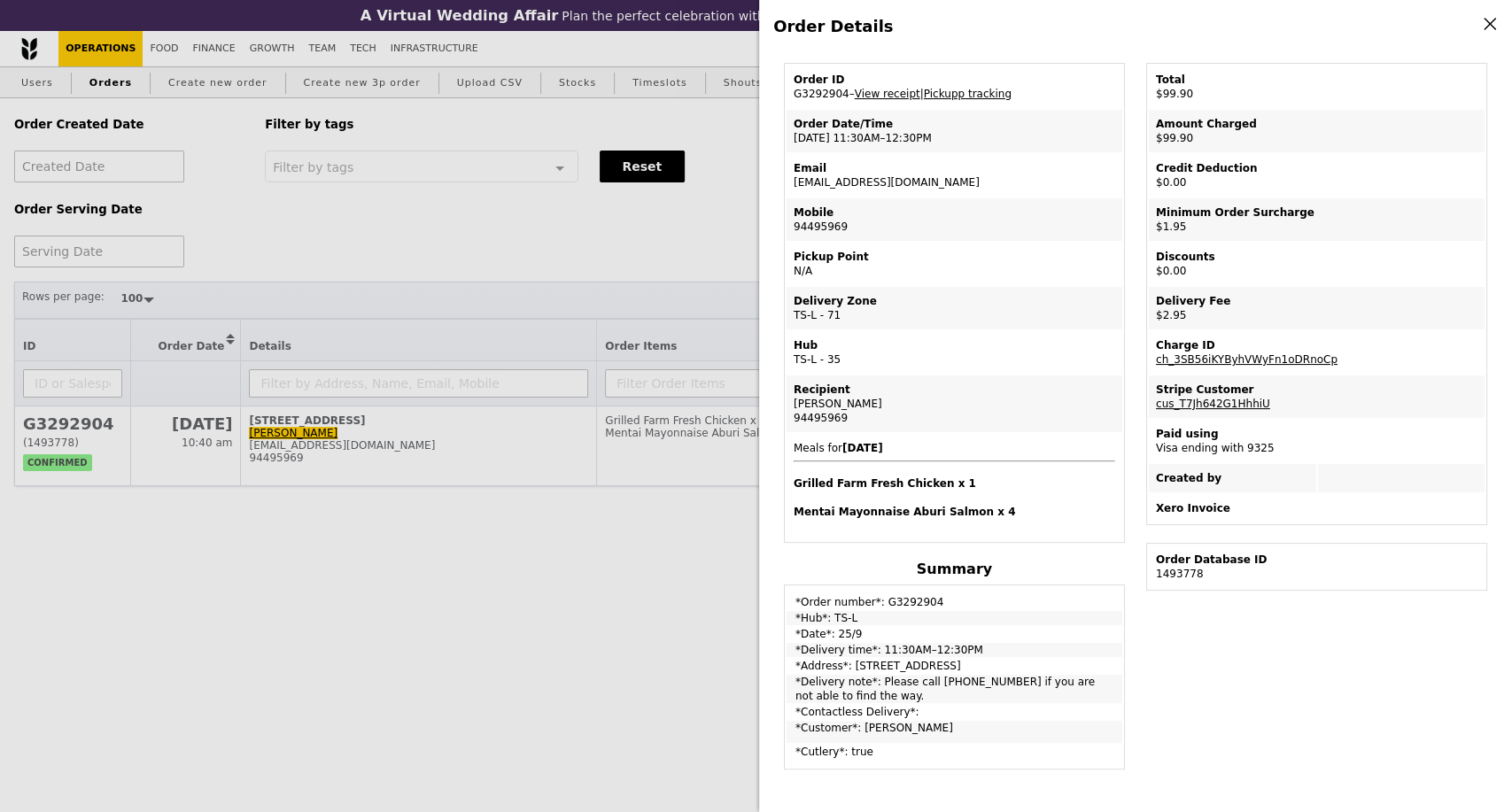
scroll to position [98, 0]
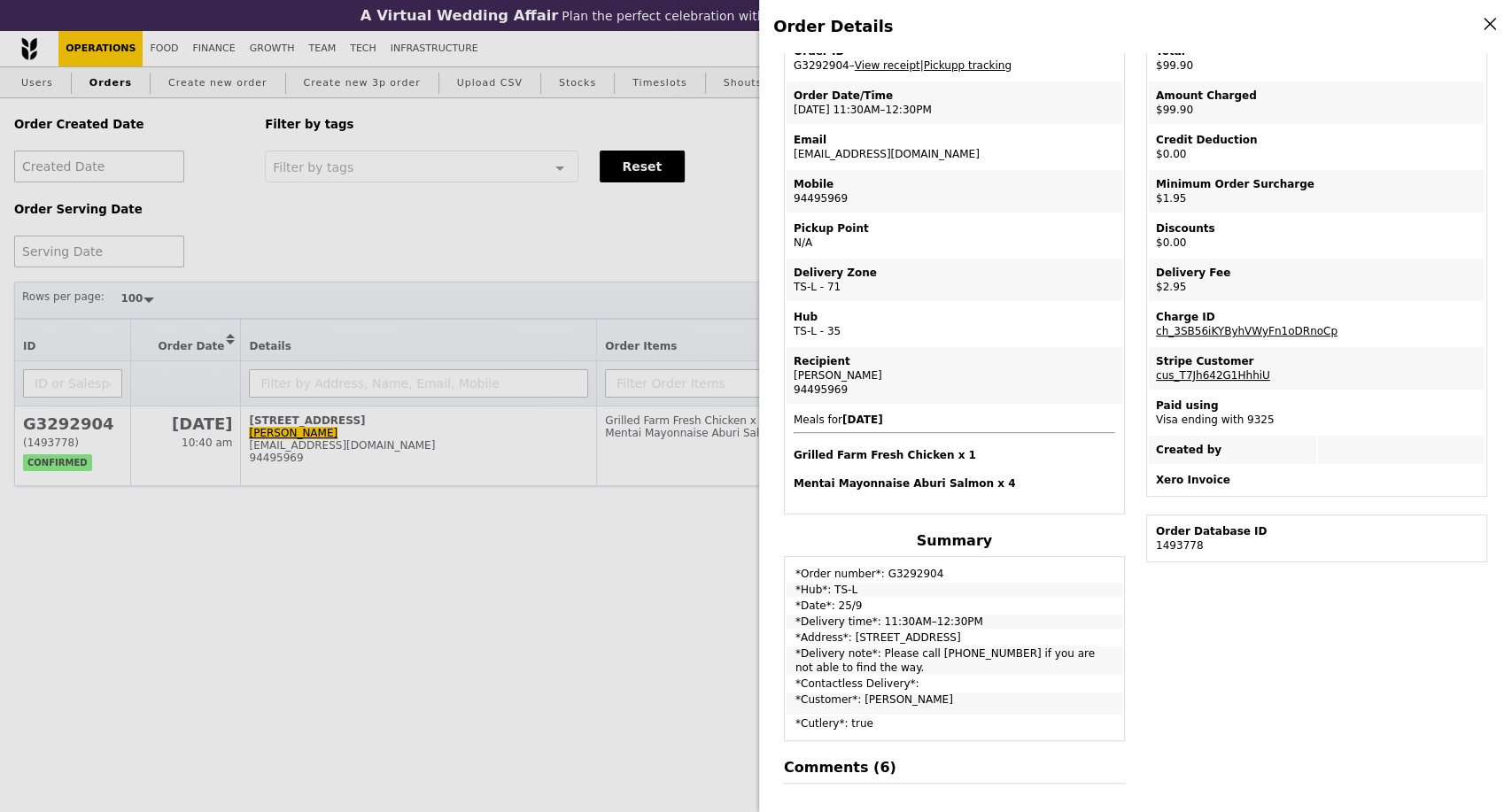
click at [191, 238] on div "Order Details Edit order Changelog Cancel Order ID G3292904 – View receipt | Pi…" at bounding box center [756, 406] width 1512 height 812
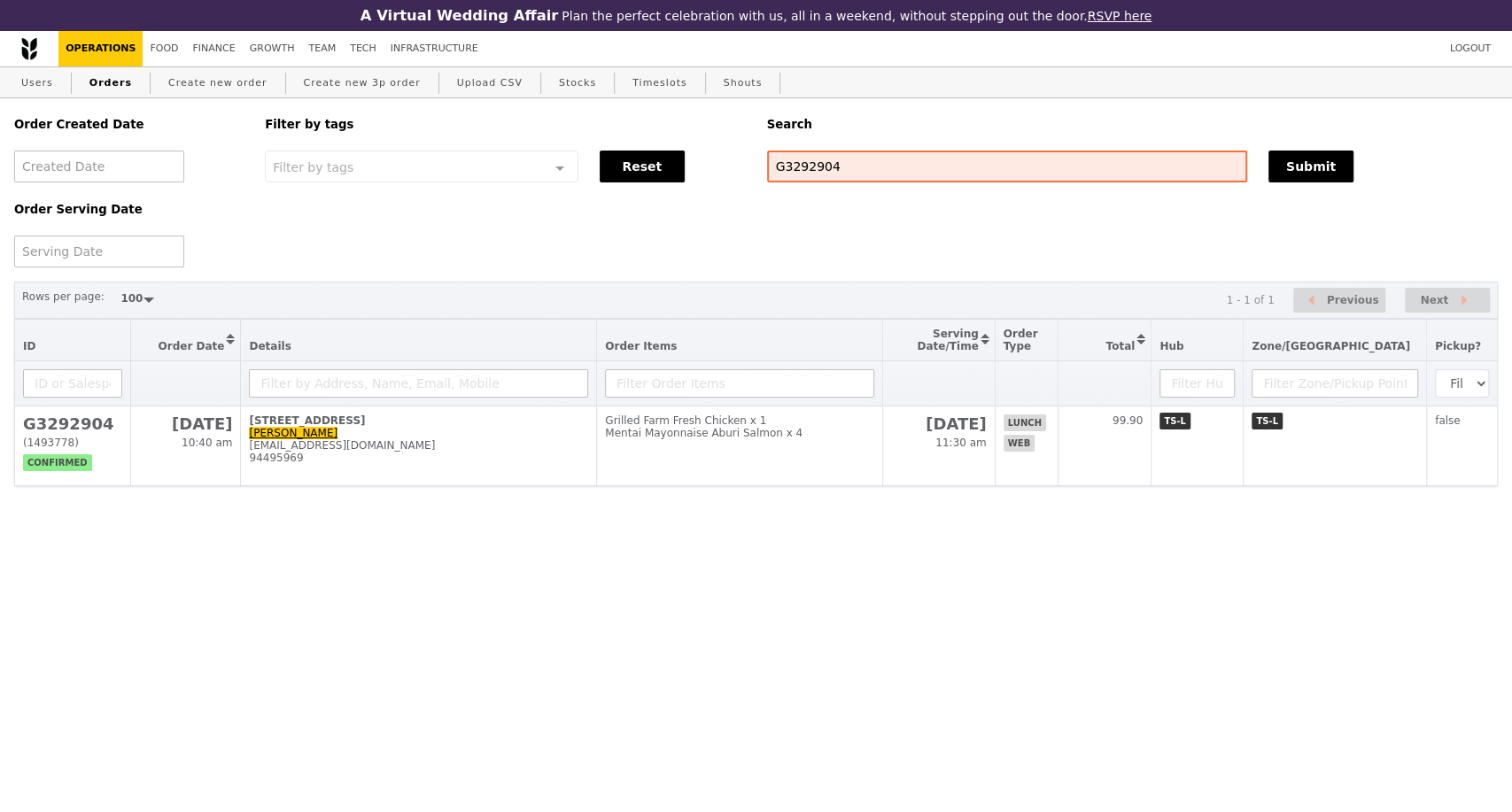
scroll to position [172, 0]
drag, startPoint x: 852, startPoint y: 167, endPoint x: 727, endPoint y: 179, distance: 125.6
click at [727, 179] on div "Order Created Date Order Serving Date Filter by tags Filter by tags Meal_Plan W…" at bounding box center [756, 183] width 1506 height 169
paste input "881"
click at [1297, 181] on button "Submit" at bounding box center [1311, 166] width 85 height 32
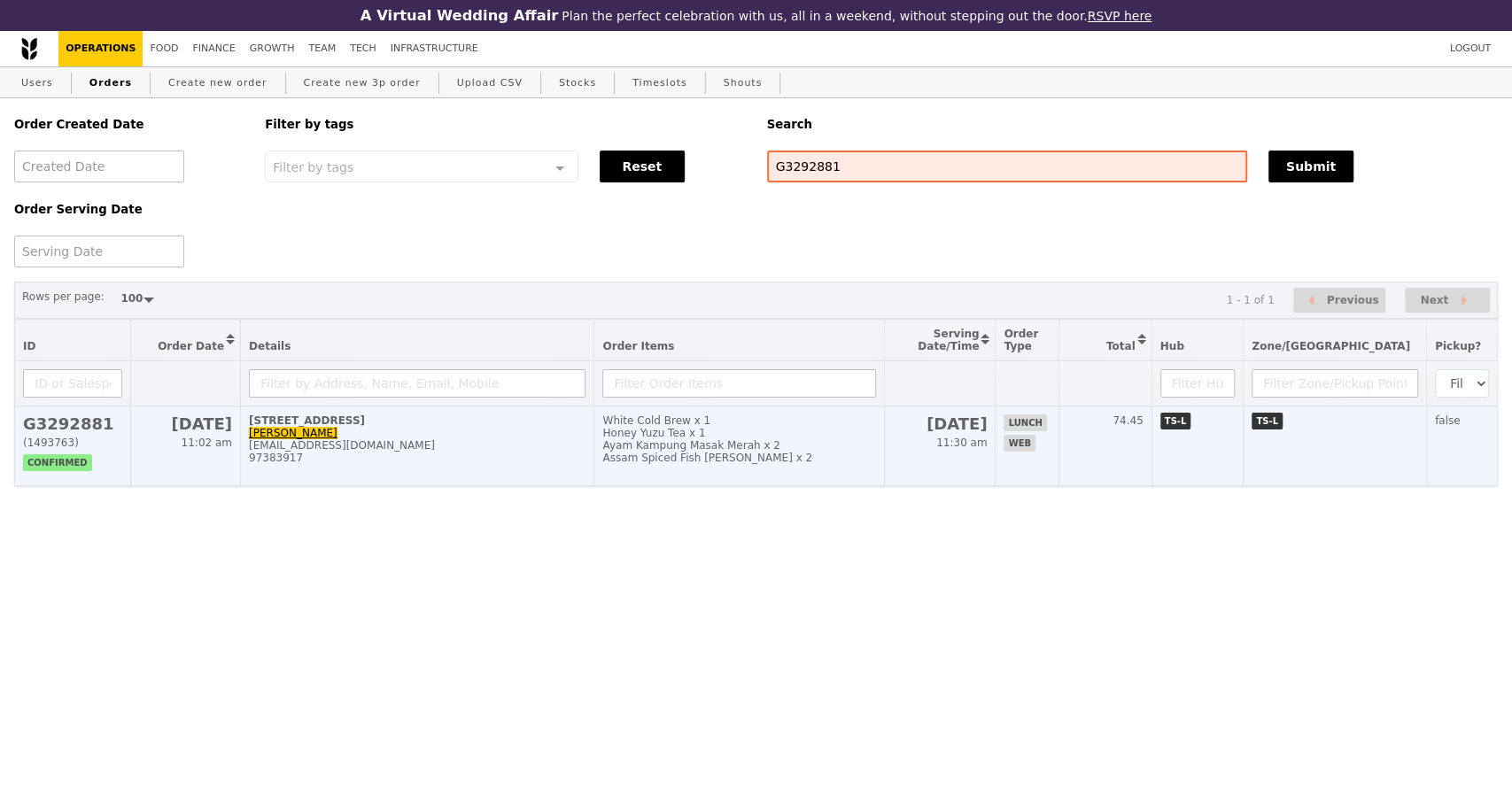
click at [484, 427] on div "[STREET_ADDRESS]" at bounding box center [417, 420] width 337 height 13
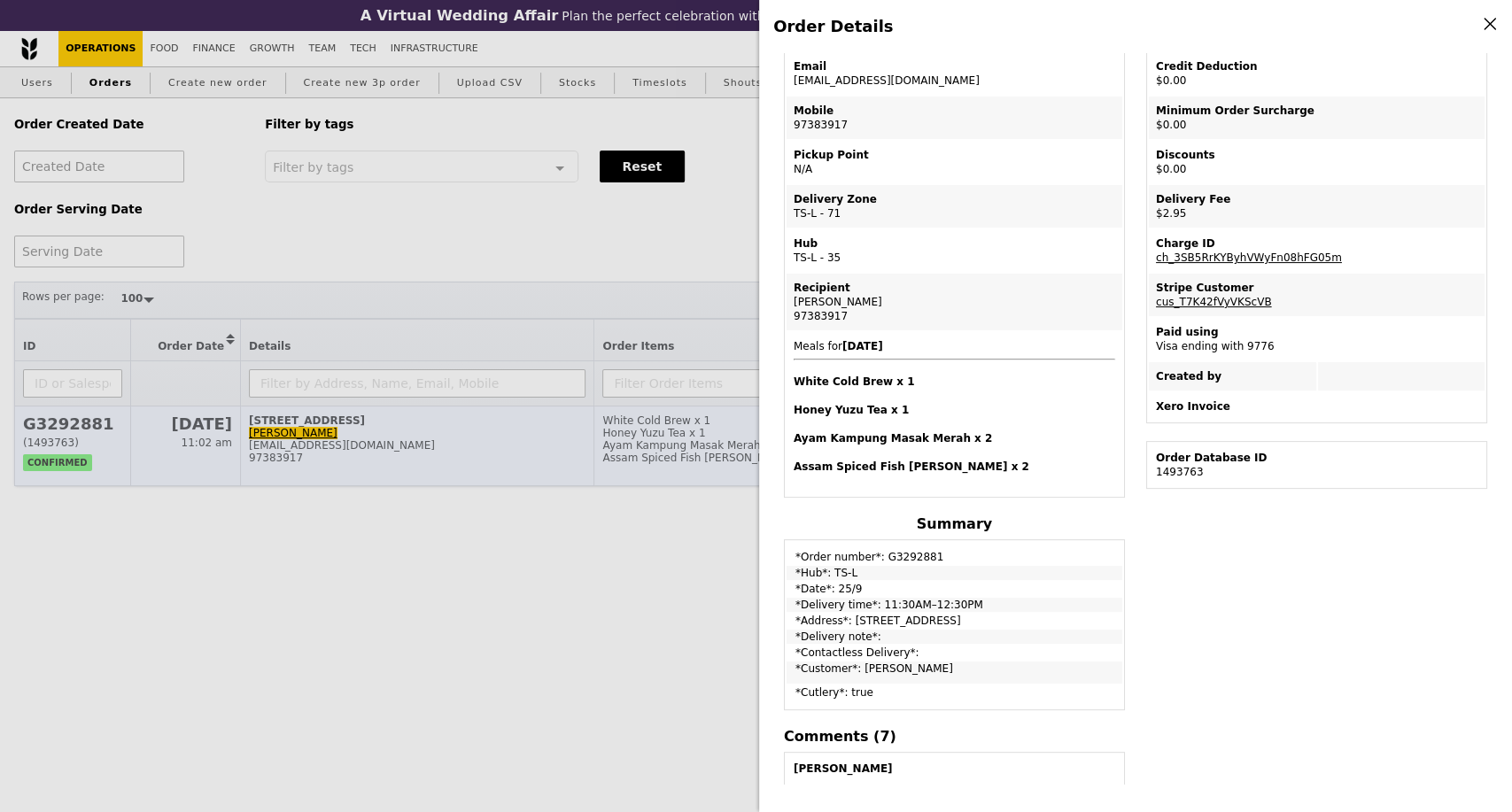
scroll to position [98, 0]
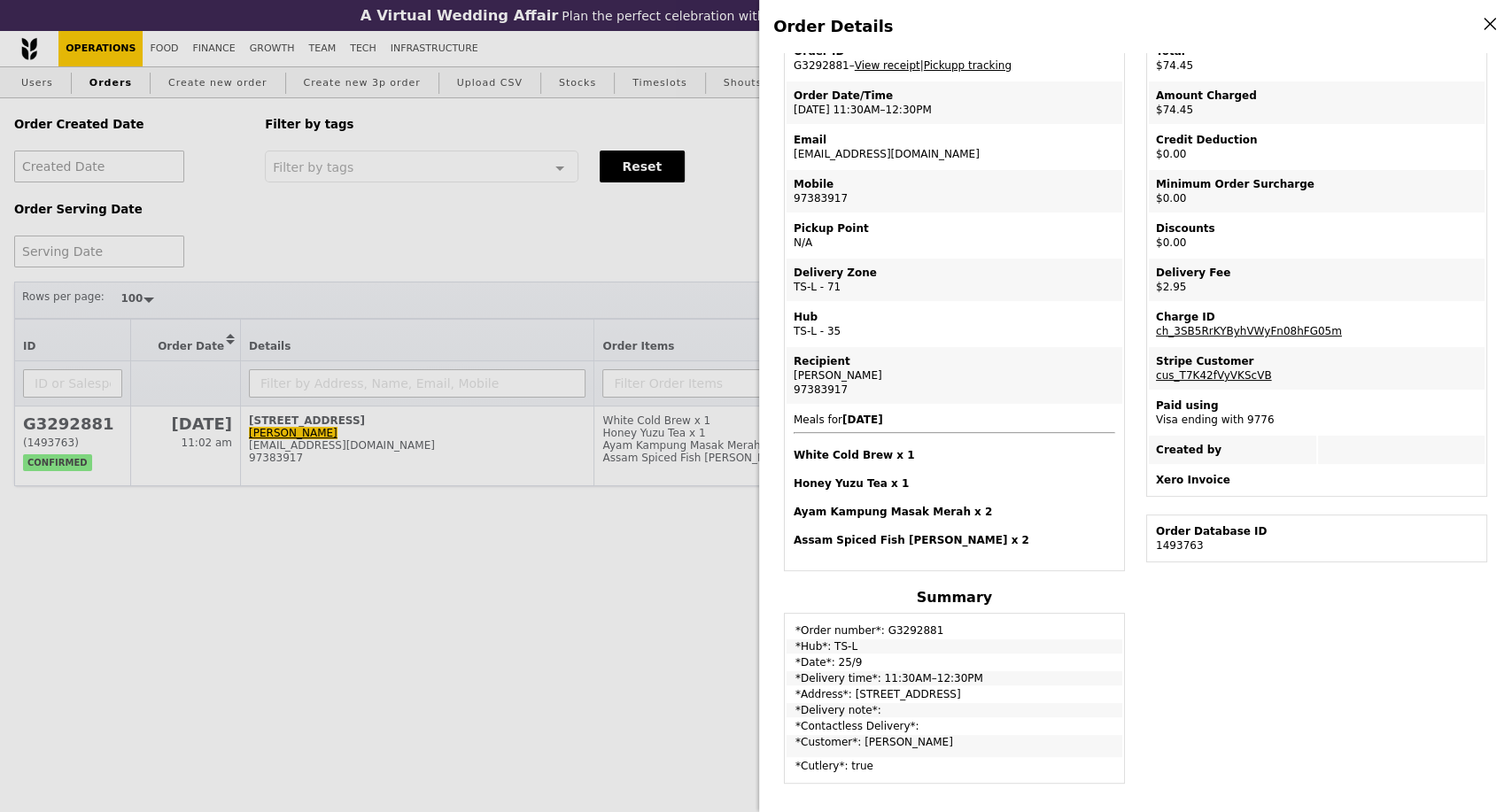
click at [895, 71] on link "View receipt" at bounding box center [887, 66] width 66 height 13
drag, startPoint x: 1254, startPoint y: 335, endPoint x: 1155, endPoint y: 337, distance: 99.0
click at [1155, 337] on td "Charge ID ch_3SB5RrKYByhVWyFn08hFG05m" at bounding box center [1317, 323] width 336 height 42
copy link "ch_3SB5RrKYByhVWyFn08hFG05m"
click at [376, 528] on div "Order Details Edit order Changelog Cancel Order ID G3292881 – View receipt | Pi…" at bounding box center [756, 406] width 1512 height 812
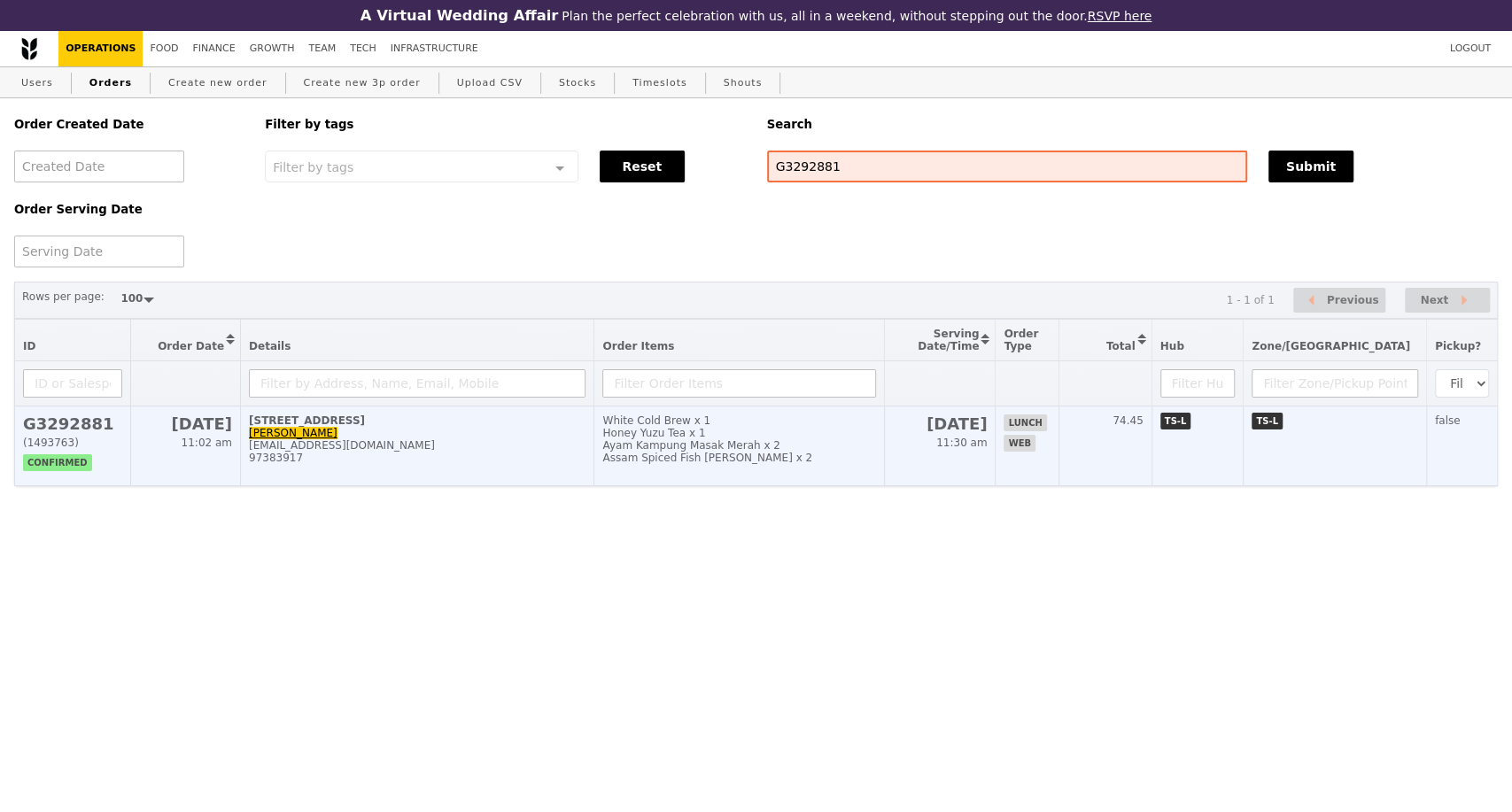
scroll to position [172, 0]
click at [436, 465] on div "97383917" at bounding box center [417, 458] width 337 height 13
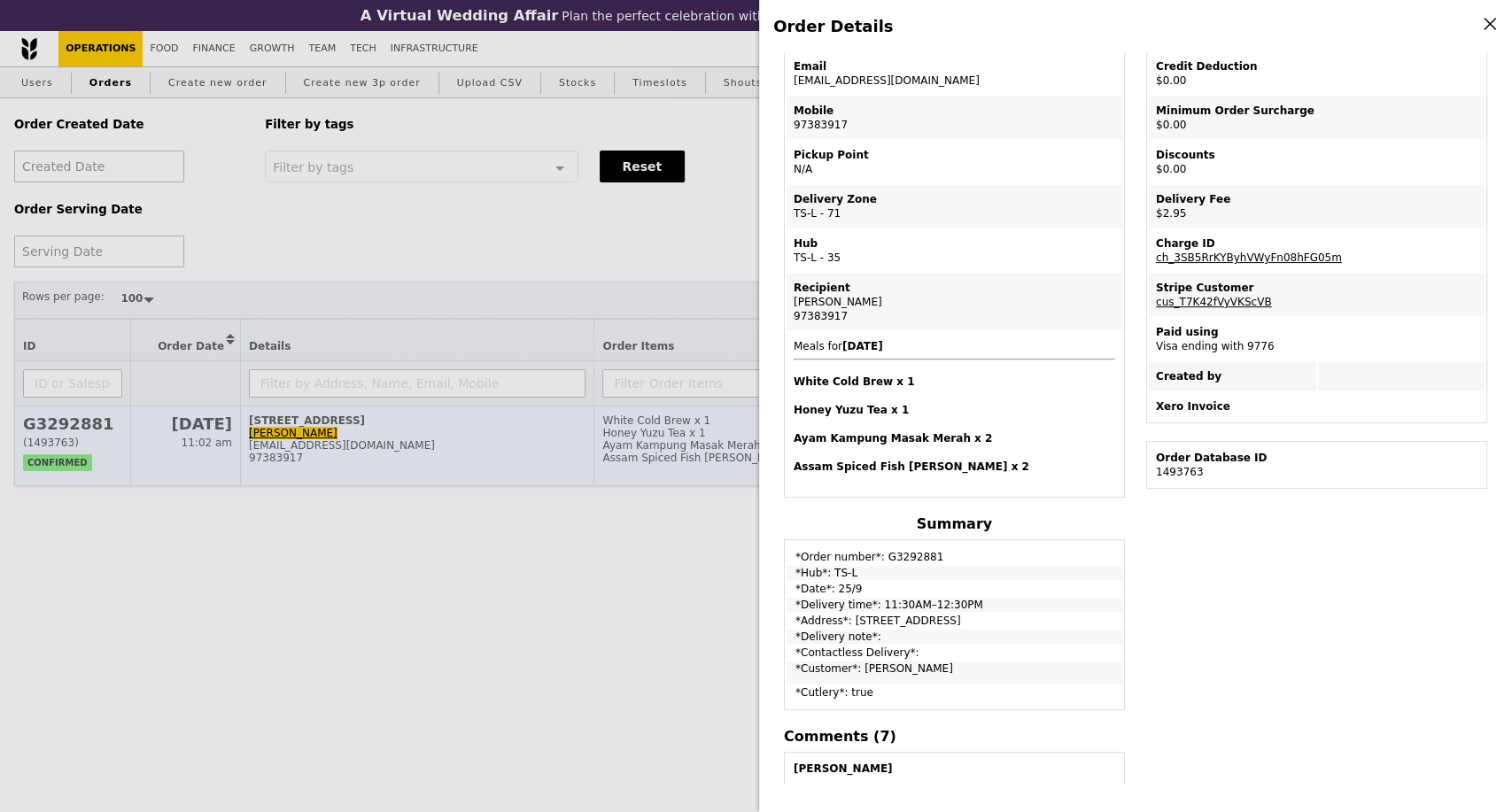
scroll to position [98, 0]
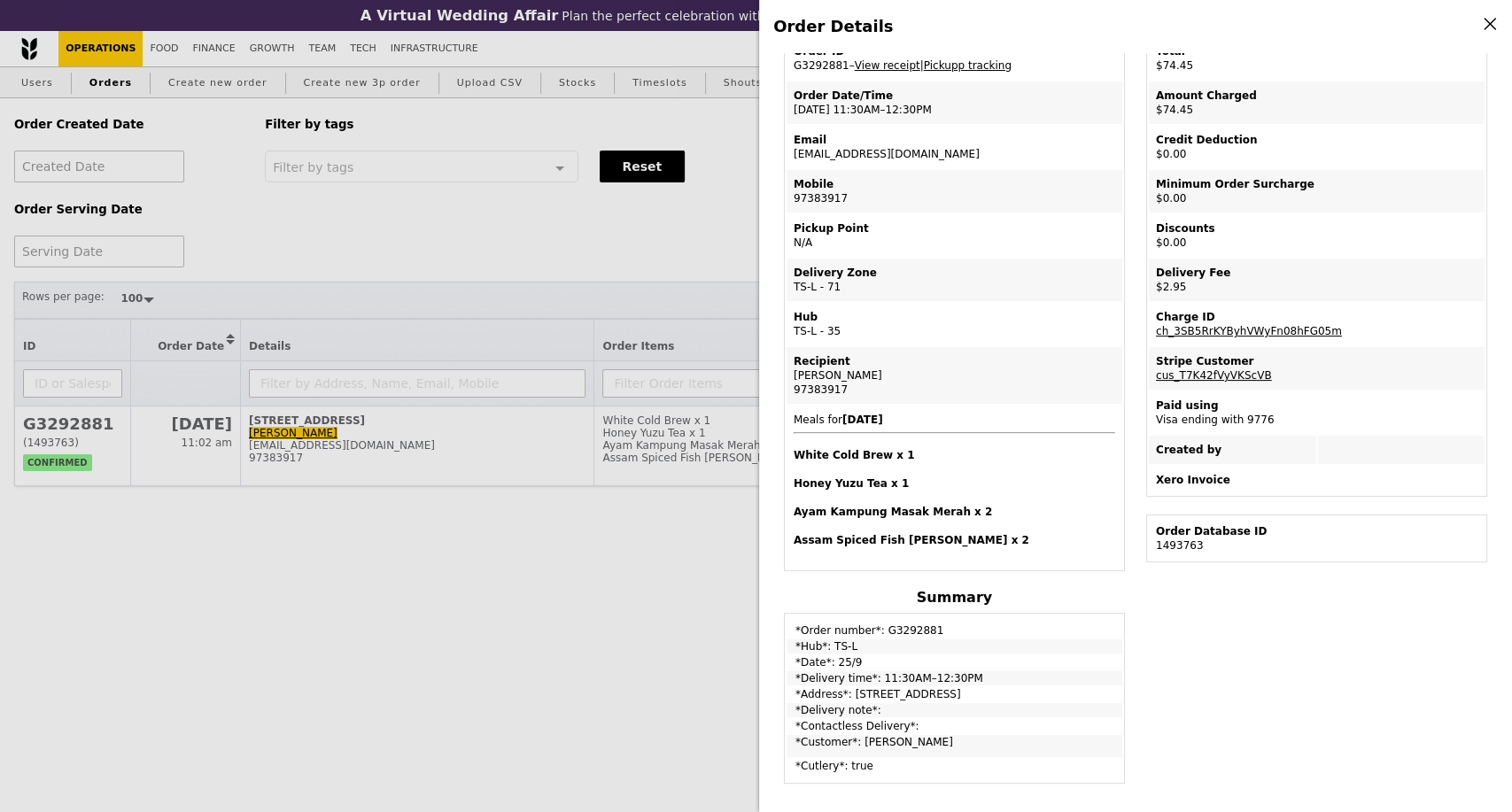
drag, startPoint x: 909, startPoint y: 167, endPoint x: 770, endPoint y: 154, distance: 139.6
click at [787, 156] on td "Email ranjani28@gmail.com" at bounding box center [955, 147] width 336 height 42
copy td "ranjani28@gmail.com"
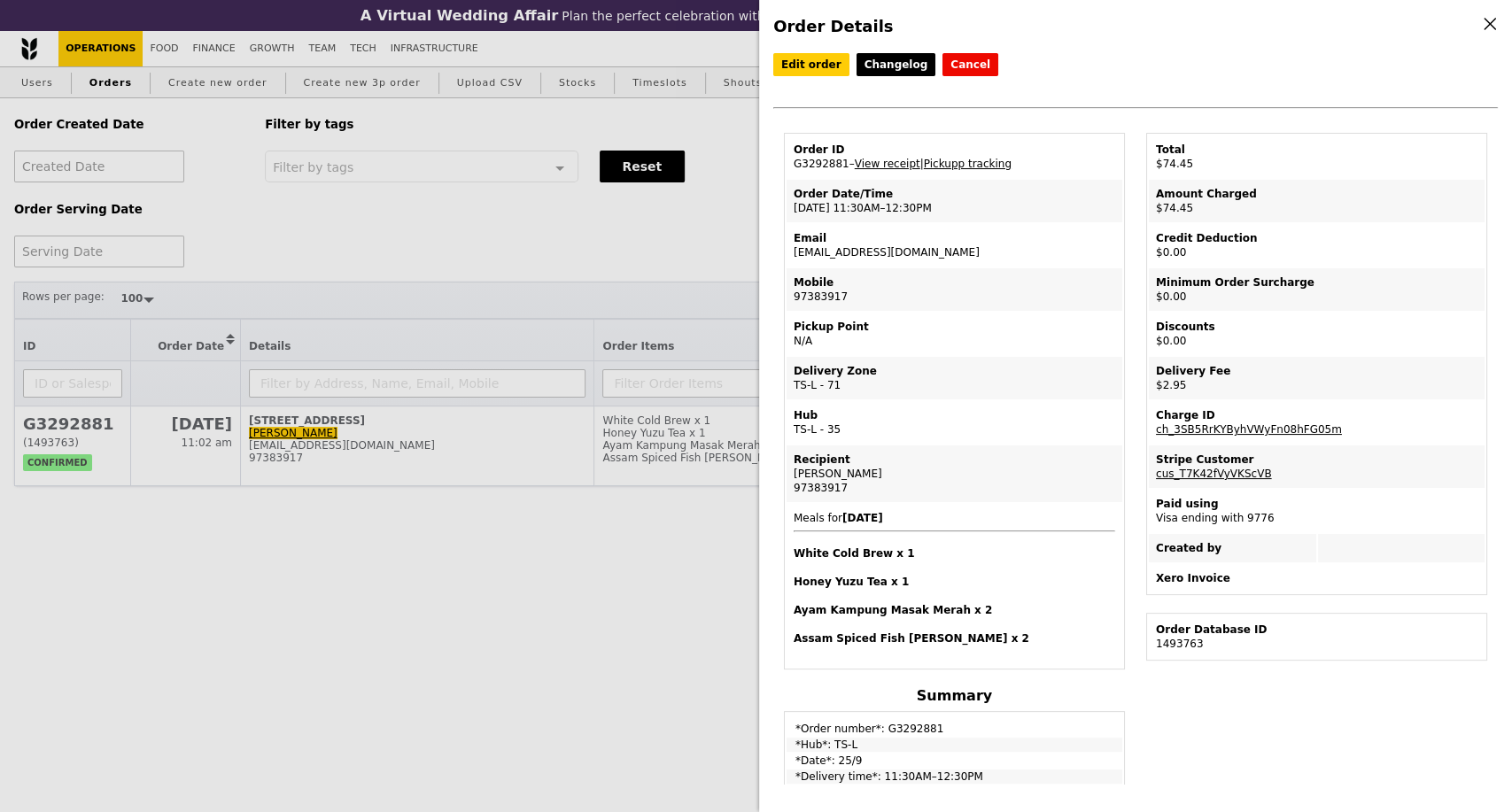
drag, startPoint x: 836, startPoint y: 474, endPoint x: 794, endPoint y: 482, distance: 42.8
click at [794, 481] on div "Ranjani" at bounding box center [955, 474] width 321 height 14
copy div "Ranjani"
click at [617, 527] on div "Order Details Edit order Changelog Cancel Order ID G3292881 – View receipt | Pi…" at bounding box center [756, 406] width 1512 height 812
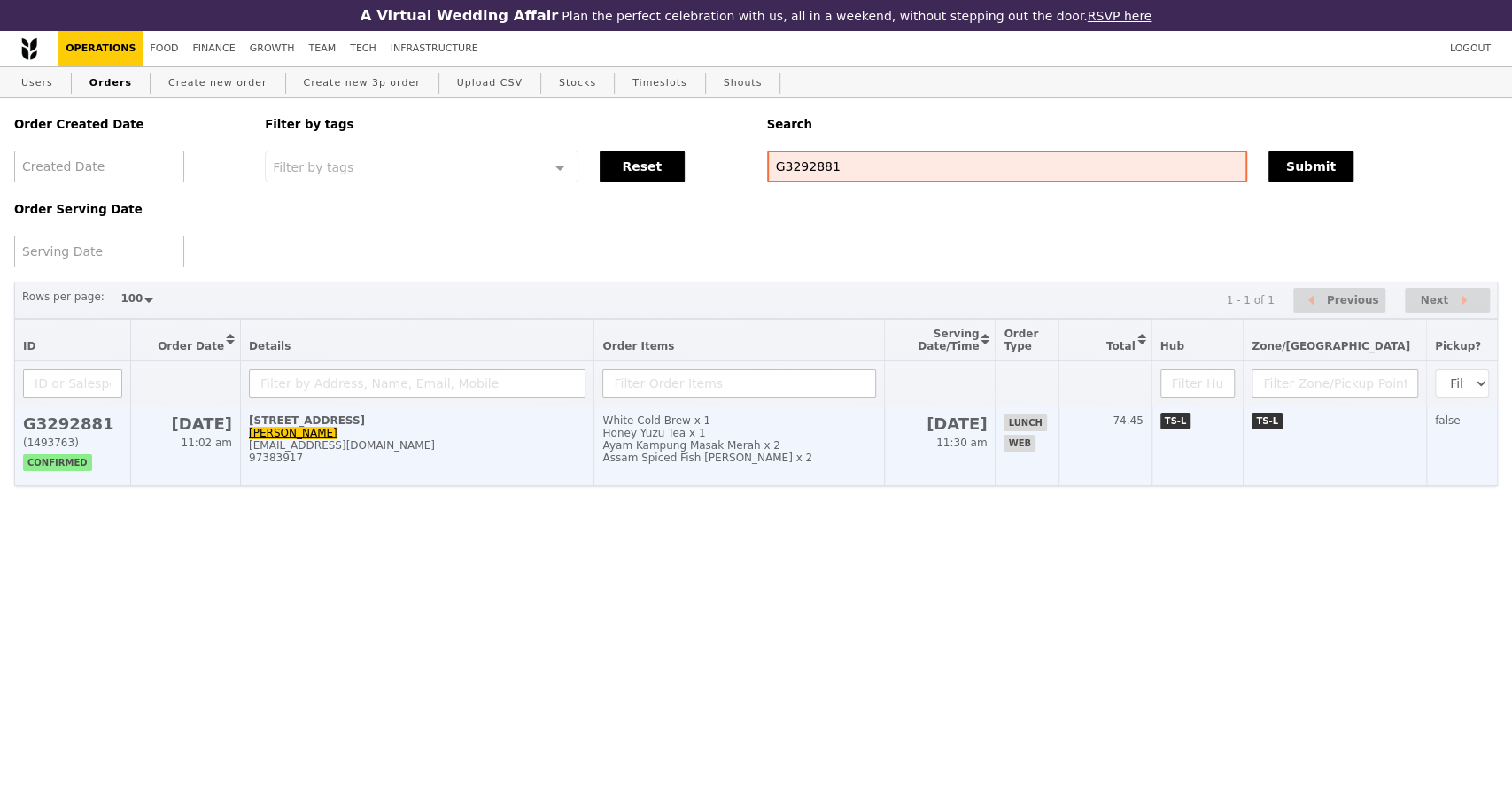
drag, startPoint x: 759, startPoint y: 477, endPoint x: 646, endPoint y: 482, distance: 113.1
click at [646, 465] on div "Assam Spiced Fish Curry x 2" at bounding box center [738, 458] width 273 height 13
copy div "Assam Spiced Fish [PERSON_NAME]"
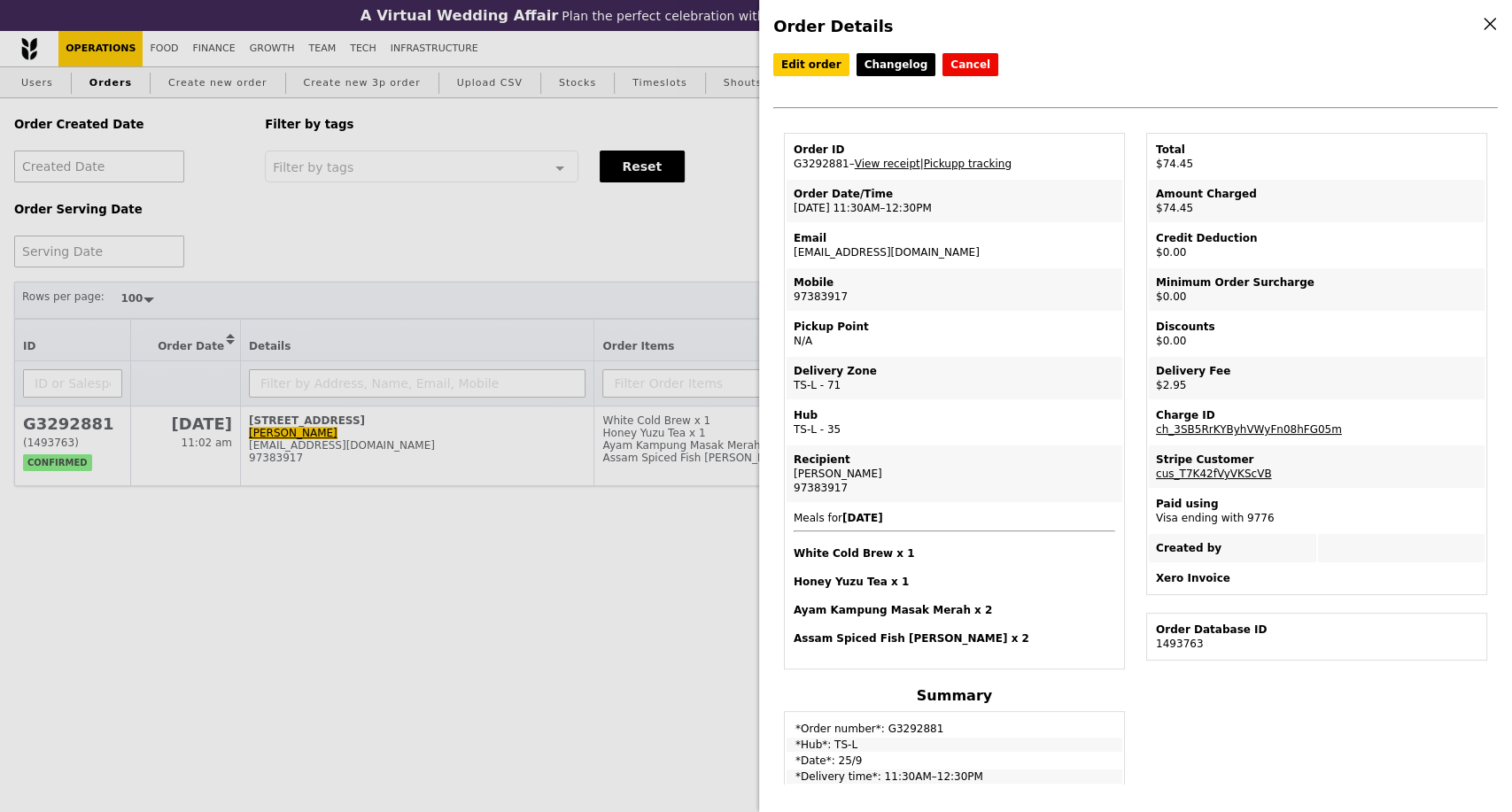
drag, startPoint x: 428, startPoint y: 237, endPoint x: 756, endPoint y: 215, distance: 328.7
click at [428, 236] on div "Order Details Edit order Changelog Cancel Order ID G3292881 – View receipt | Pi…" at bounding box center [756, 406] width 1512 height 812
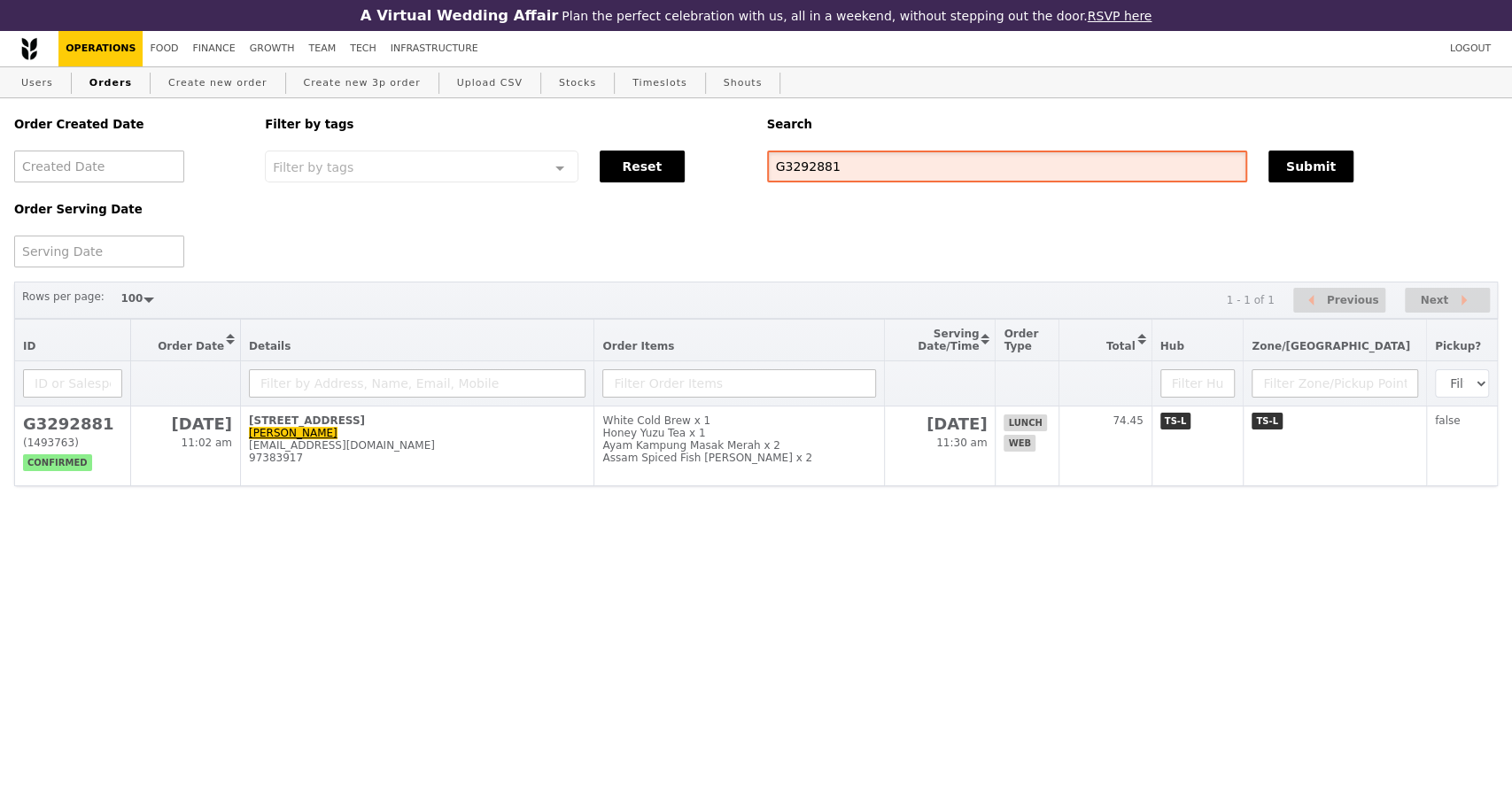
click at [808, 170] on input "G3292881" at bounding box center [1007, 166] width 480 height 32
paste input "904"
type input "G3292904"
click at [1309, 178] on button "Submit" at bounding box center [1311, 166] width 85 height 32
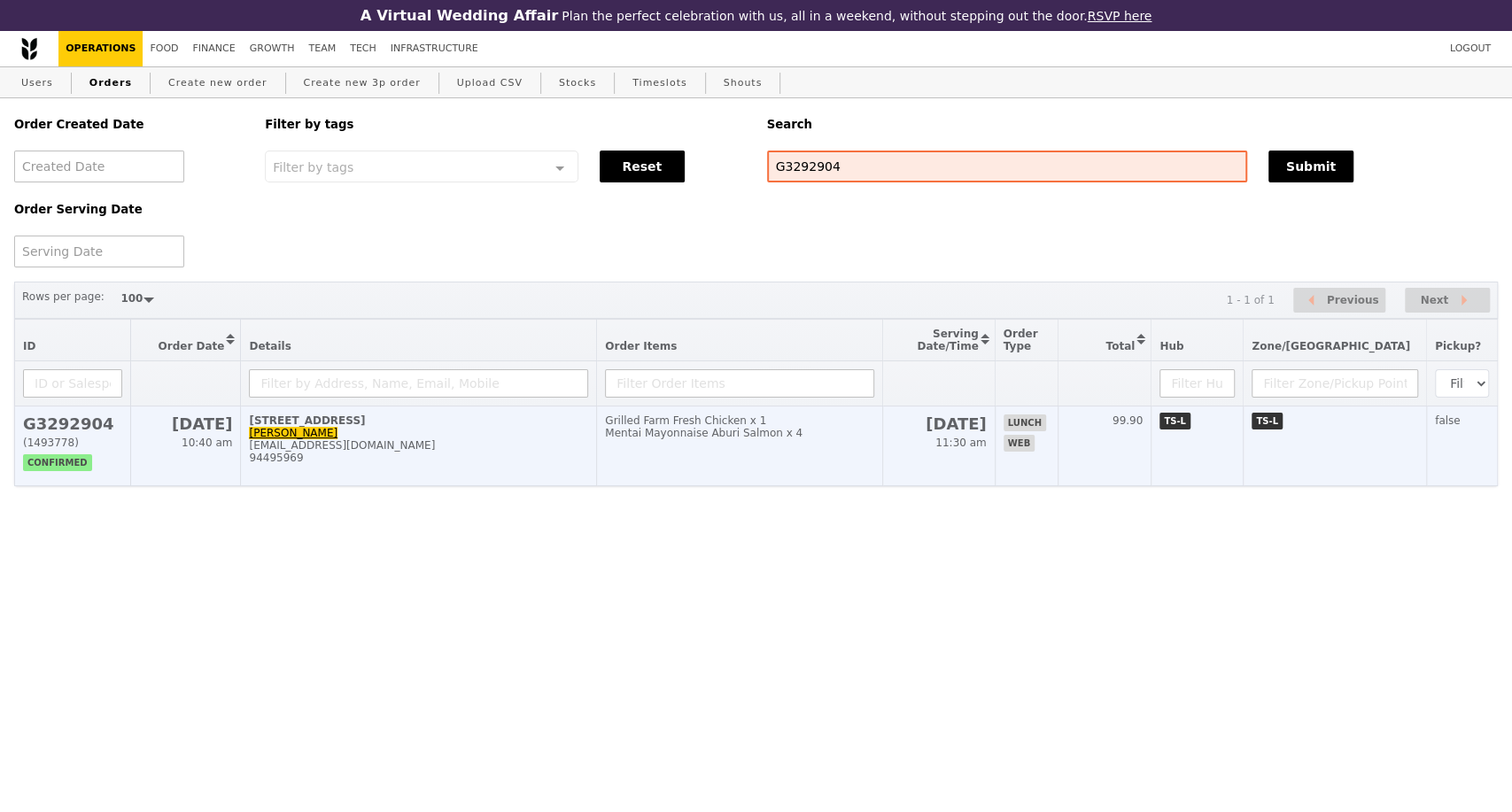
click at [362, 486] on td "138 Market Street, #20-00 Naveen Kumar Kalapati naveenwashere@yahoo.com 94495969" at bounding box center [419, 447] width 356 height 80
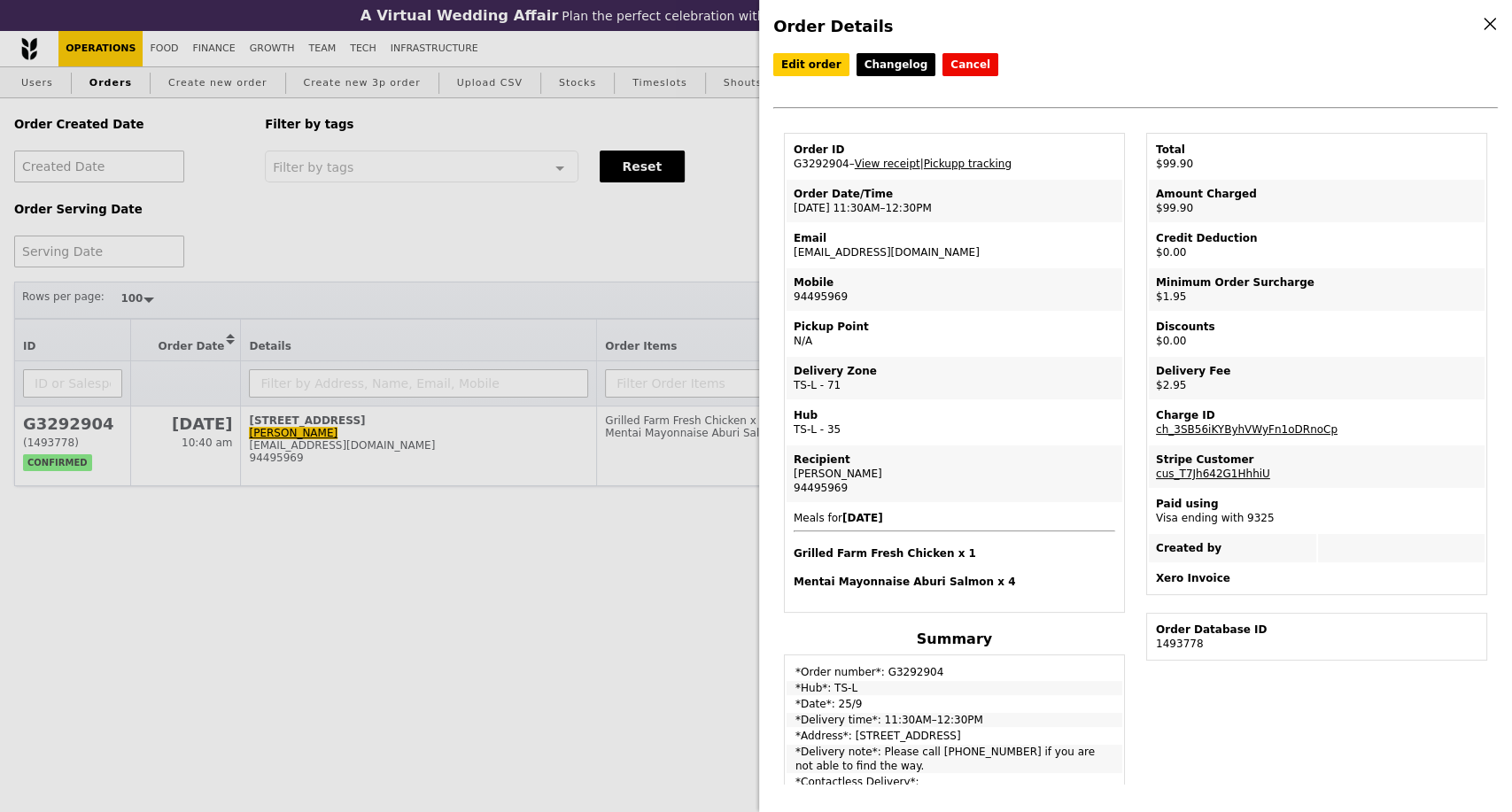
drag, startPoint x: 865, startPoint y: 257, endPoint x: 793, endPoint y: 263, distance: 72.2
click at [793, 263] on td "Email naveenwashere@yahoo.com" at bounding box center [955, 245] width 336 height 42
click at [890, 167] on link "View receipt" at bounding box center [887, 164] width 66 height 13
drag, startPoint x: 909, startPoint y: 475, endPoint x: 809, endPoint y: 474, distance: 100.0
click at [800, 476] on div "Naveen Kumar Kalapati" at bounding box center [955, 474] width 321 height 14
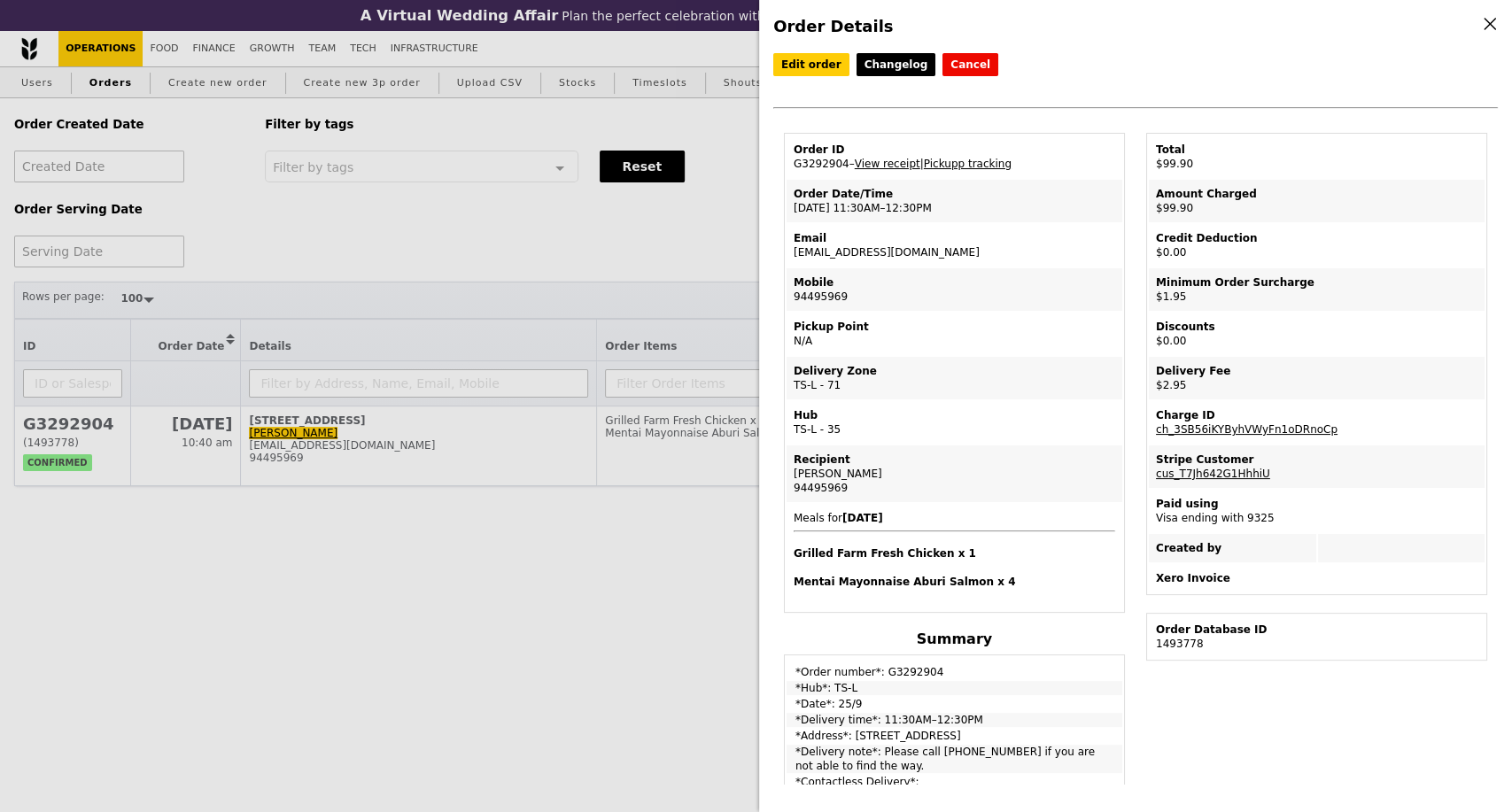
click at [817, 473] on div "Naveen Kumar Kalapati" at bounding box center [955, 474] width 321 height 14
drag, startPoint x: 828, startPoint y: 475, endPoint x: 791, endPoint y: 480, distance: 37.3
click at [791, 480] on td "Recipient Naveen Kumar Kalapati 94495969" at bounding box center [955, 474] width 336 height 57
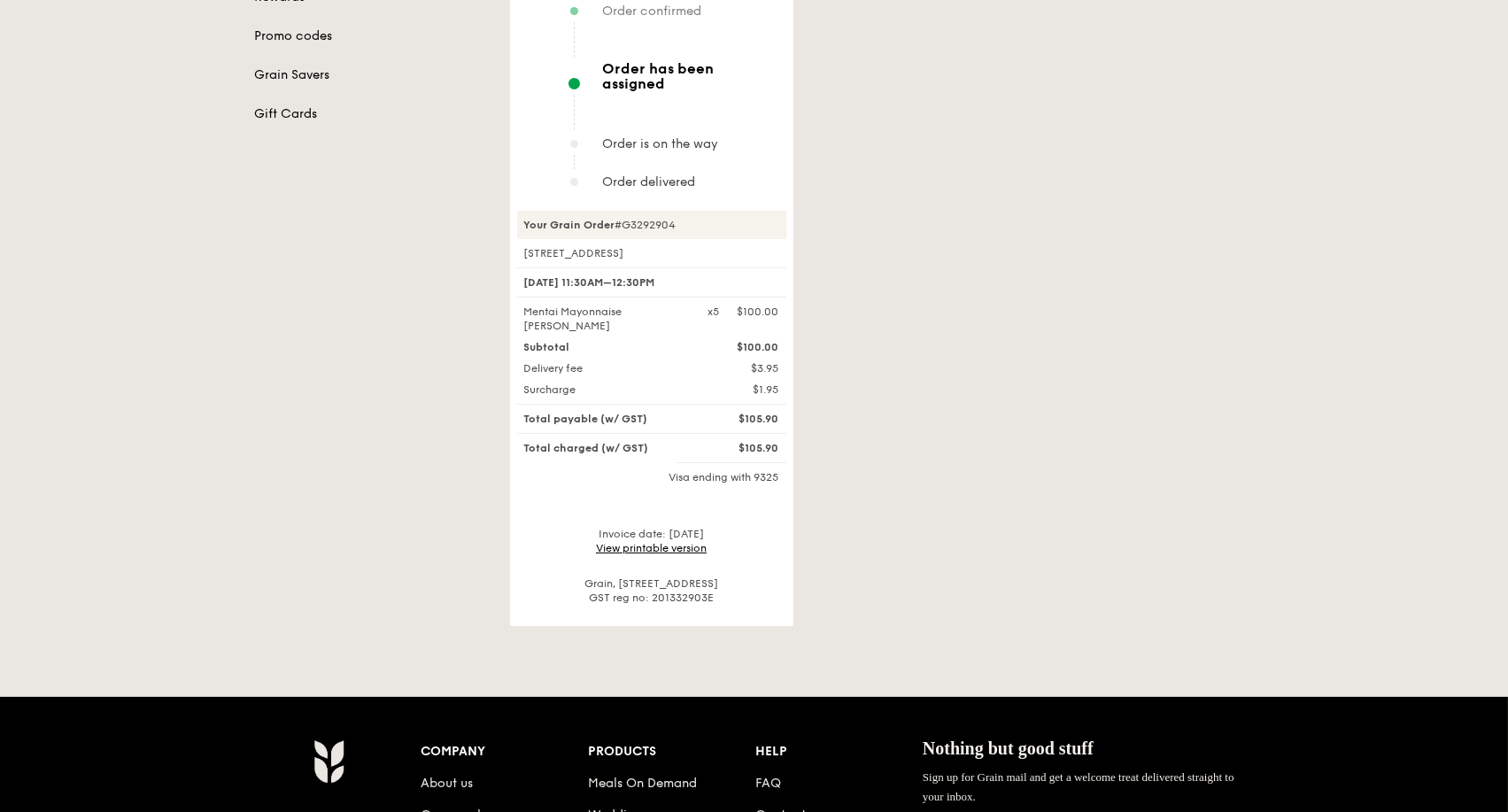
scroll to position [393, 0]
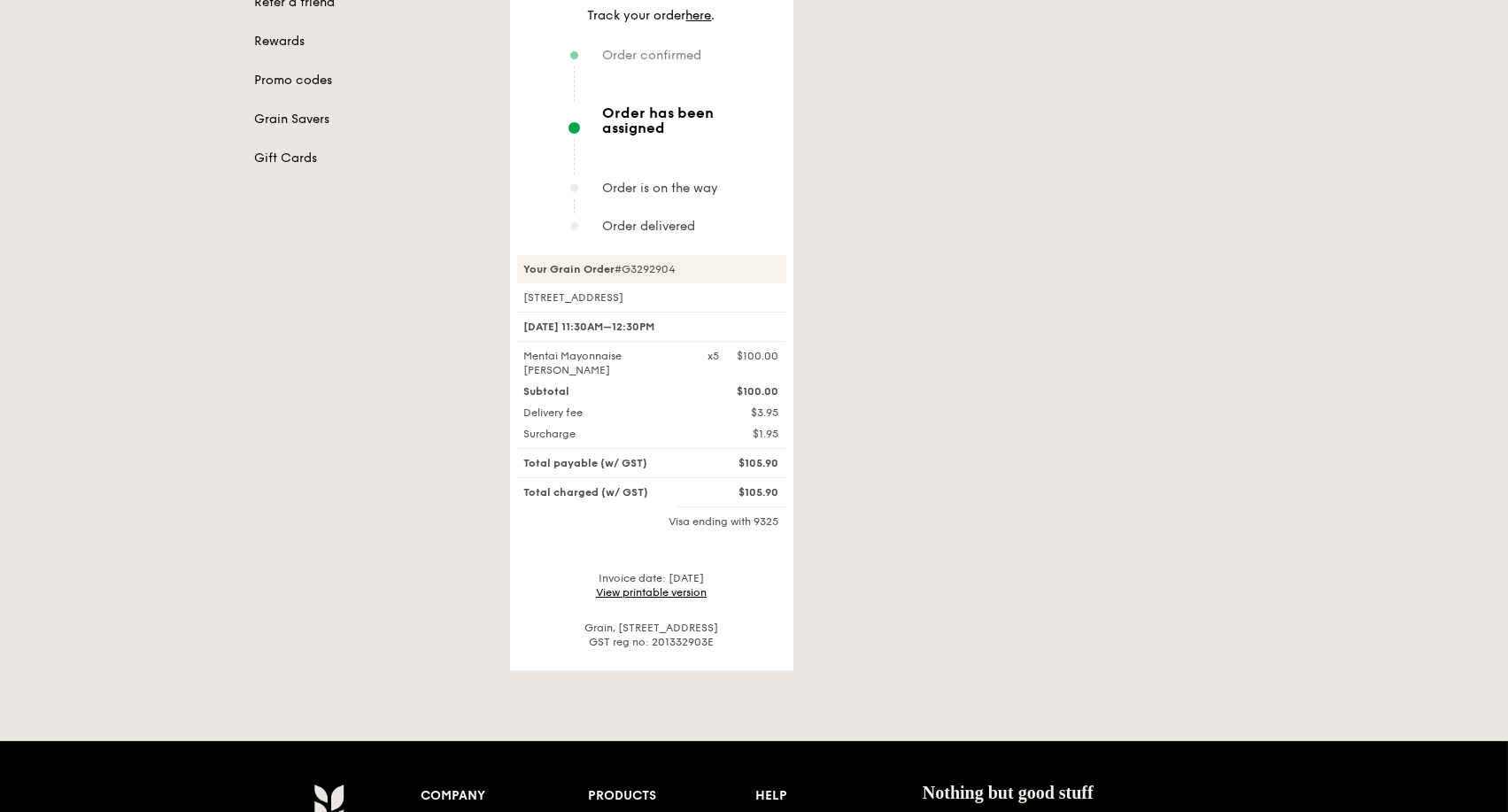
click at [668, 586] on link "View printable version" at bounding box center [651, 592] width 111 height 13
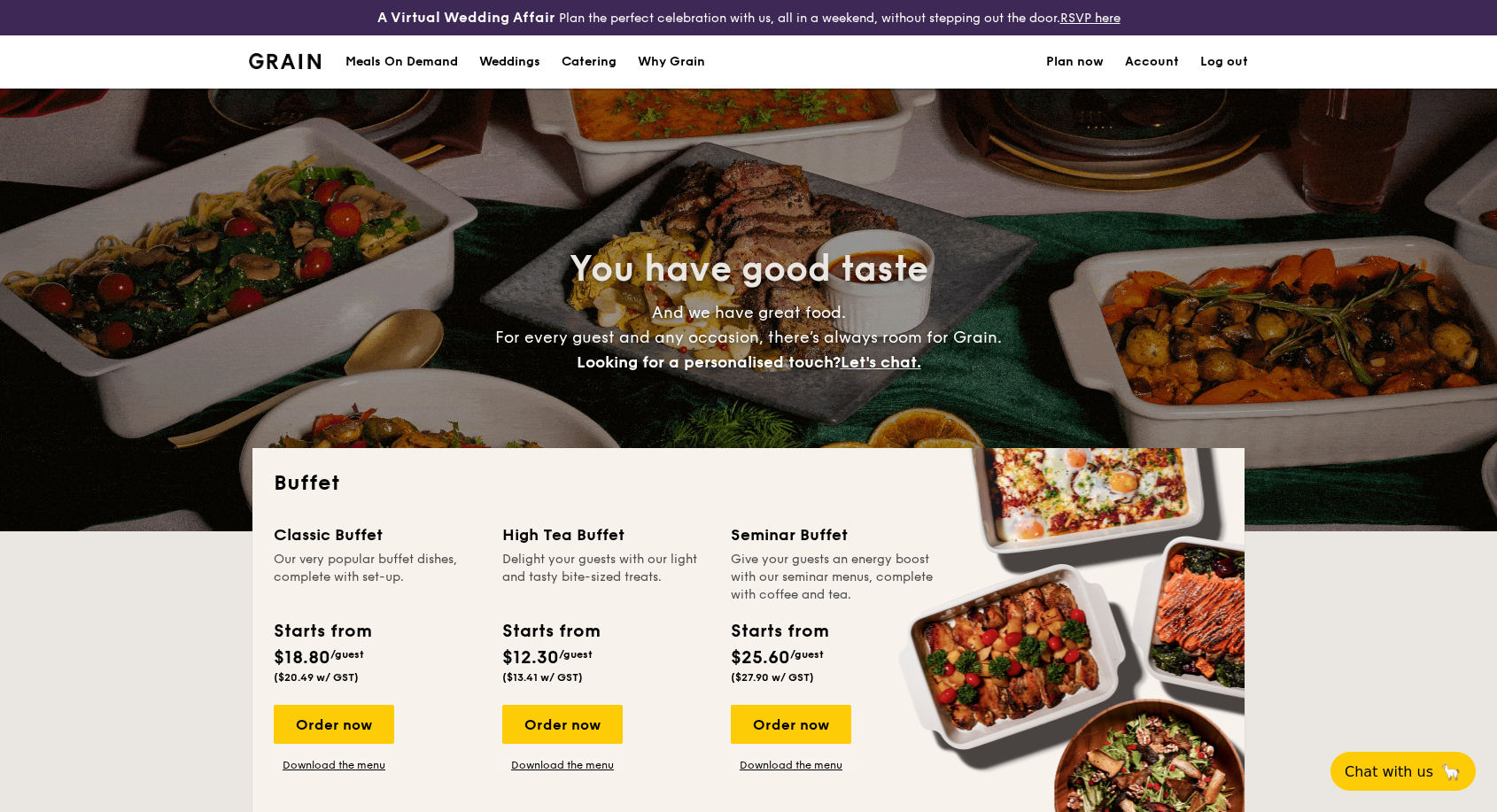
select select
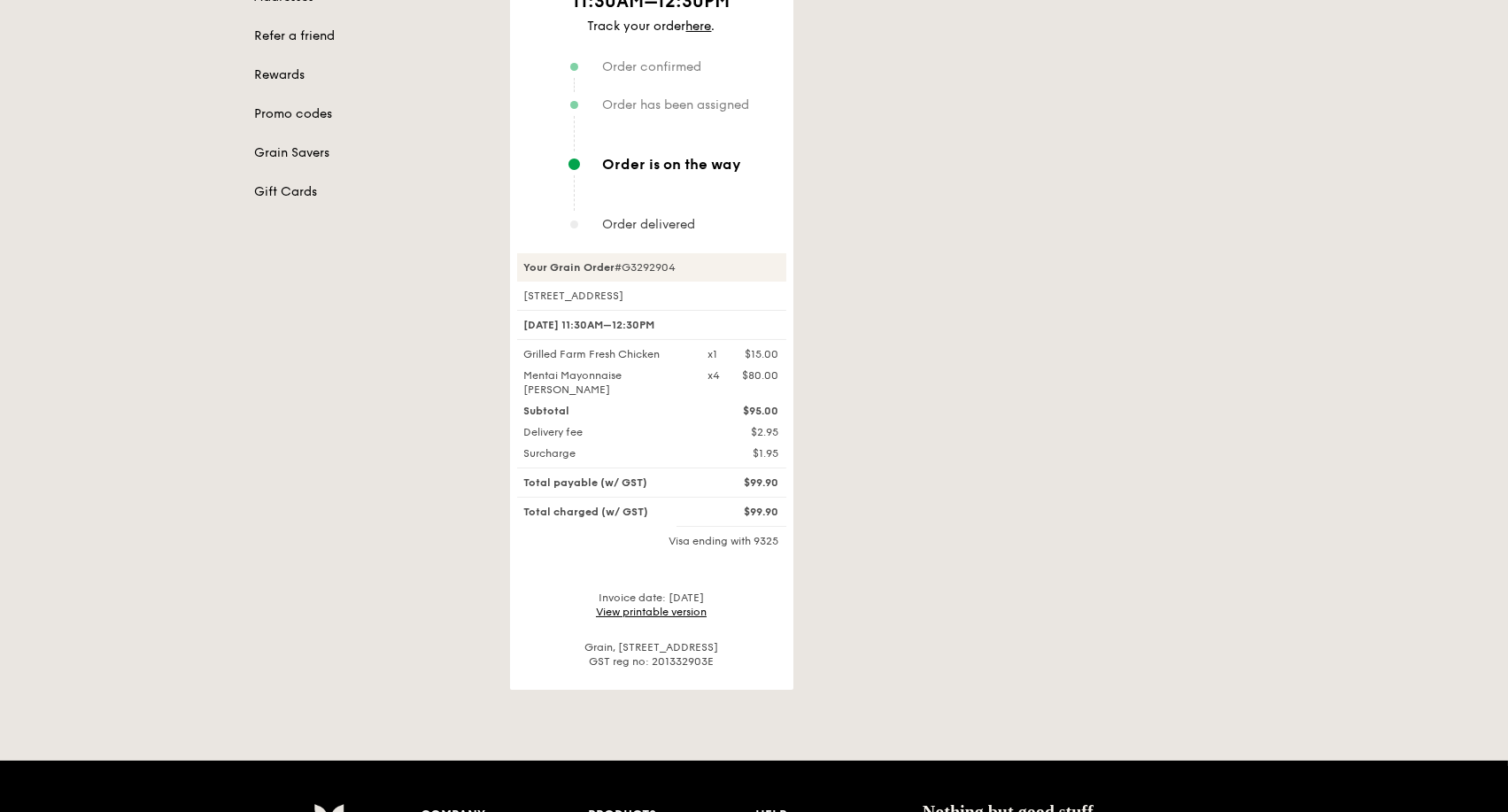
scroll to position [393, 0]
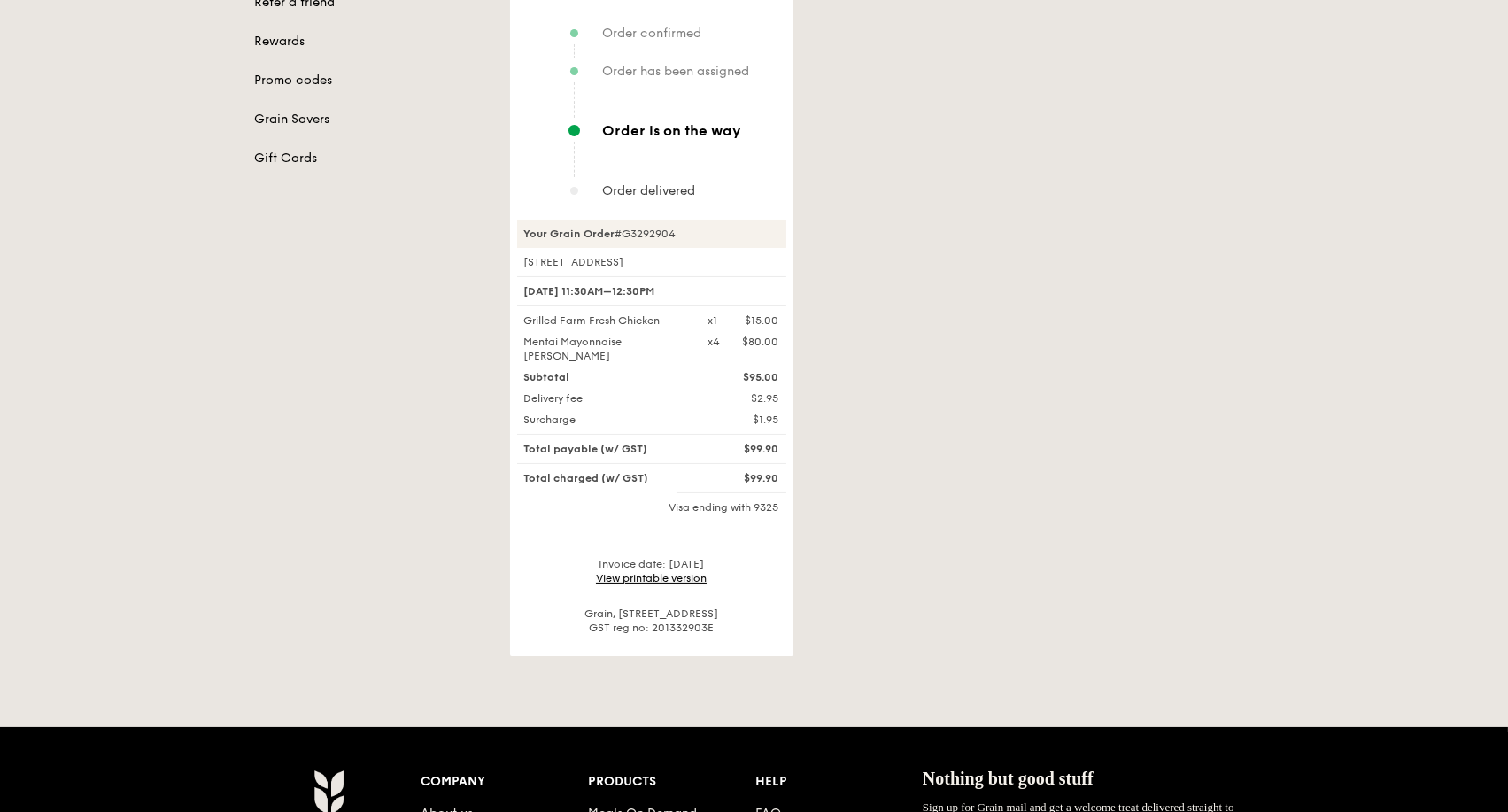
click at [679, 573] on link "View printable version" at bounding box center [651, 579] width 111 height 13
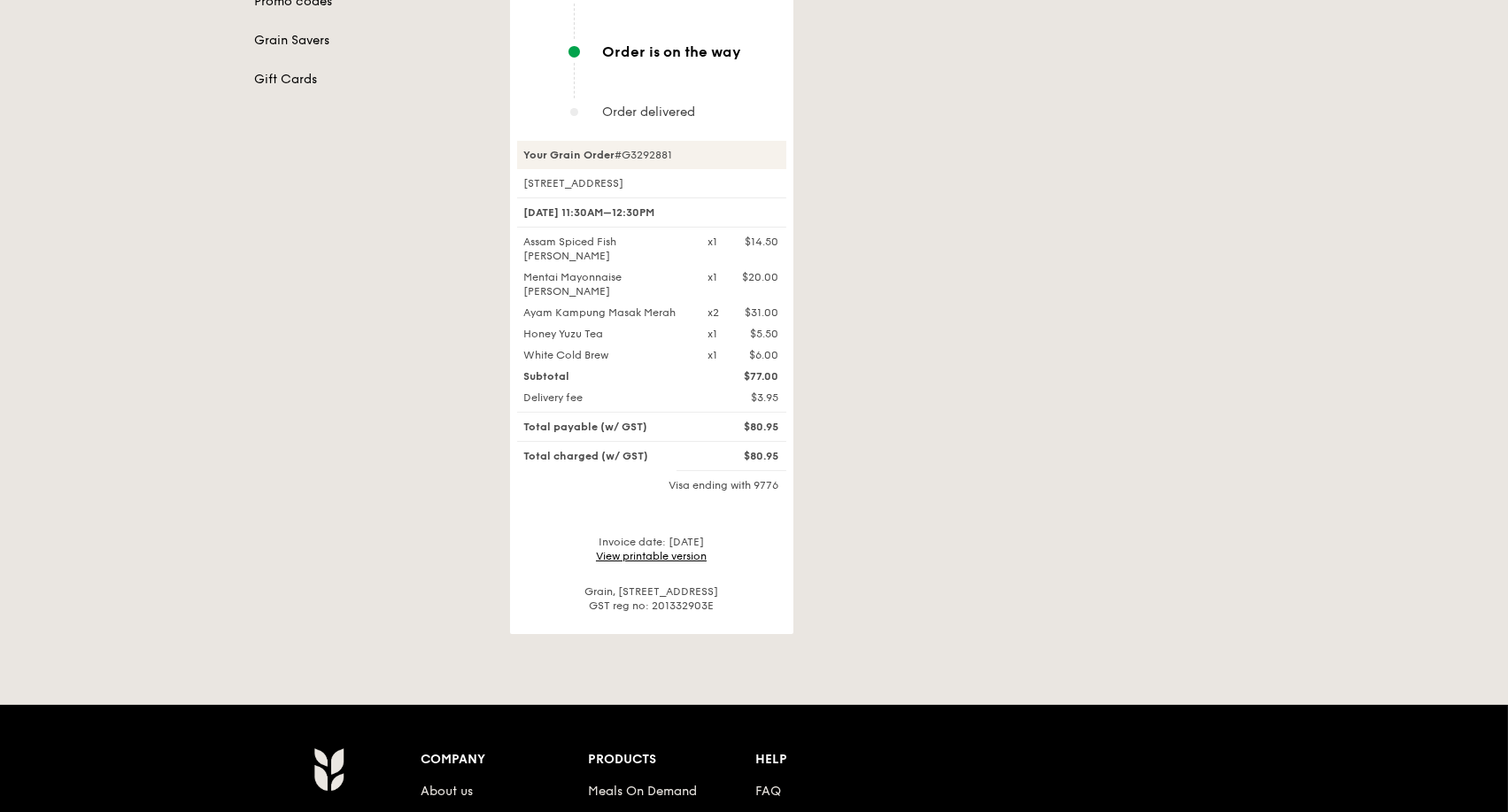
scroll to position [492, 0]
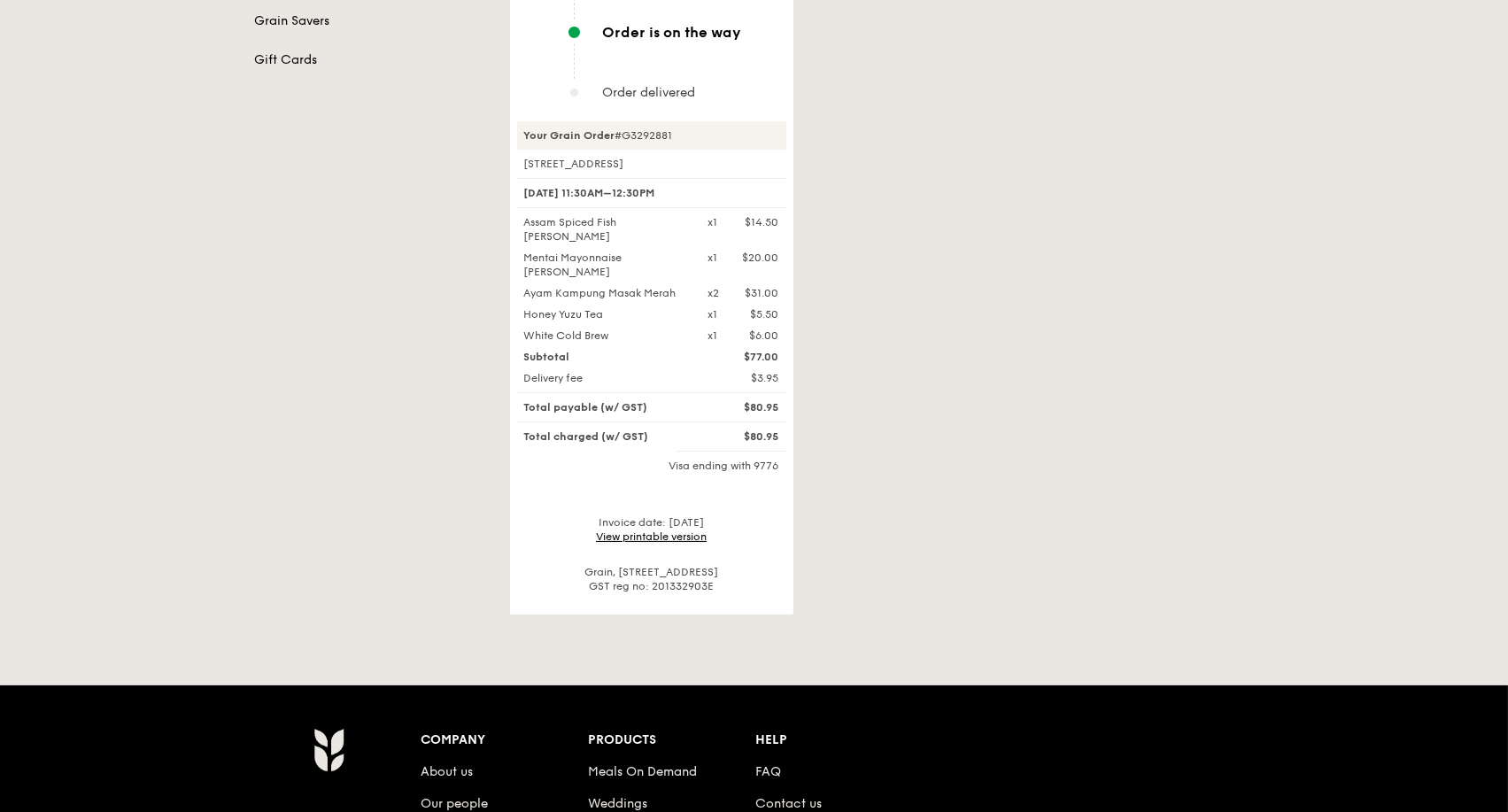
click at [674, 530] on link "View printable version" at bounding box center [651, 537] width 111 height 13
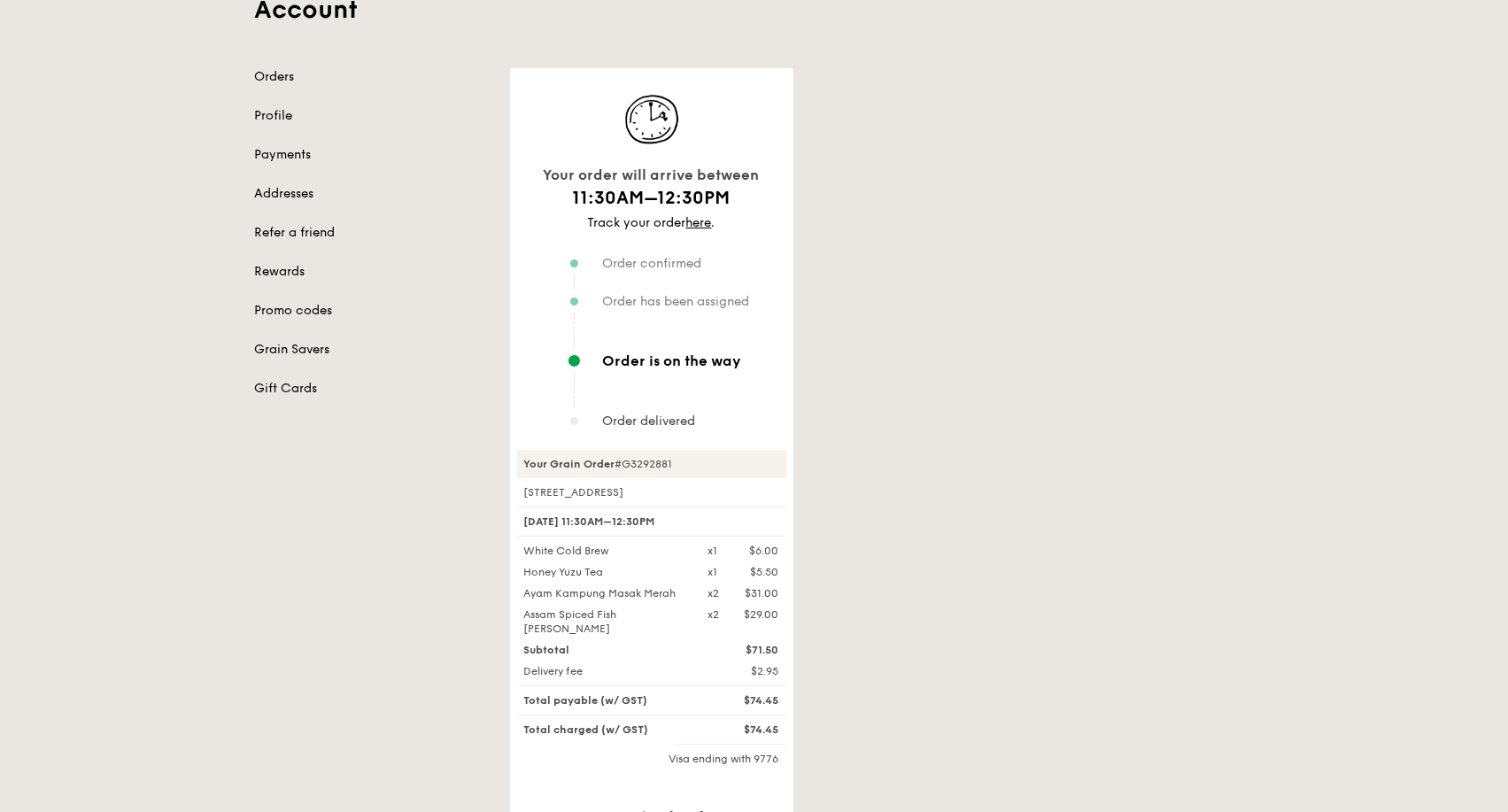
scroll to position [196, 0]
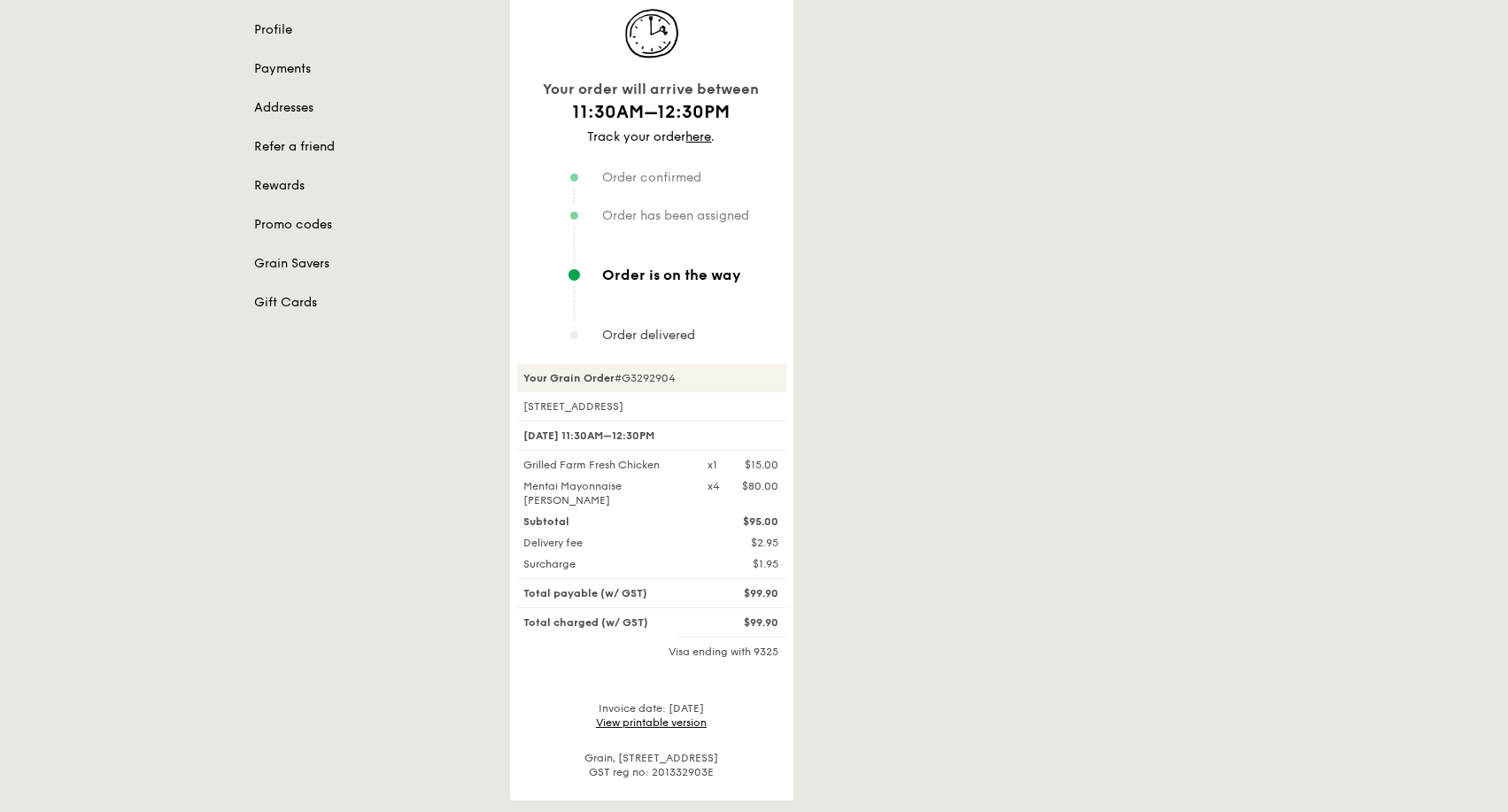
scroll to position [295, 0]
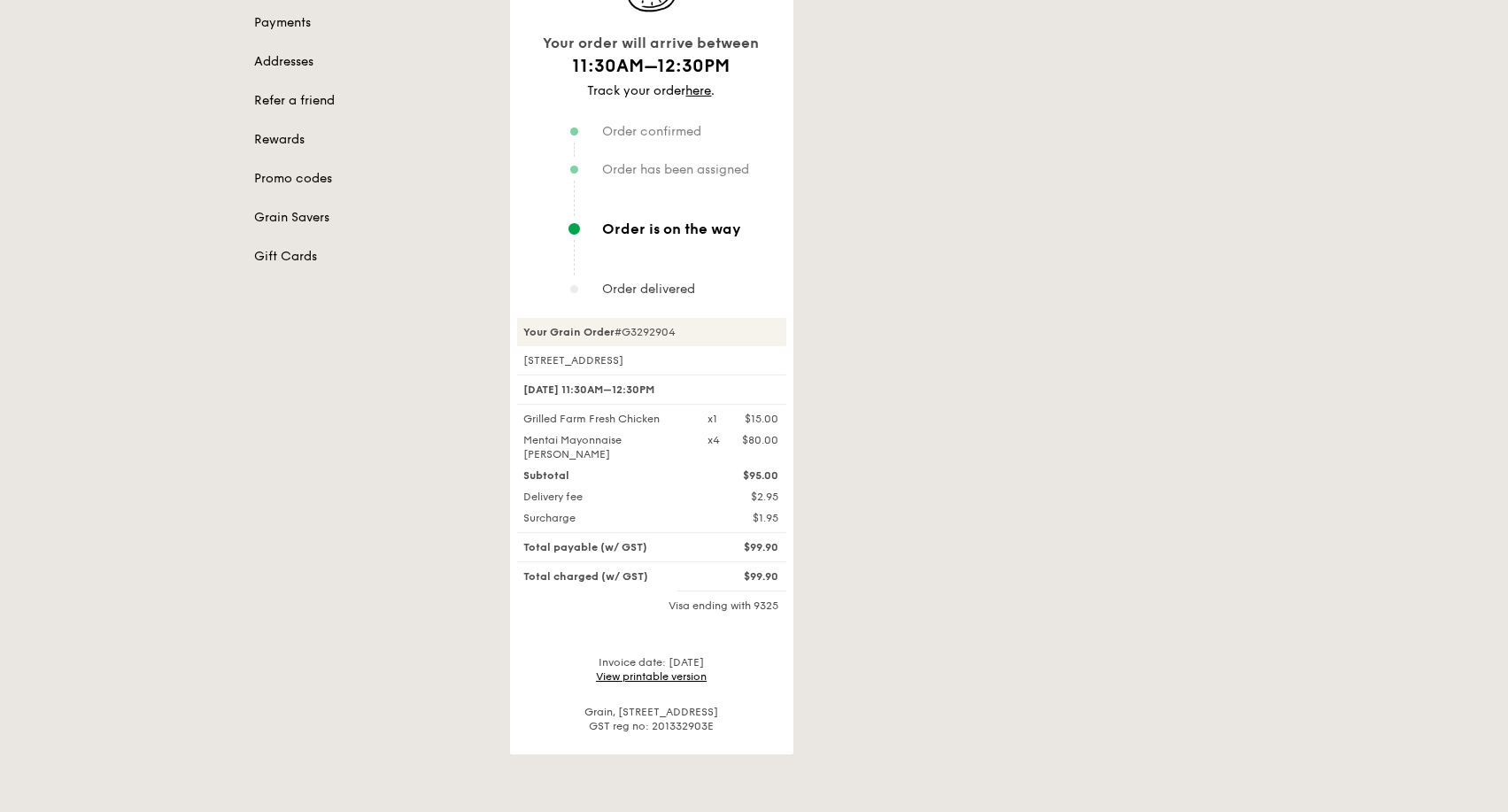
click at [673, 672] on link "View printable version" at bounding box center [651, 677] width 111 height 13
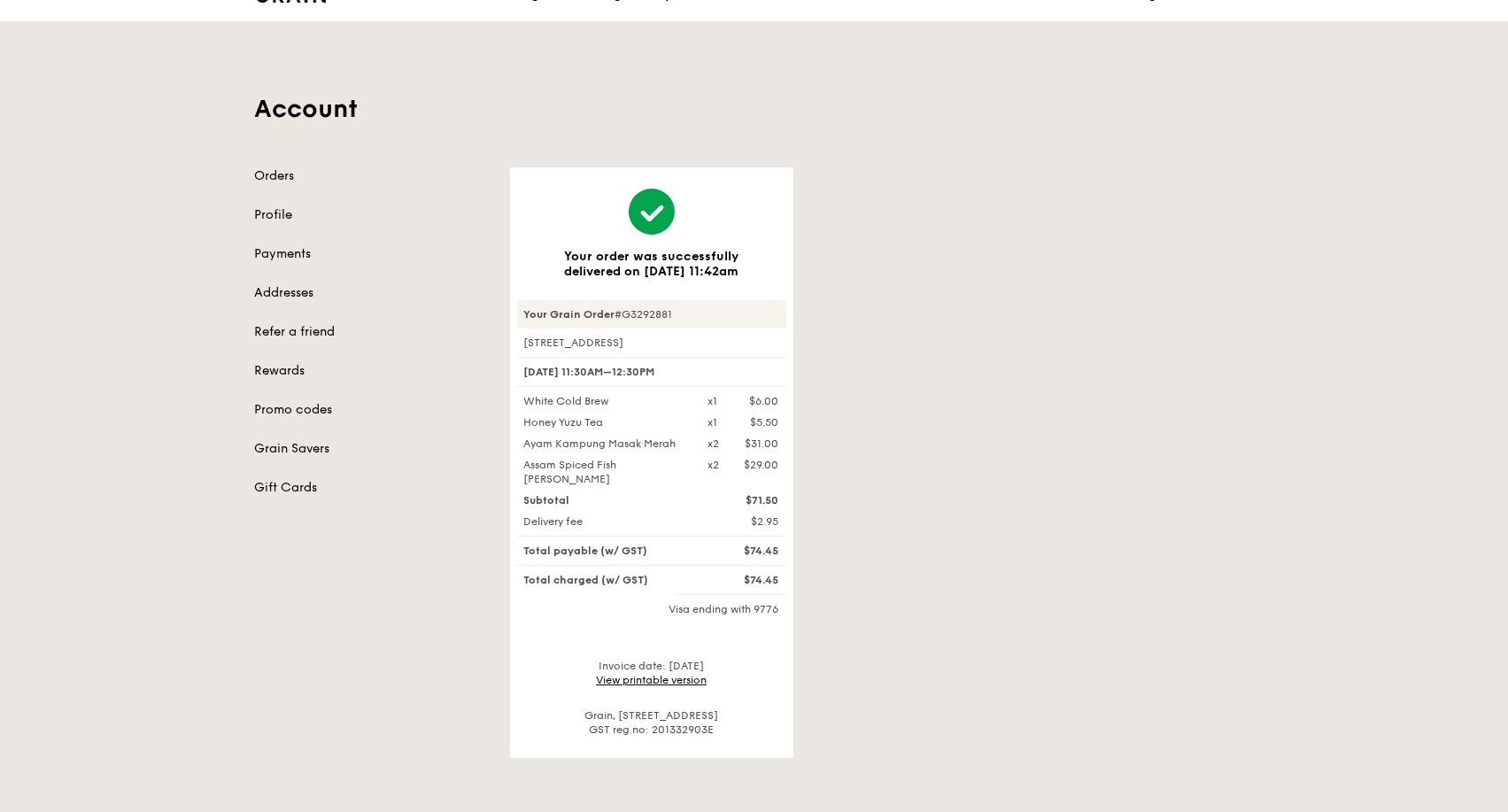
scroll to position [98, 0]
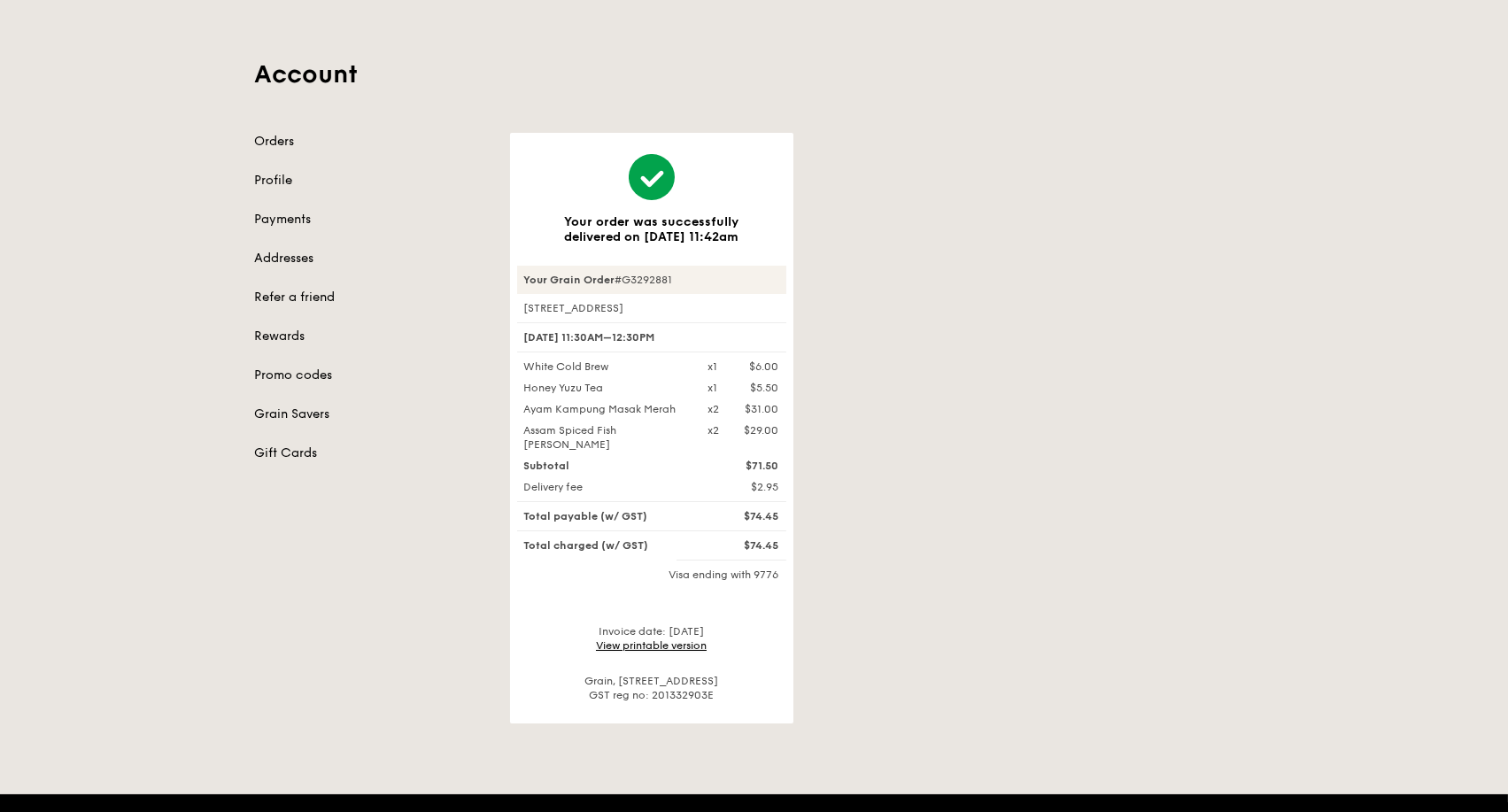
click at [666, 639] on link "View printable version" at bounding box center [651, 645] width 111 height 13
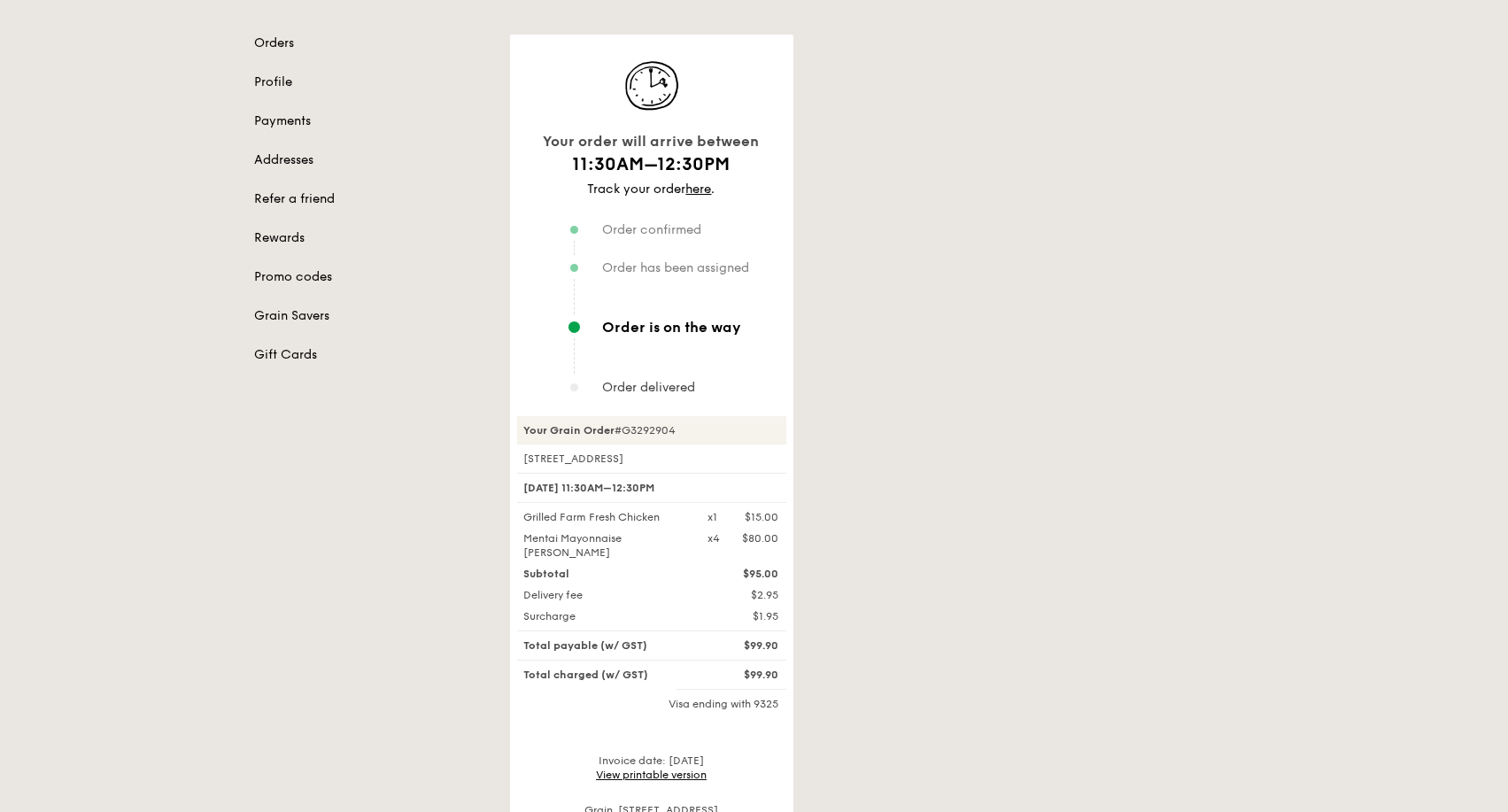
scroll to position [295, 0]
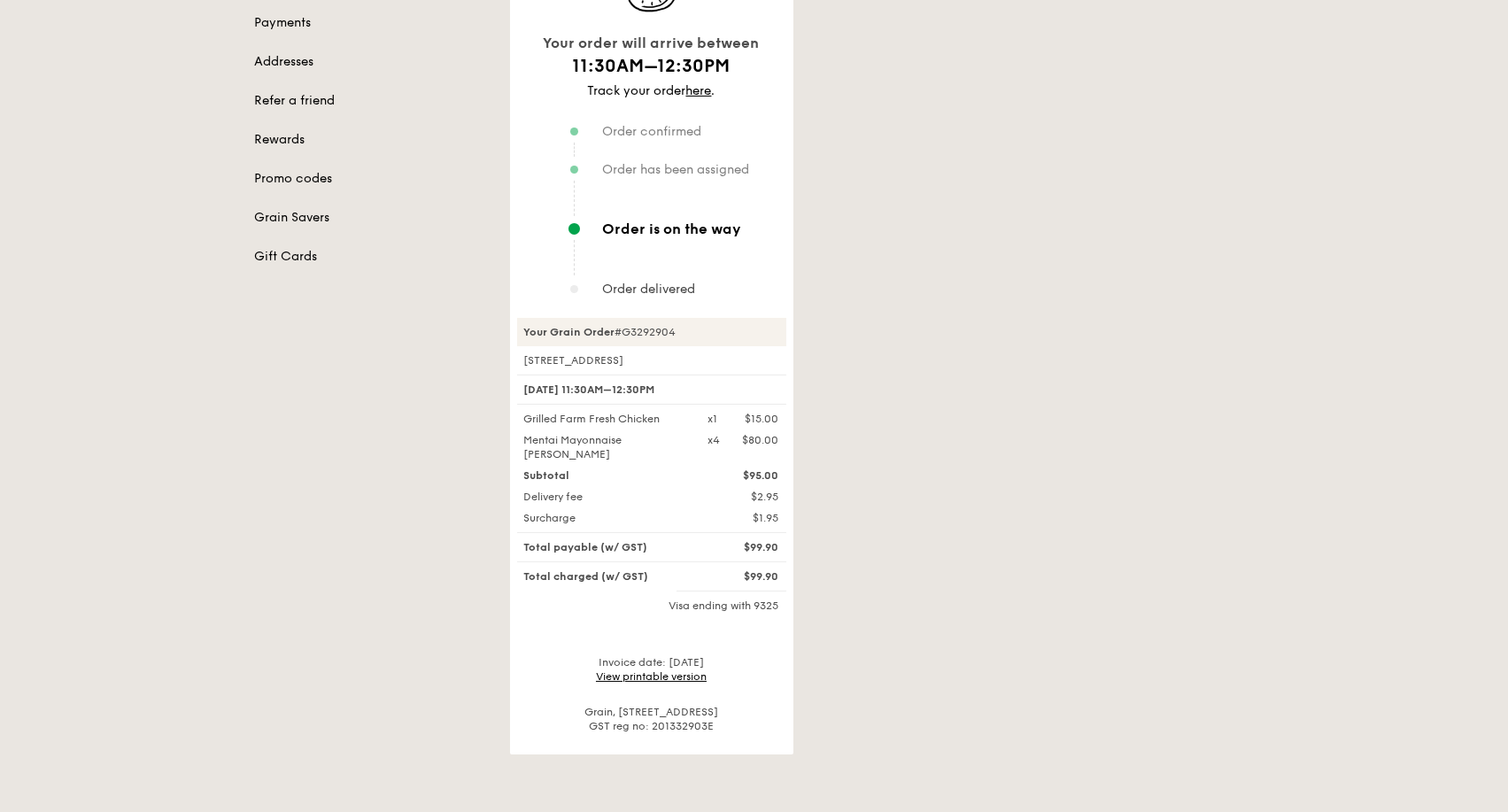
drag, startPoint x: 687, startPoint y: 320, endPoint x: 519, endPoint y: 332, distance: 168.4
click at [519, 332] on div "Your Grain Order #G3292904" at bounding box center [652, 331] width 269 height 28
copy div "Your Grain Order #G3292904"
click at [652, 671] on link "View printable version" at bounding box center [651, 677] width 111 height 13
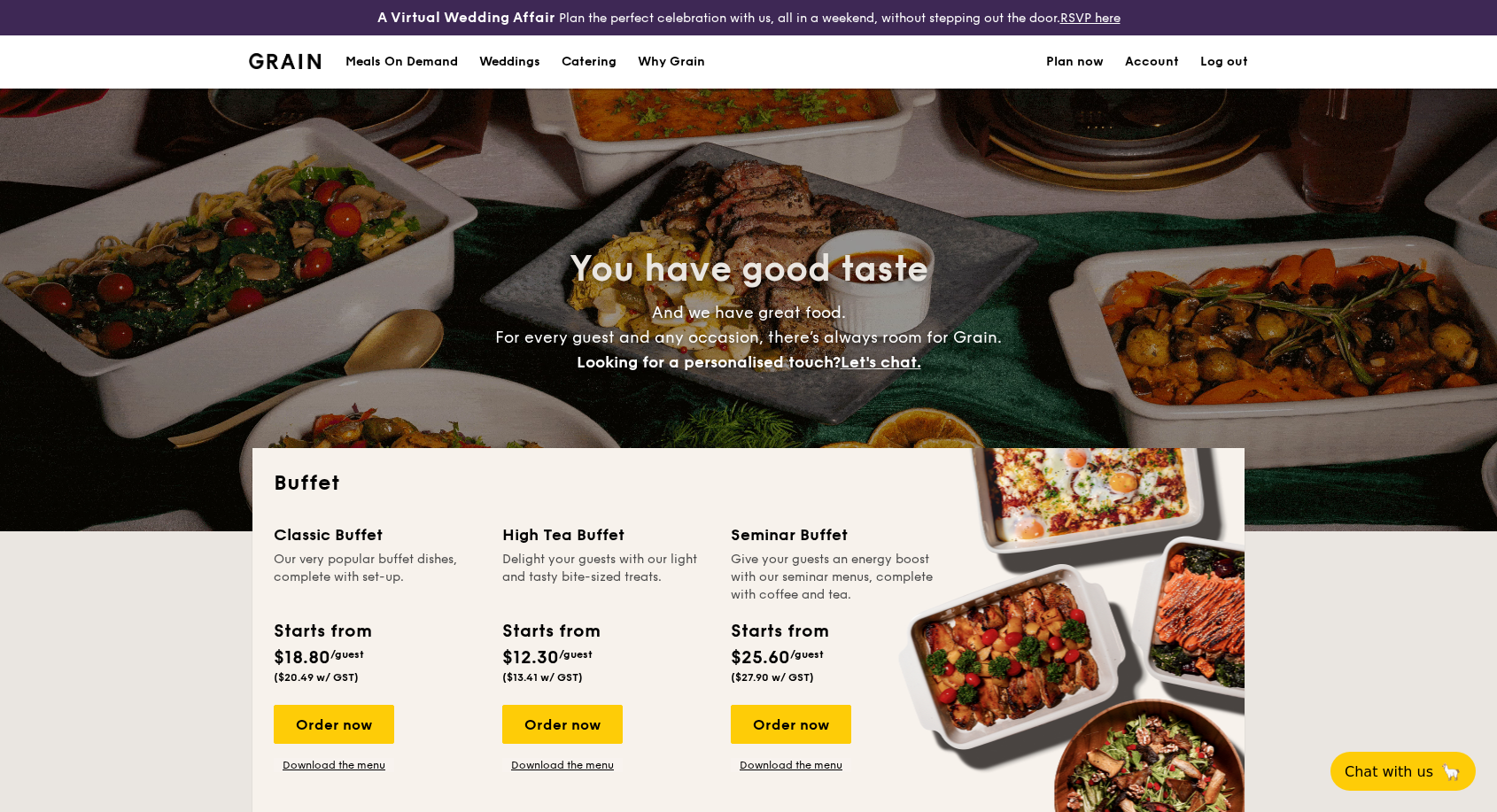
select select
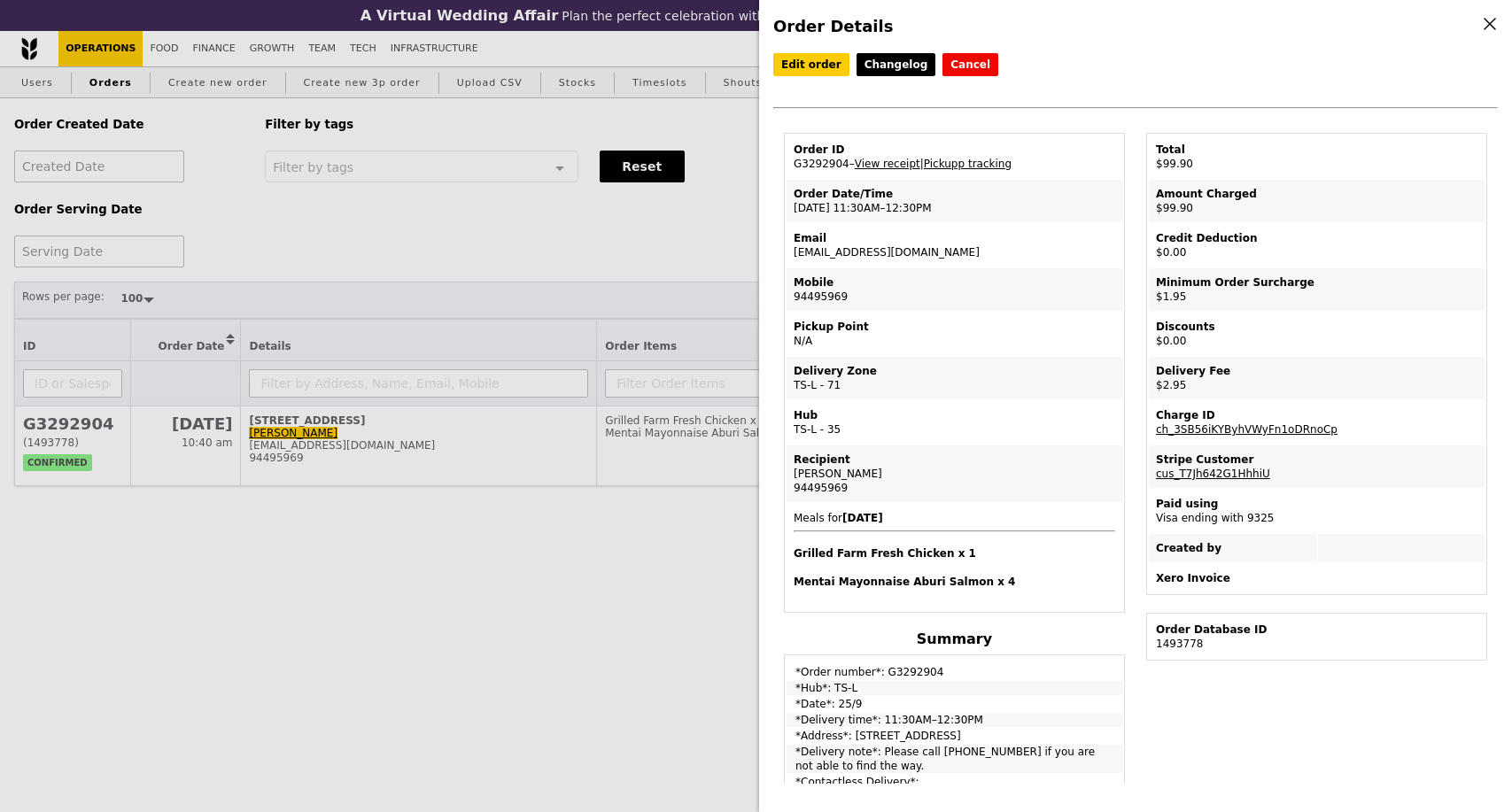
select select "100"
click at [666, 245] on div "Order Details Edit order Changelog Cancel Order ID G3292904 – View receipt | Pi…" at bounding box center [756, 406] width 1512 height 812
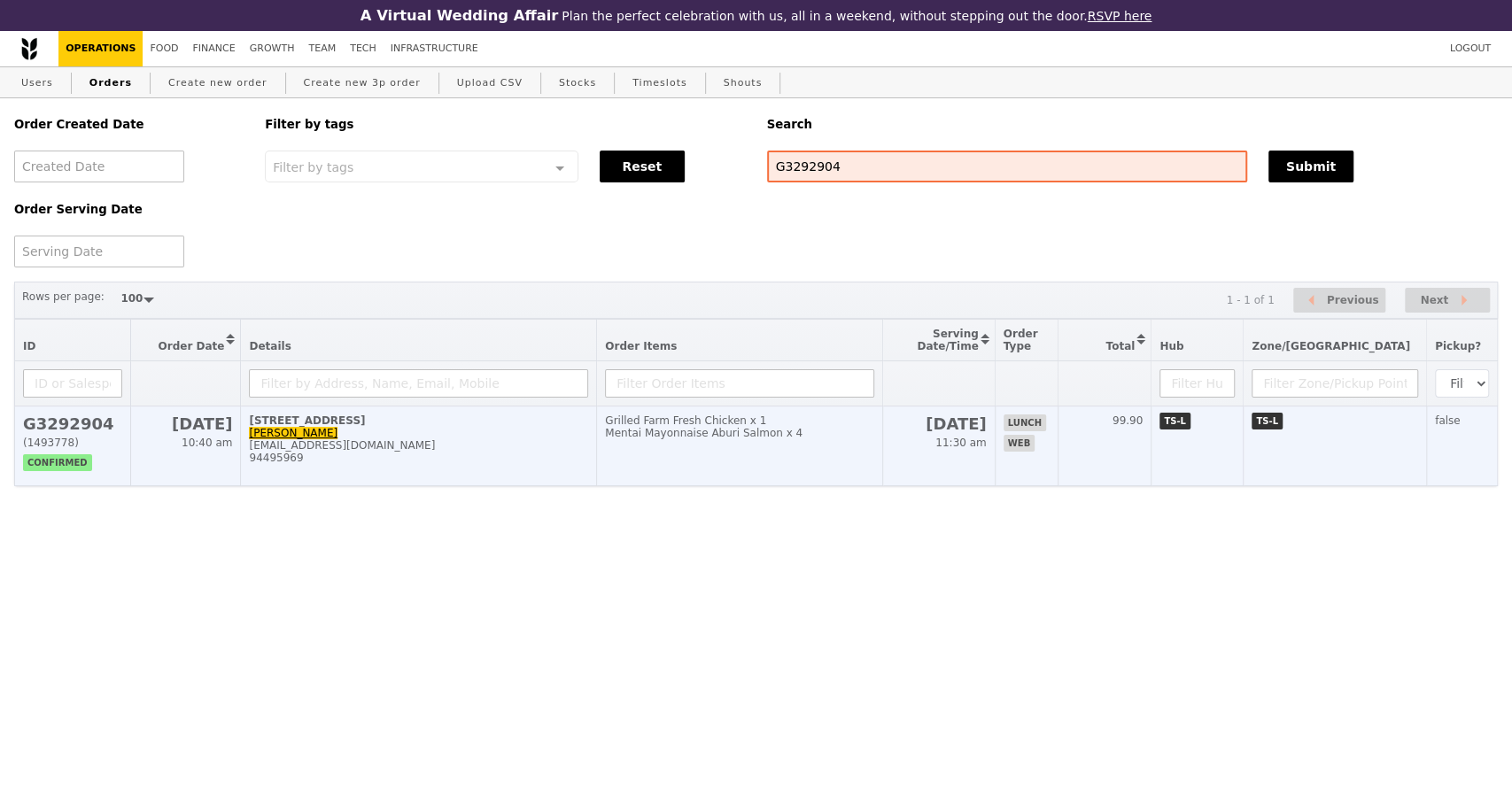
click at [523, 452] on div "[EMAIL_ADDRESS][DOMAIN_NAME]" at bounding box center [418, 446] width 340 height 13
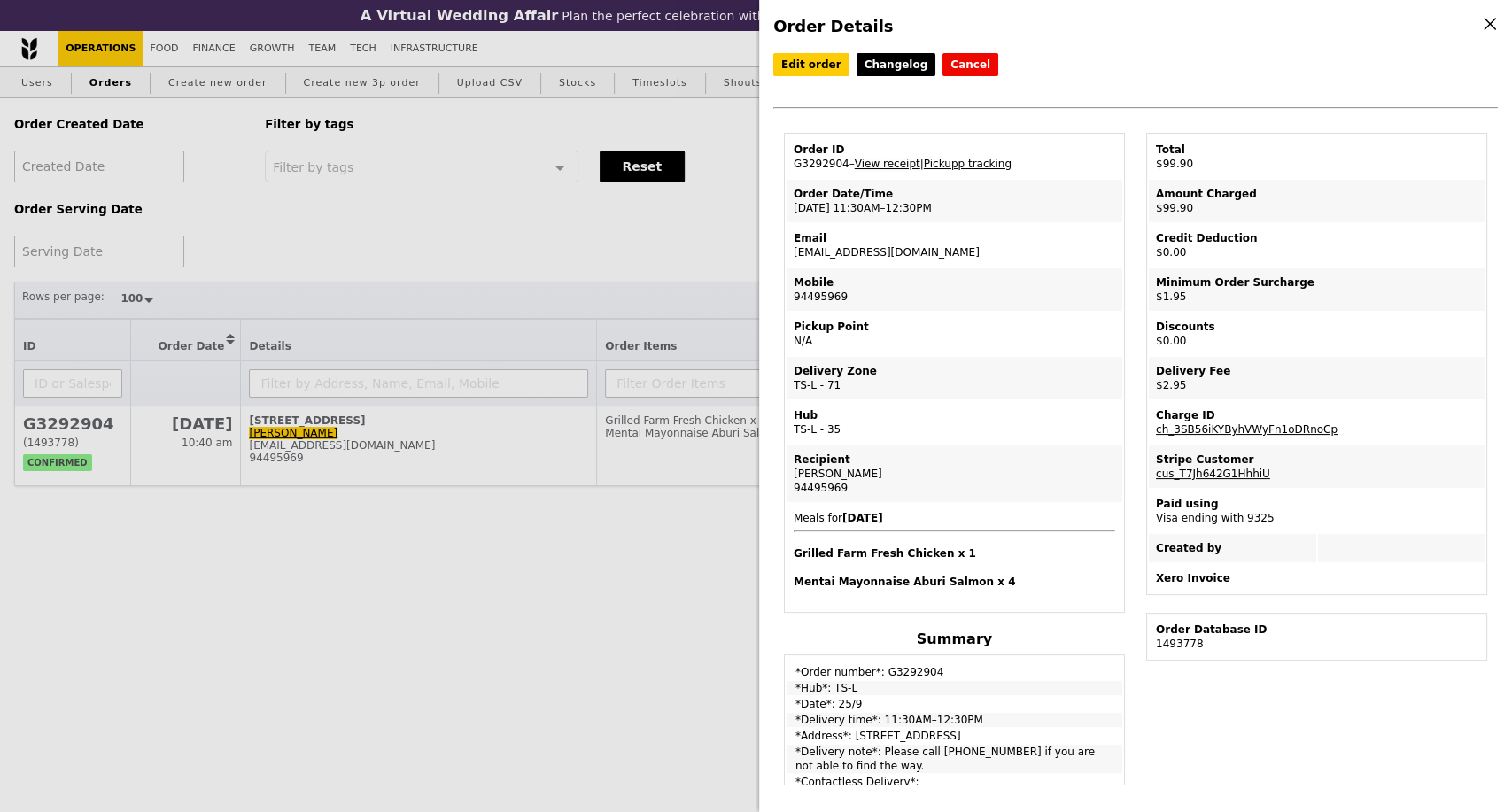
click at [893, 166] on link "View receipt" at bounding box center [887, 164] width 66 height 13
click at [672, 277] on div "Order Details Edit order Changelog Cancel Order ID G3292904 – View receipt | Pi…" at bounding box center [756, 406] width 1512 height 812
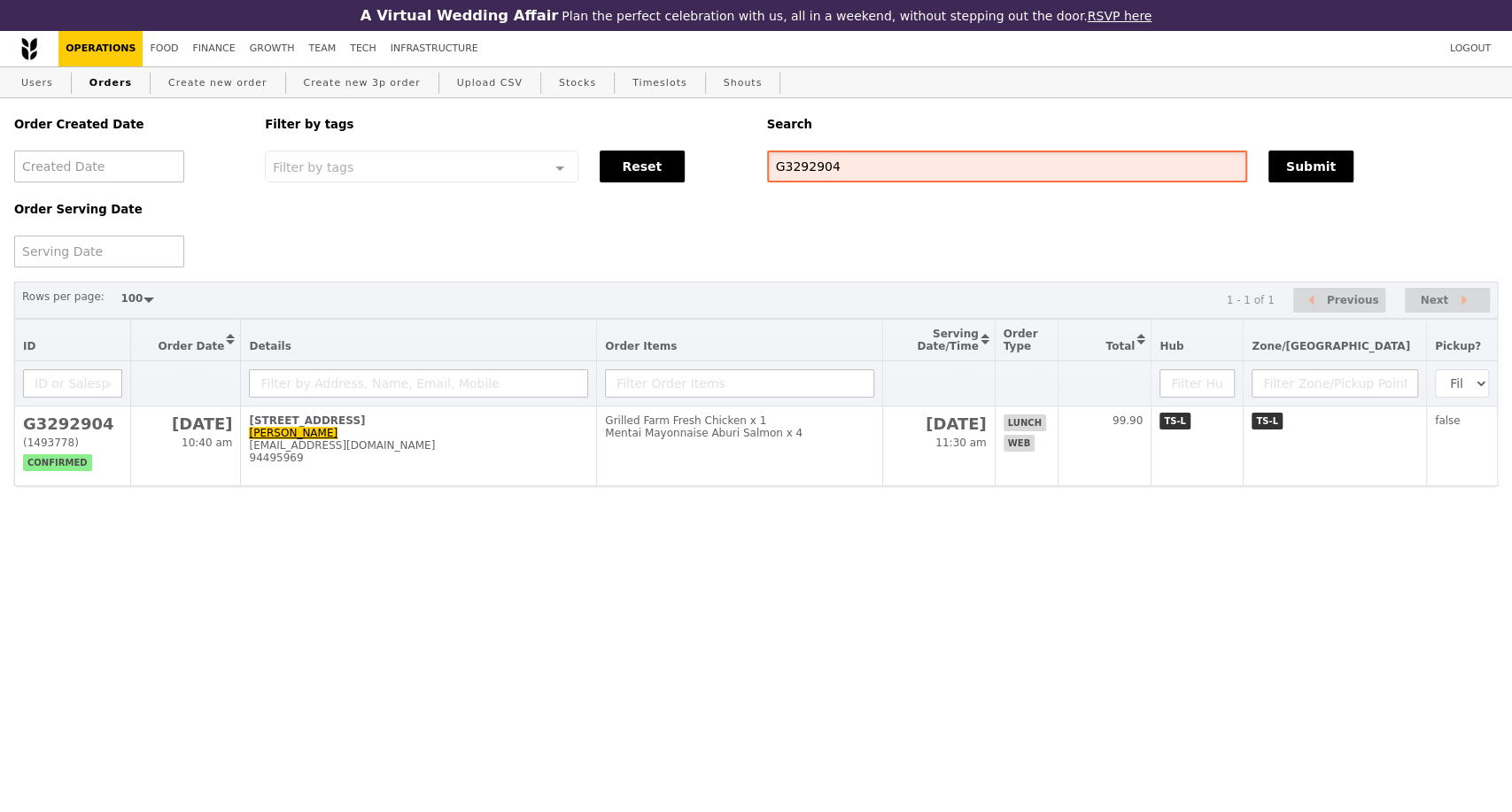
drag, startPoint x: 796, startPoint y: 176, endPoint x: 758, endPoint y: 167, distance: 39.1
click at [758, 167] on div "G3292904" at bounding box center [1007, 166] width 502 height 32
paste input "881"
type input "G3292881"
click at [1290, 158] on button "Submit" at bounding box center [1311, 166] width 85 height 32
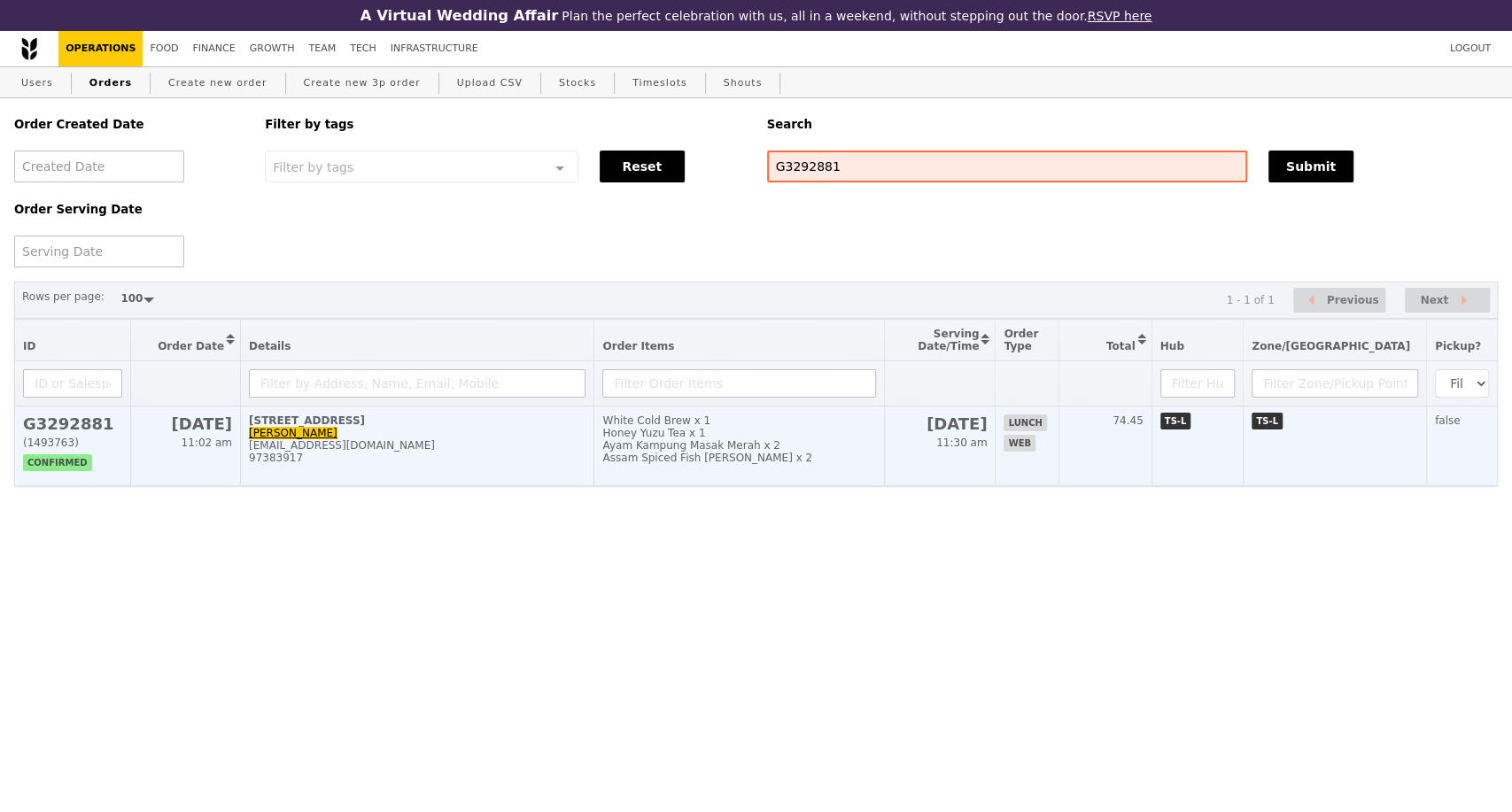
click at [454, 465] on div "97383917" at bounding box center [417, 458] width 337 height 13
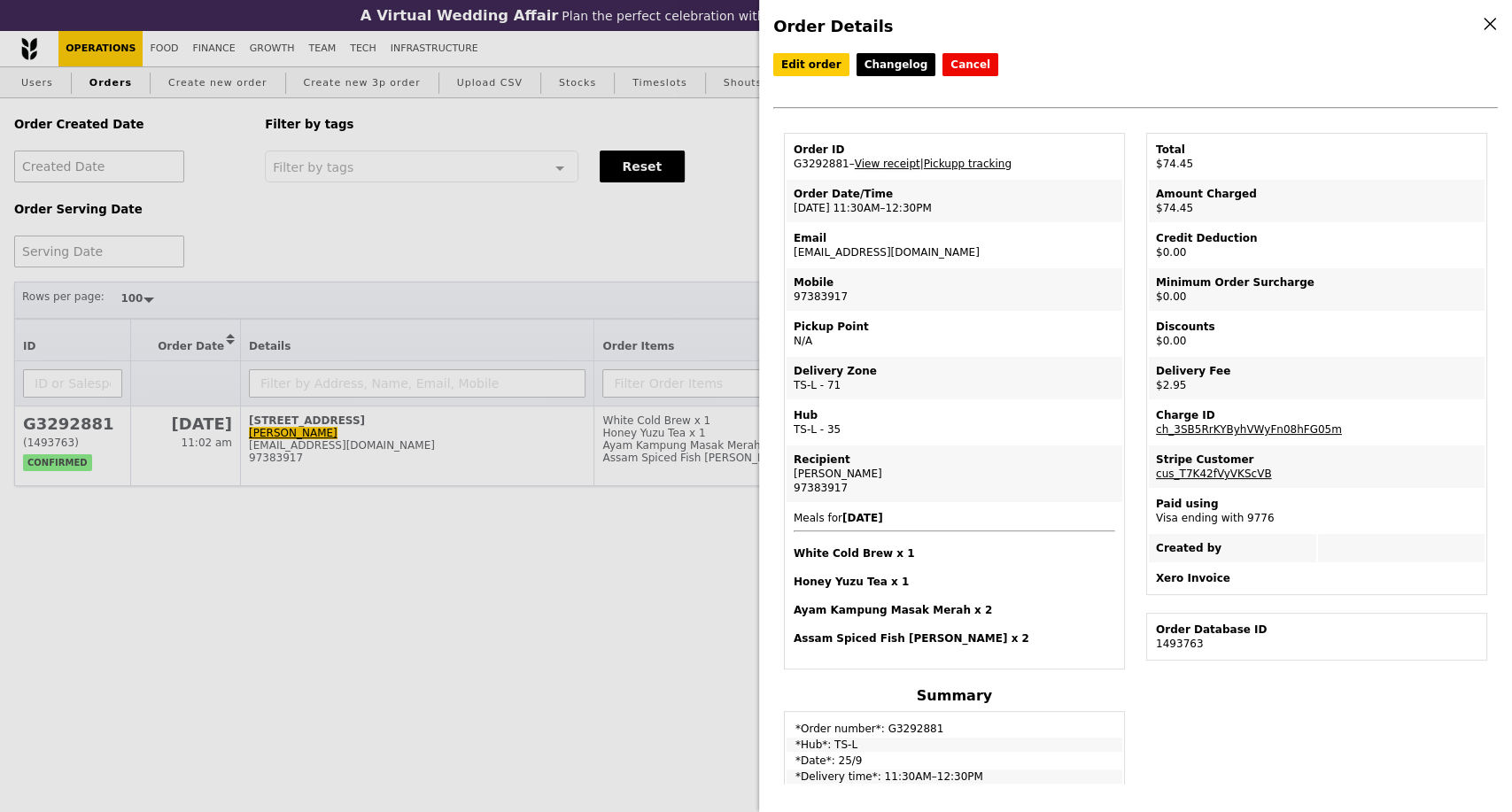
click at [901, 166] on link "View receipt" at bounding box center [887, 164] width 66 height 13
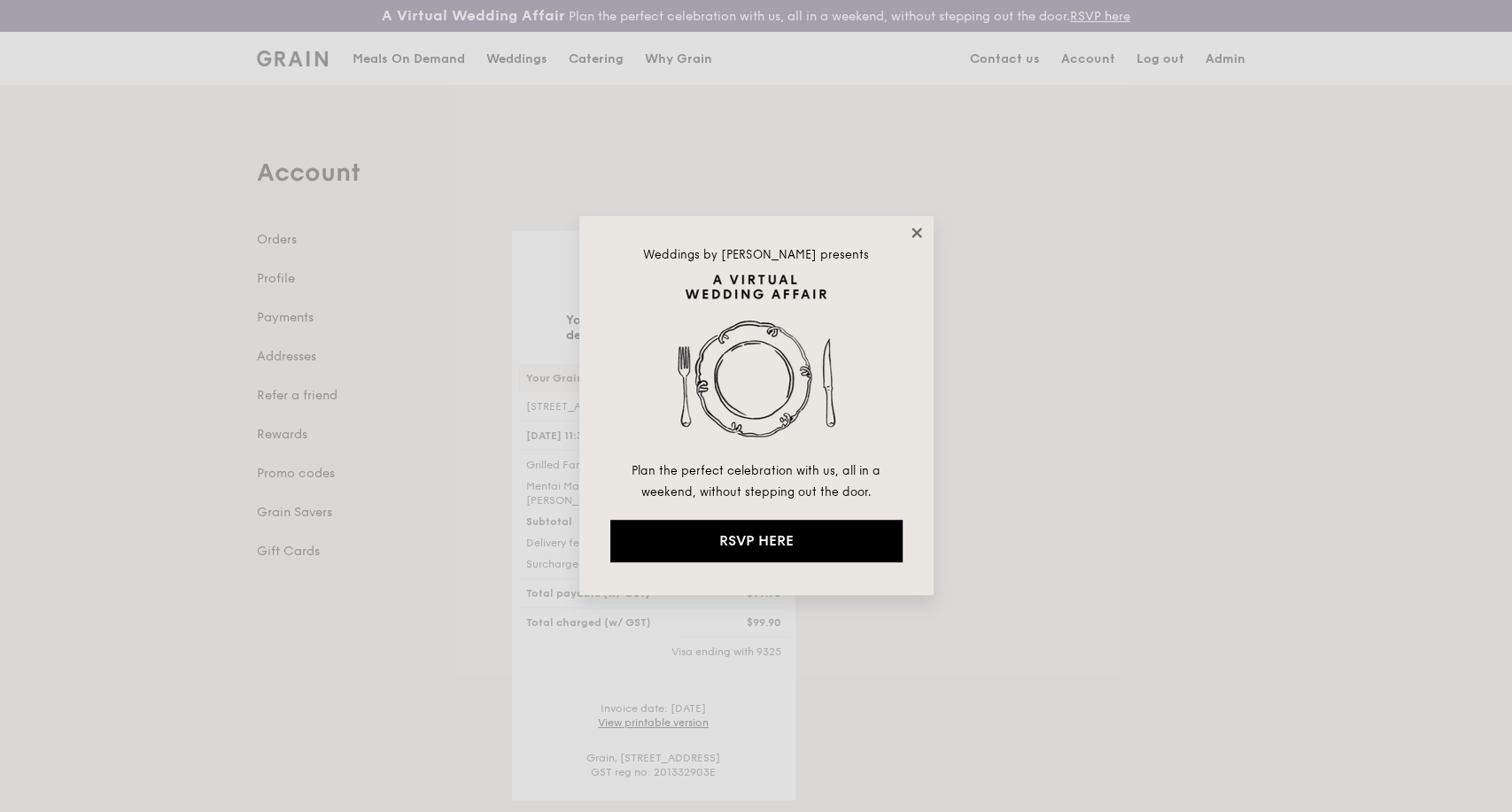
click at [917, 229] on icon at bounding box center [917, 233] width 16 height 16
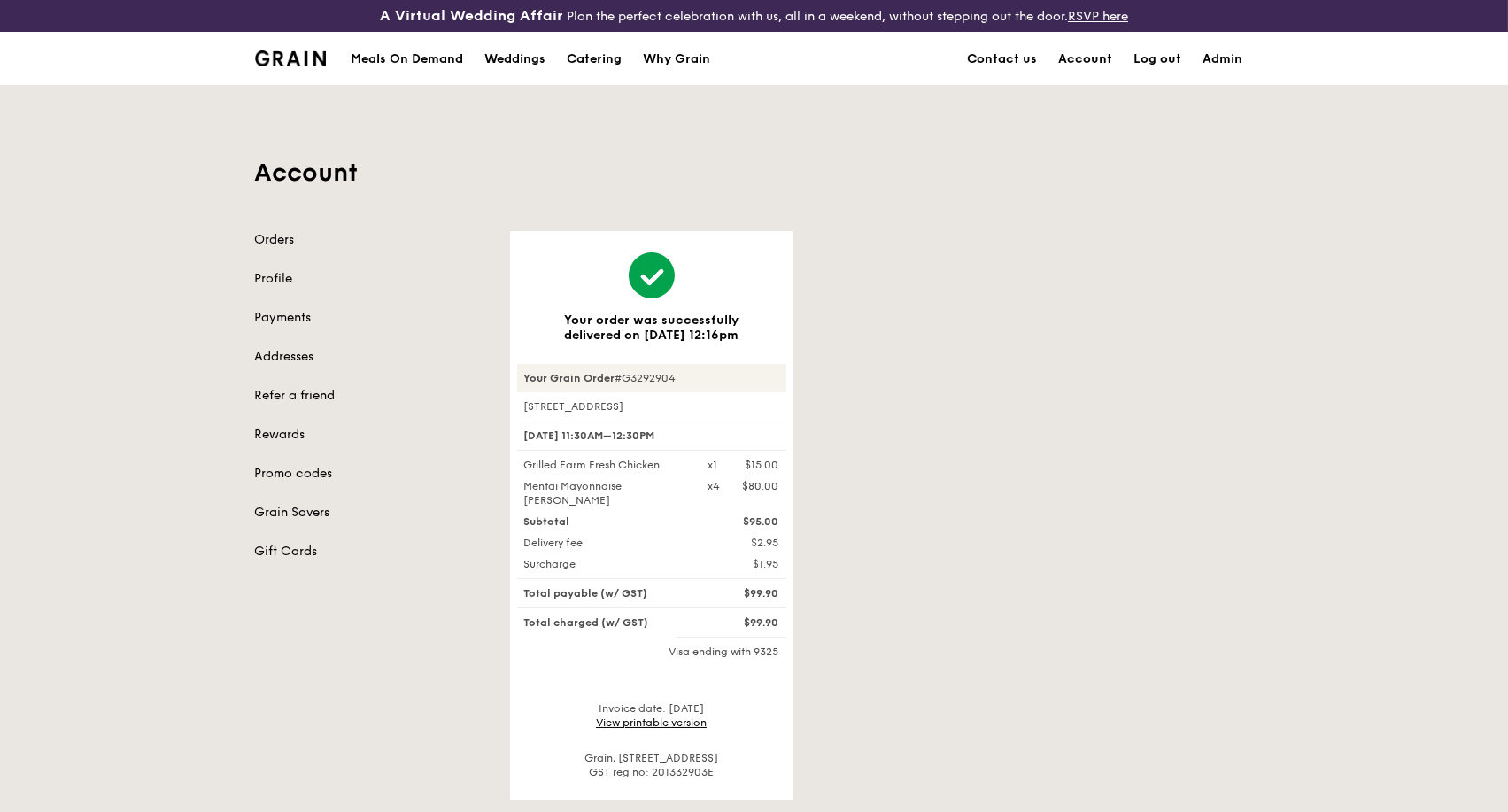
scroll to position [196, 0]
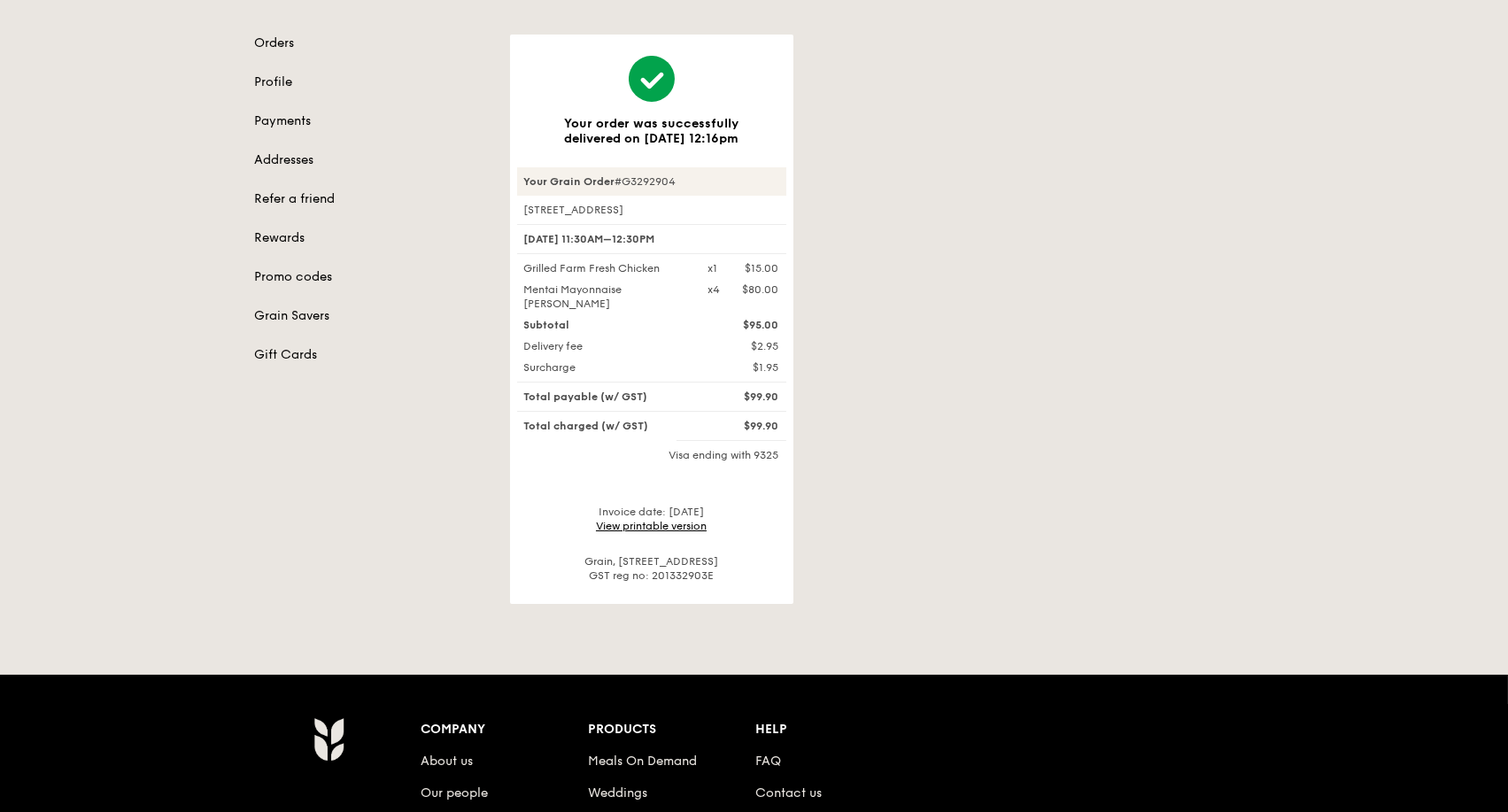
click at [672, 522] on link "View printable version" at bounding box center [651, 527] width 111 height 13
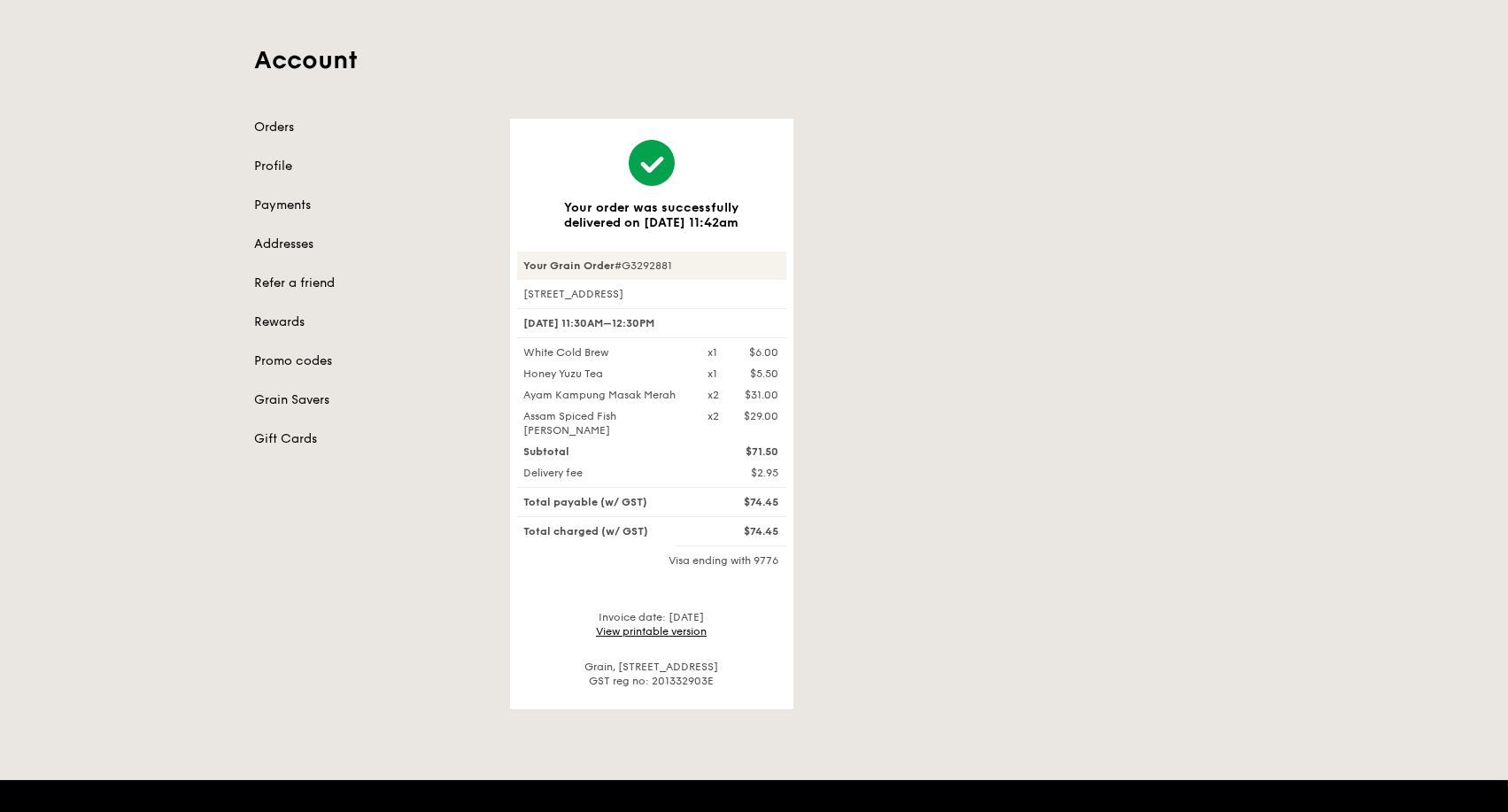
scroll to position [196, 0]
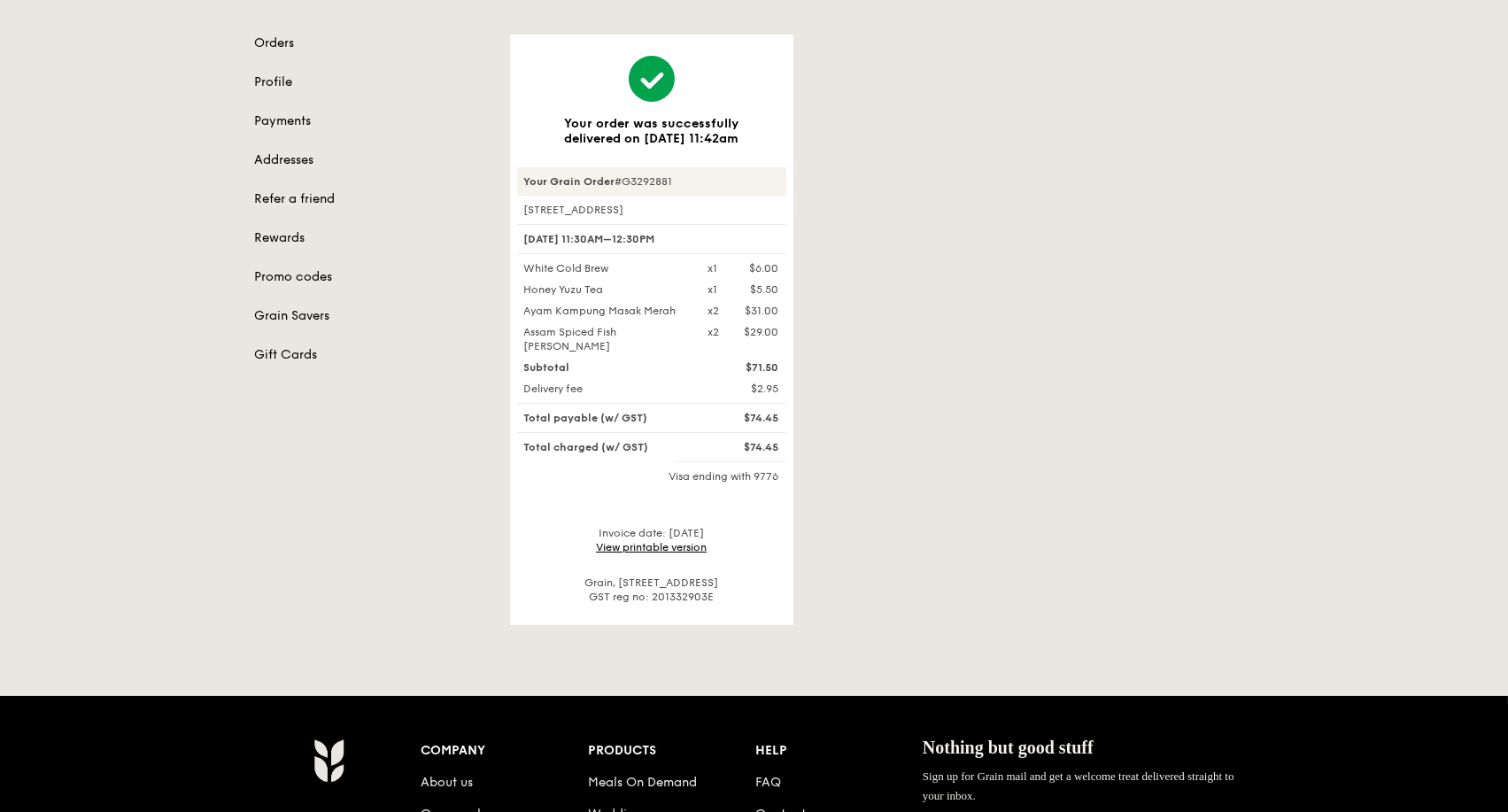
drag, startPoint x: 654, startPoint y: 533, endPoint x: 682, endPoint y: 536, distance: 28.2
click at [654, 541] on link "View printable version" at bounding box center [651, 547] width 111 height 13
